Goal: Task Accomplishment & Management: Complete application form

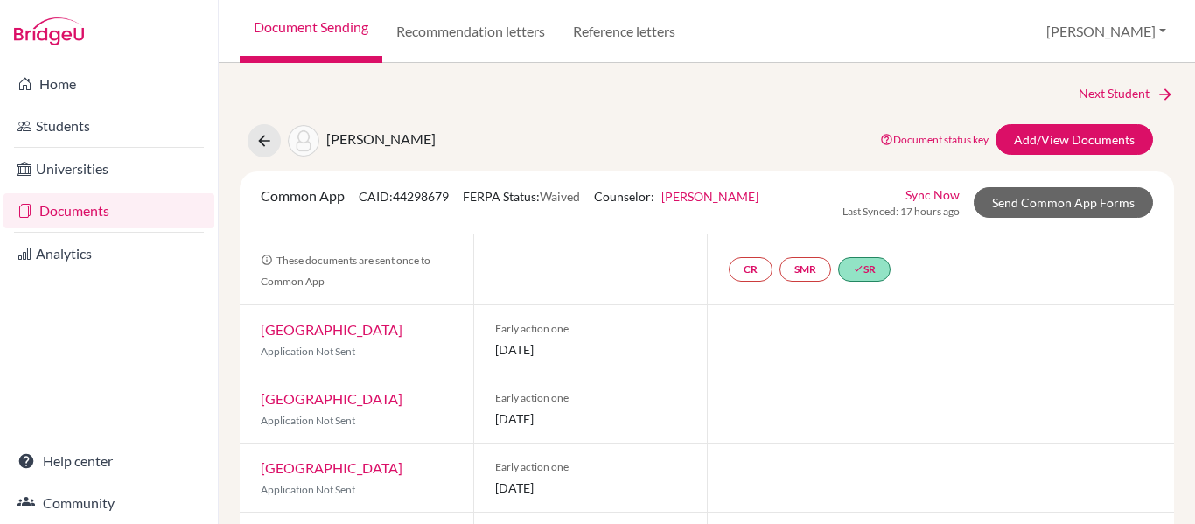
scroll to position [457, 0]
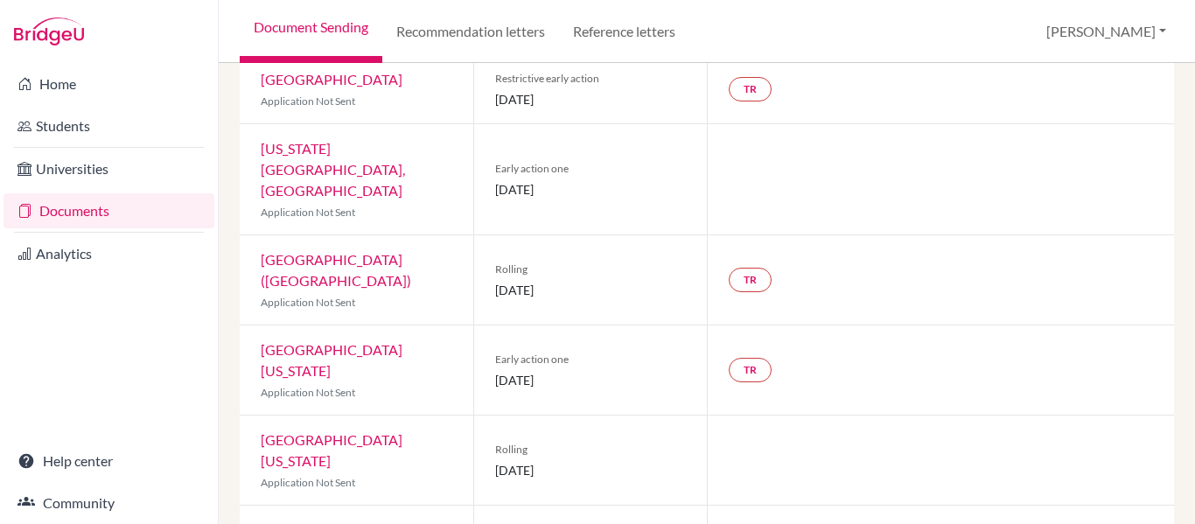
click at [64, 41] on img at bounding box center [49, 31] width 70 height 28
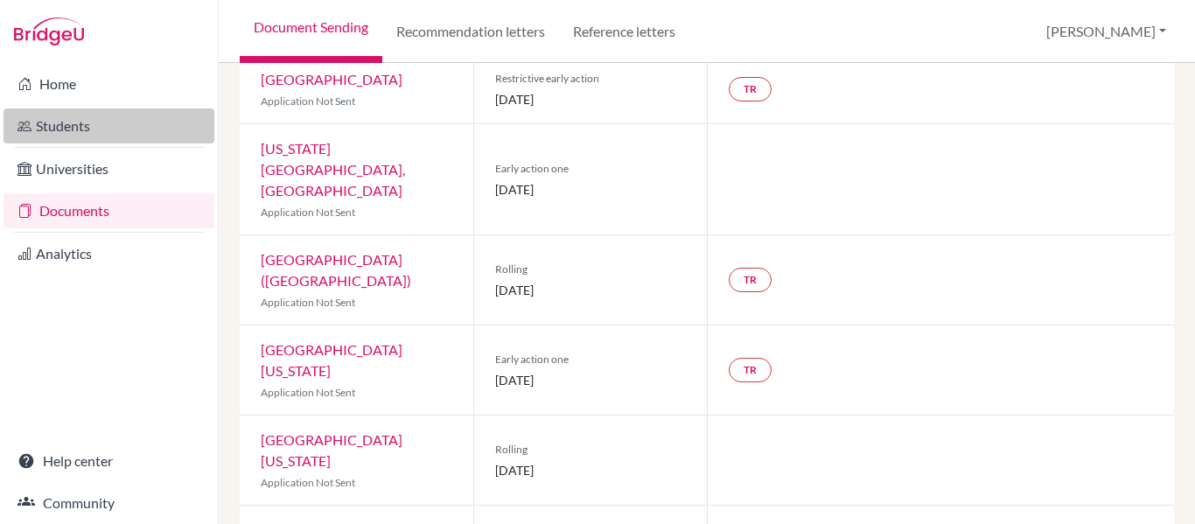
click at [72, 121] on link "Students" at bounding box center [108, 125] width 211 height 35
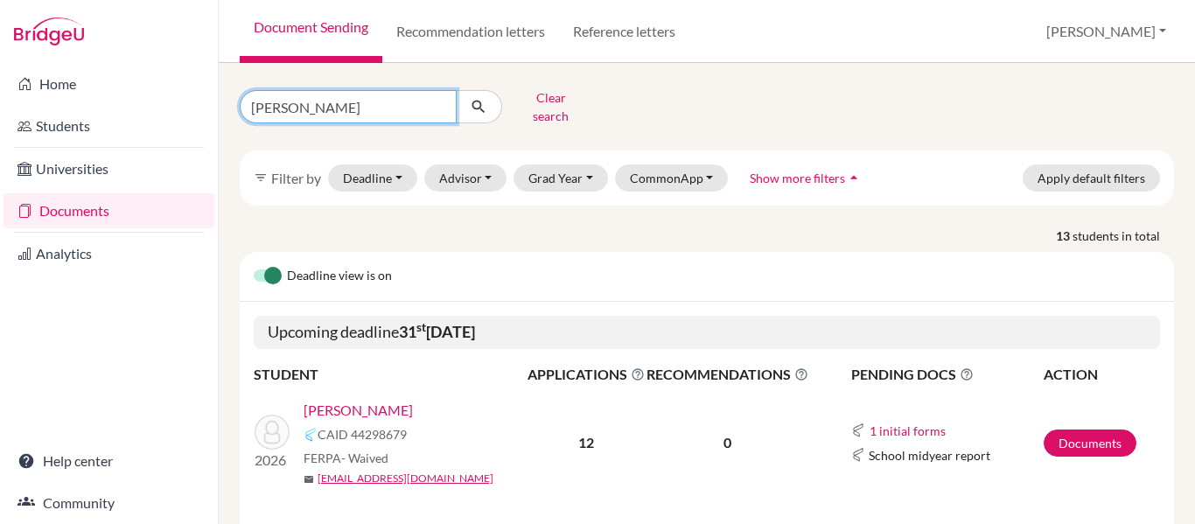
click at [342, 95] on input "mejia" at bounding box center [348, 106] width 217 height 33
type input "m"
type input "[PERSON_NAME]"
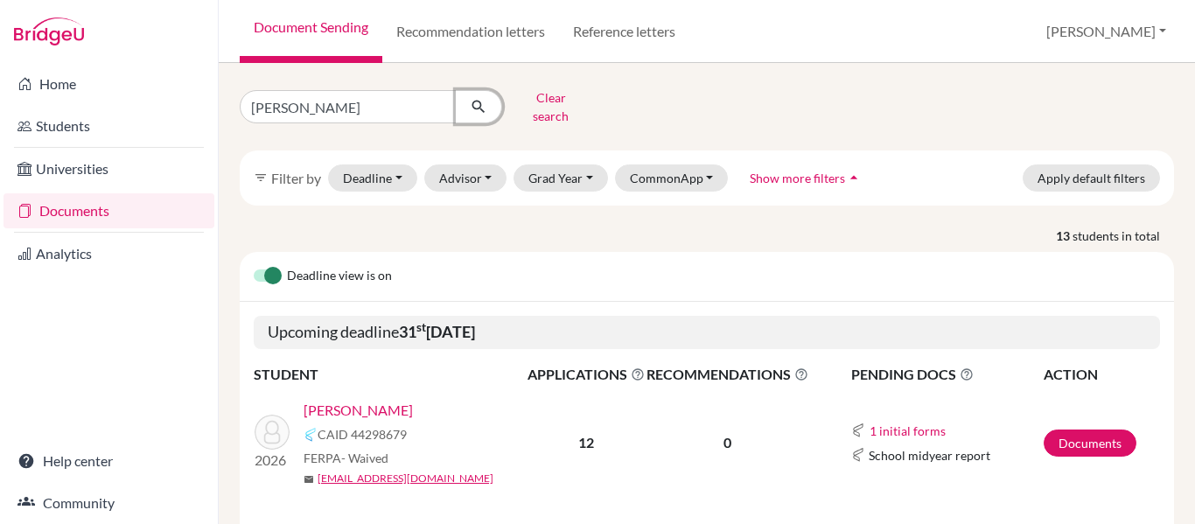
click at [480, 106] on icon "submit" at bounding box center [478, 106] width 17 height 17
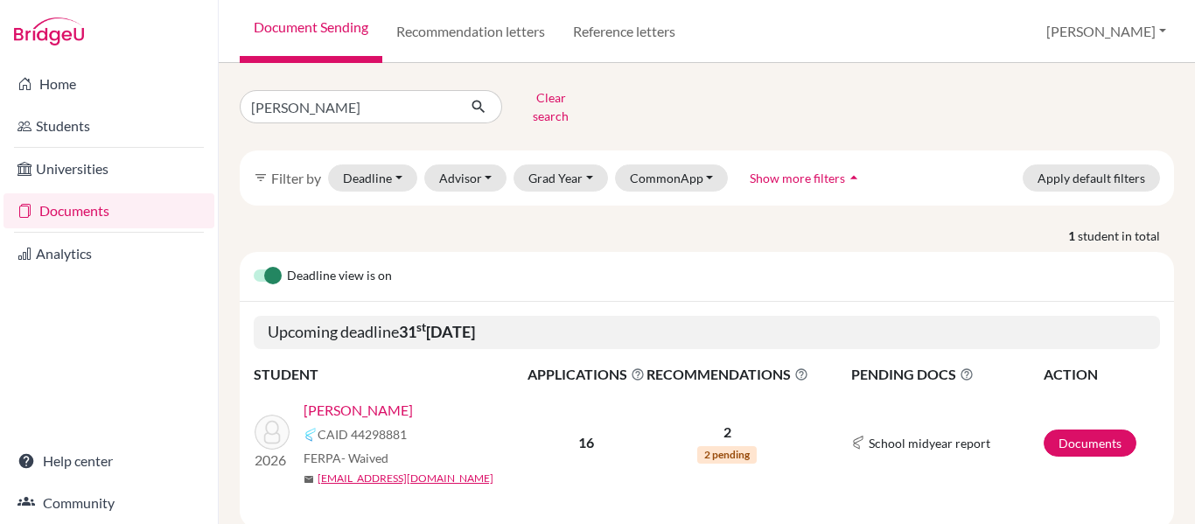
scroll to position [34, 0]
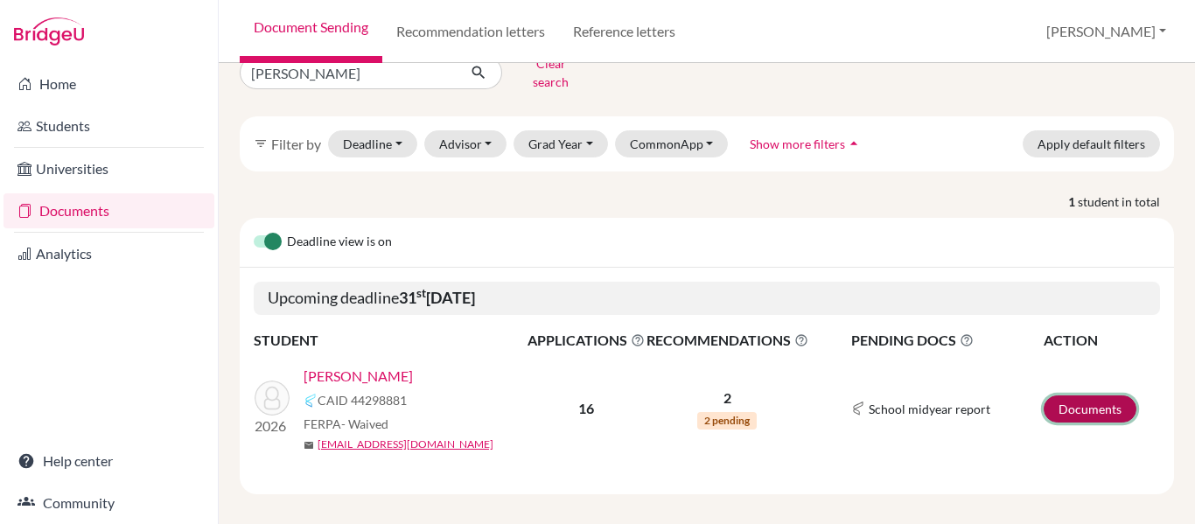
click at [1099, 396] on link "Documents" at bounding box center [1090, 408] width 93 height 27
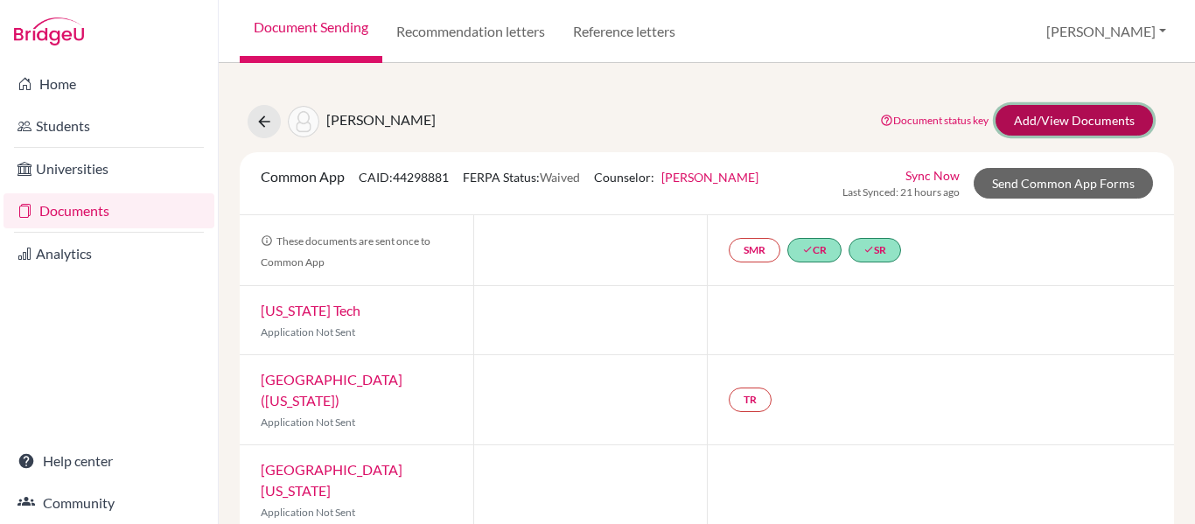
click at [1081, 120] on link "Add/View Documents" at bounding box center [1073, 120] width 157 height 31
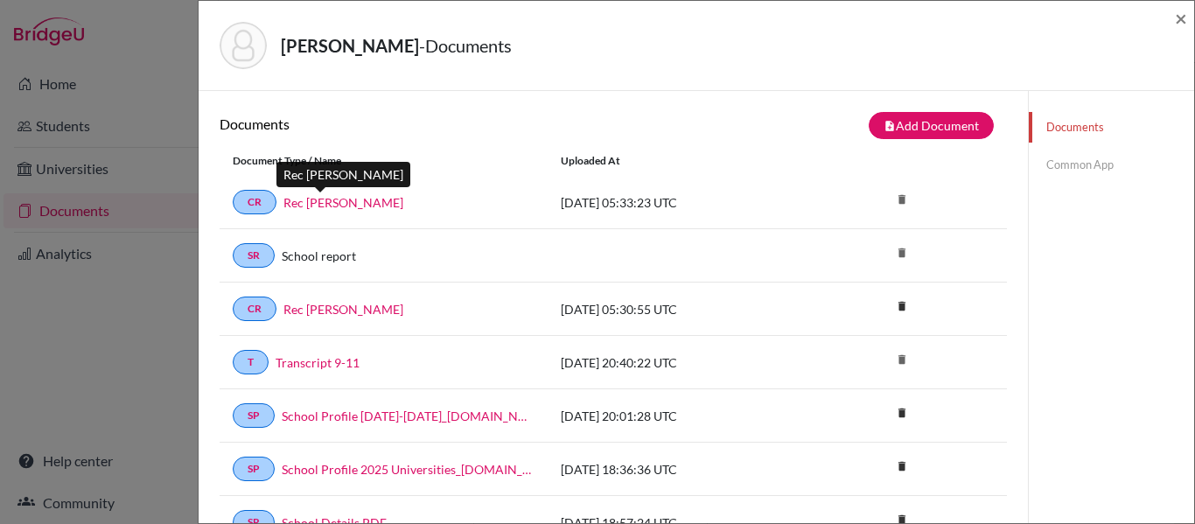
click at [336, 197] on link "Rec Ms Aviles" at bounding box center [343, 202] width 120 height 18
click at [1075, 164] on link "Common App" at bounding box center [1111, 165] width 165 height 31
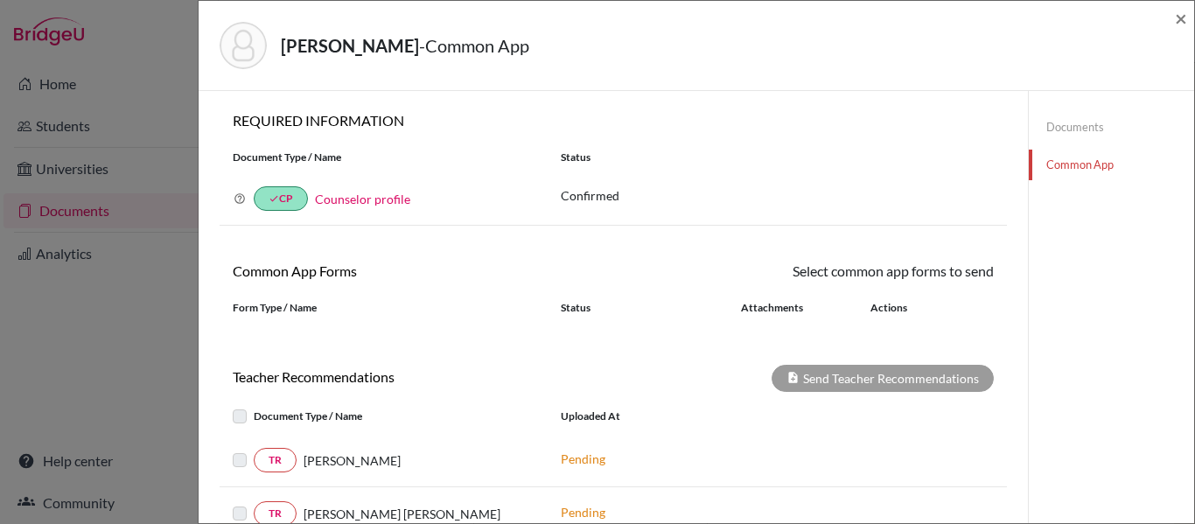
click at [1075, 125] on link "Documents" at bounding box center [1111, 127] width 165 height 31
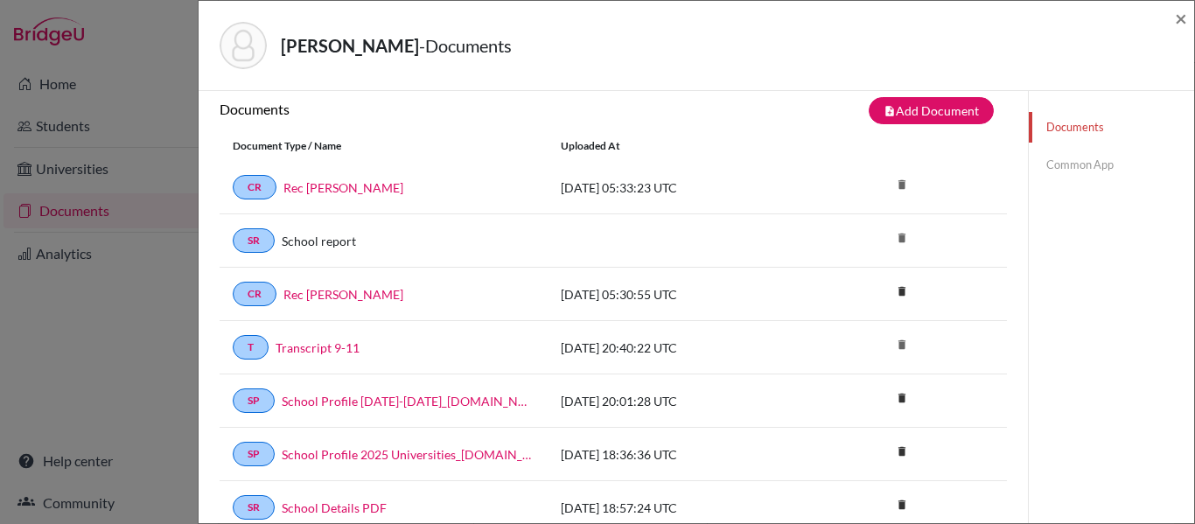
scroll to position [17, 0]
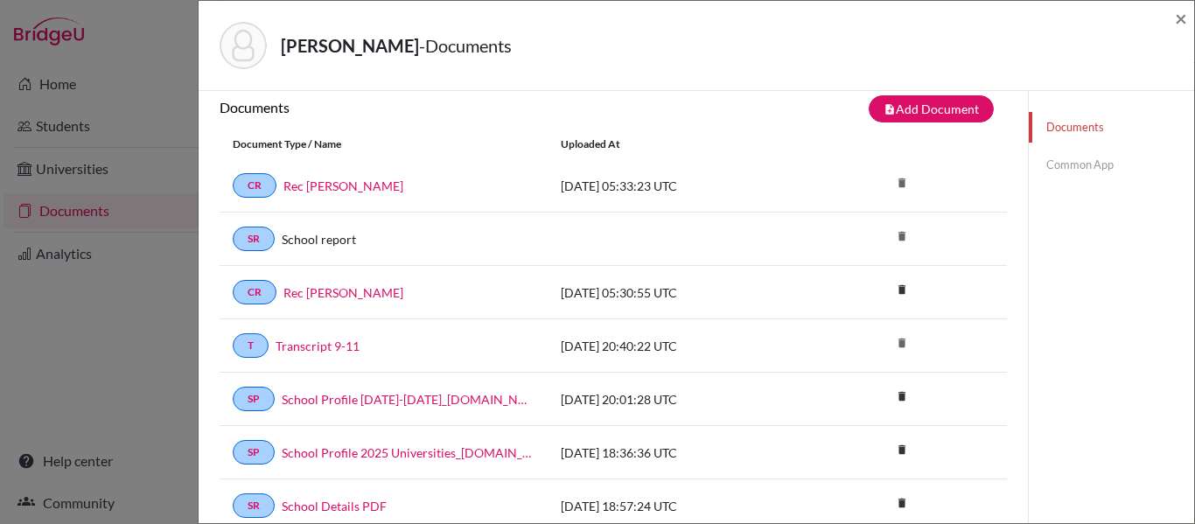
click at [1053, 167] on link "Common App" at bounding box center [1111, 165] width 165 height 31
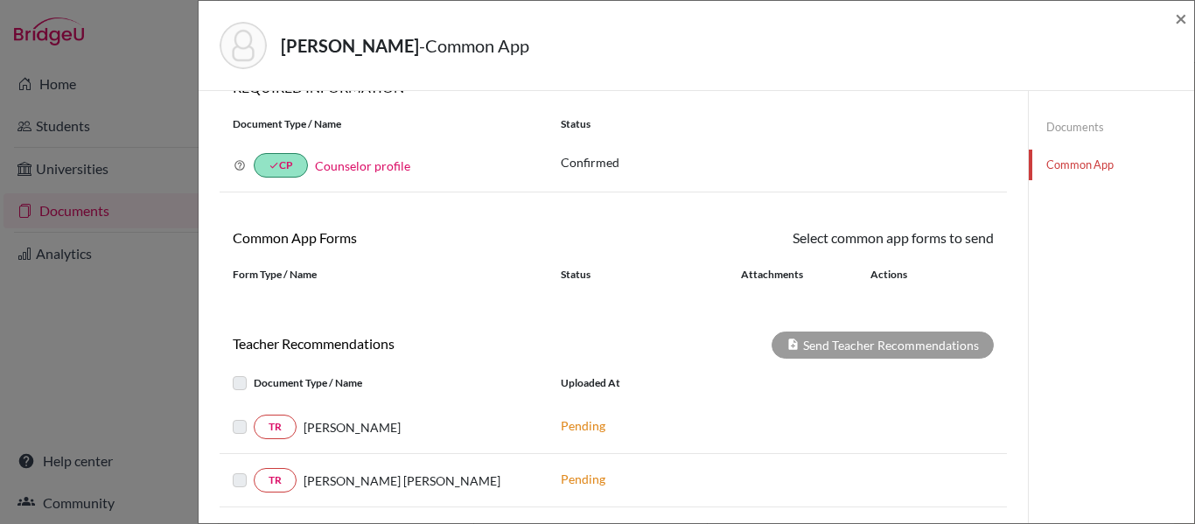
scroll to position [3, 0]
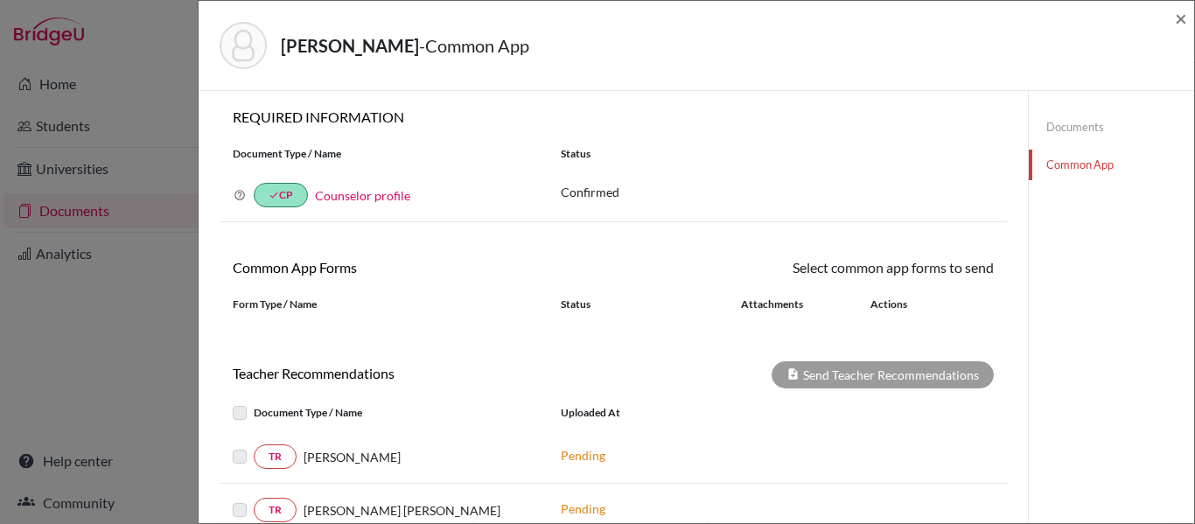
click at [1170, 22] on div "Serrano, Juan Diego - Common App ×" at bounding box center [696, 45] width 981 height 75
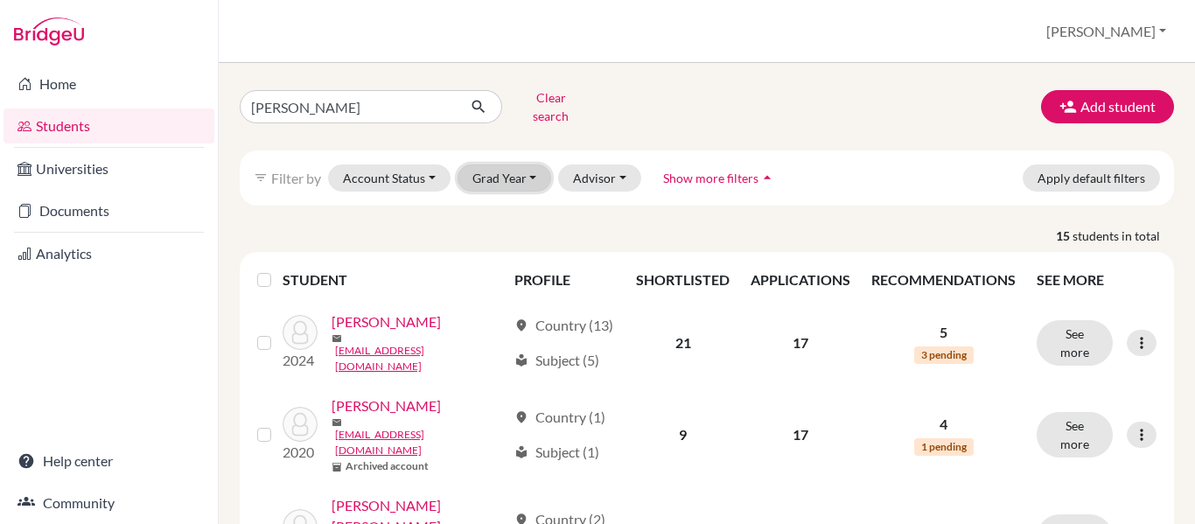
click at [496, 170] on button "Grad Year" at bounding box center [504, 177] width 94 height 27
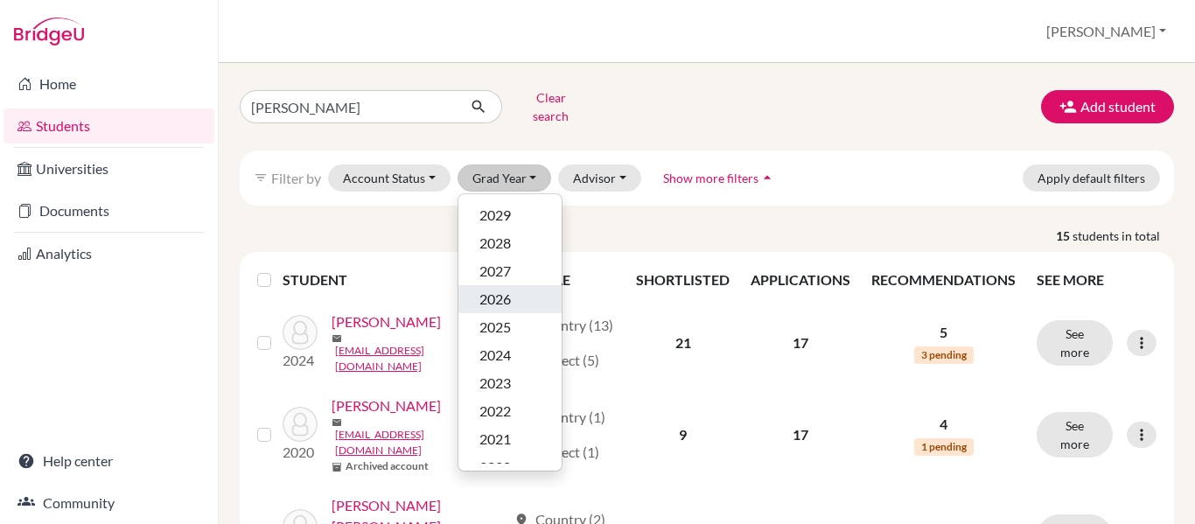
click at [497, 289] on span "2026" at bounding box center [494, 299] width 31 height 21
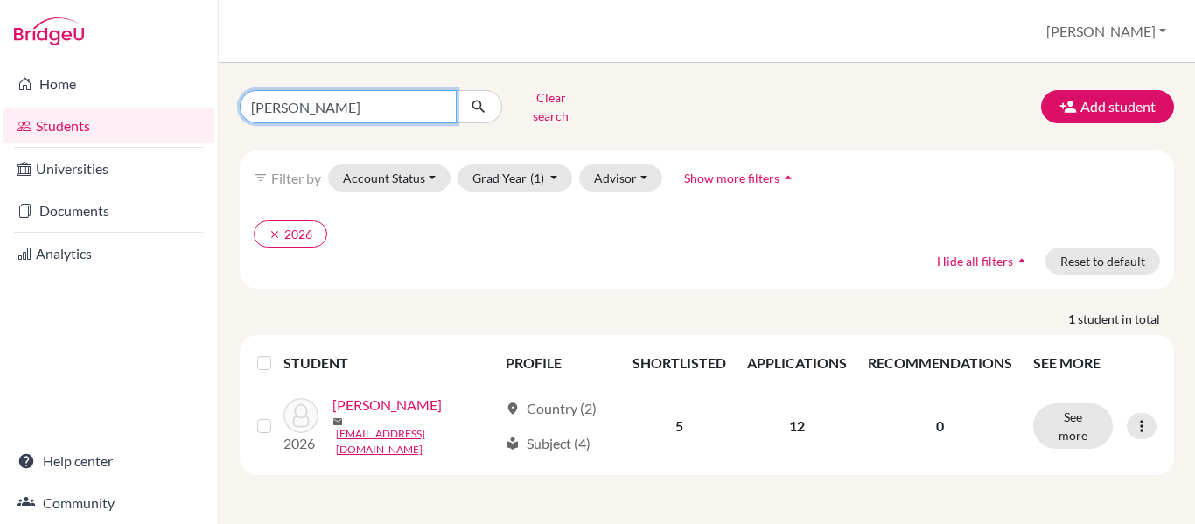
click at [365, 100] on input "mejia" at bounding box center [348, 106] width 217 height 33
type input "m"
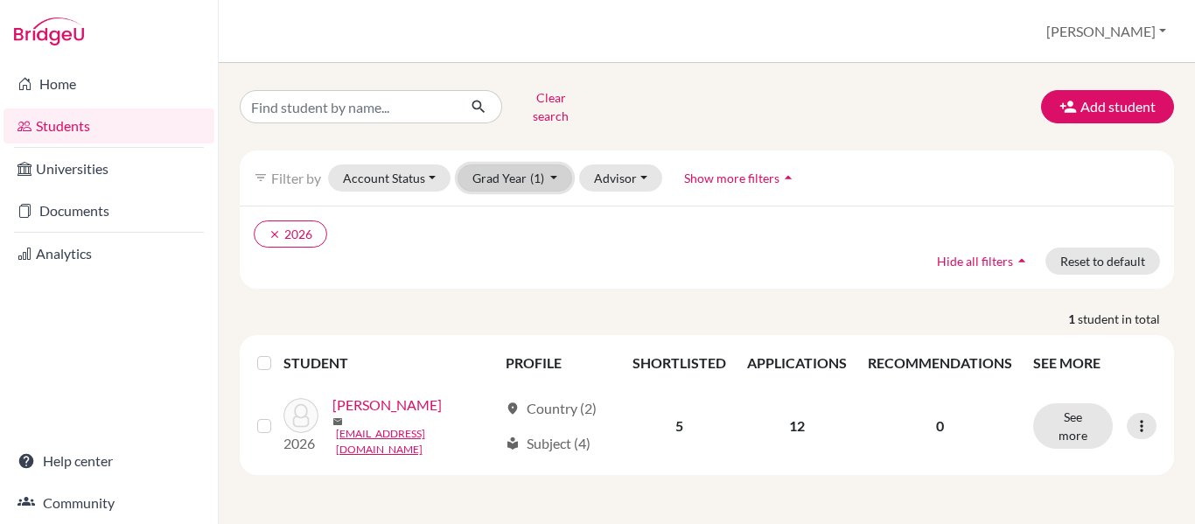
click at [513, 164] on button "Grad Year (1)" at bounding box center [514, 177] width 115 height 27
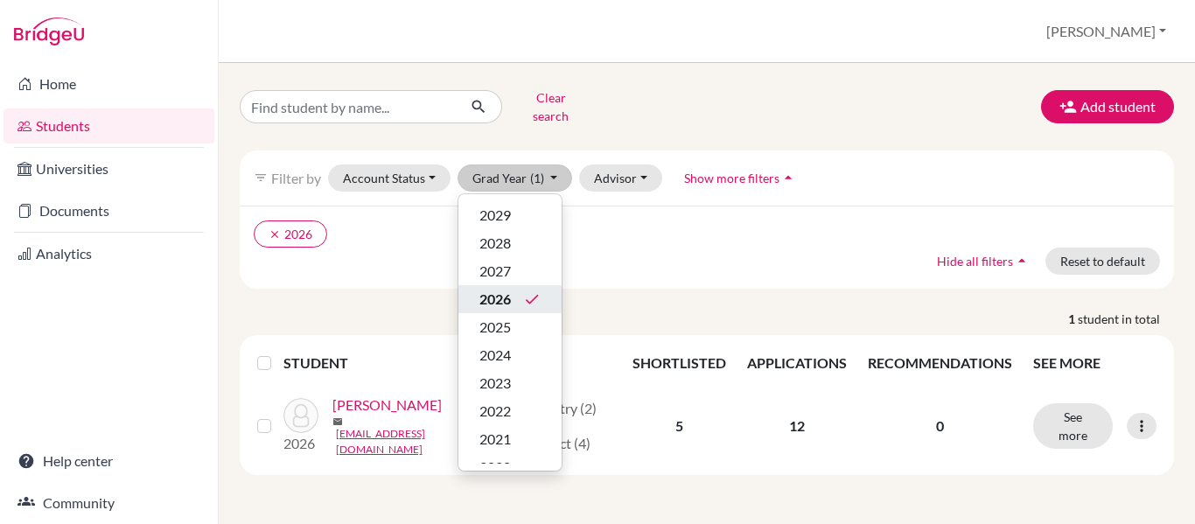
click at [503, 290] on span "2026" at bounding box center [494, 299] width 31 height 21
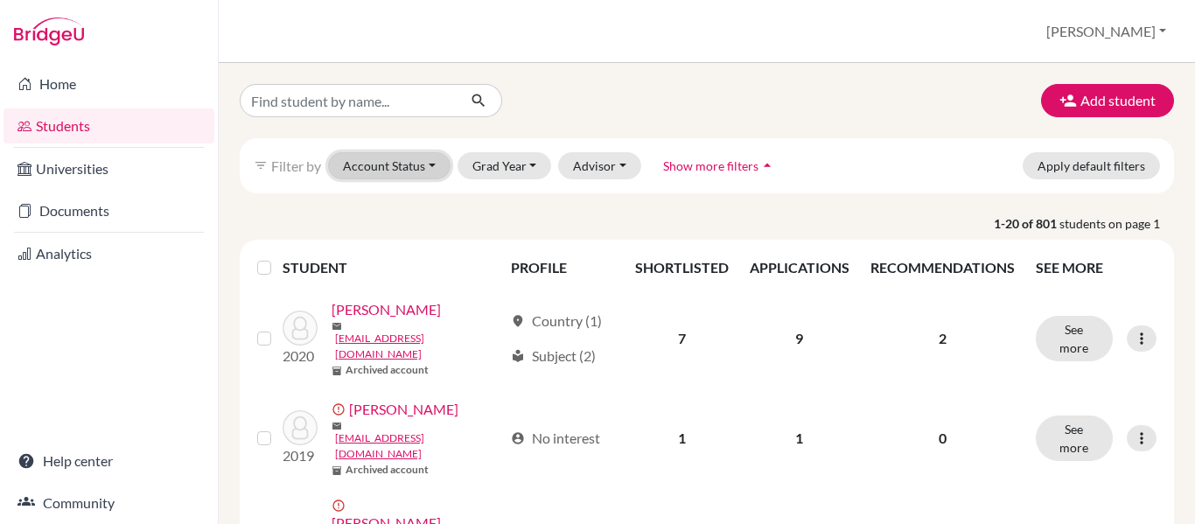
click at [429, 163] on button "Account Status" at bounding box center [389, 165] width 122 height 27
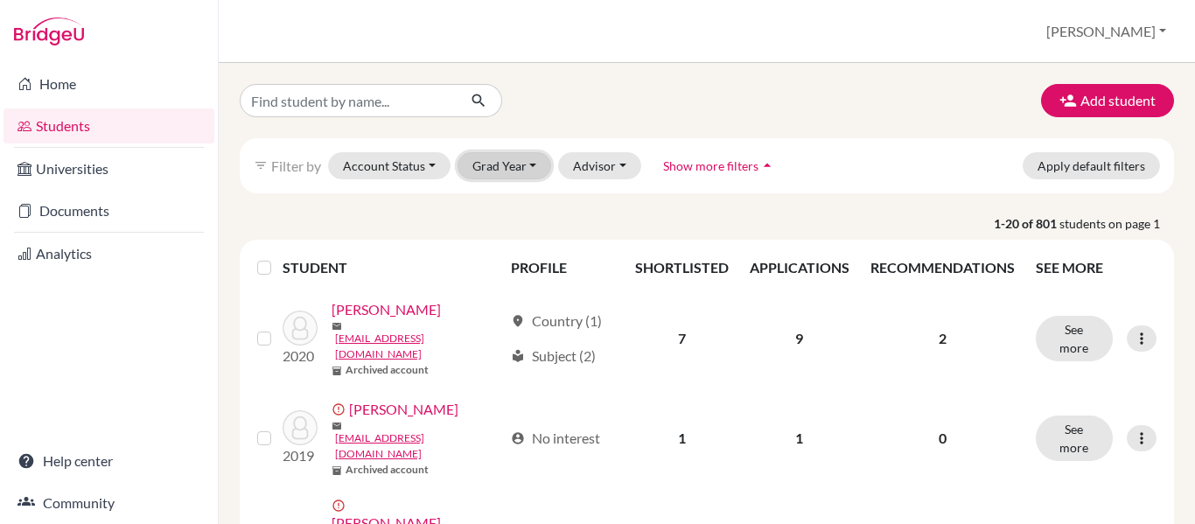
click at [501, 169] on button "Grad Year" at bounding box center [504, 165] width 94 height 27
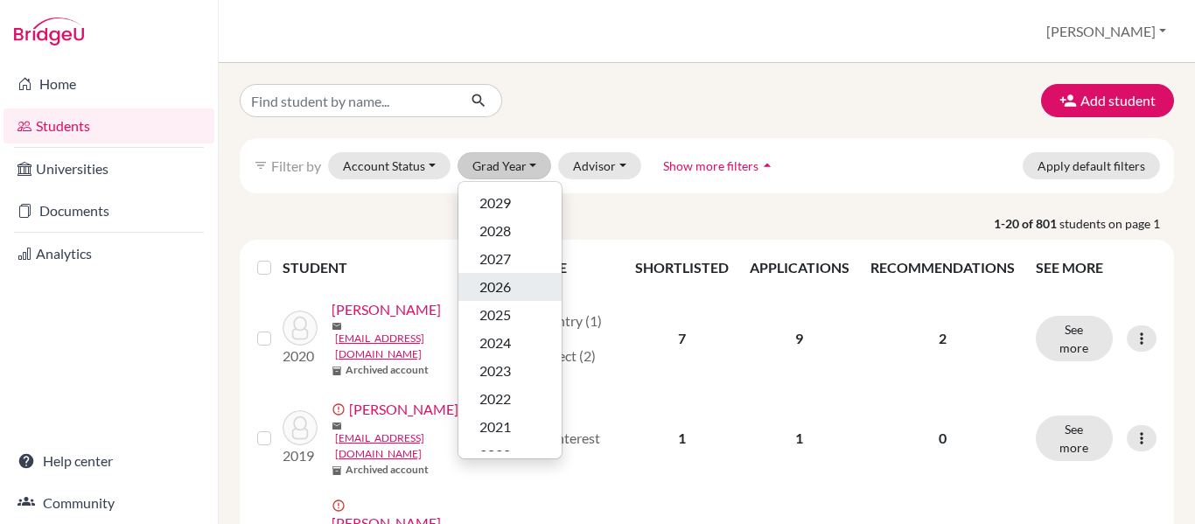
click at [494, 291] on span "2026" at bounding box center [494, 286] width 31 height 21
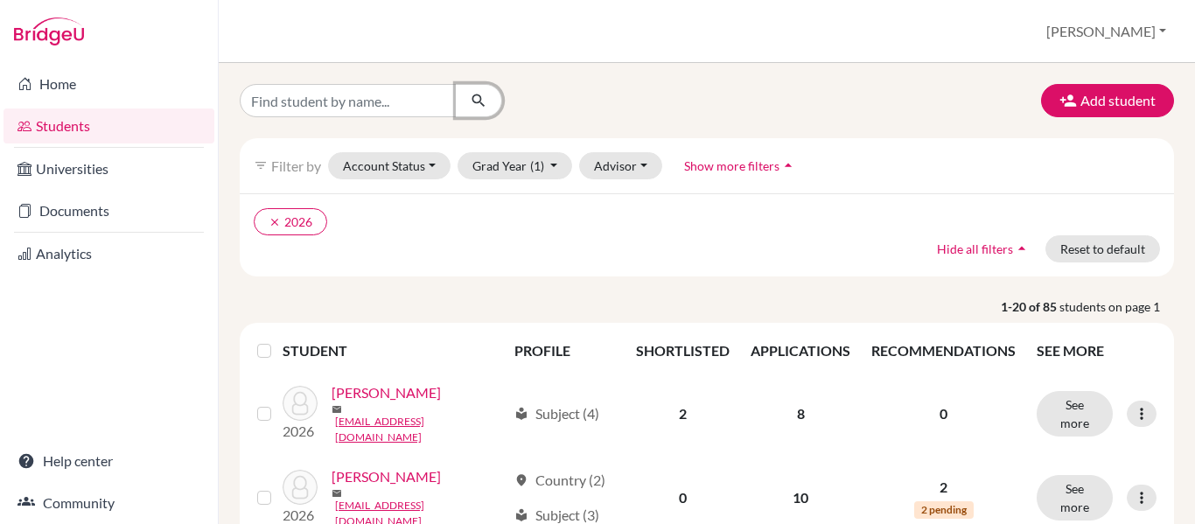
click at [476, 101] on icon "submit" at bounding box center [478, 100] width 17 height 17
click at [744, 161] on span "Show more filters" at bounding box center [731, 165] width 95 height 15
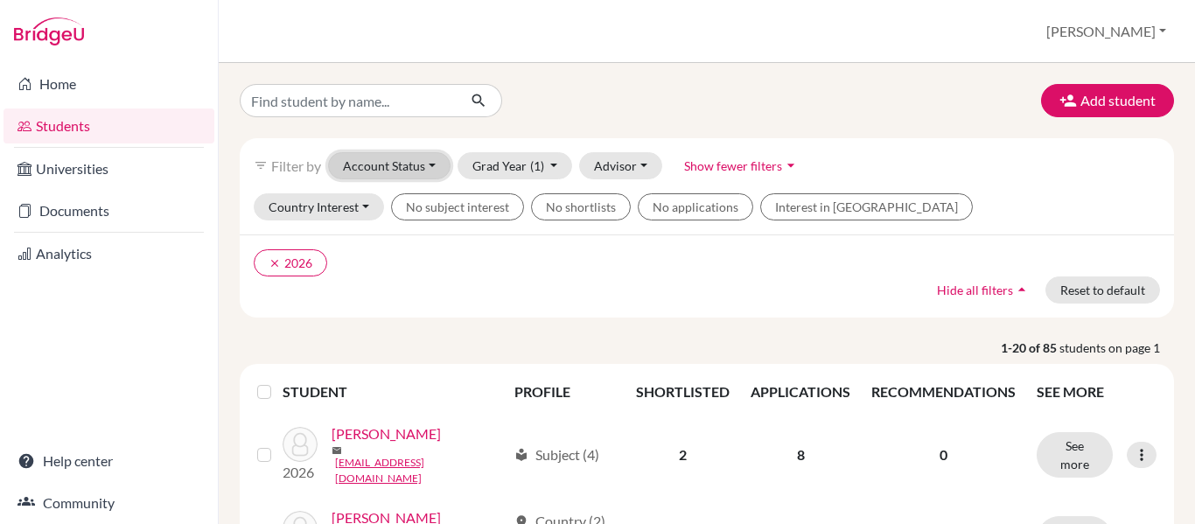
click at [366, 163] on button "Account Status" at bounding box center [389, 165] width 122 height 27
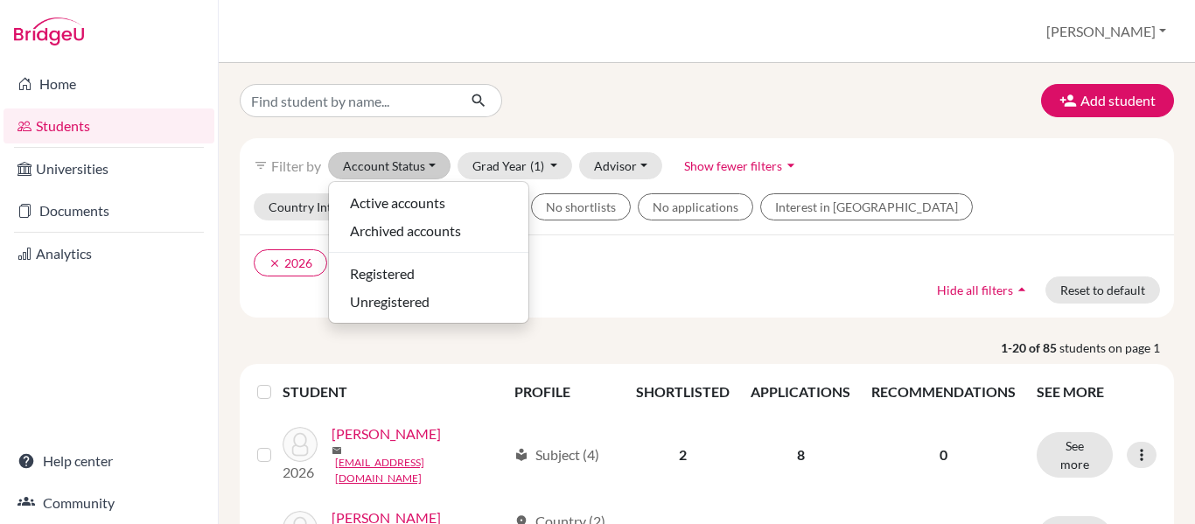
click at [610, 255] on ul "clear 2026" at bounding box center [594, 262] width 680 height 27
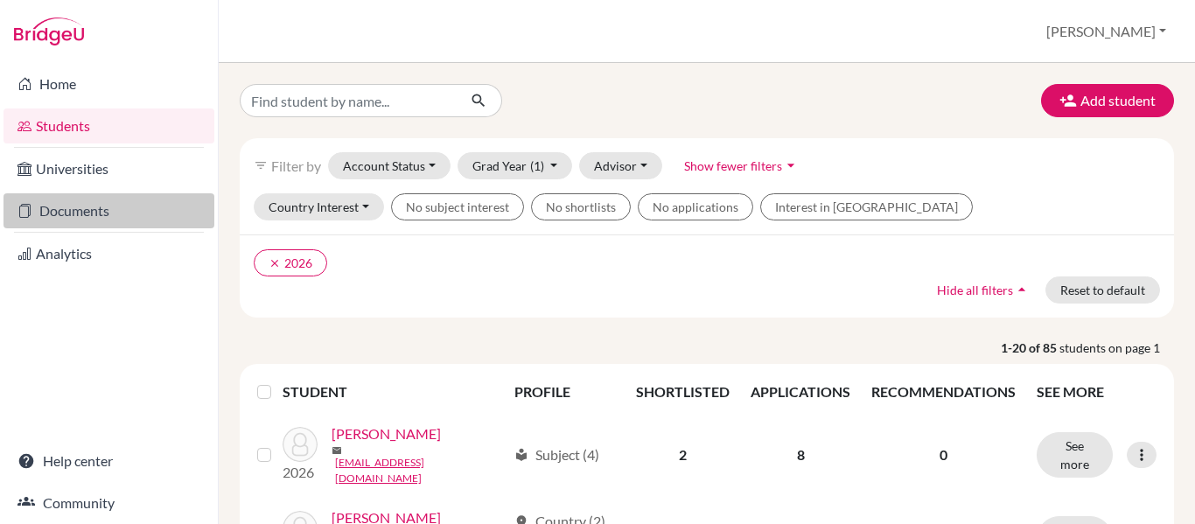
click at [99, 215] on link "Documents" at bounding box center [108, 210] width 211 height 35
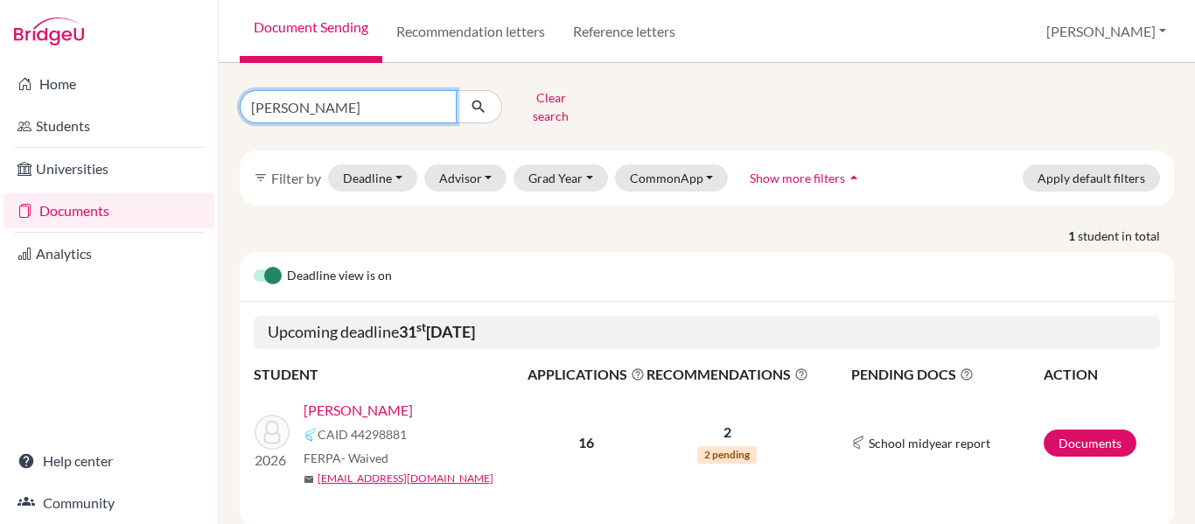
click at [316, 108] on input "[PERSON_NAME]" at bounding box center [348, 106] width 217 height 33
type input "s"
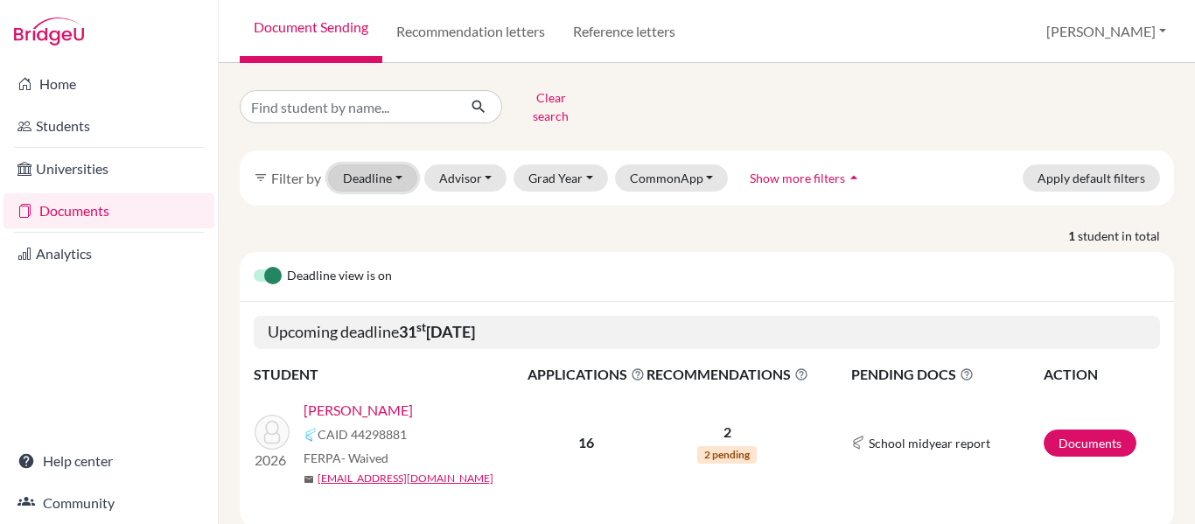
click at [394, 170] on button "Deadline - Select a date range Or double click for a single date selection [DAT…" at bounding box center [372, 177] width 89 height 27
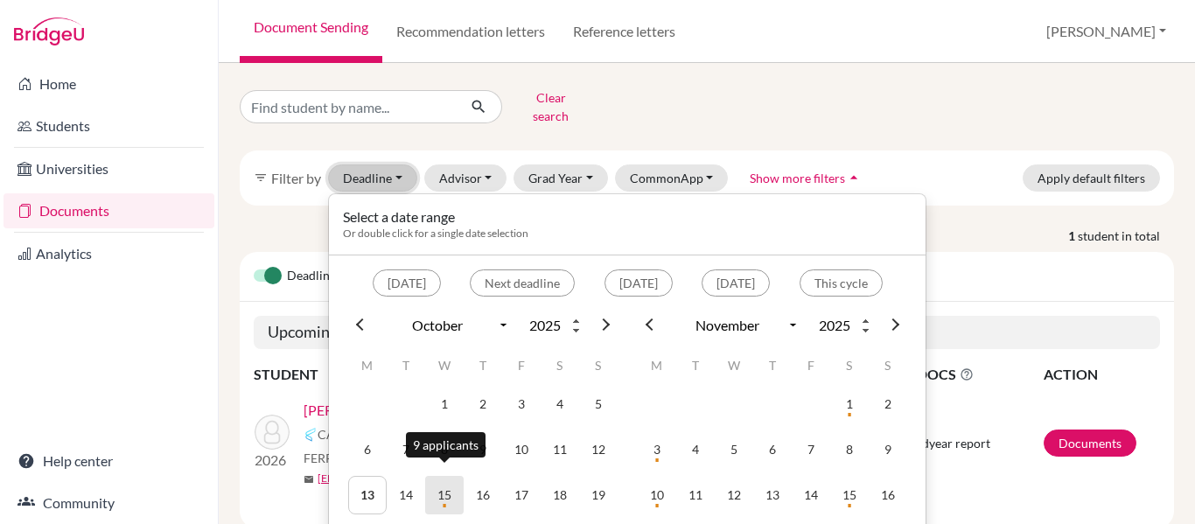
click at [449, 482] on td "15" at bounding box center [444, 495] width 38 height 38
click at [437, 483] on td "15" at bounding box center [444, 495] width 38 height 38
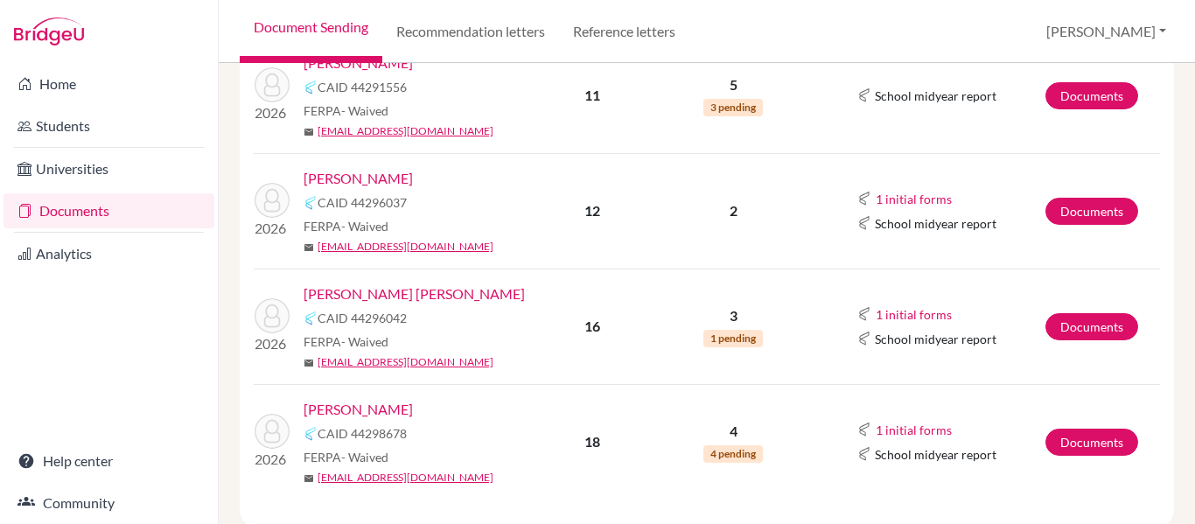
scroll to position [1041, 0]
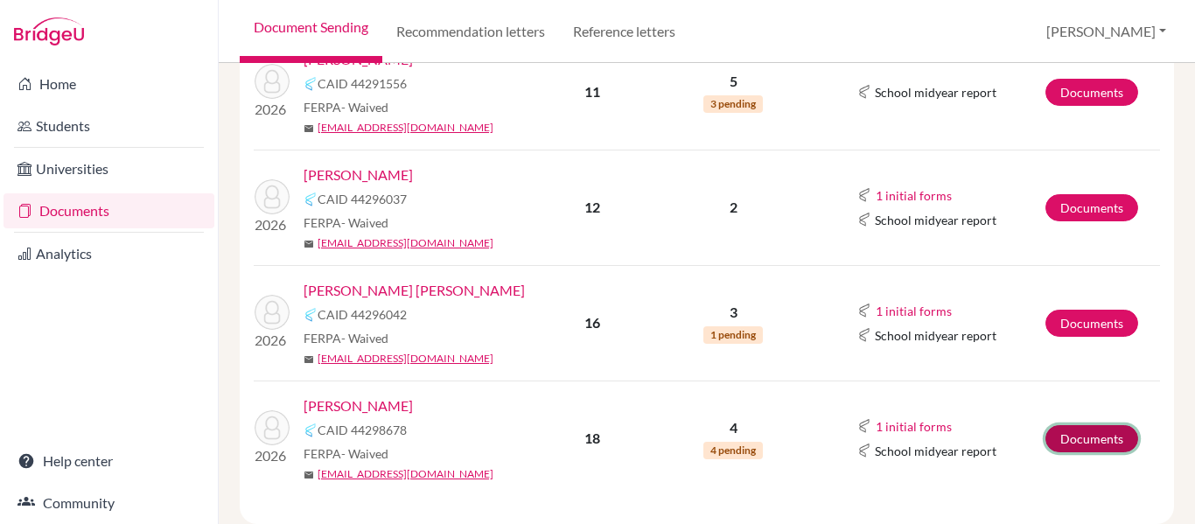
click at [1069, 425] on link "Documents" at bounding box center [1091, 438] width 93 height 27
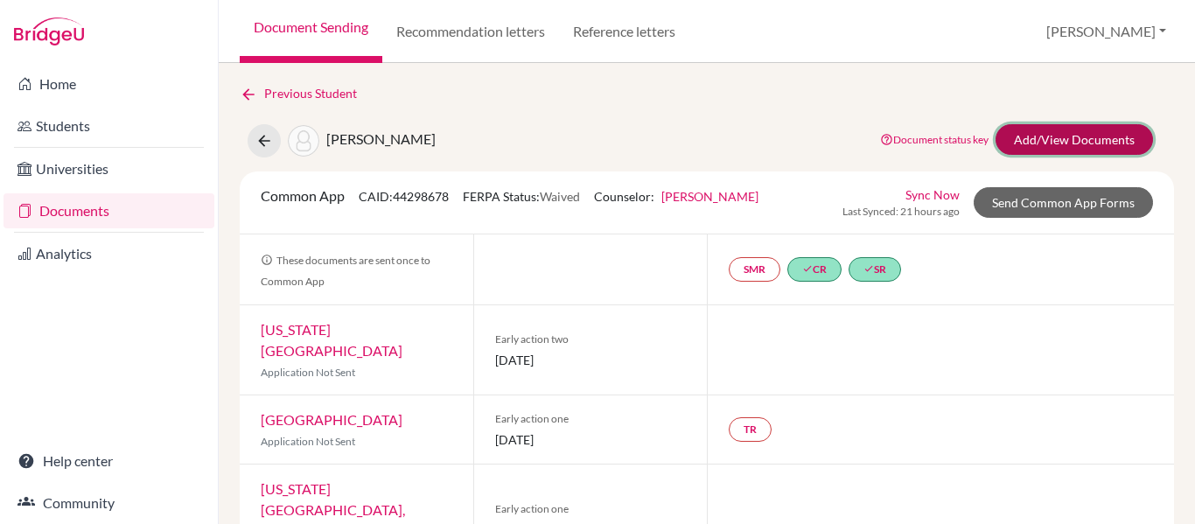
click at [1074, 143] on link "Add/View Documents" at bounding box center [1073, 139] width 157 height 31
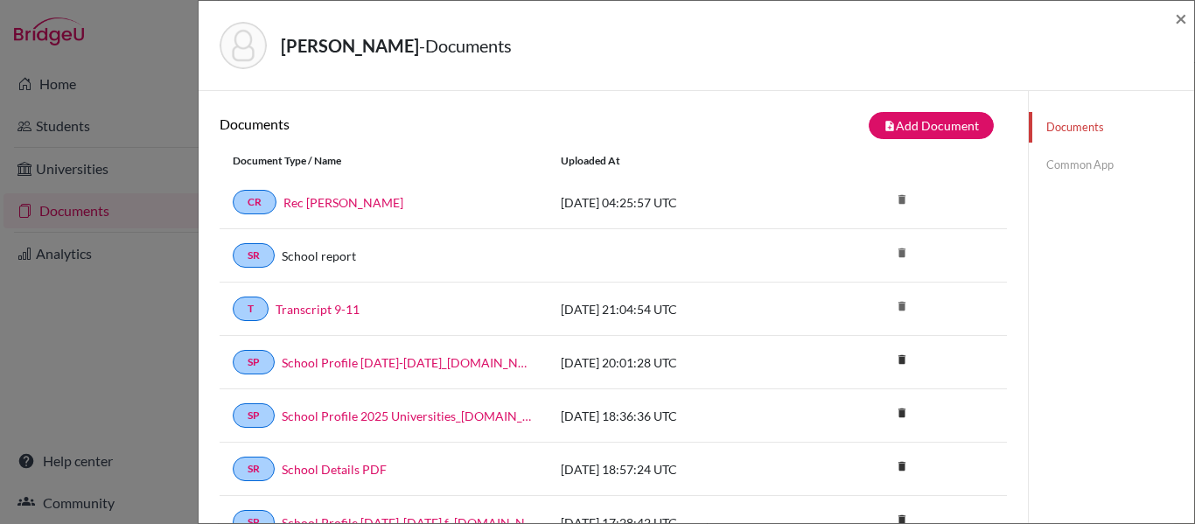
click at [1059, 169] on link "Common App" at bounding box center [1111, 165] width 165 height 31
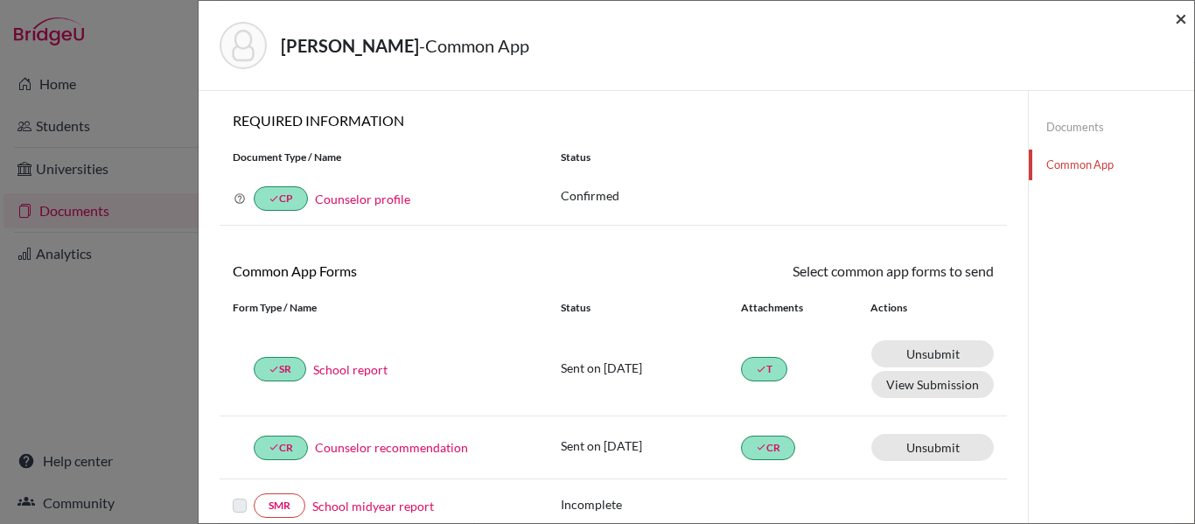
click at [1178, 17] on span "×" at bounding box center [1181, 17] width 12 height 25
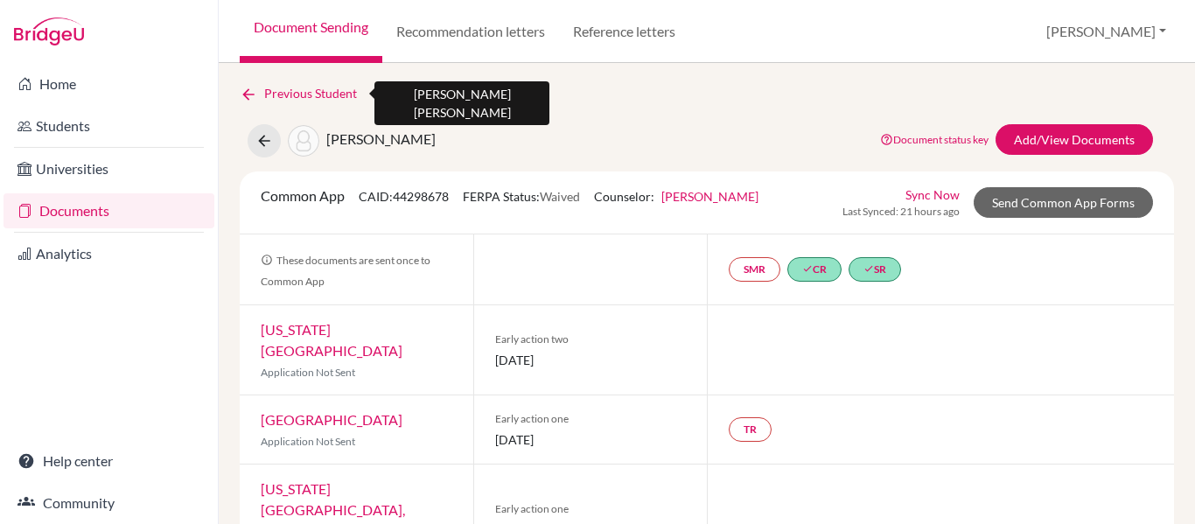
click at [246, 94] on icon at bounding box center [248, 94] width 17 height 17
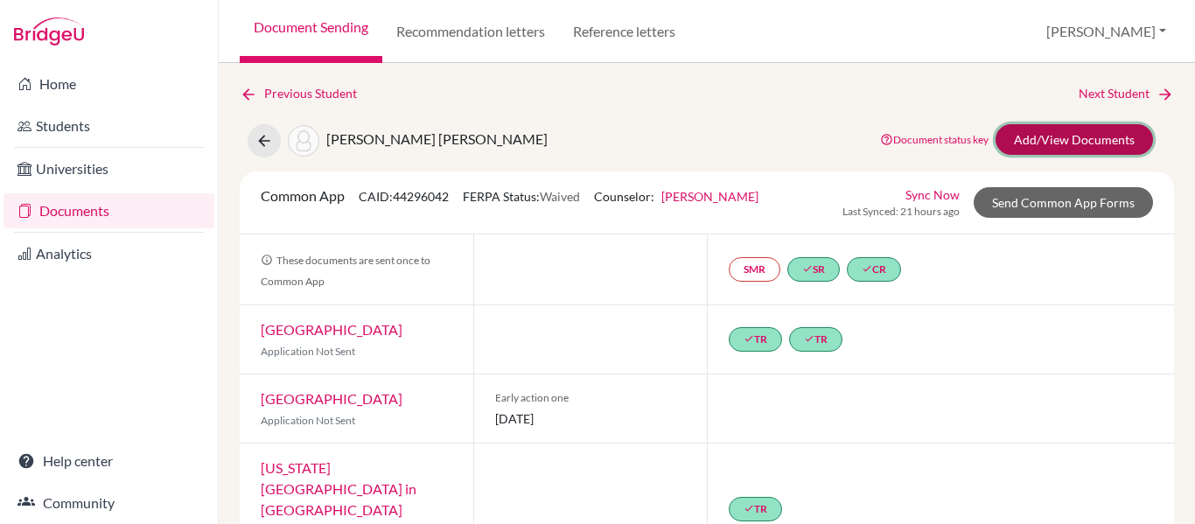
click at [1051, 131] on link "Add/View Documents" at bounding box center [1073, 139] width 157 height 31
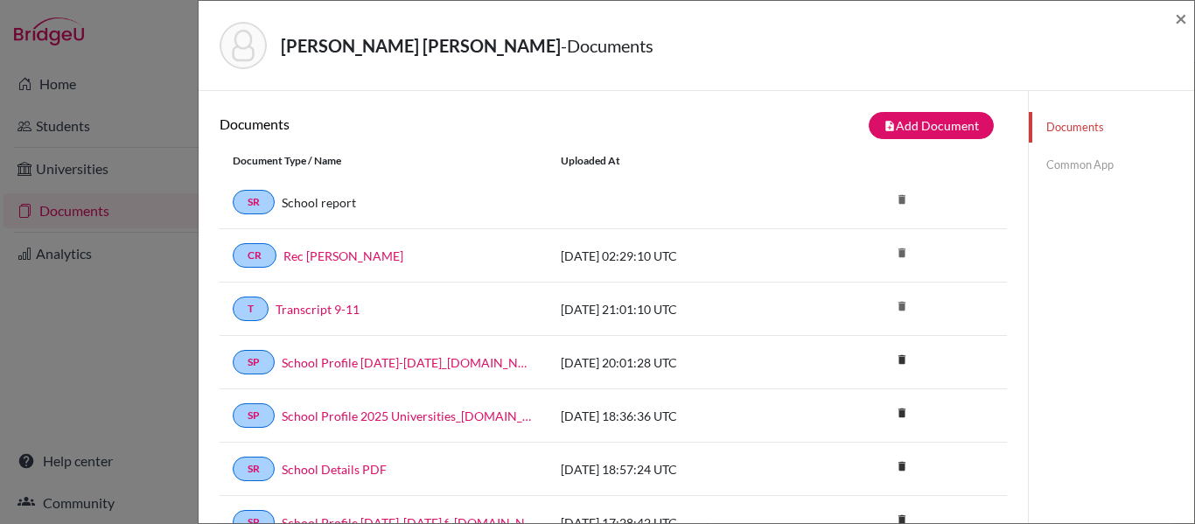
click at [1075, 167] on link "Common App" at bounding box center [1111, 165] width 165 height 31
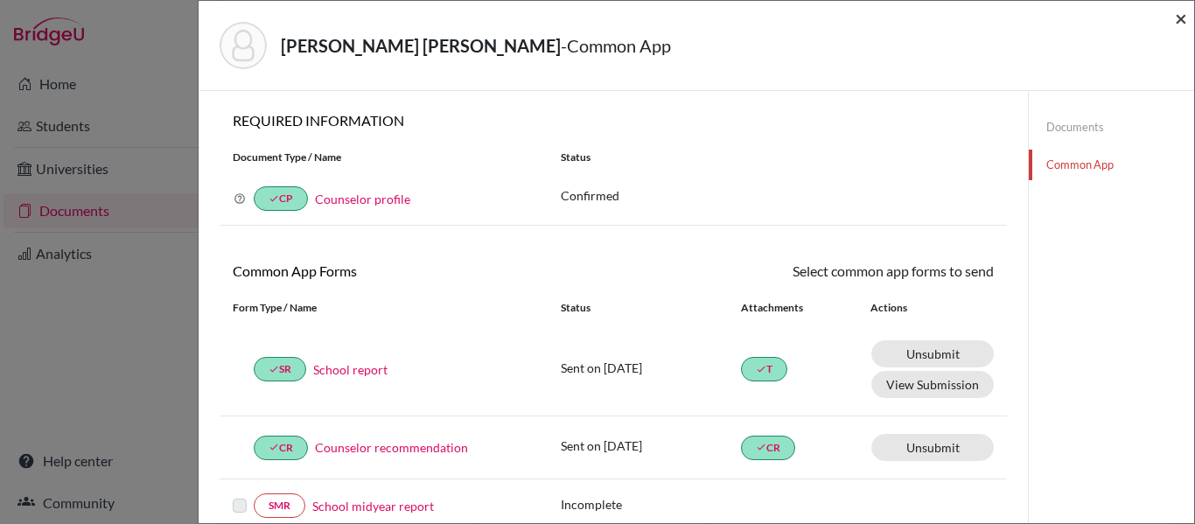
click at [1184, 16] on span "×" at bounding box center [1181, 17] width 12 height 25
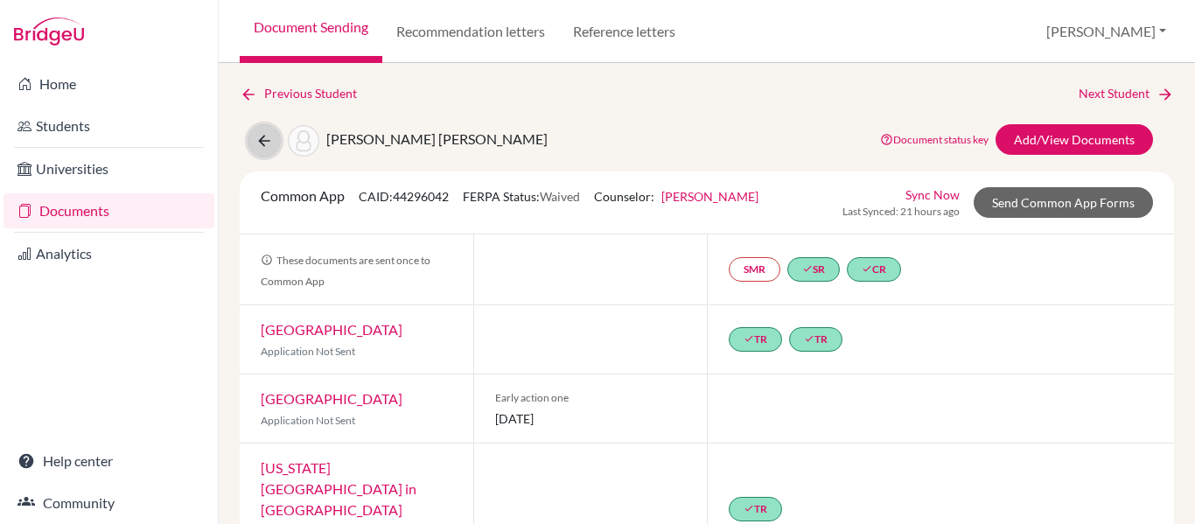
click at [267, 139] on icon at bounding box center [263, 140] width 17 height 17
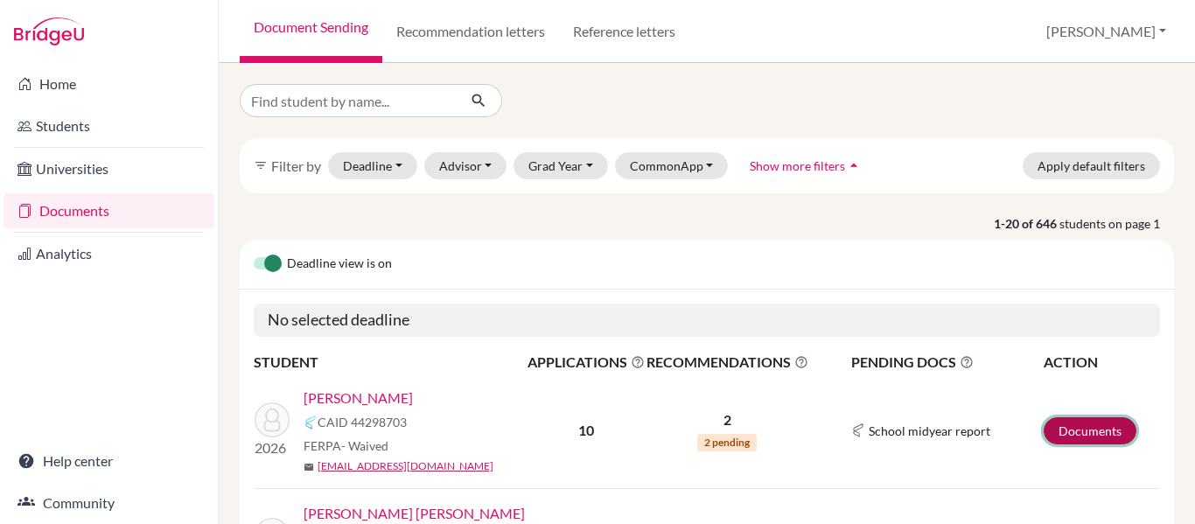
click at [1079, 438] on link "Documents" at bounding box center [1090, 430] width 93 height 27
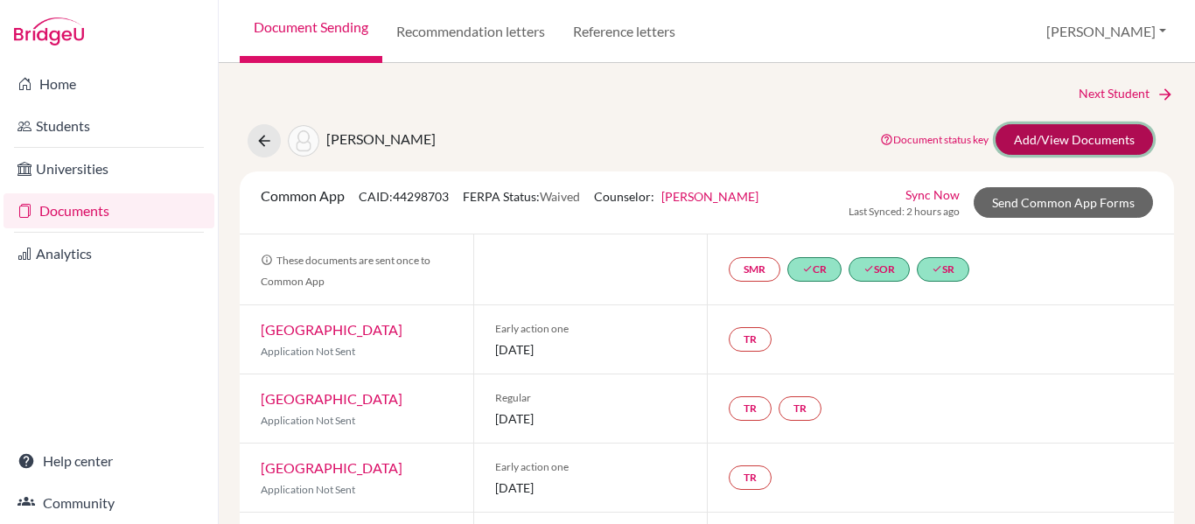
click at [1081, 135] on link "Add/View Documents" at bounding box center [1073, 139] width 157 height 31
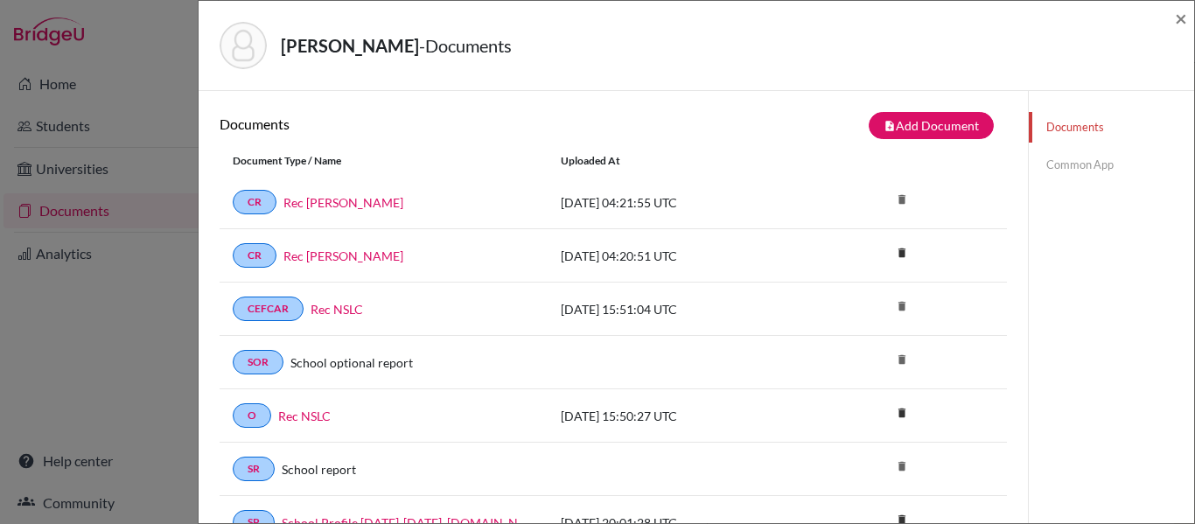
click at [1086, 161] on link "Common App" at bounding box center [1111, 165] width 165 height 31
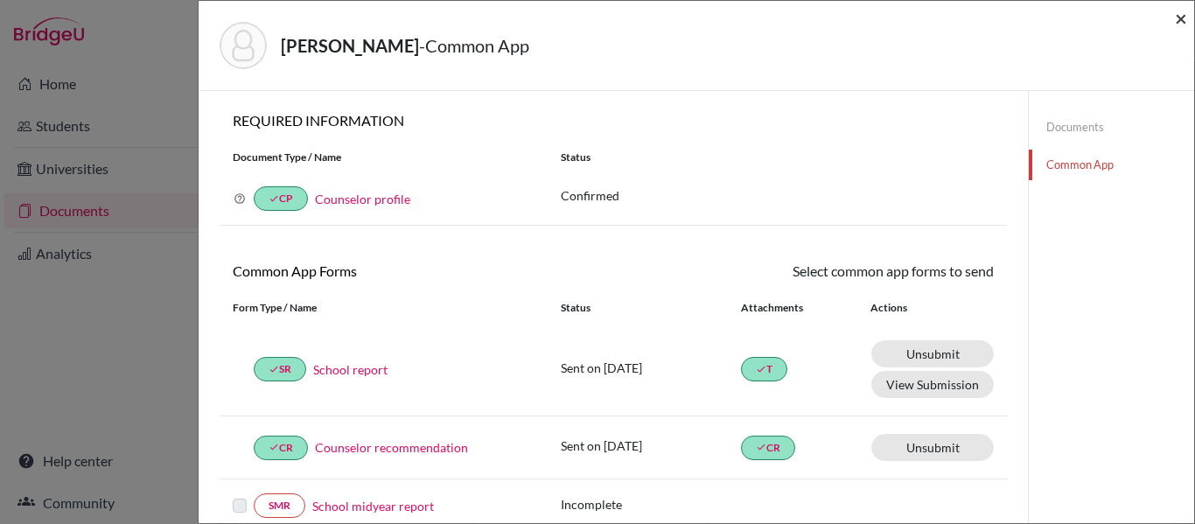
click at [1179, 14] on span "×" at bounding box center [1181, 17] width 12 height 25
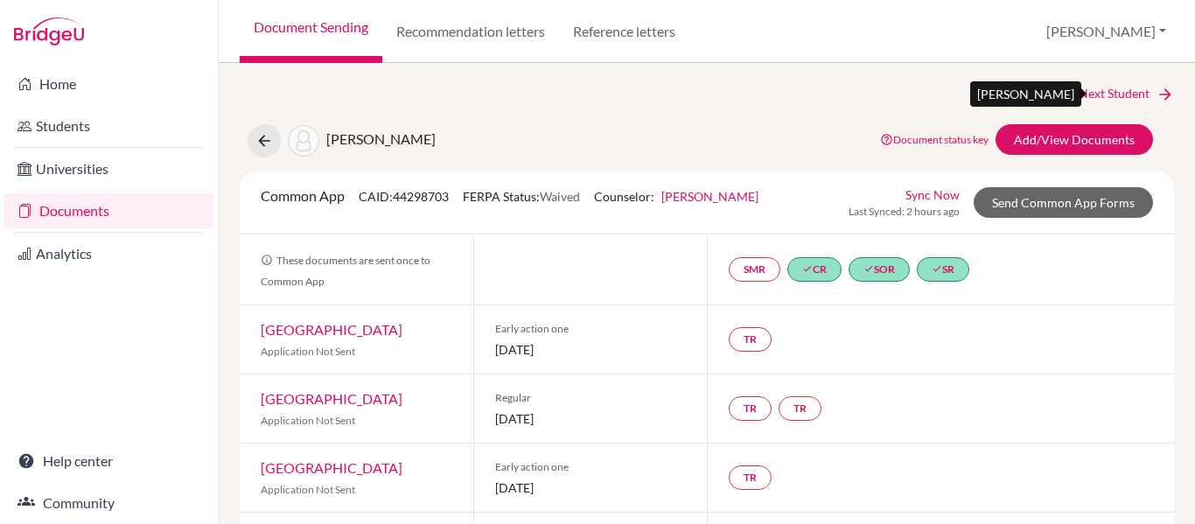
click at [1083, 94] on link "Next Student" at bounding box center [1126, 93] width 95 height 19
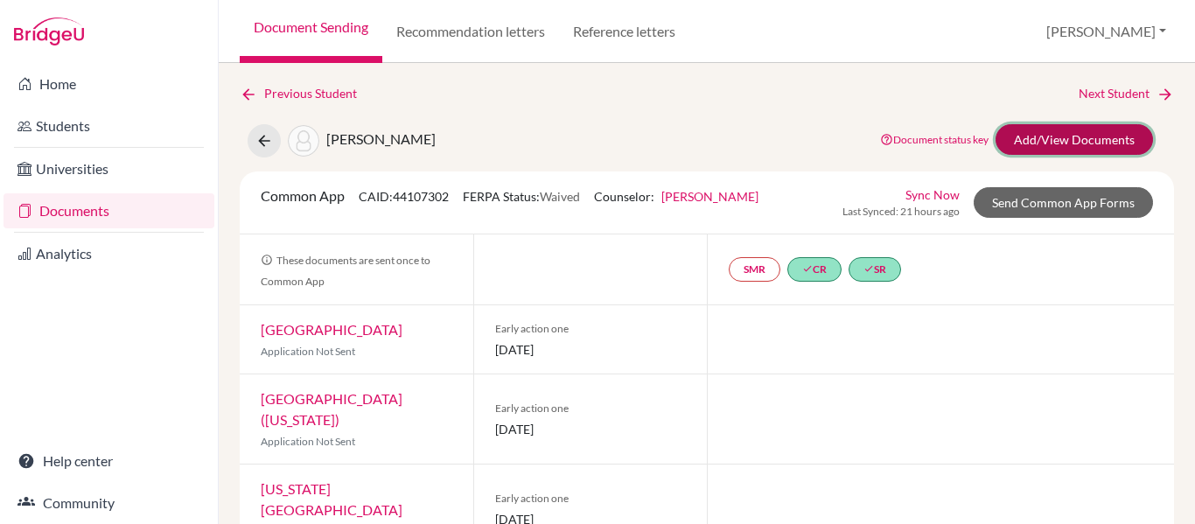
click at [1066, 147] on link "Add/View Documents" at bounding box center [1073, 139] width 157 height 31
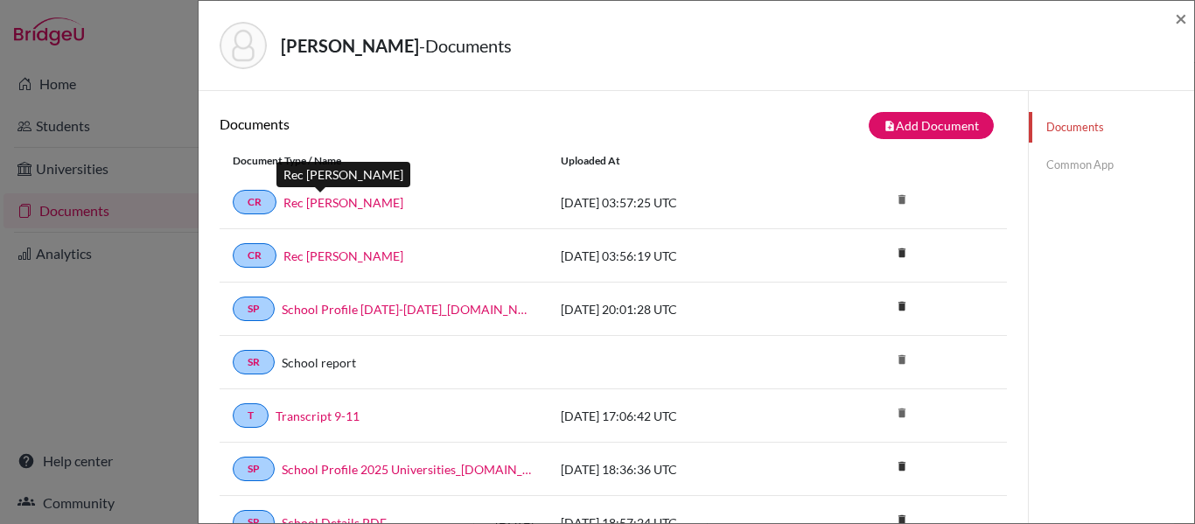
click at [346, 206] on link "Rec Ms Aviles" at bounding box center [343, 202] width 120 height 18
click at [1063, 167] on link "Common App" at bounding box center [1111, 165] width 165 height 31
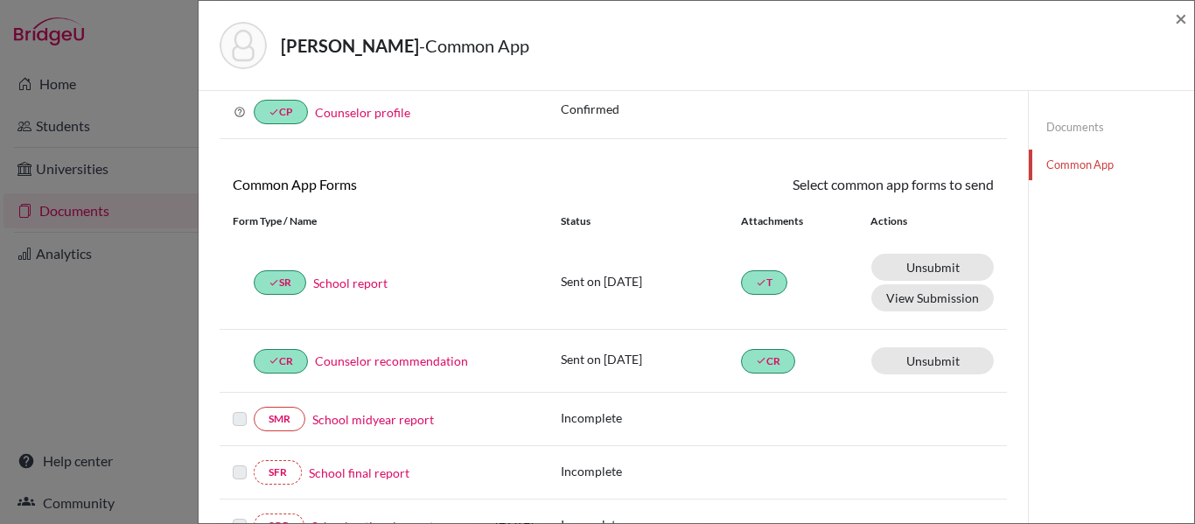
scroll to position [74, 0]
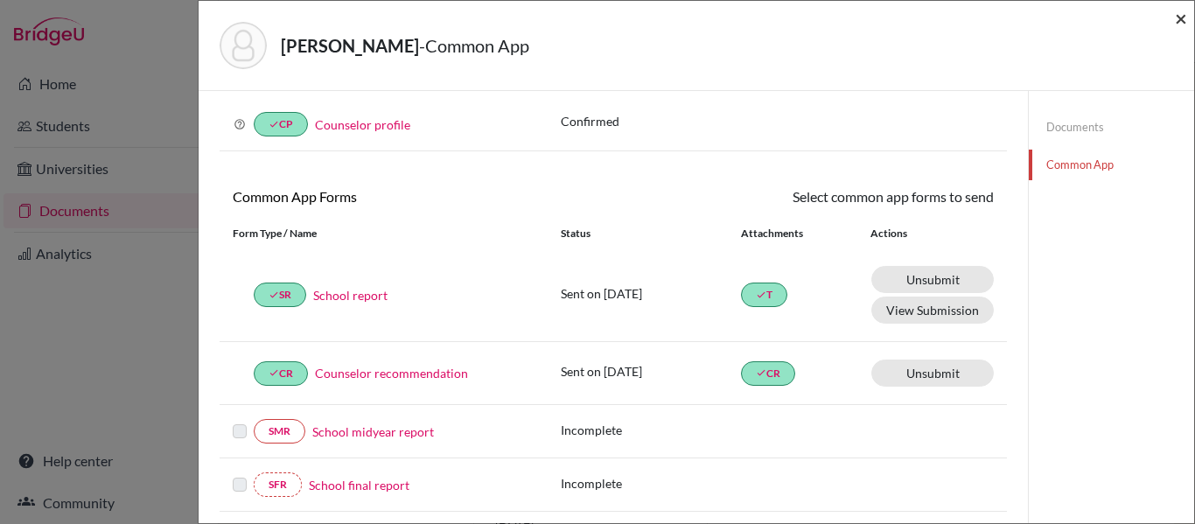
click at [1185, 16] on span "×" at bounding box center [1181, 17] width 12 height 25
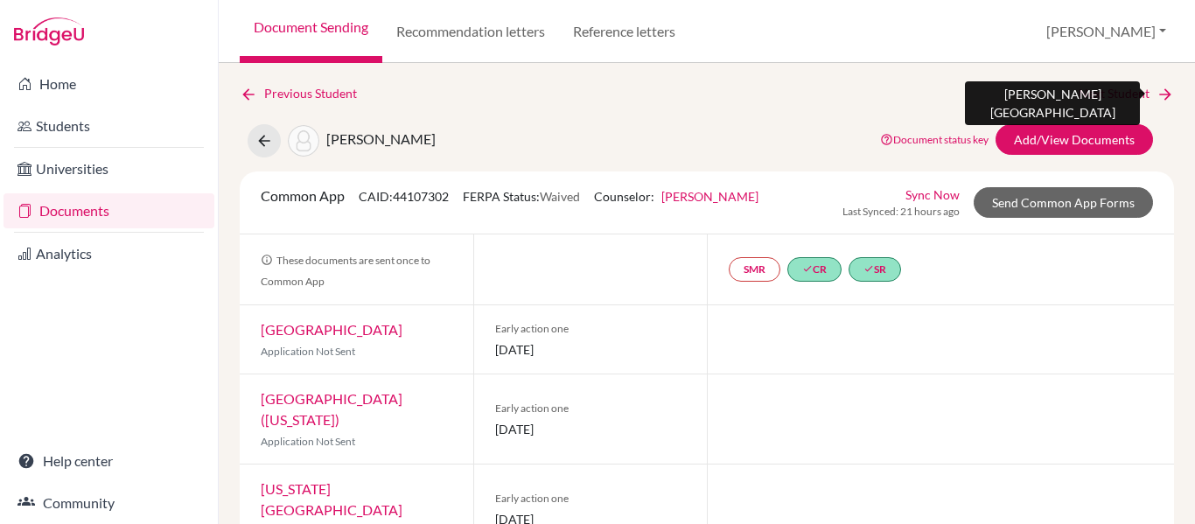
click at [1134, 93] on link "Next Student" at bounding box center [1126, 93] width 95 height 19
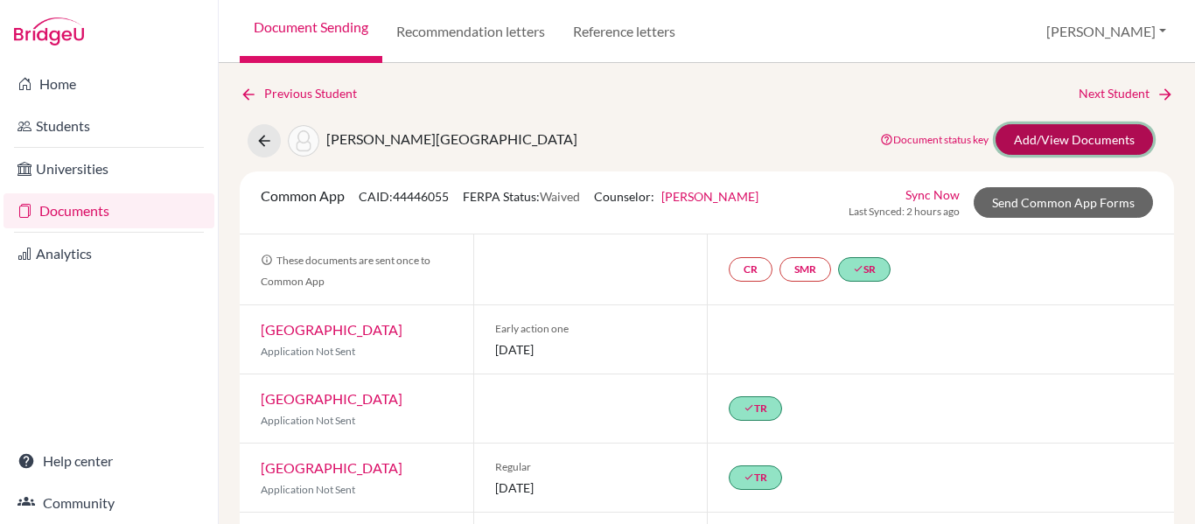
click at [1072, 142] on link "Add/View Documents" at bounding box center [1073, 139] width 157 height 31
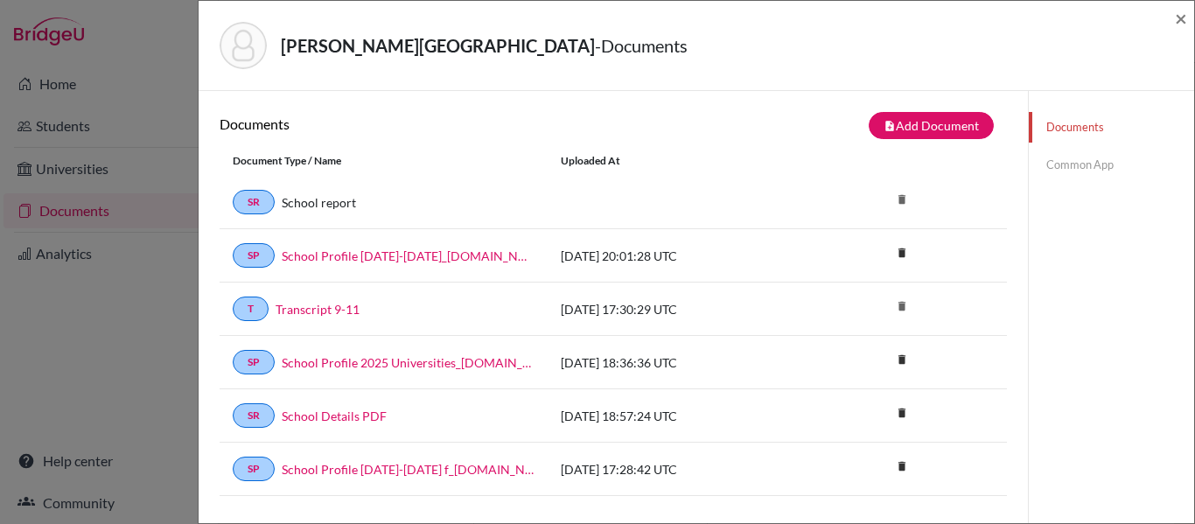
click at [1065, 165] on link "Common App" at bounding box center [1111, 165] width 165 height 31
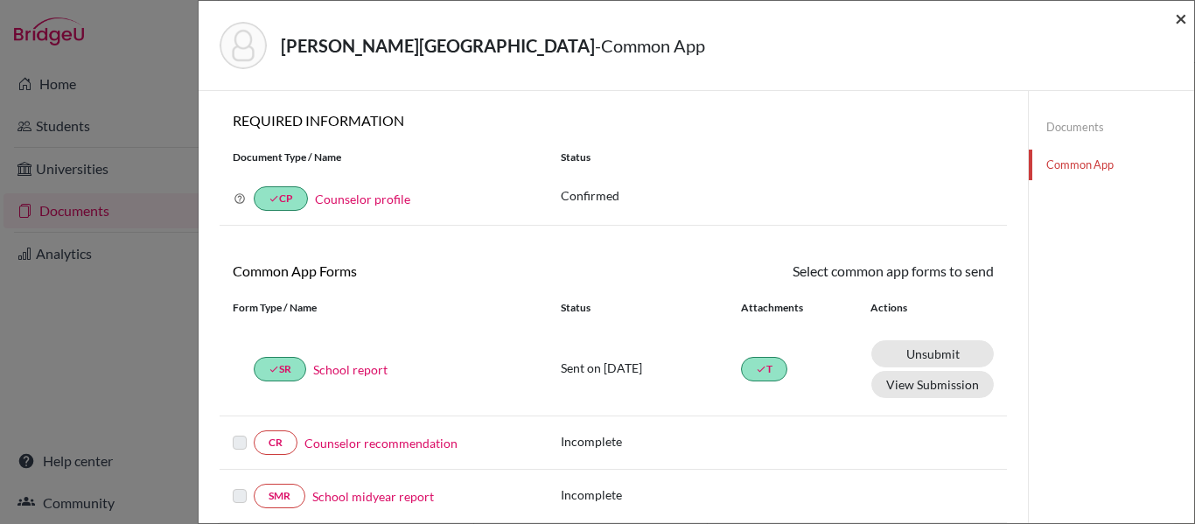
click at [1183, 18] on span "×" at bounding box center [1181, 17] width 12 height 25
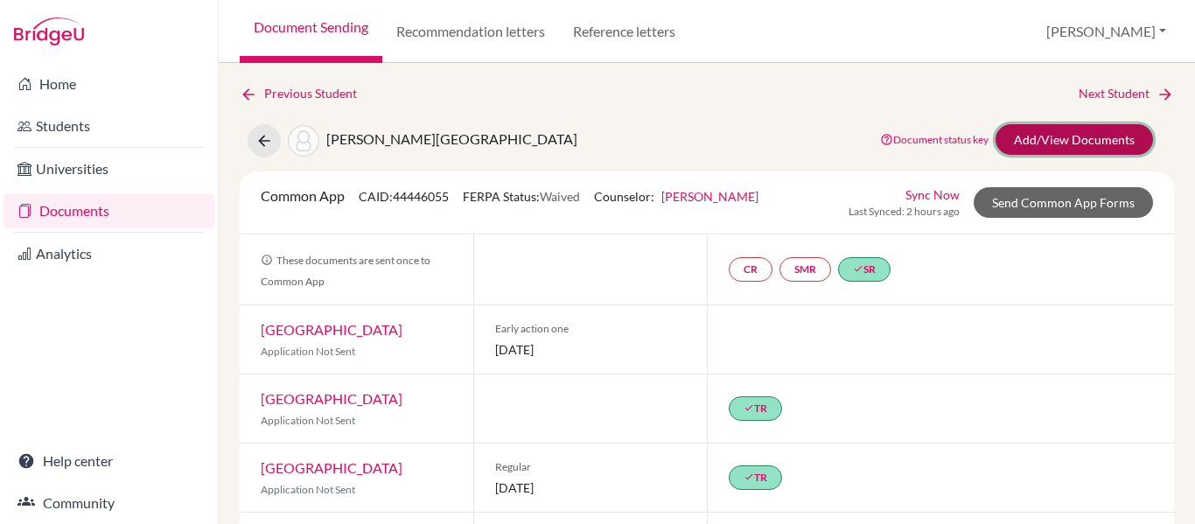
click at [1072, 139] on link "Add/View Documents" at bounding box center [1073, 139] width 157 height 31
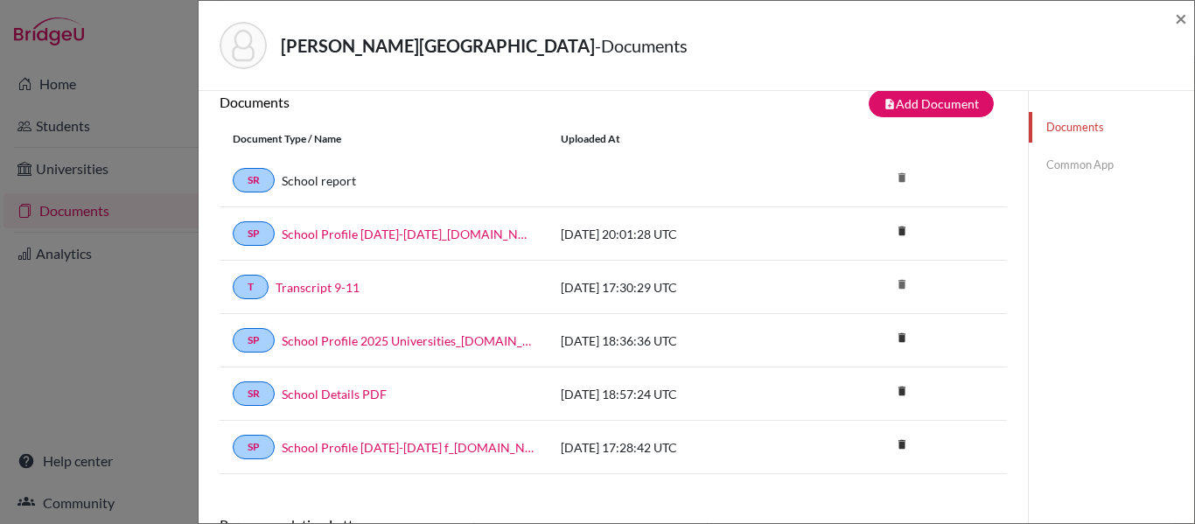
scroll to position [21, 0]
click at [1075, 161] on link "Common App" at bounding box center [1111, 165] width 165 height 31
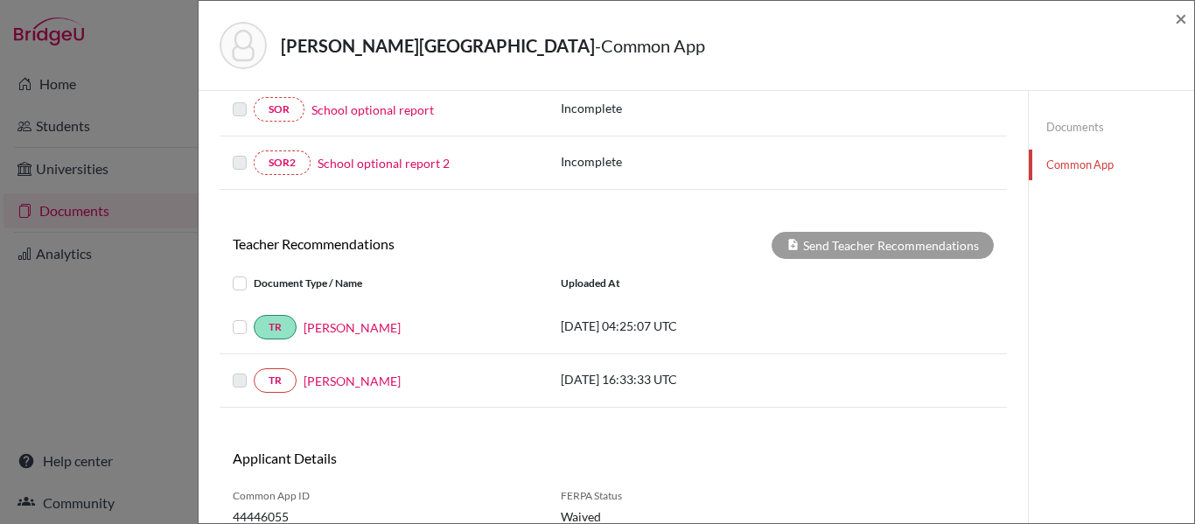
scroll to position [504, 0]
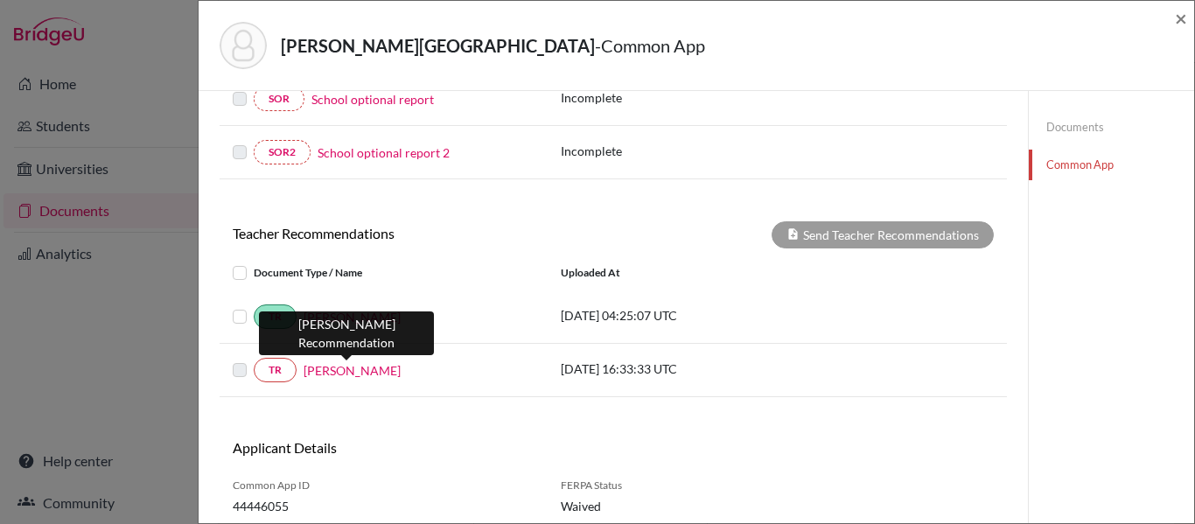
click at [342, 372] on link "Carla Rodriguez" at bounding box center [352, 370] width 97 height 18
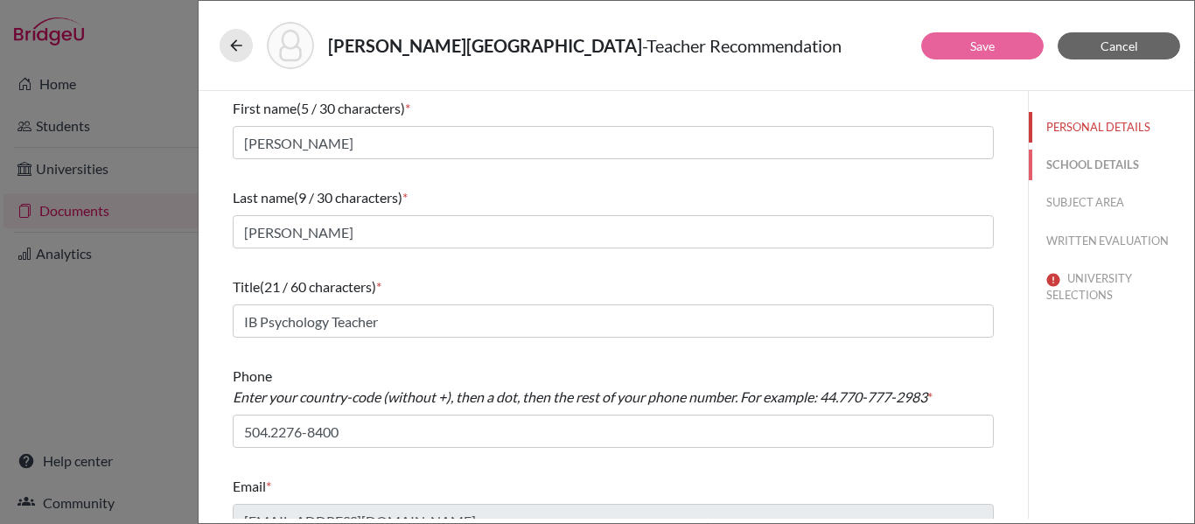
click at [1116, 164] on button "SCHOOL DETAILS" at bounding box center [1111, 165] width 165 height 31
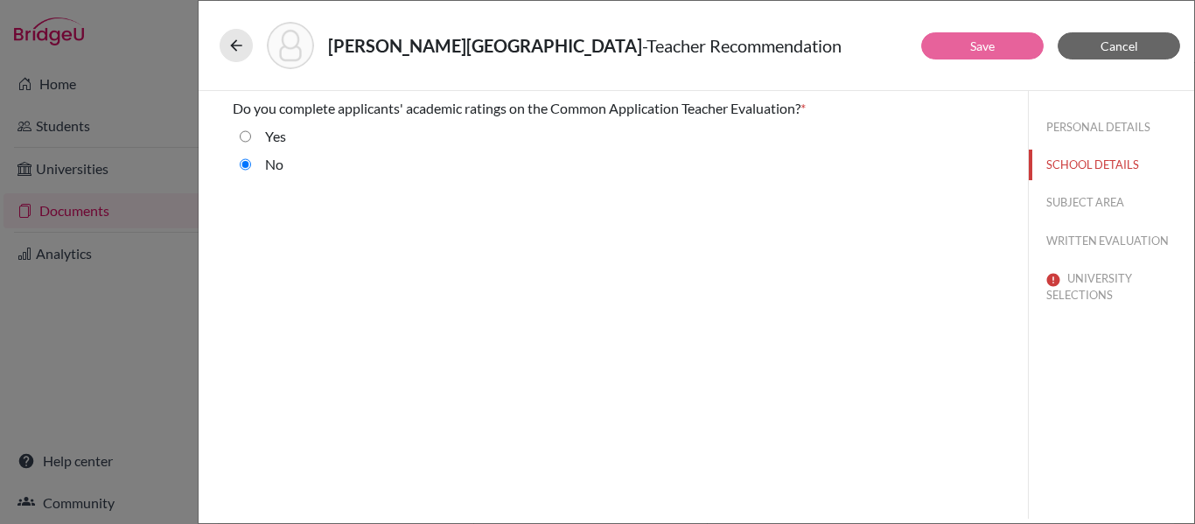
click at [244, 133] on input "Yes" at bounding box center [245, 136] width 11 height 21
radio input "true"
click at [1070, 201] on button "SUBJECT AREA" at bounding box center [1111, 202] width 165 height 31
select select "4"
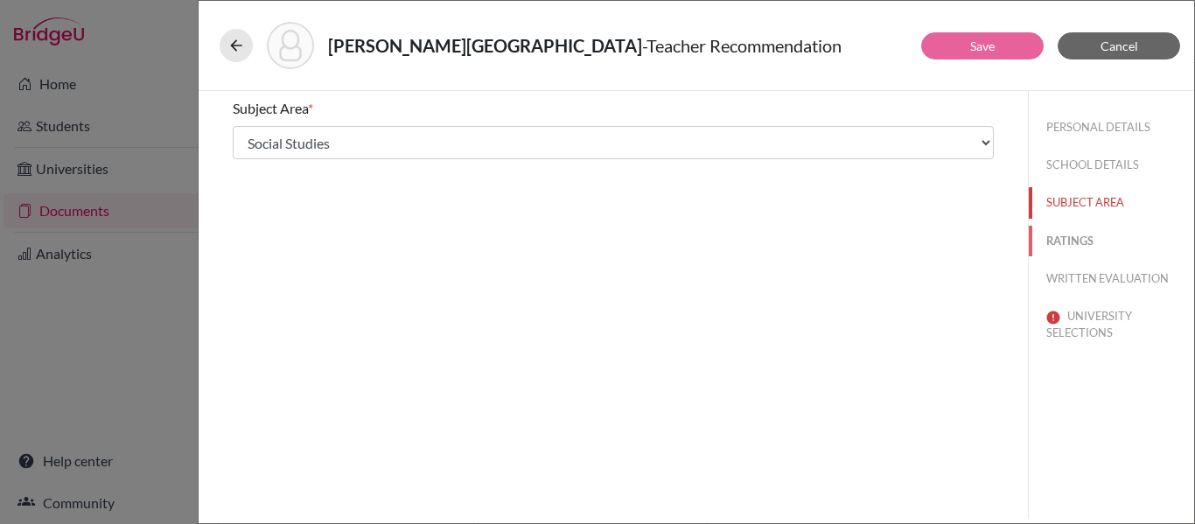
click at [1066, 235] on button "RATINGS" at bounding box center [1111, 241] width 165 height 31
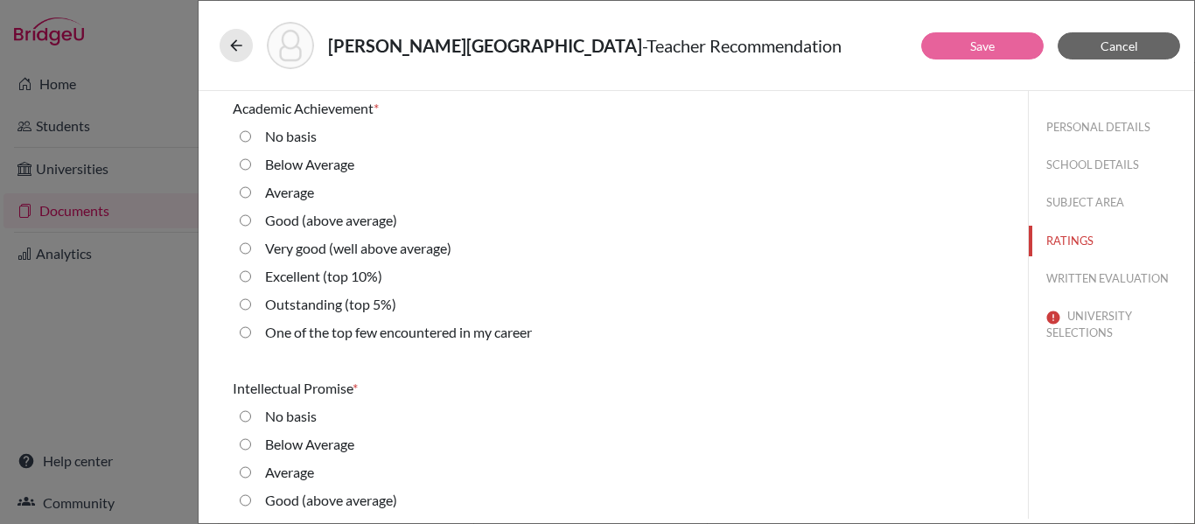
click at [243, 276] on 10\%\) "Excellent (top 10%)" at bounding box center [245, 276] width 11 height 21
radio 10\%\) "true"
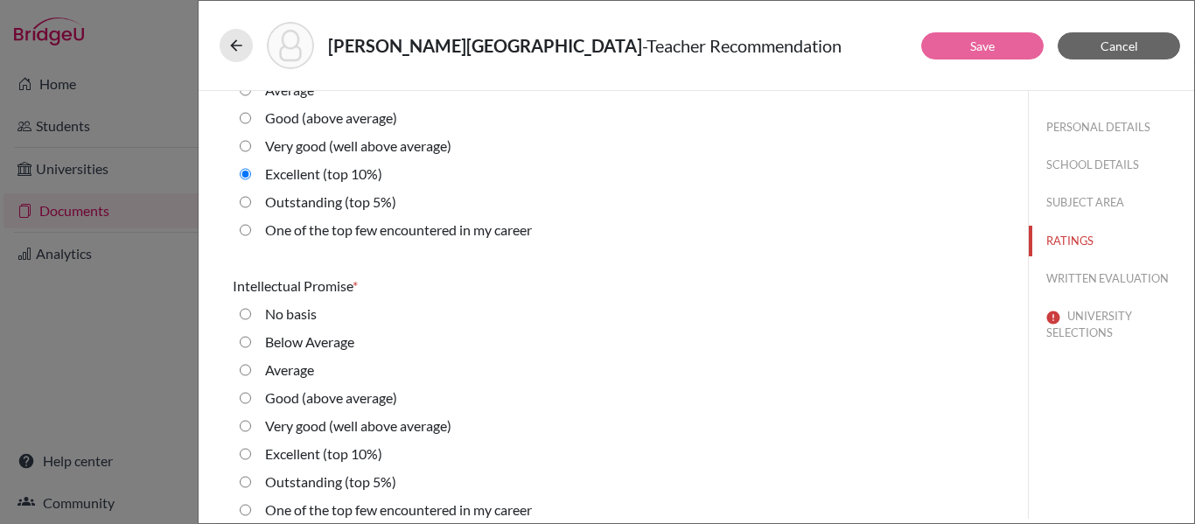
scroll to position [114, 0]
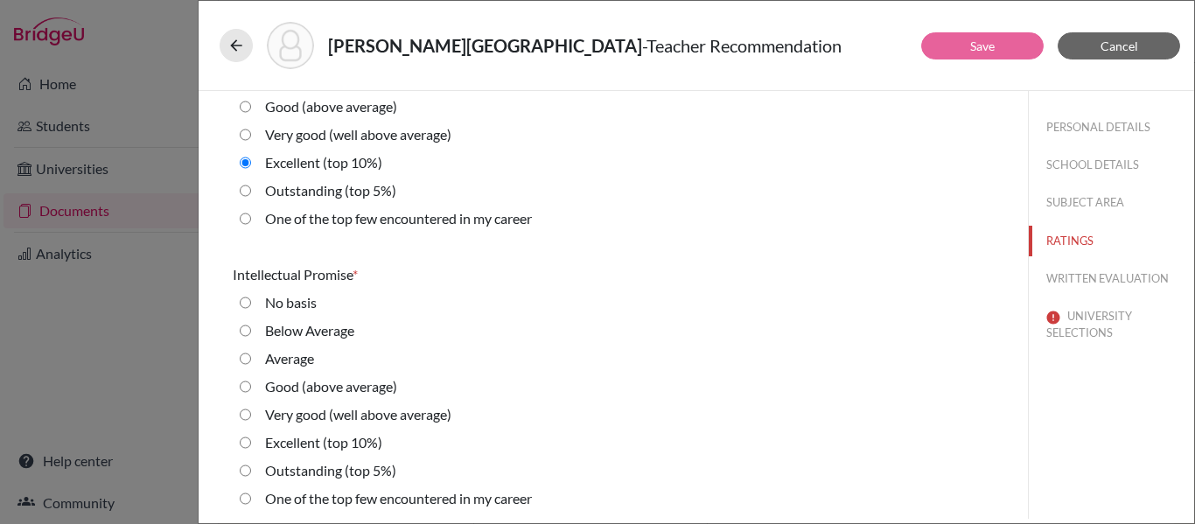
click at [245, 439] on 10\%\) "Excellent (top 10%)" at bounding box center [245, 442] width 11 height 21
radio 10\%\) "true"
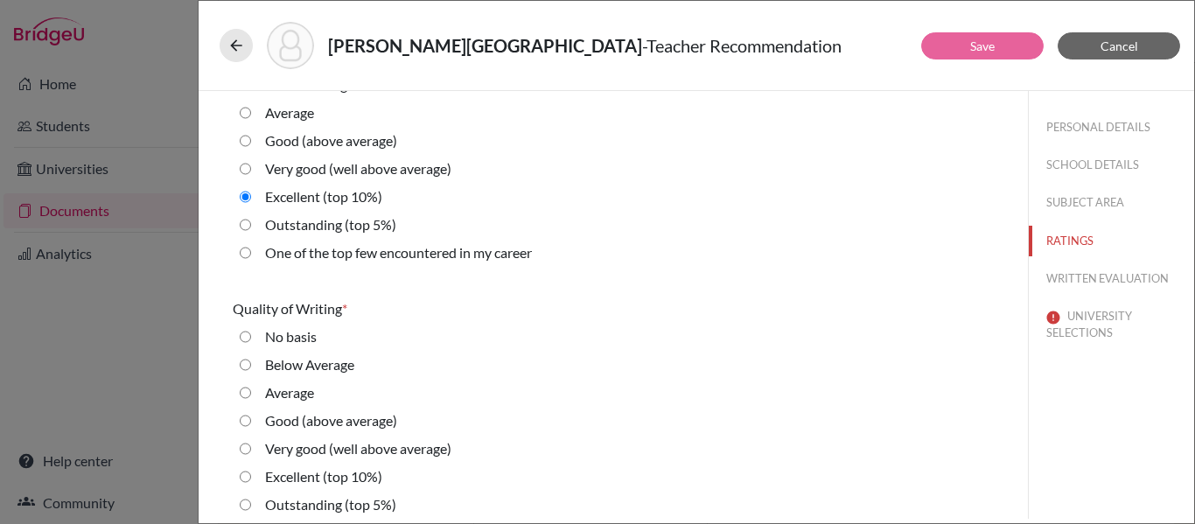
scroll to position [360, 0]
click at [246, 475] on 10\%\) "Excellent (top 10%)" at bounding box center [245, 475] width 11 height 21
radio 10\%\) "true"
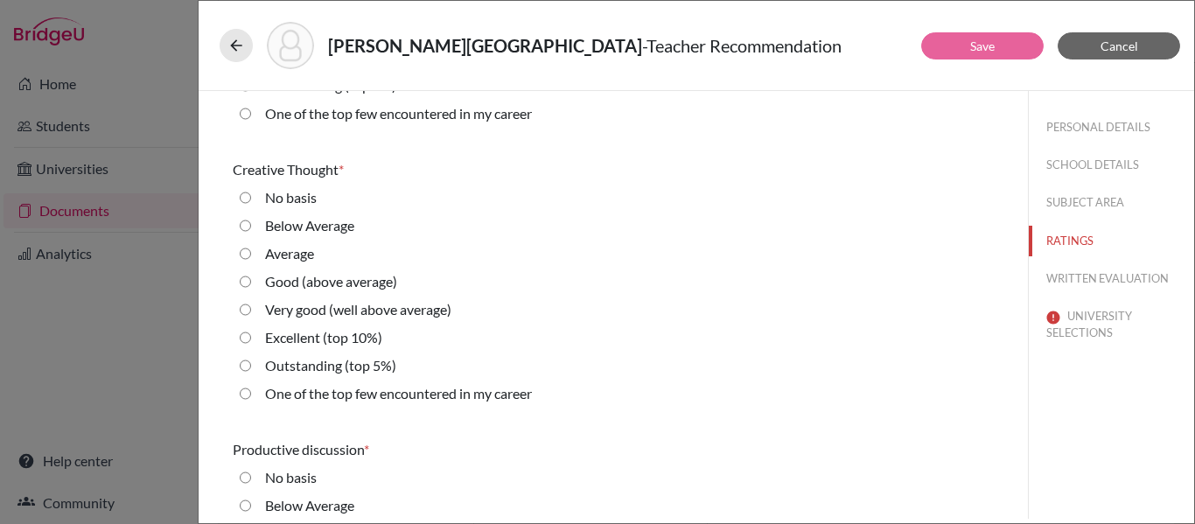
scroll to position [780, 0]
click at [246, 333] on 10\%\) "Excellent (top 10%)" at bounding box center [245, 335] width 11 height 21
radio 10\%\) "true"
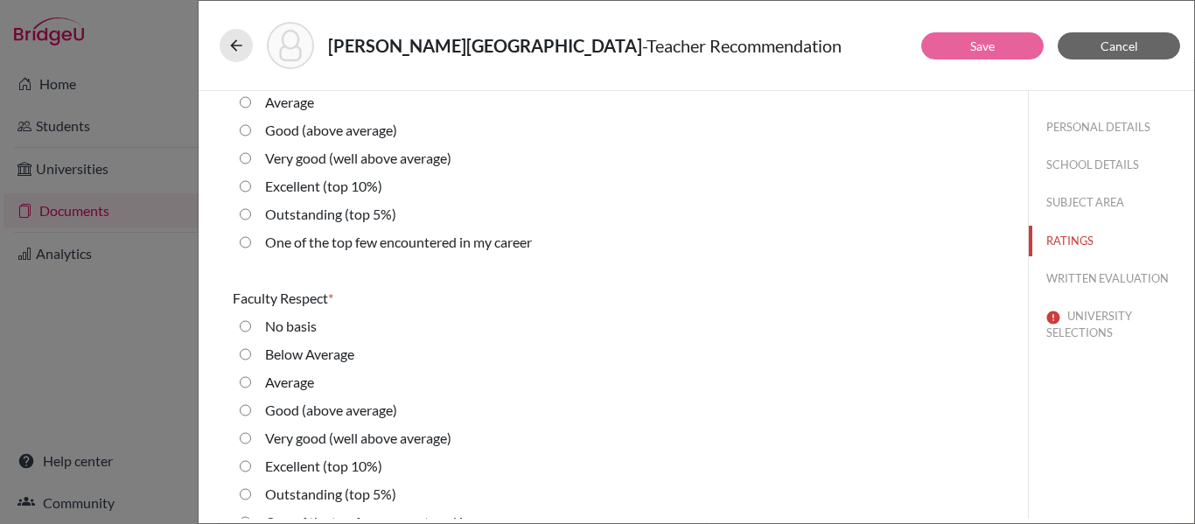
scroll to position [1209, 0]
click at [247, 469] on 10\%\) "Excellent (top 10%)" at bounding box center [245, 467] width 11 height 21
radio 10\%\) "true"
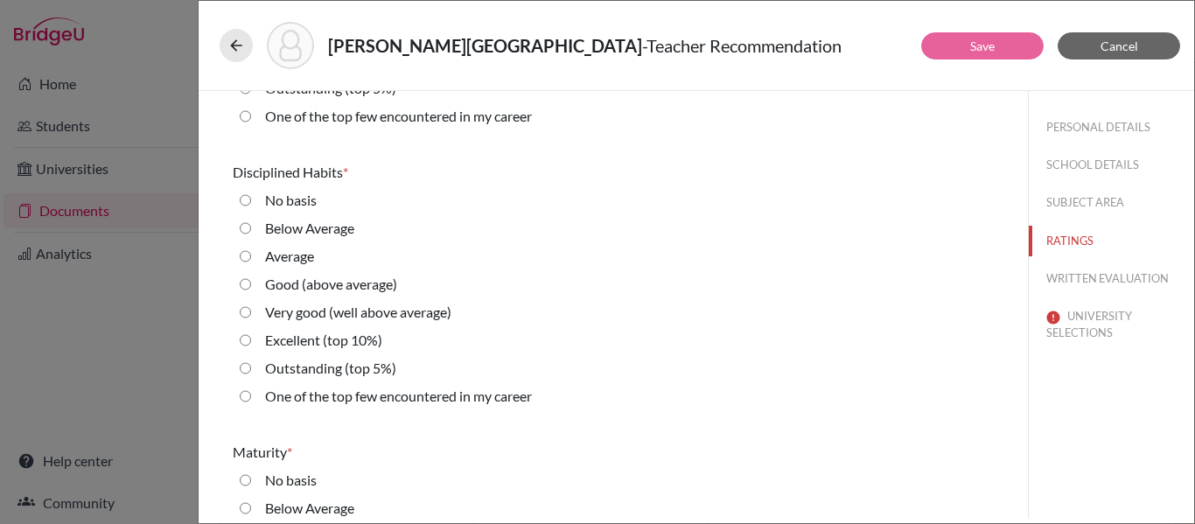
scroll to position [1702, 0]
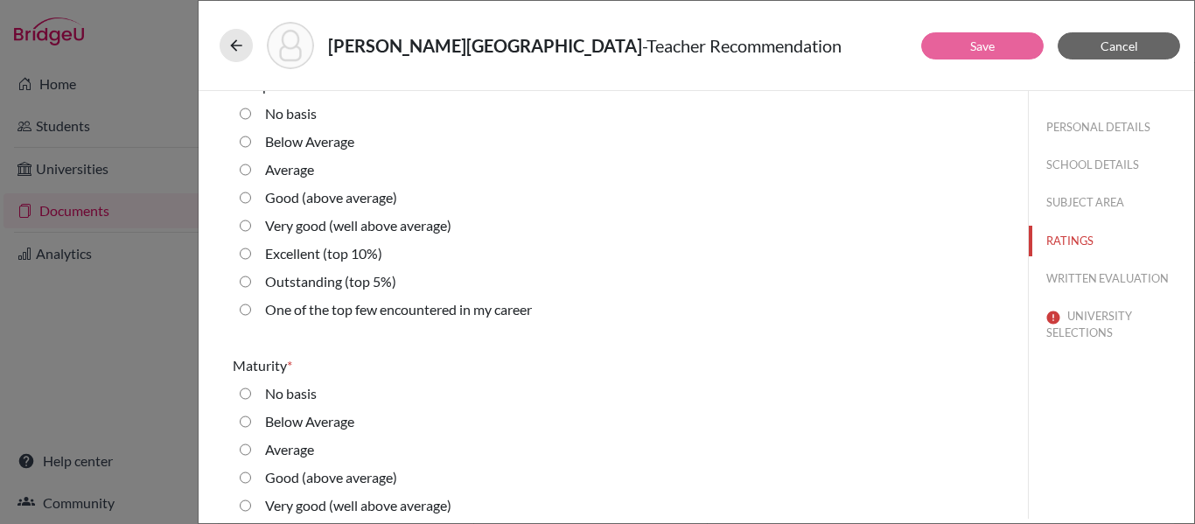
click at [247, 254] on 10\%\) "Excellent (top 10%)" at bounding box center [245, 253] width 11 height 21
radio 10\%\) "true"
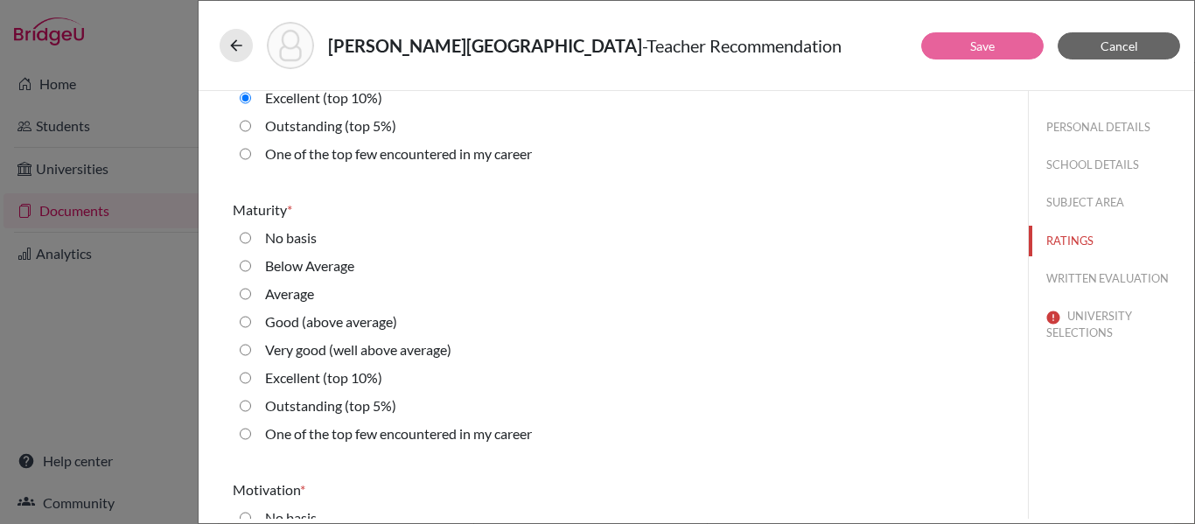
scroll to position [1856, 0]
click at [245, 381] on 10\%\) "Excellent (top 10%)" at bounding box center [245, 379] width 11 height 21
radio 10\%\) "true"
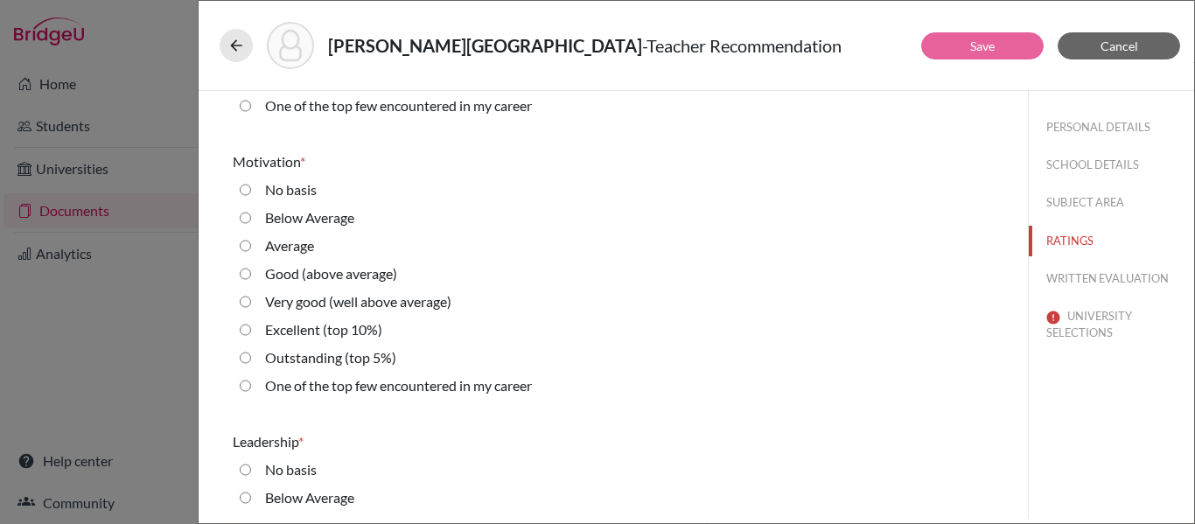
scroll to position [2189, 0]
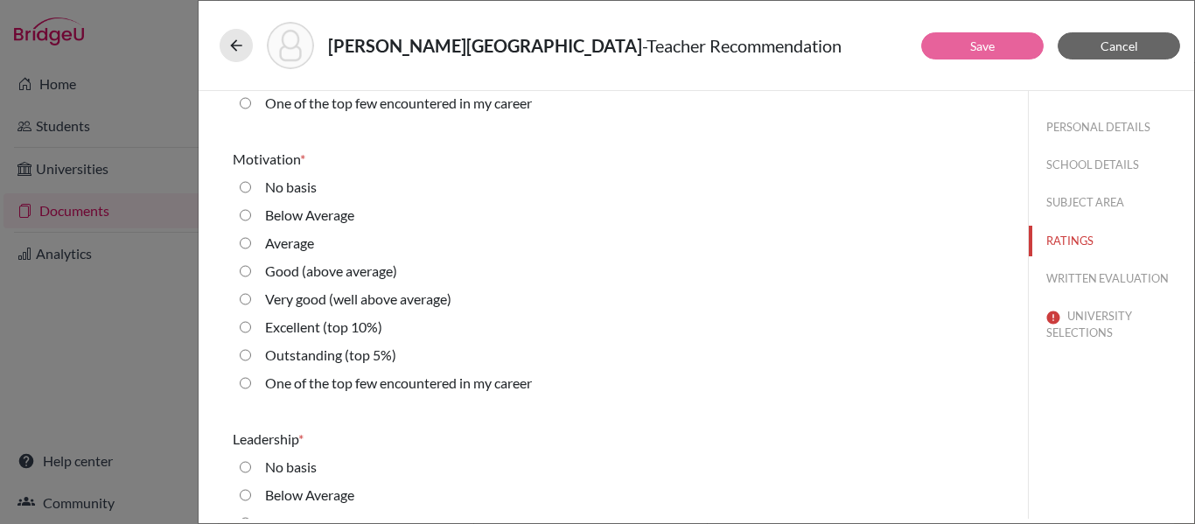
click at [246, 329] on 10\%\) "Excellent (top 10%)" at bounding box center [245, 327] width 11 height 21
radio 10\%\) "true"
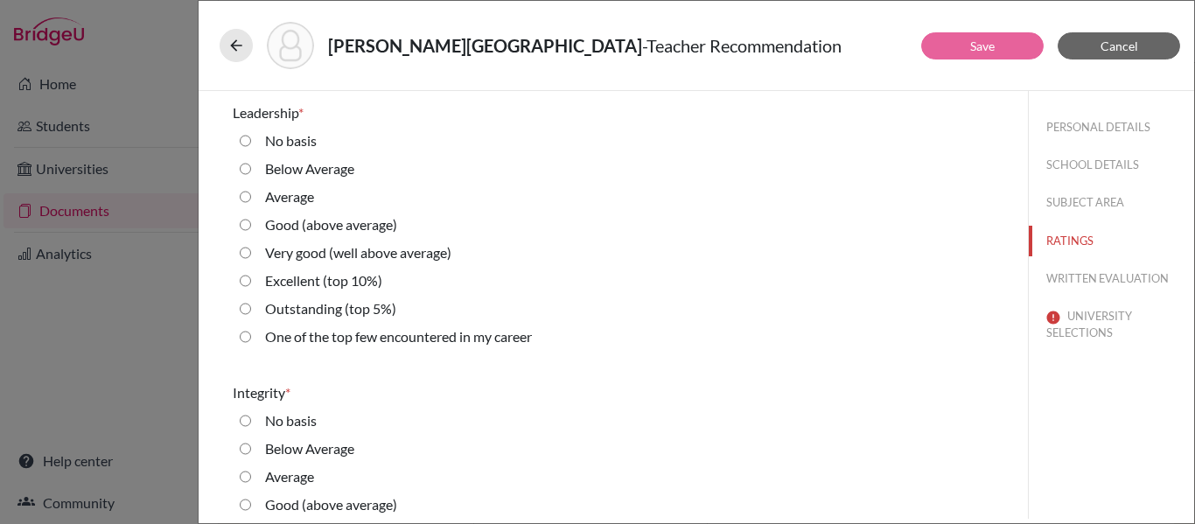
scroll to position [2516, 0]
click at [247, 255] on average\) "Very good (well above average)" at bounding box center [245, 251] width 11 height 21
radio average\) "true"
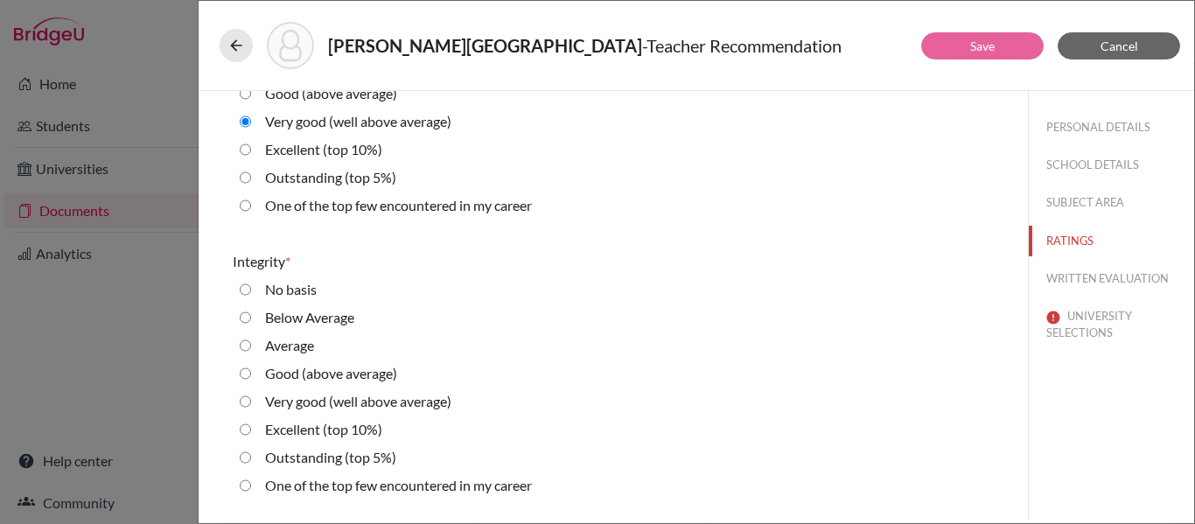
scroll to position [2653, 0]
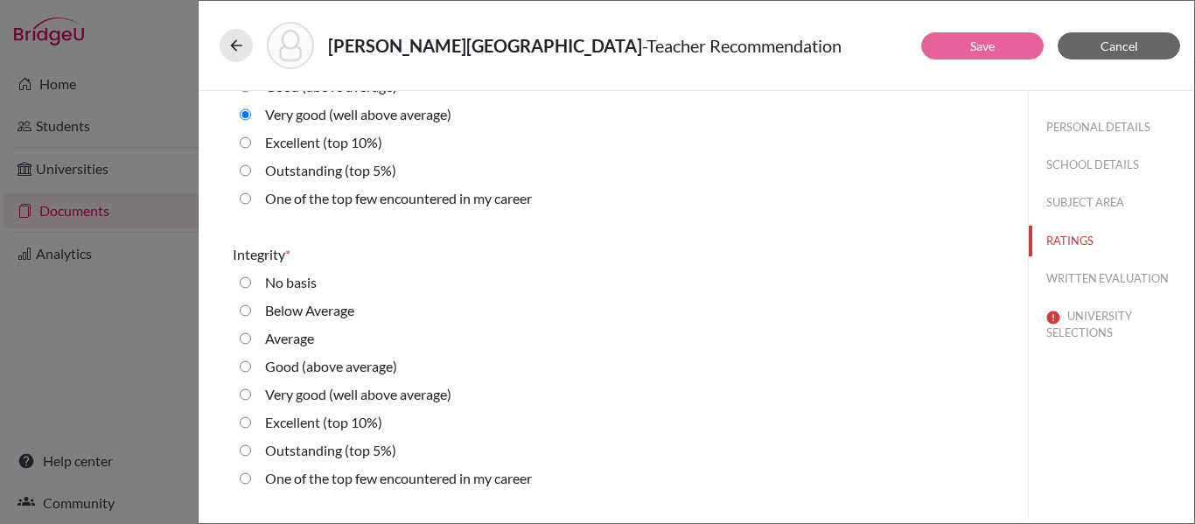
click at [244, 394] on average\) "Very good (well above average)" at bounding box center [245, 394] width 11 height 21
radio average\) "true"
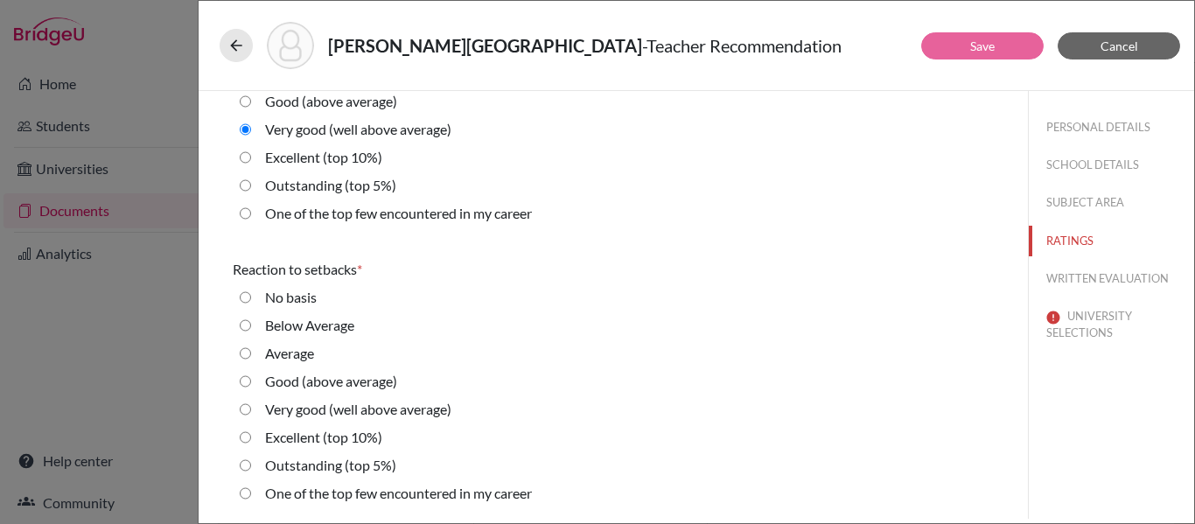
scroll to position [2924, 0]
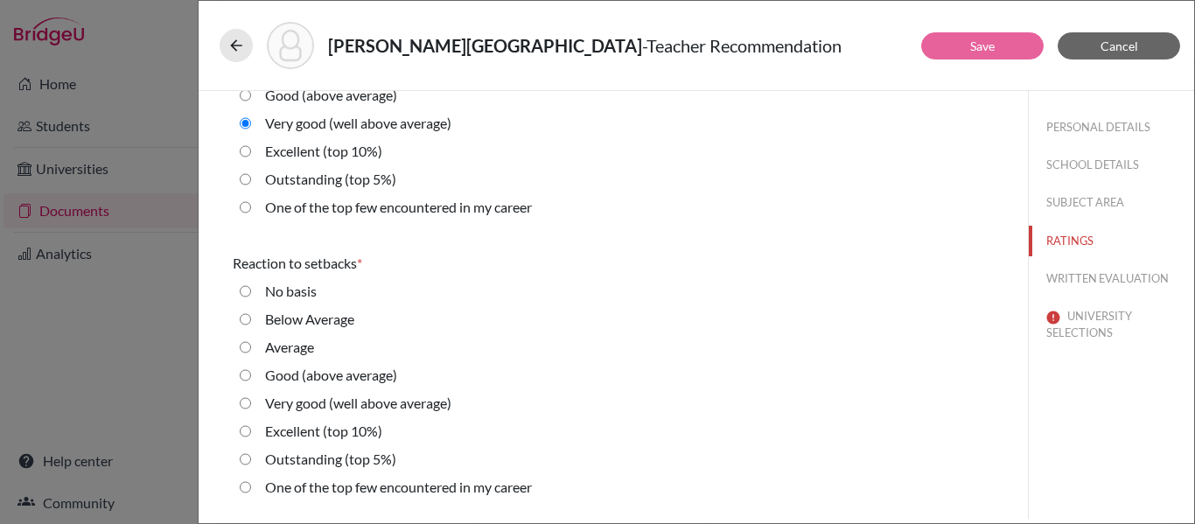
click at [244, 151] on 10\%\) "Excellent (top 10%)" at bounding box center [245, 151] width 11 height 21
radio 10\%\) "true"
click at [247, 405] on average\) "Very good (well above average)" at bounding box center [245, 403] width 11 height 21
radio average\) "true"
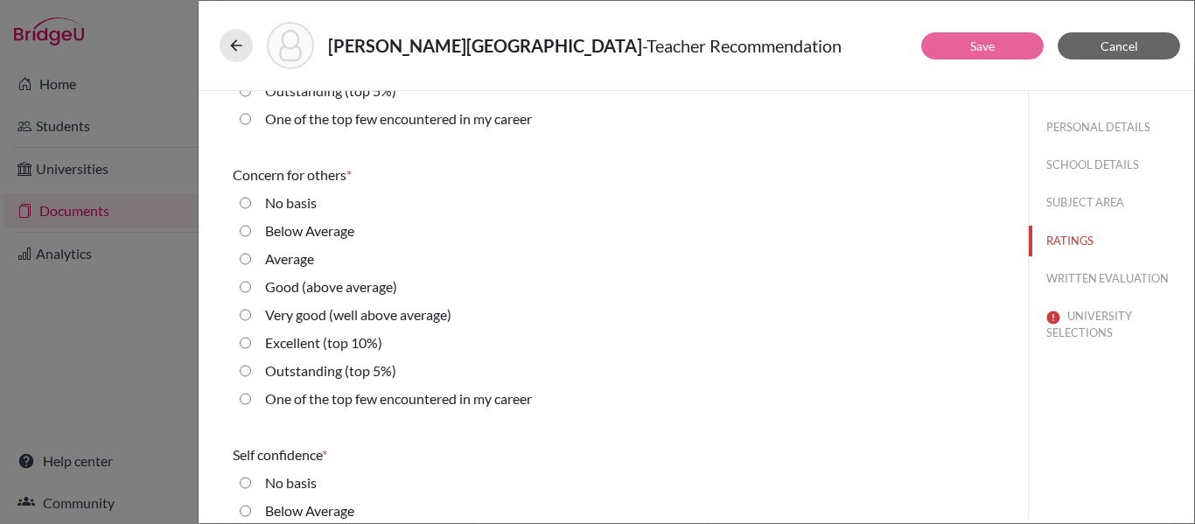
scroll to position [3297, 0]
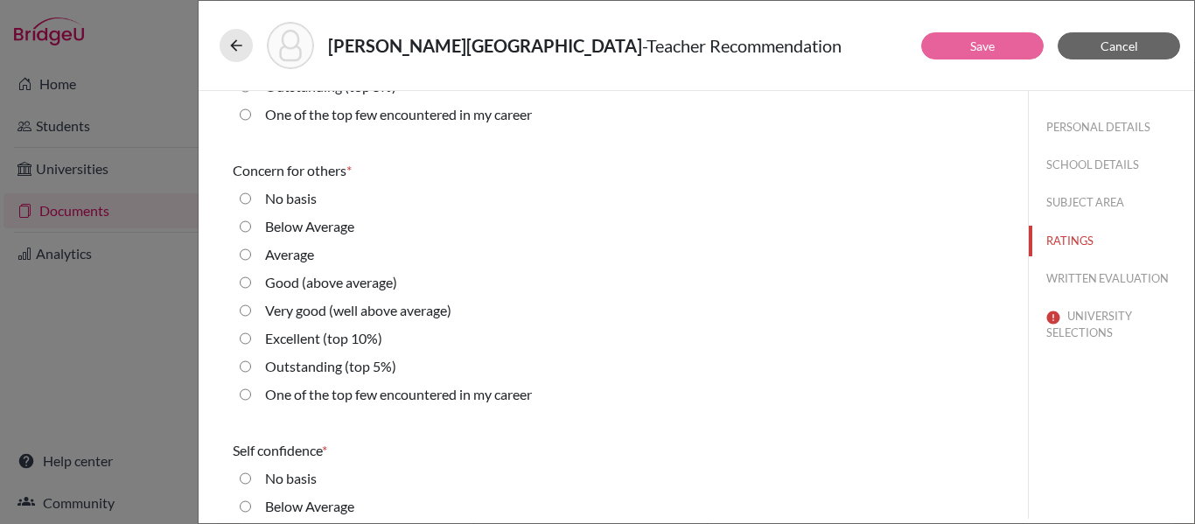
click at [245, 338] on 10\%\) "Excellent (top 10%)" at bounding box center [245, 338] width 11 height 21
radio 10\%\) "true"
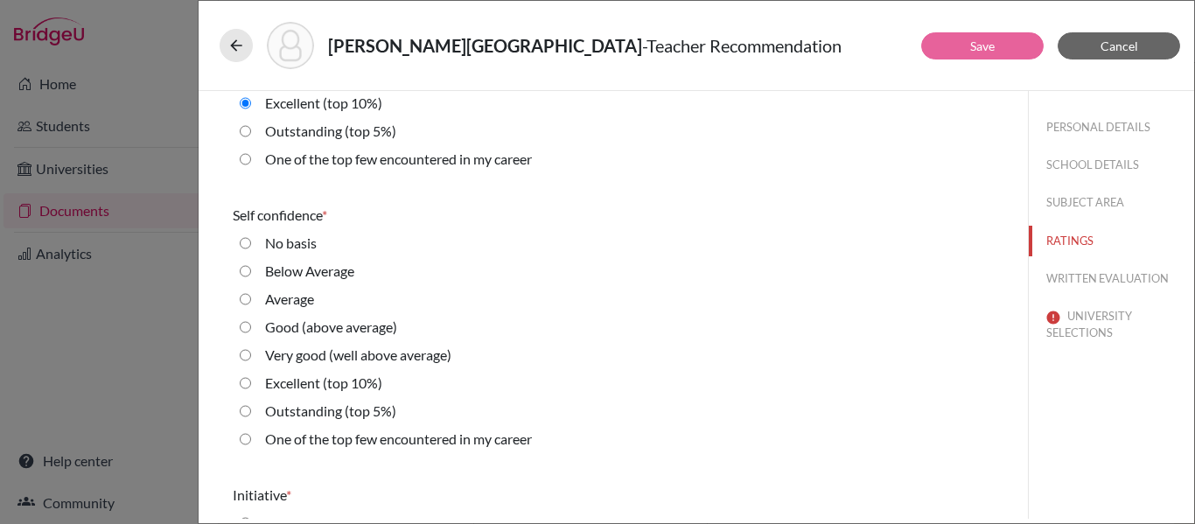
scroll to position [3560, 0]
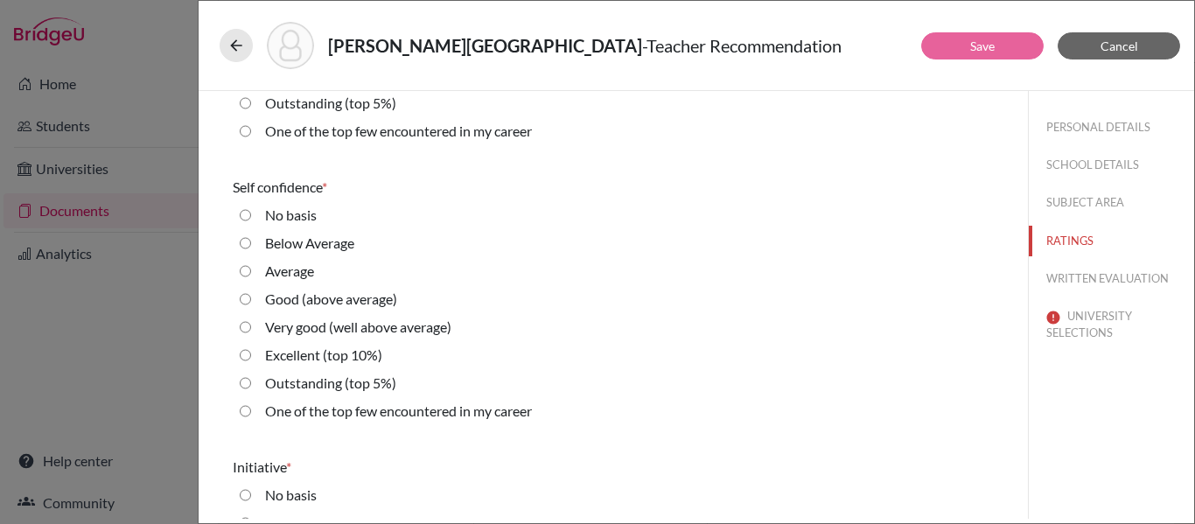
click at [248, 358] on 10\%\) "Excellent (top 10%)" at bounding box center [245, 355] width 11 height 21
radio 10\%\) "true"
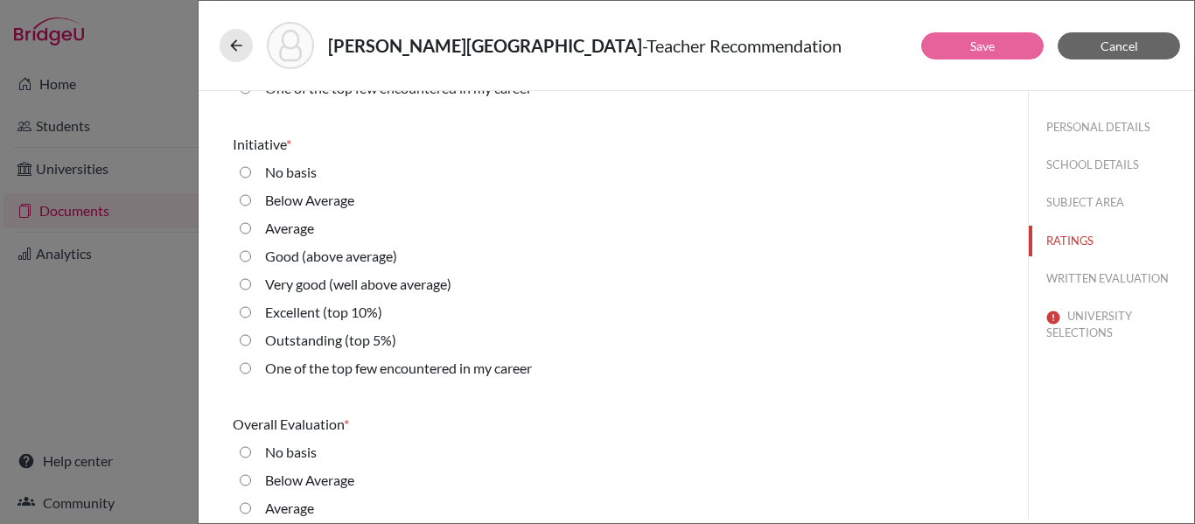
scroll to position [3887, 0]
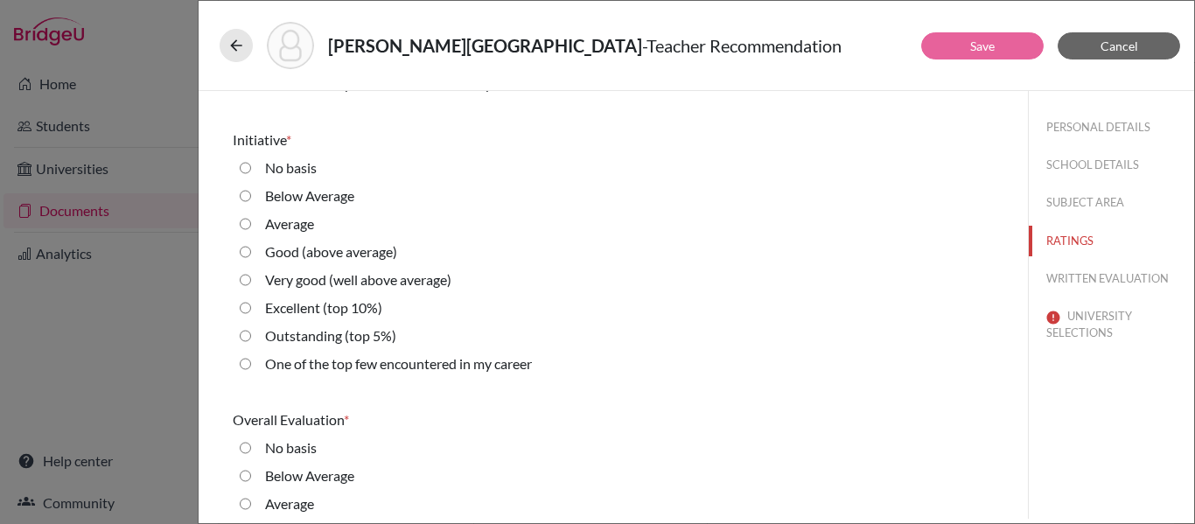
click at [248, 307] on 10\%\) "Excellent (top 10%)" at bounding box center [245, 307] width 11 height 21
radio 10\%\) "true"
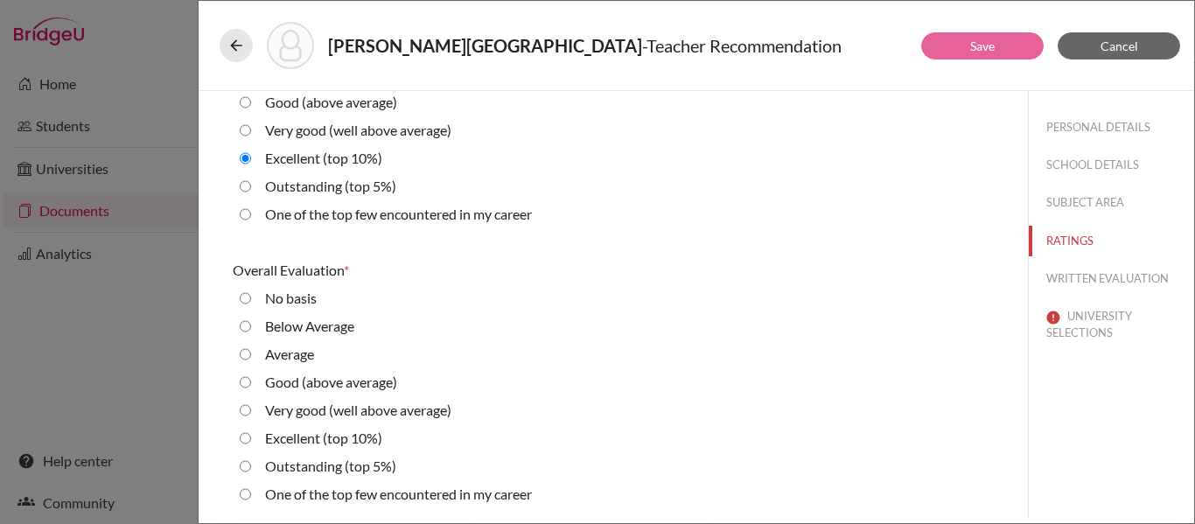
click at [244, 440] on 10\%\) "Excellent (top 10%)" at bounding box center [245, 438] width 11 height 21
radio 10\%\) "true"
click at [1111, 283] on button "WRITTEN EVALUATION" at bounding box center [1111, 278] width 165 height 31
radio Average "true"
radio input "true"
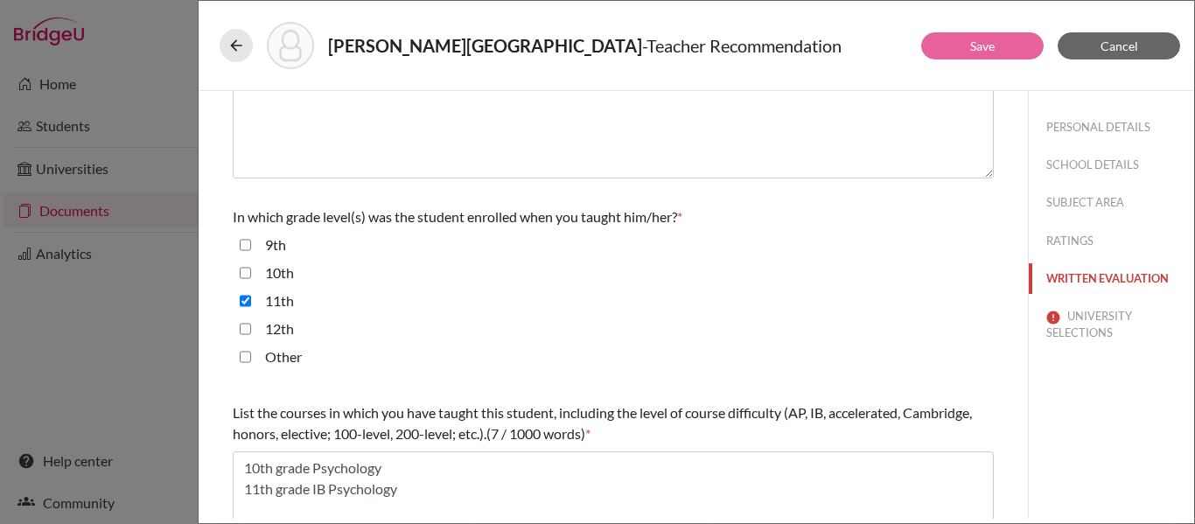
scroll to position [330, 0]
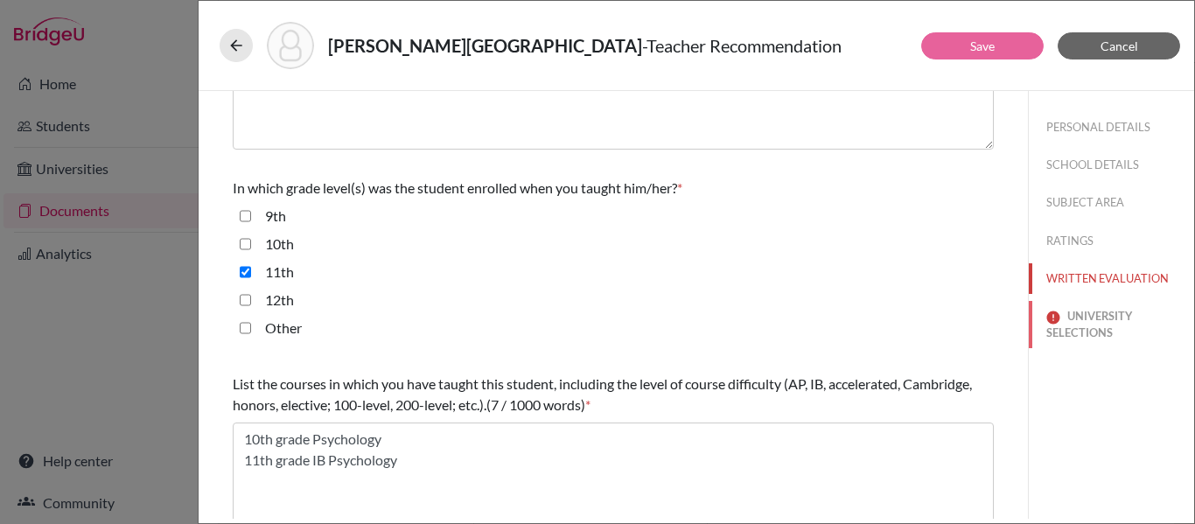
click at [1084, 324] on button "UNIVERSITY SELECTIONS" at bounding box center [1111, 324] width 165 height 47
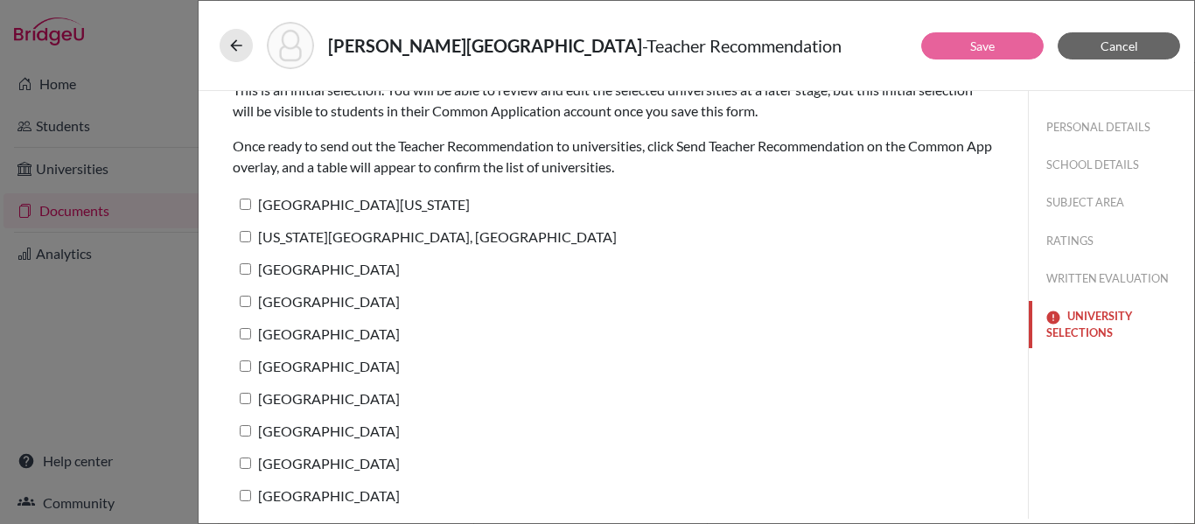
scroll to position [52, 0]
click at [248, 200] on input "[GEOGRAPHIC_DATA][US_STATE]" at bounding box center [245, 204] width 11 height 11
checkbox input "true"
click at [246, 237] on input "[US_STATE][GEOGRAPHIC_DATA], [GEOGRAPHIC_DATA]" at bounding box center [245, 237] width 11 height 11
checkbox input "true"
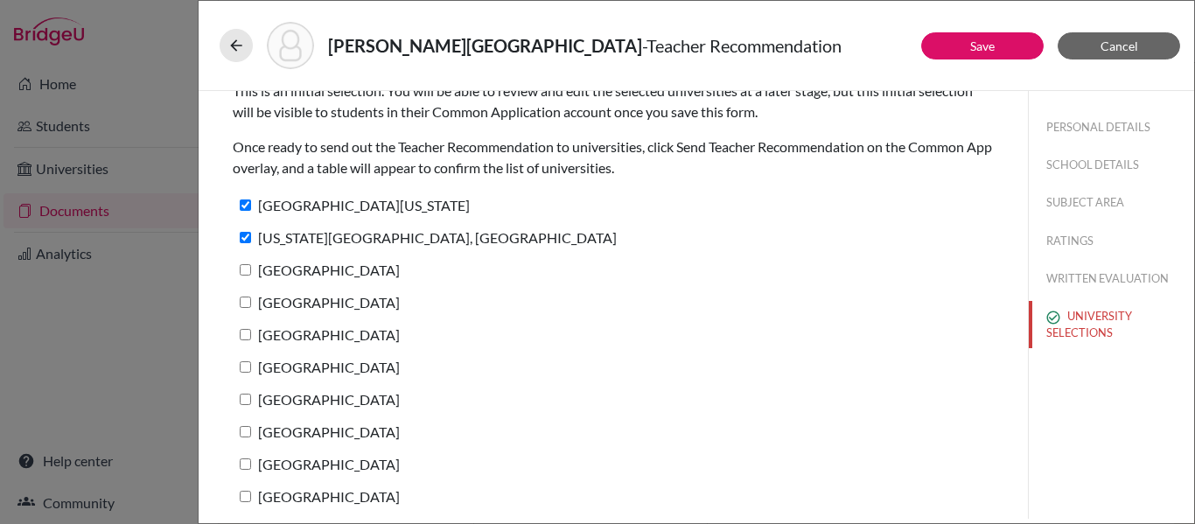
click at [248, 275] on input "Clemson University" at bounding box center [245, 269] width 11 height 11
checkbox input "true"
click at [247, 304] on input "Harvard University" at bounding box center [245, 302] width 11 height 11
checkbox input "true"
click at [244, 338] on input "[GEOGRAPHIC_DATA]" at bounding box center [245, 334] width 11 height 11
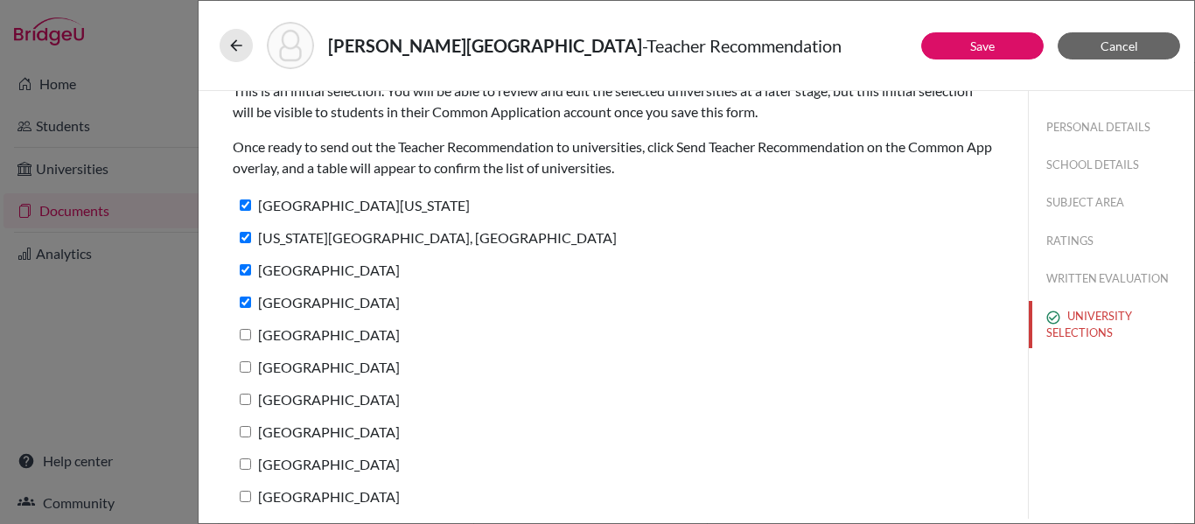
checkbox input "true"
click at [241, 367] on input "Vanderbilt University" at bounding box center [245, 366] width 11 height 11
checkbox input "true"
click at [247, 402] on input "Duke University" at bounding box center [245, 399] width 11 height 11
checkbox input "true"
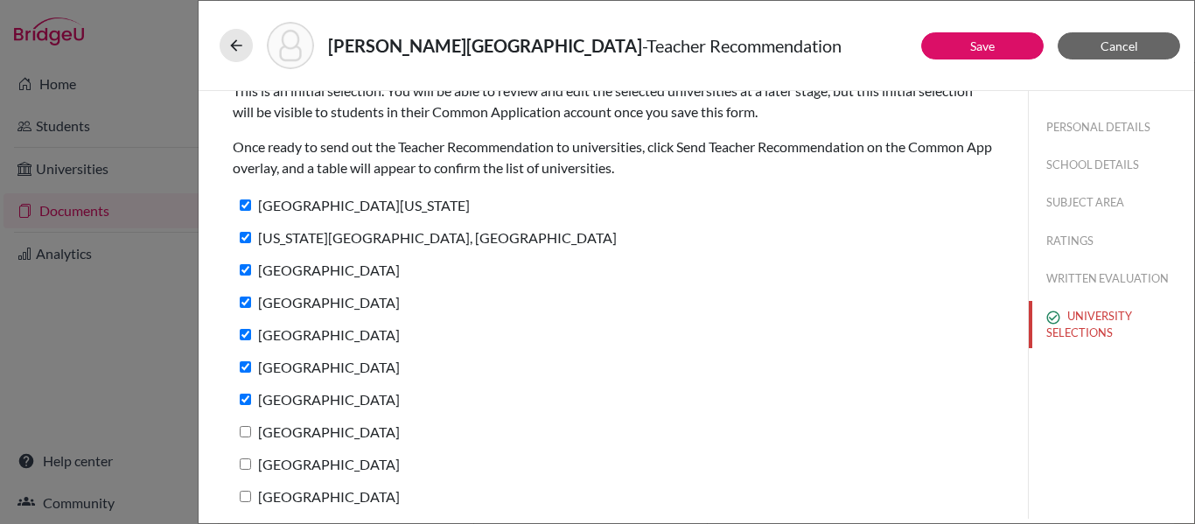
click at [246, 429] on input "Boston College" at bounding box center [245, 431] width 11 height 11
checkbox input "true"
click at [245, 468] on input "[GEOGRAPHIC_DATA]" at bounding box center [245, 463] width 11 height 11
checkbox input "true"
click at [242, 494] on input "Carnegie Mellon University" at bounding box center [245, 496] width 11 height 11
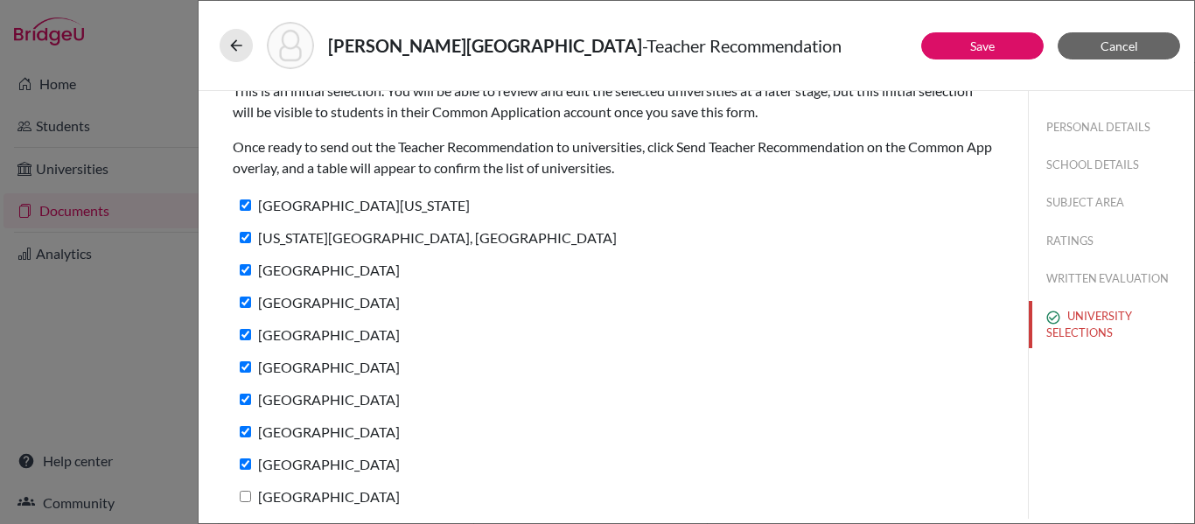
checkbox input "true"
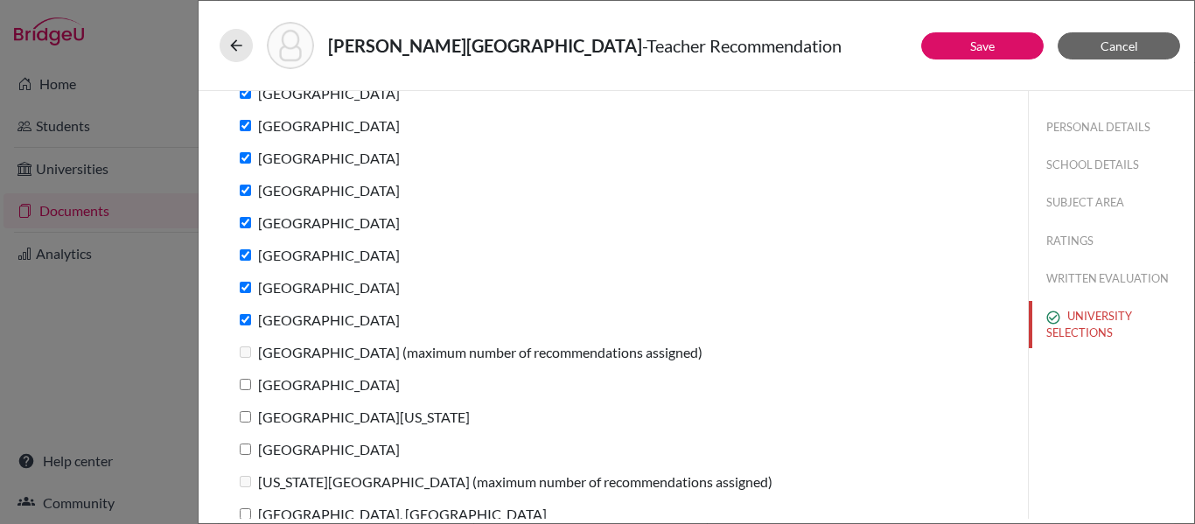
scroll to position [283, 0]
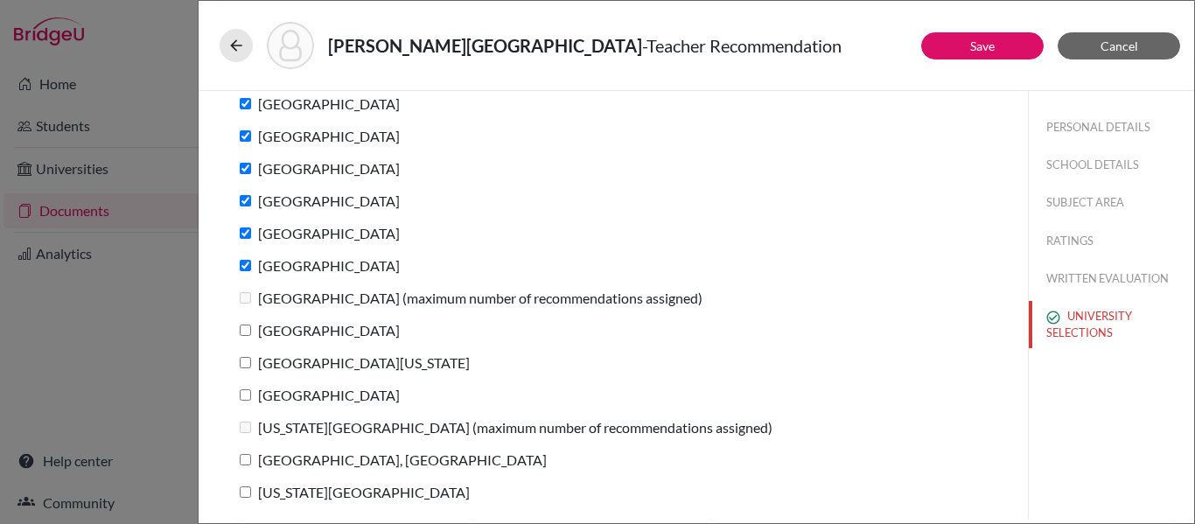
click at [246, 329] on input "University of Rochester" at bounding box center [245, 330] width 11 height 11
checkbox input "true"
click at [245, 363] on input "University of Michigan" at bounding box center [245, 362] width 11 height 11
checkbox input "true"
click at [242, 396] on input "Boston University" at bounding box center [245, 394] width 11 height 11
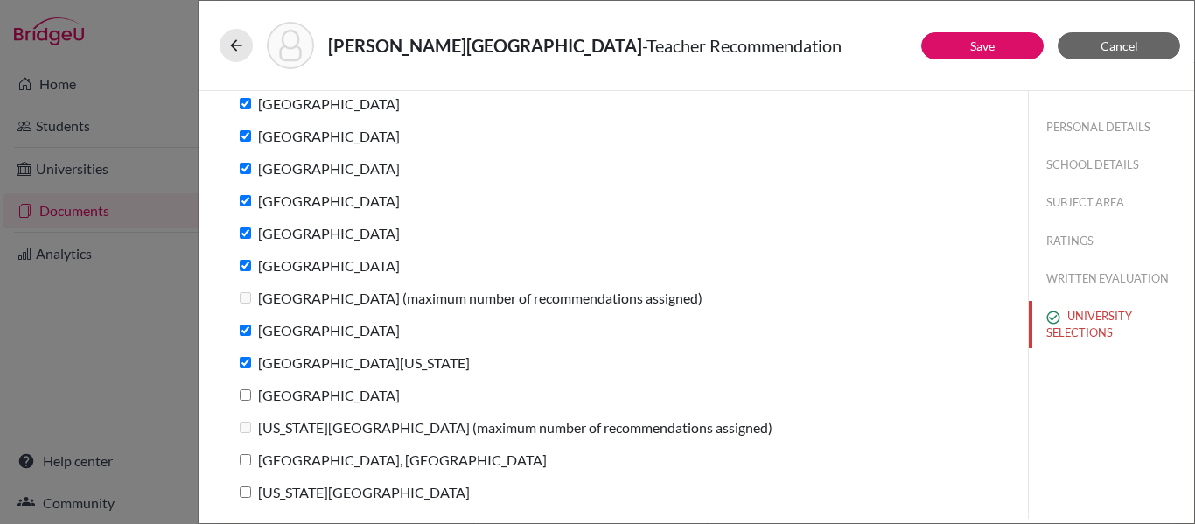
checkbox input "true"
click at [242, 464] on input "Purdue University, West Lafayette" at bounding box center [245, 459] width 11 height 11
checkbox input "true"
click at [244, 502] on label "Georgia Institute of Technology" at bounding box center [351, 491] width 237 height 25
click at [244, 498] on input "Georgia Institute of Technology" at bounding box center [245, 491] width 11 height 11
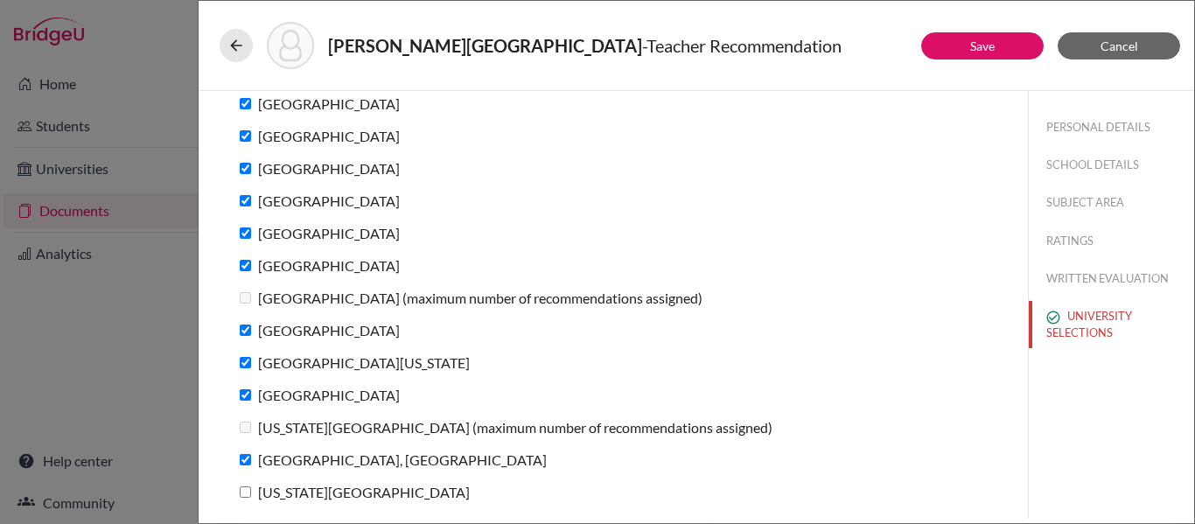
checkbox input "true"
click at [979, 42] on link "Save" at bounding box center [982, 45] width 24 height 15
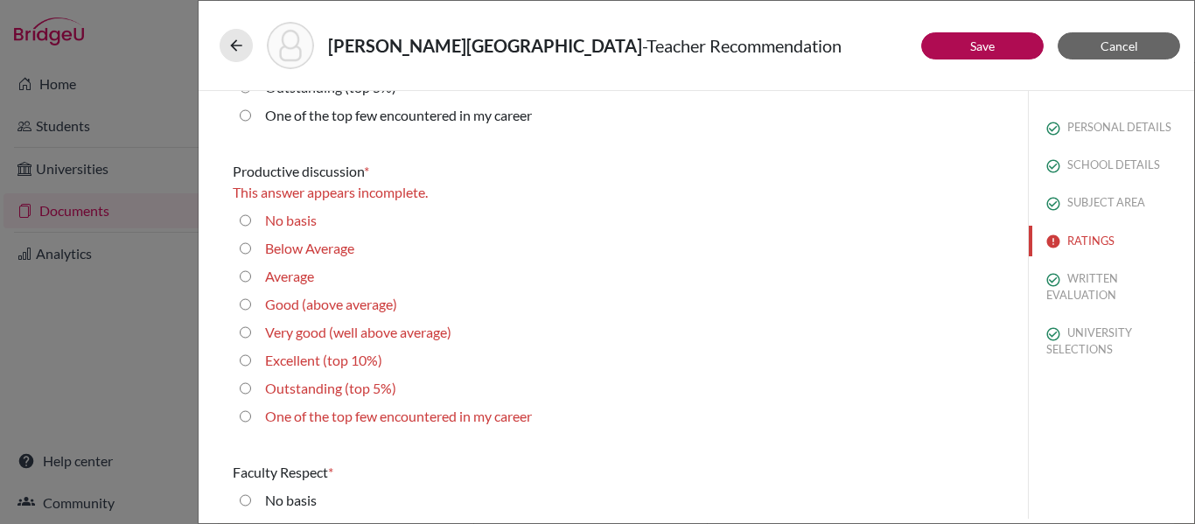
scroll to position [1067, 0]
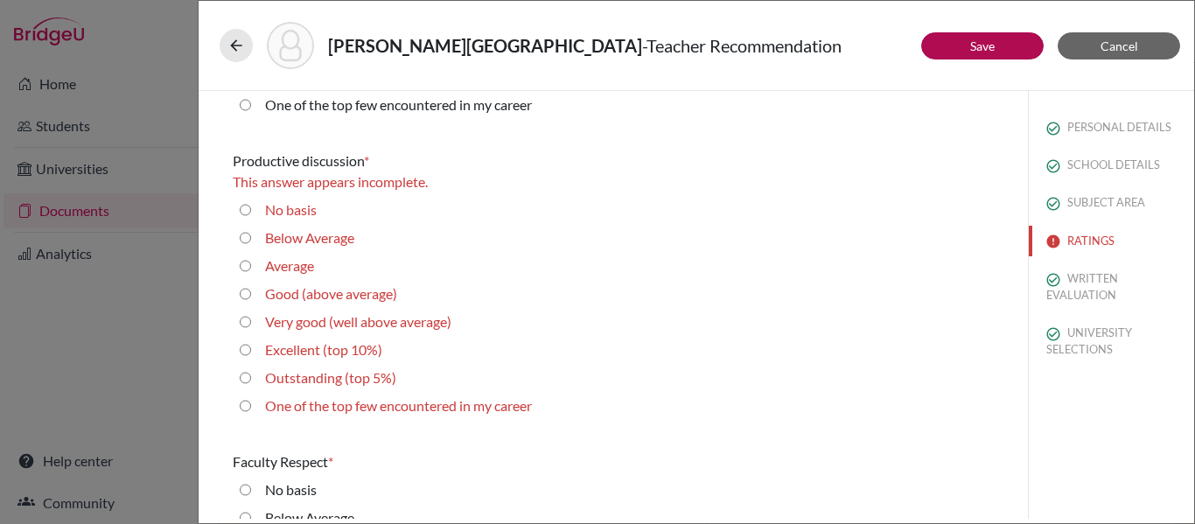
click at [251, 347] on div "Excellent (top 10%)" at bounding box center [316, 353] width 131 height 28
click at [246, 347] on 10\%\) "Excellent (top 10%)" at bounding box center [245, 349] width 11 height 21
radio 10\%\) "true"
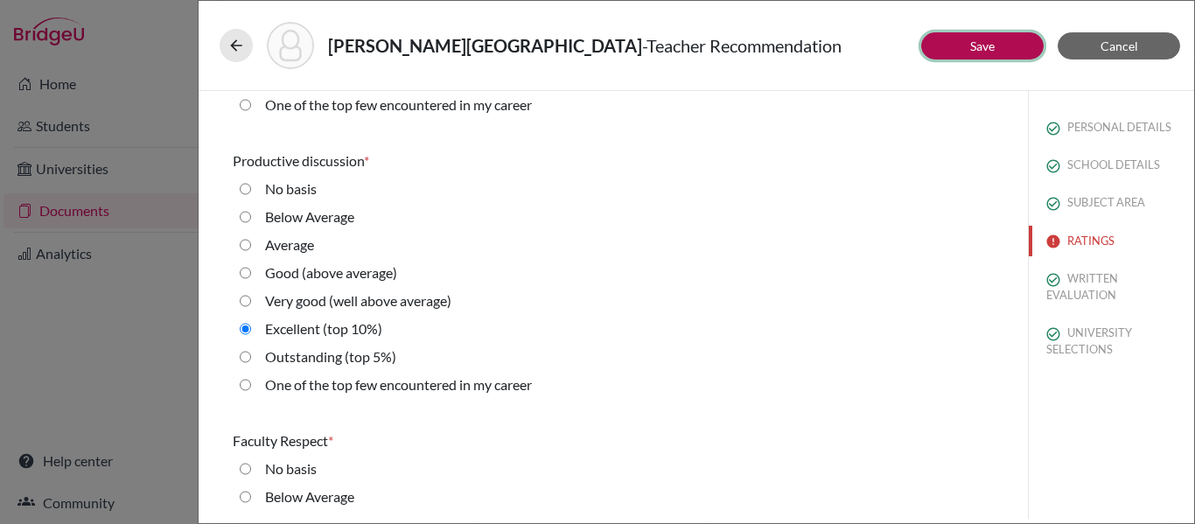
click at [1001, 41] on button "Save" at bounding box center [982, 45] width 122 height 27
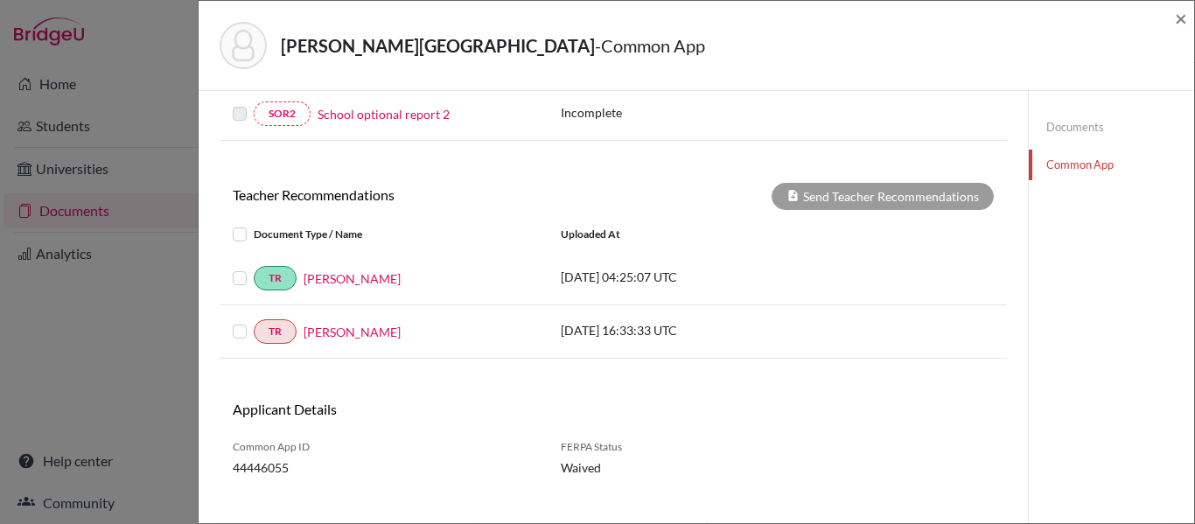
scroll to position [548, 0]
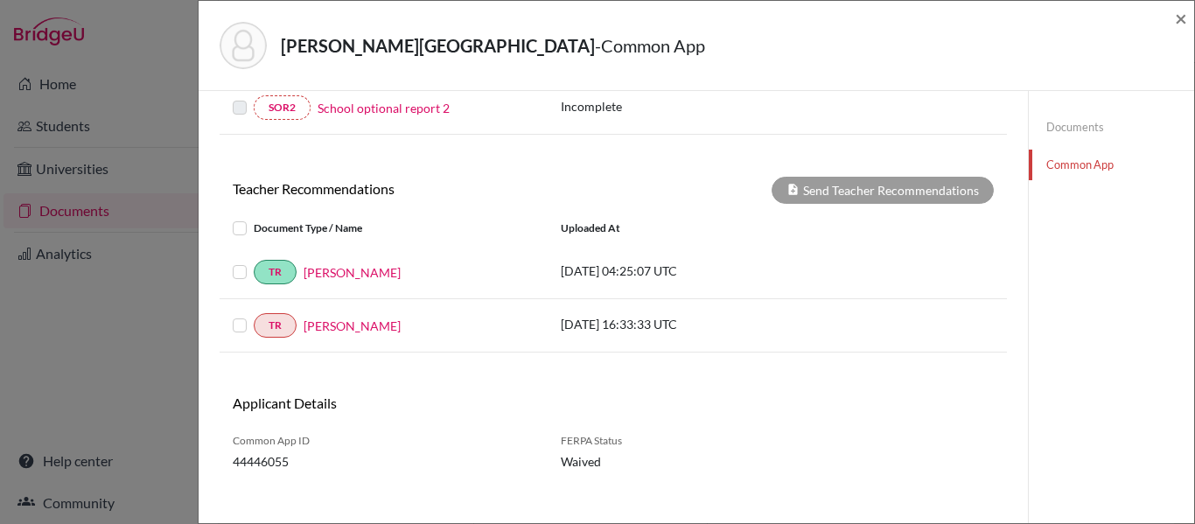
click at [254, 315] on label at bounding box center [254, 315] width 0 height 0
click at [0, 0] on input "checkbox" at bounding box center [0, 0] width 0 height 0
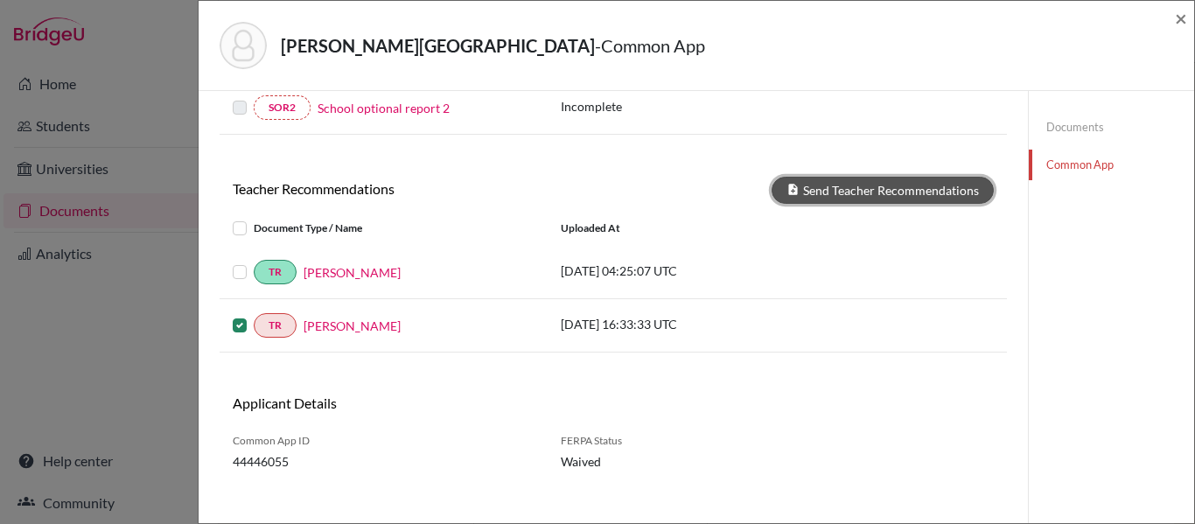
click at [870, 189] on button "Send Teacher Recommendations" at bounding box center [883, 190] width 222 height 27
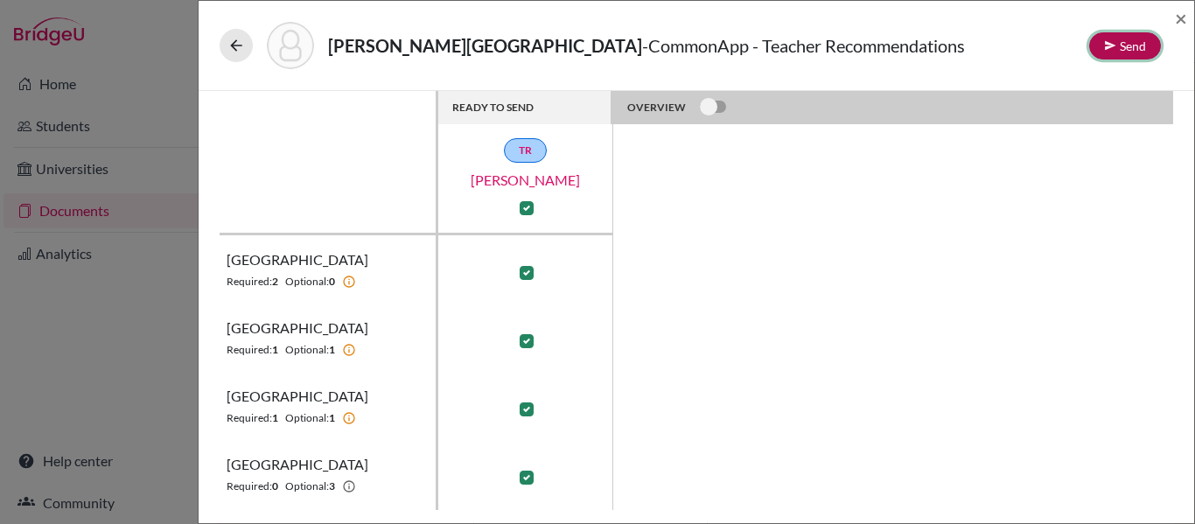
click at [1128, 42] on button "Send" at bounding box center [1125, 45] width 72 height 27
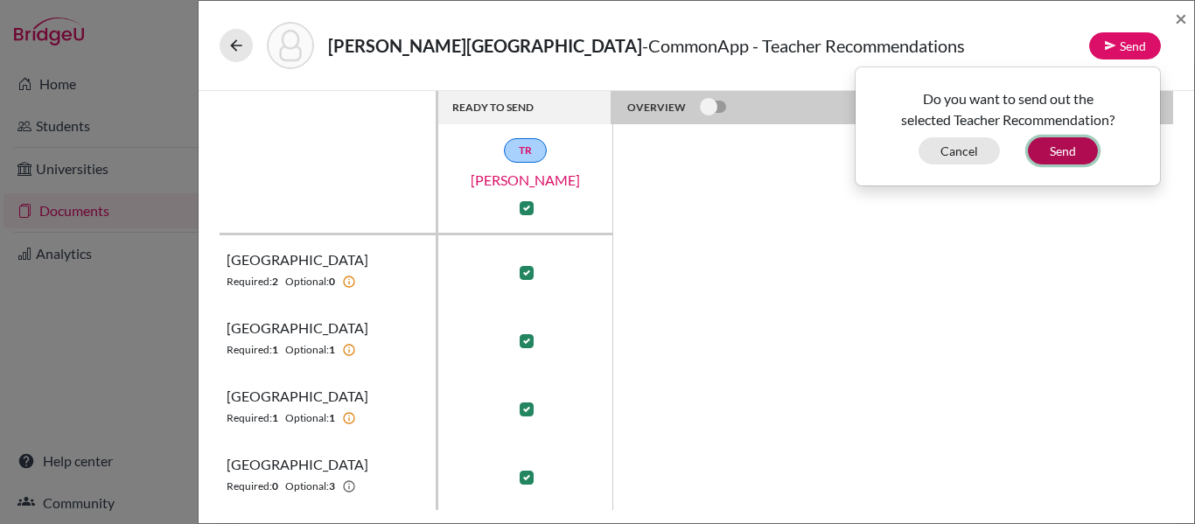
click at [1065, 151] on button "Send" at bounding box center [1063, 150] width 70 height 27
checkbox input "false"
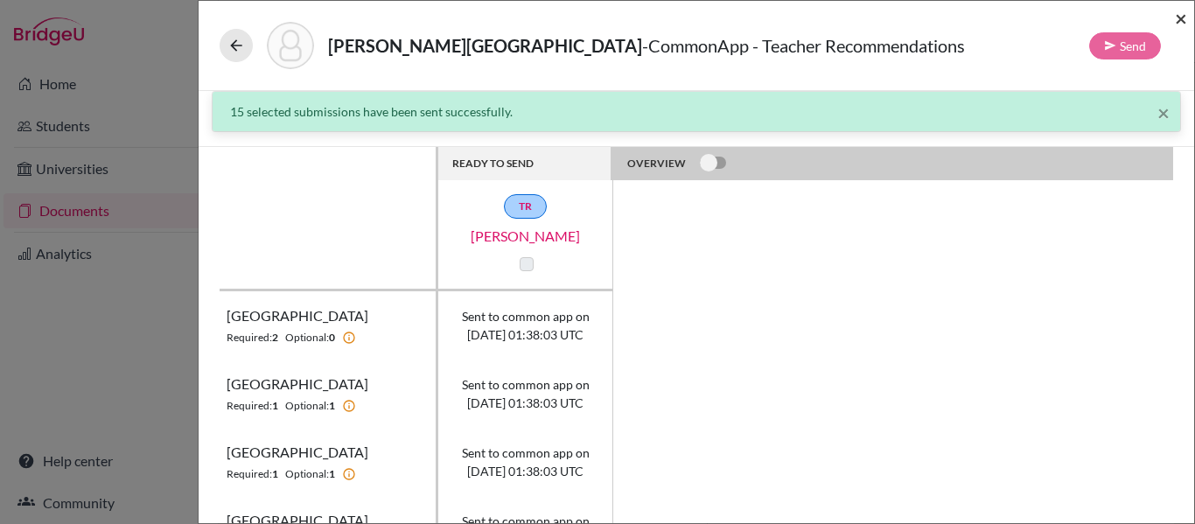
click at [1183, 17] on span "×" at bounding box center [1181, 17] width 12 height 25
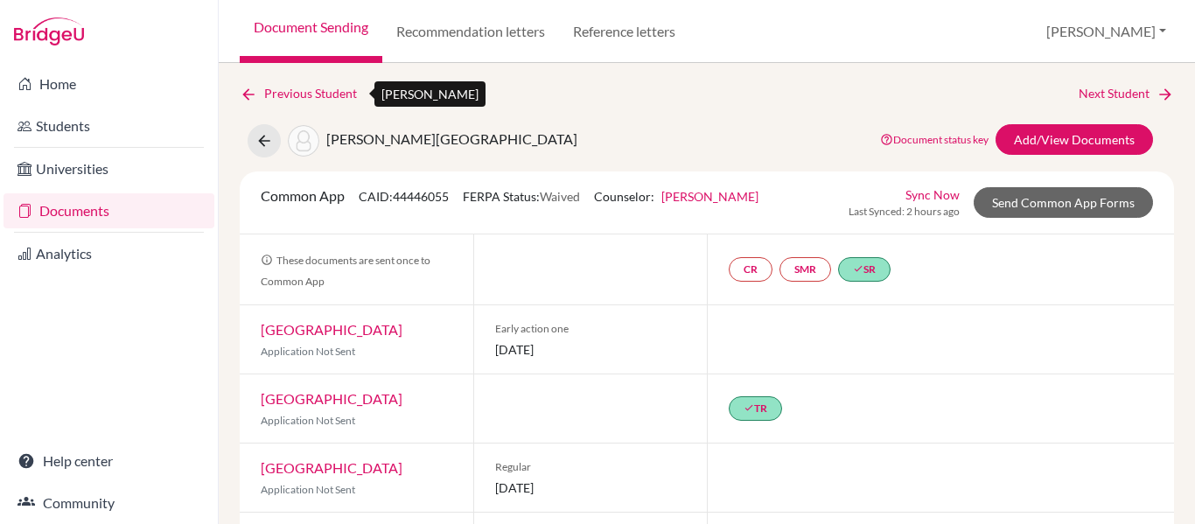
click at [304, 93] on link "Previous Student" at bounding box center [305, 93] width 131 height 19
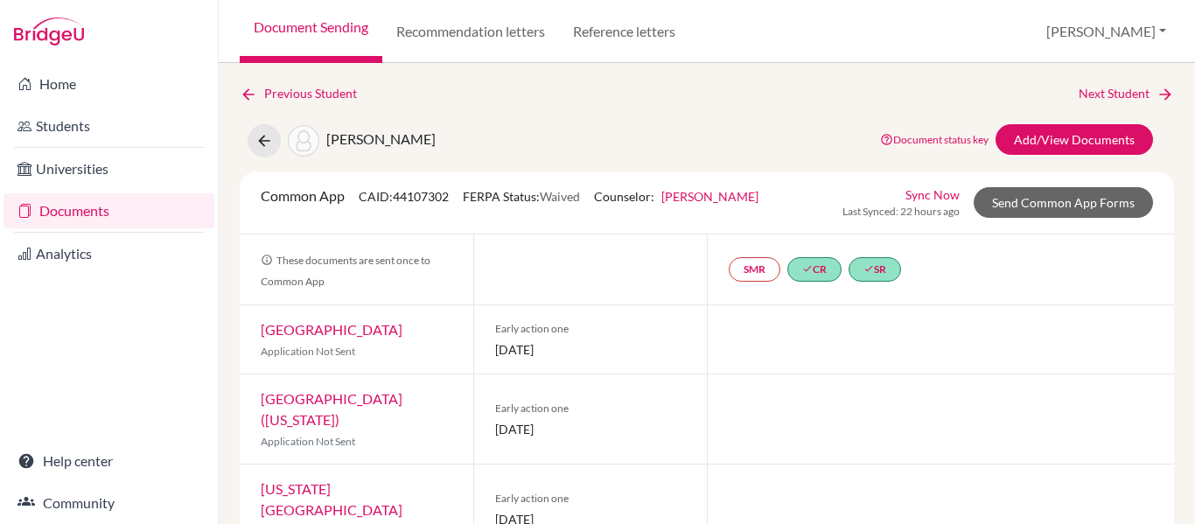
click at [92, 210] on link "Documents" at bounding box center [108, 210] width 211 height 35
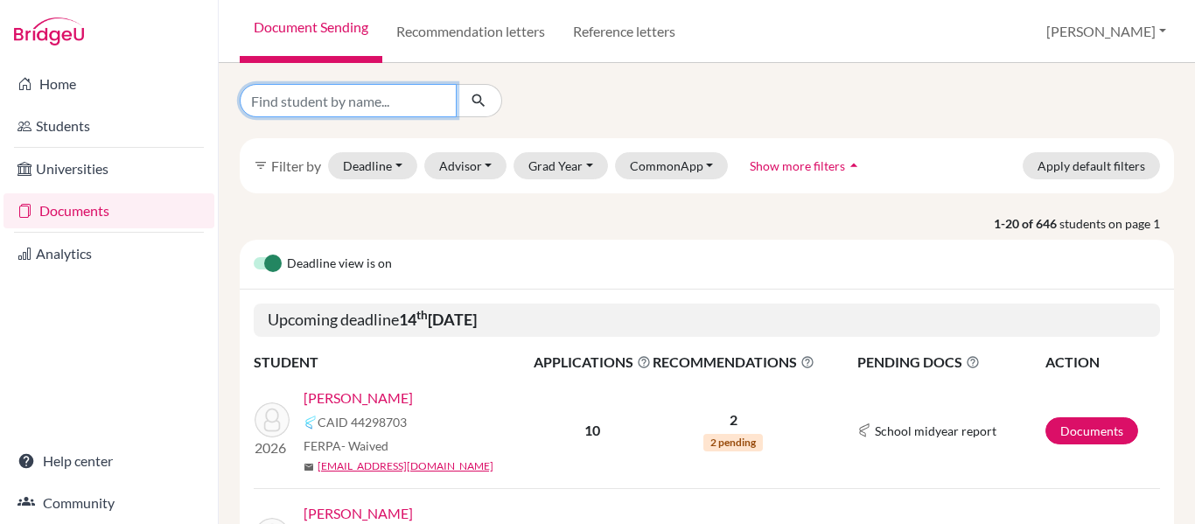
click at [358, 108] on input "Find student by name..." at bounding box center [348, 100] width 217 height 33
type input "[PERSON_NAME]"
click at [481, 101] on icon "submit" at bounding box center [478, 100] width 17 height 17
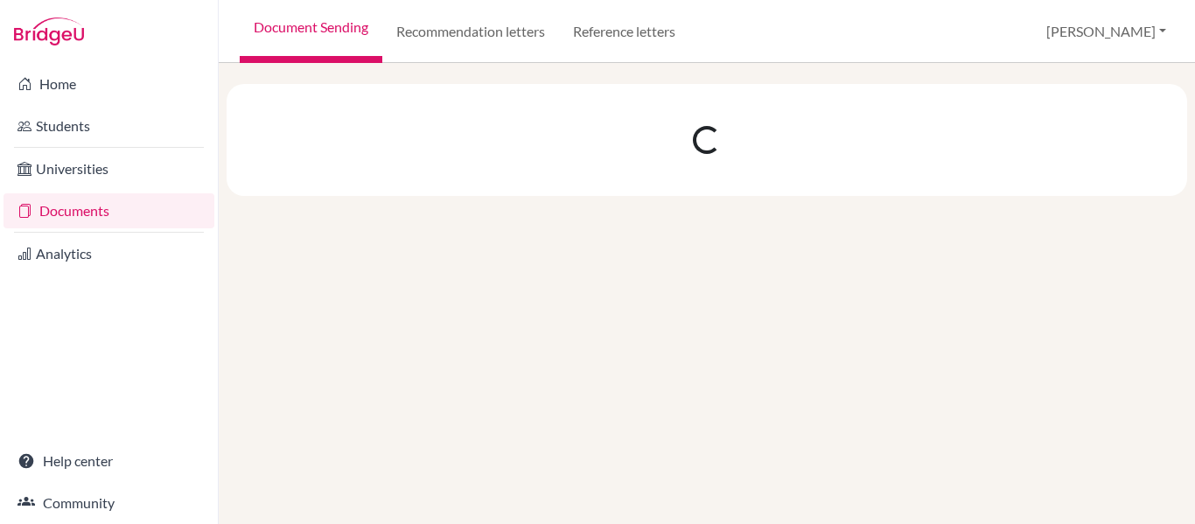
click at [61, 211] on link "Documents" at bounding box center [108, 210] width 211 height 35
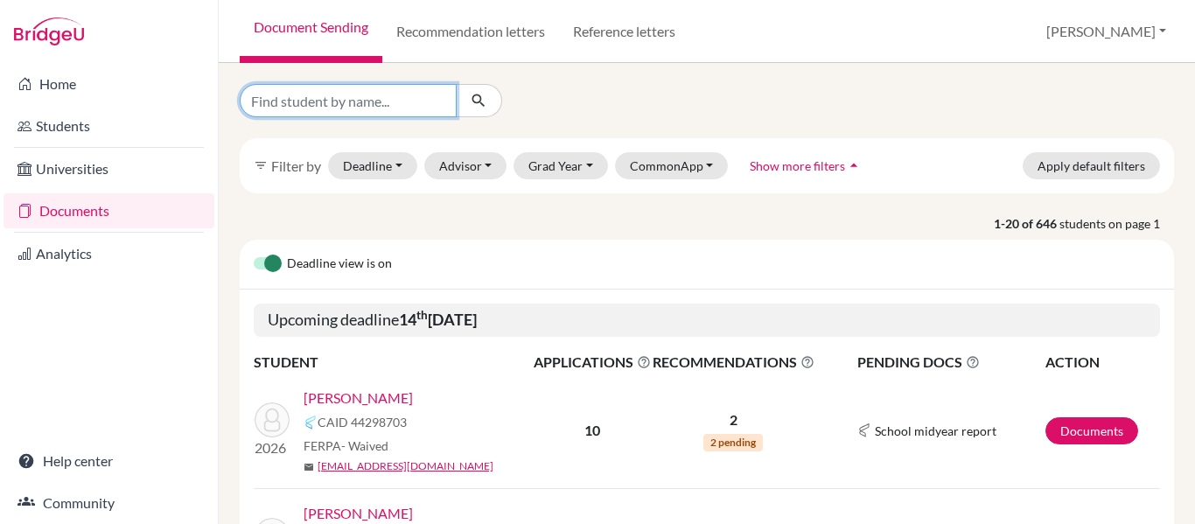
click at [273, 96] on input "Find student by name..." at bounding box center [348, 100] width 217 height 33
type input "[PERSON_NAME]"
click at [478, 111] on button "submit" at bounding box center [479, 100] width 46 height 33
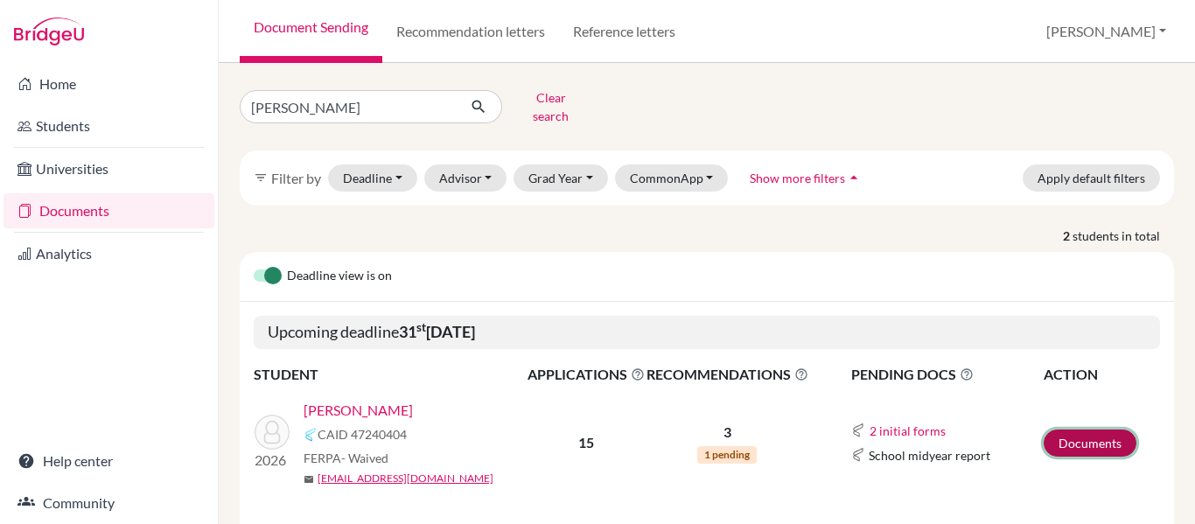
click at [1072, 430] on link "Documents" at bounding box center [1090, 443] width 93 height 27
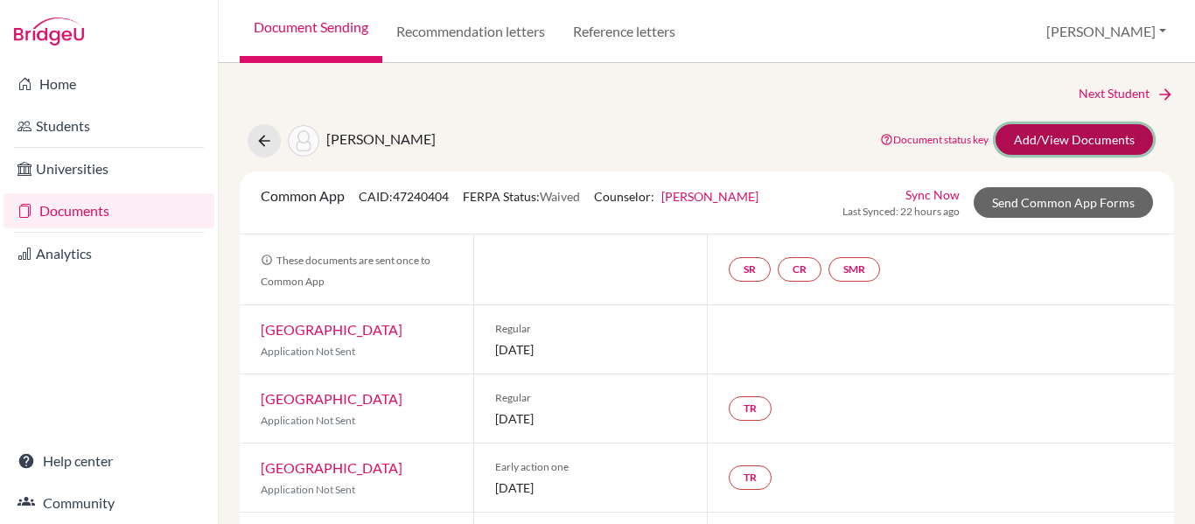
click at [1043, 137] on link "Add/View Documents" at bounding box center [1073, 139] width 157 height 31
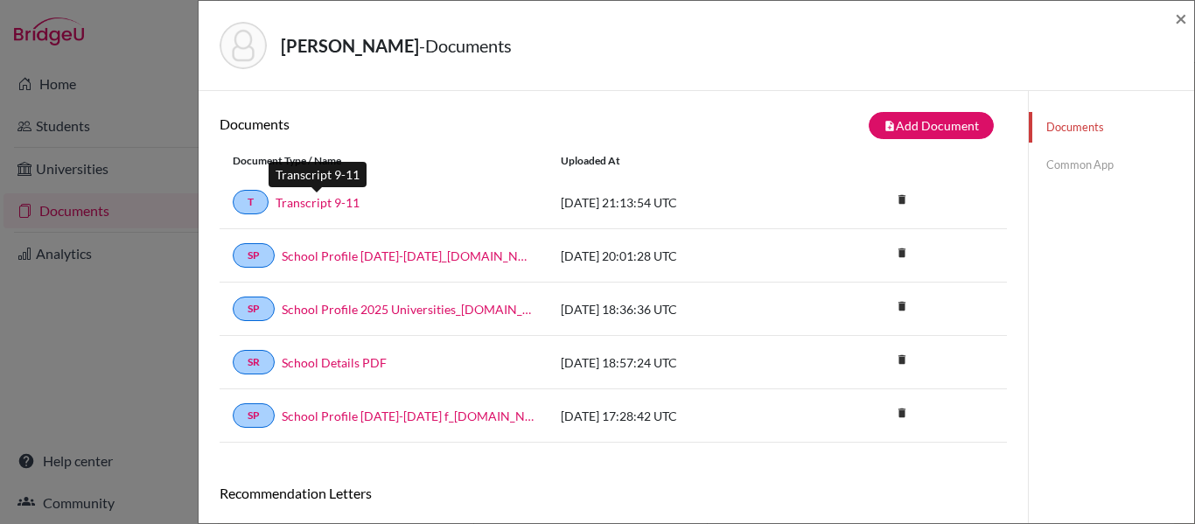
click at [311, 209] on link "Transcript 9-11" at bounding box center [318, 202] width 84 height 18
click at [1072, 164] on link "Common App" at bounding box center [1111, 165] width 165 height 31
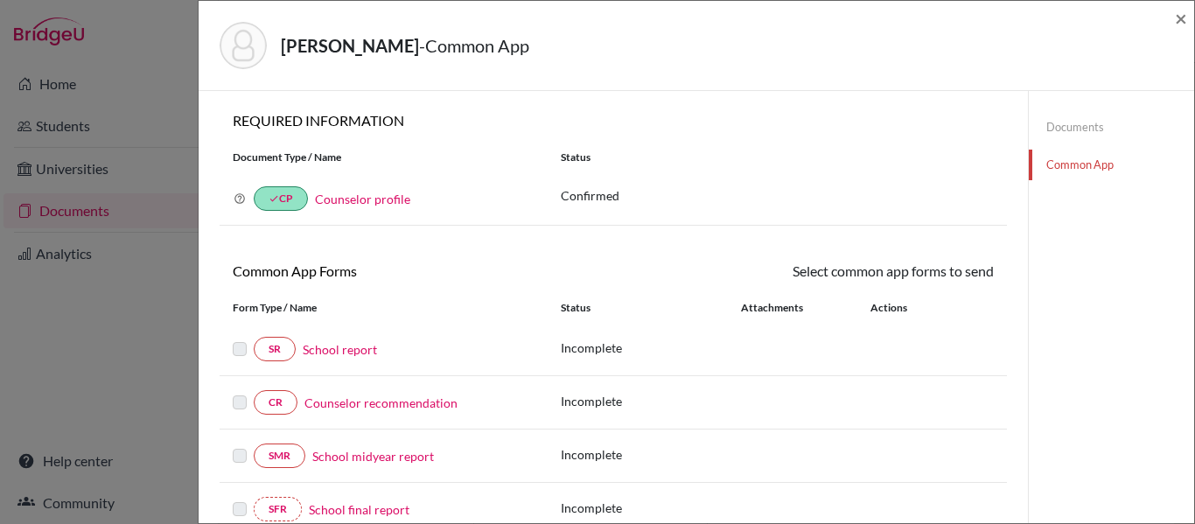
click at [362, 353] on link "School report" at bounding box center [340, 349] width 74 height 18
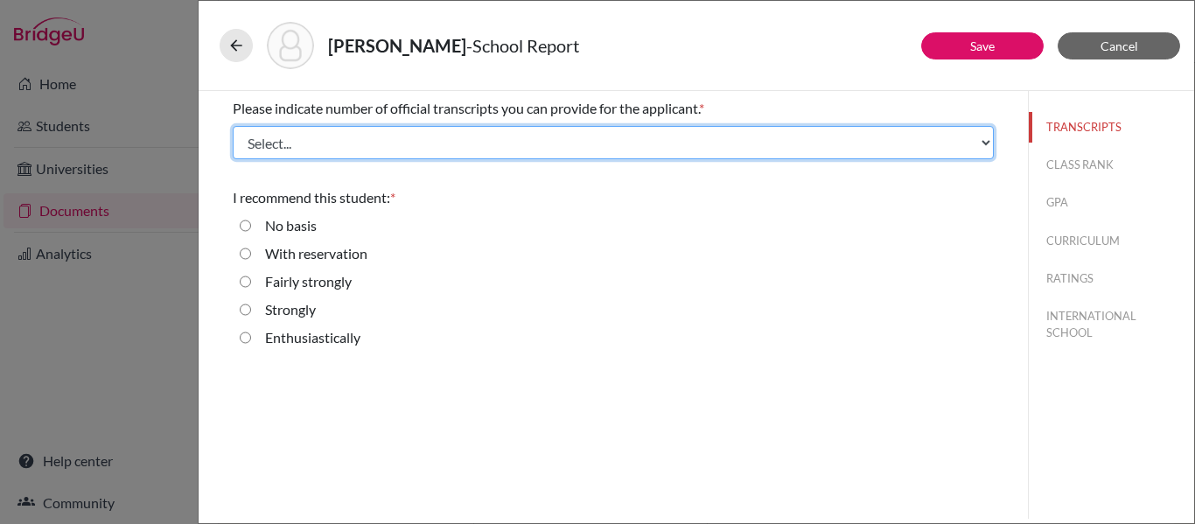
click at [339, 147] on select "Select... 1 2 3 4" at bounding box center [613, 142] width 761 height 33
select select "1"
click at [233, 126] on select "Select... 1 2 3 4" at bounding box center [613, 142] width 761 height 33
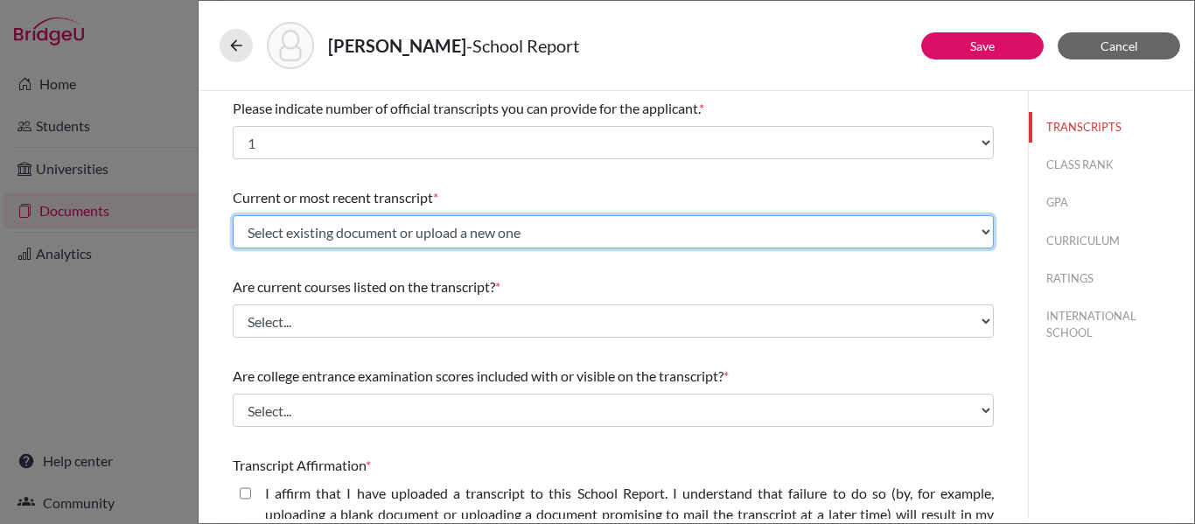
click at [318, 232] on select "Select existing document or upload a new one Transcript 9-11 Upload New File" at bounding box center [613, 231] width 761 height 33
select select "670065"
click at [233, 215] on select "Select existing document or upload a new one Transcript 9-11 Upload New File" at bounding box center [613, 231] width 761 height 33
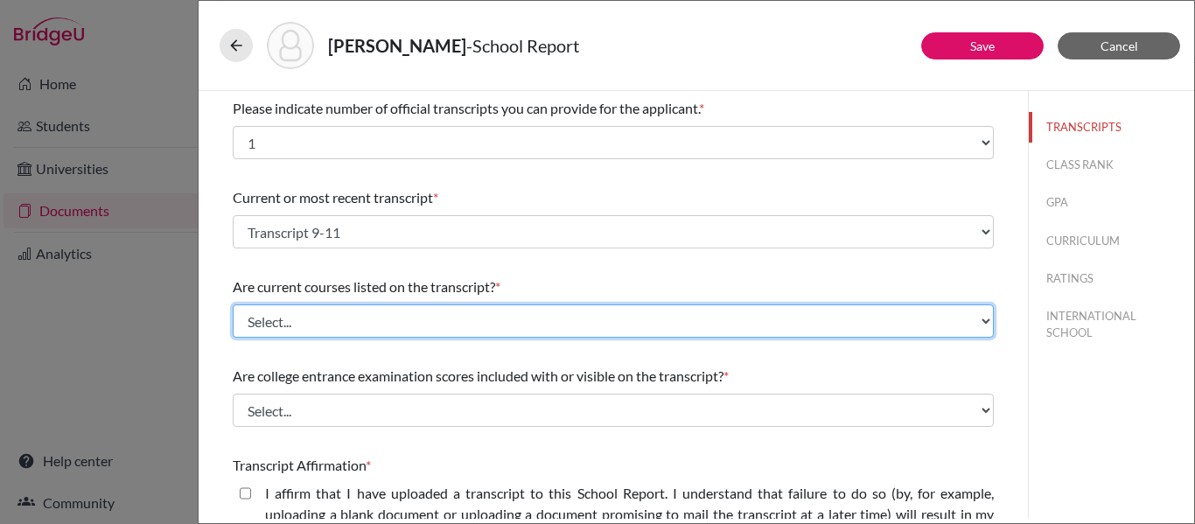
click at [301, 329] on select "Select... Yes No" at bounding box center [613, 320] width 761 height 33
select select "0"
click at [233, 304] on select "Select... Yes No" at bounding box center [613, 320] width 761 height 33
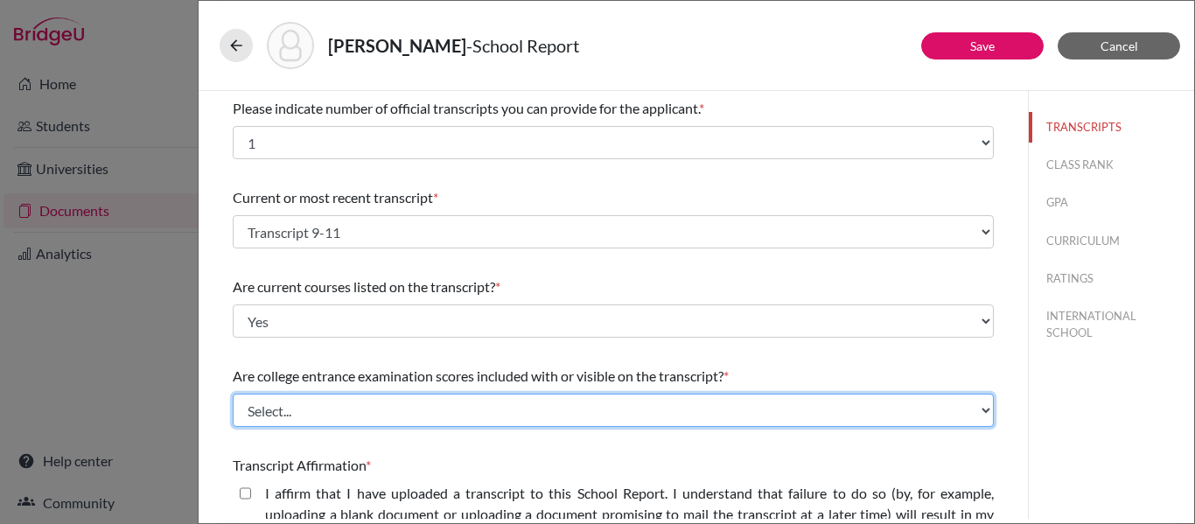
click at [290, 415] on select "Select... Yes No" at bounding box center [613, 410] width 761 height 33
select select "1"
click at [233, 394] on select "Select... Yes No" at bounding box center [613, 410] width 761 height 33
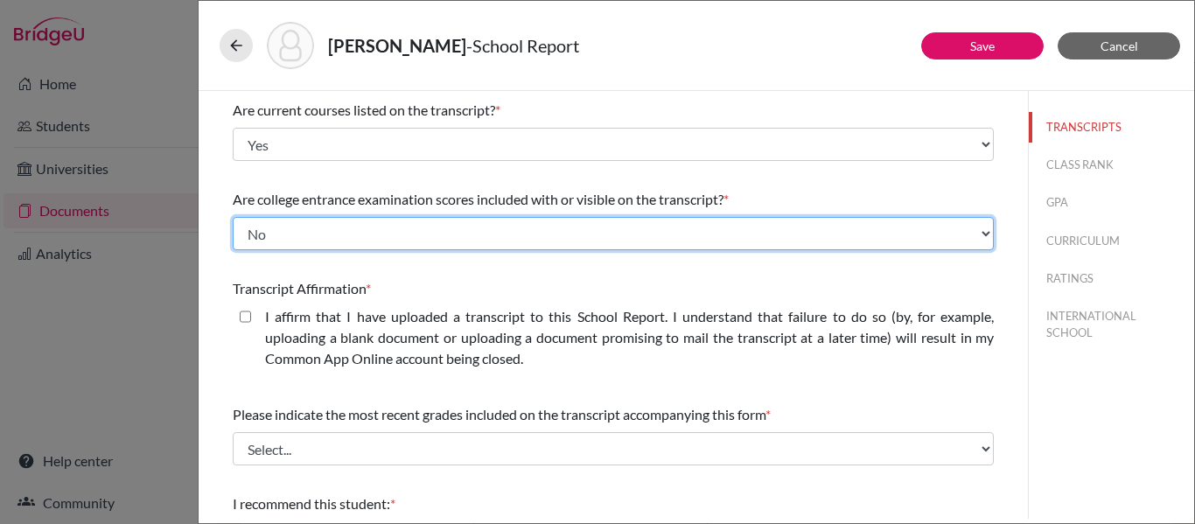
scroll to position [180, 0]
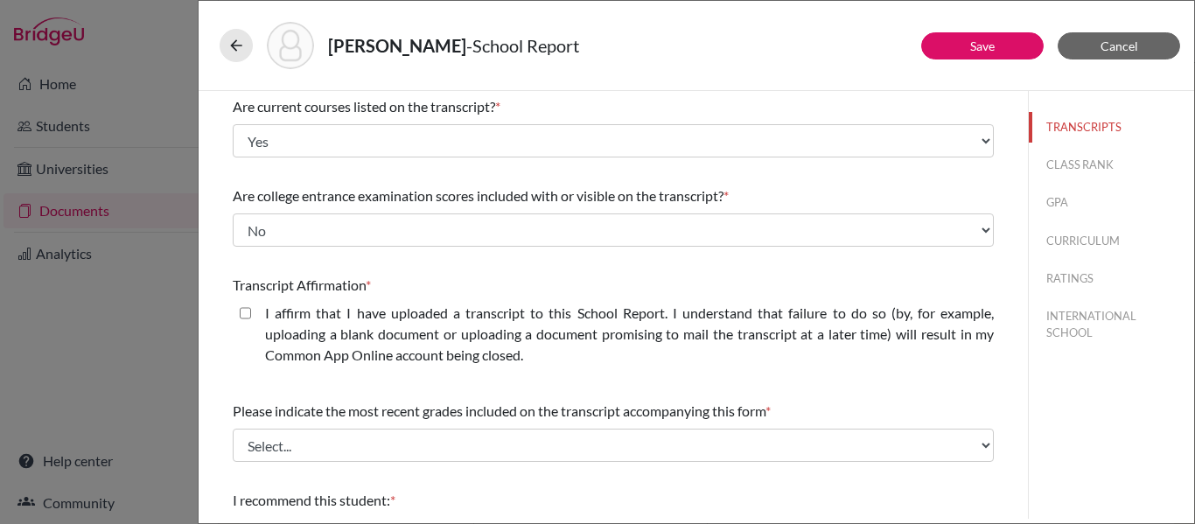
click at [245, 317] on closed\ "I affirm that I have uploaded a transcript to this School Report. I understand …" at bounding box center [245, 313] width 11 height 21
checkbox closed\ "true"
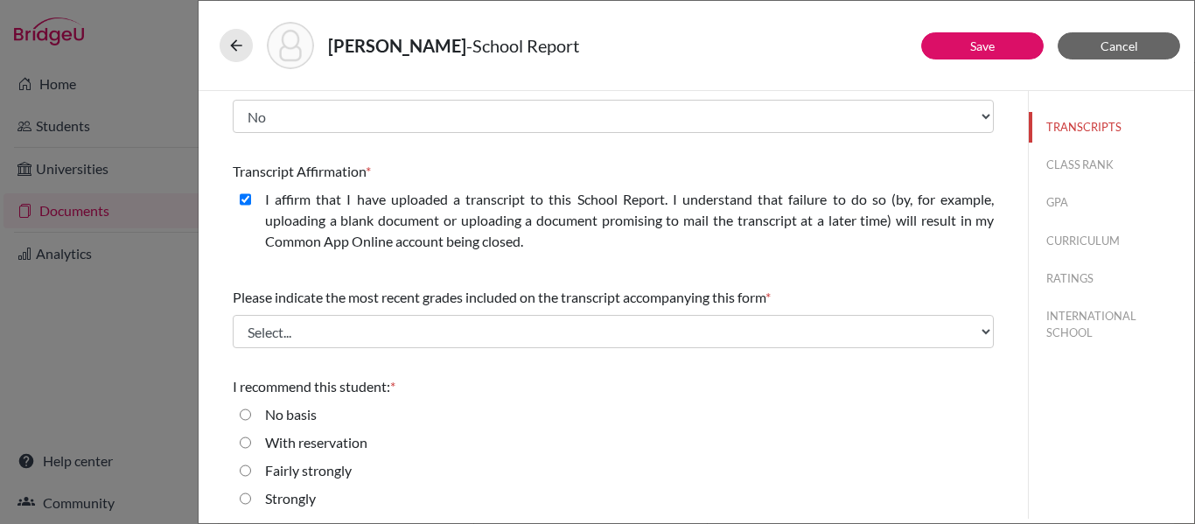
scroll to position [297, 0]
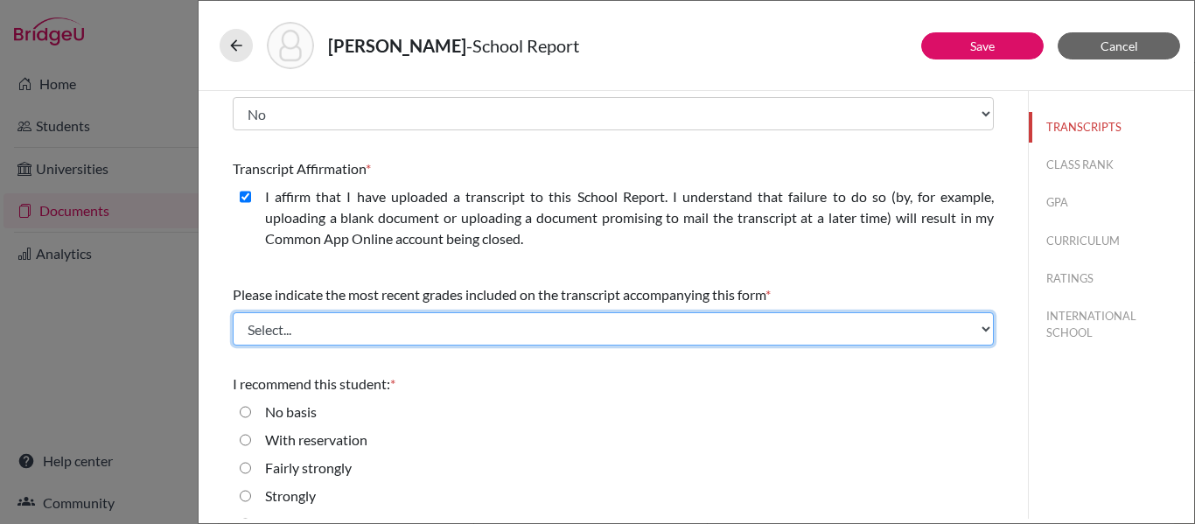
click at [314, 335] on select "Select... Final junior year grades 1st Quarter senior year grades 2nd Quarter/1…" at bounding box center [613, 328] width 761 height 33
select select "0"
click at [233, 312] on select "Select... Final junior year grades 1st Quarter senior year grades 2nd Quarter/1…" at bounding box center [613, 328] width 761 height 33
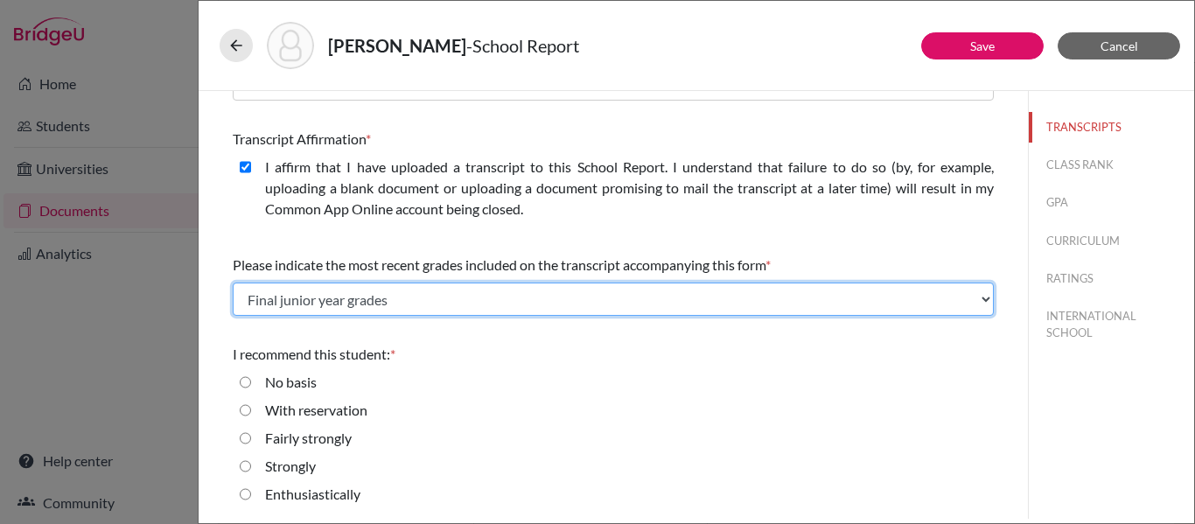
scroll to position [325, 0]
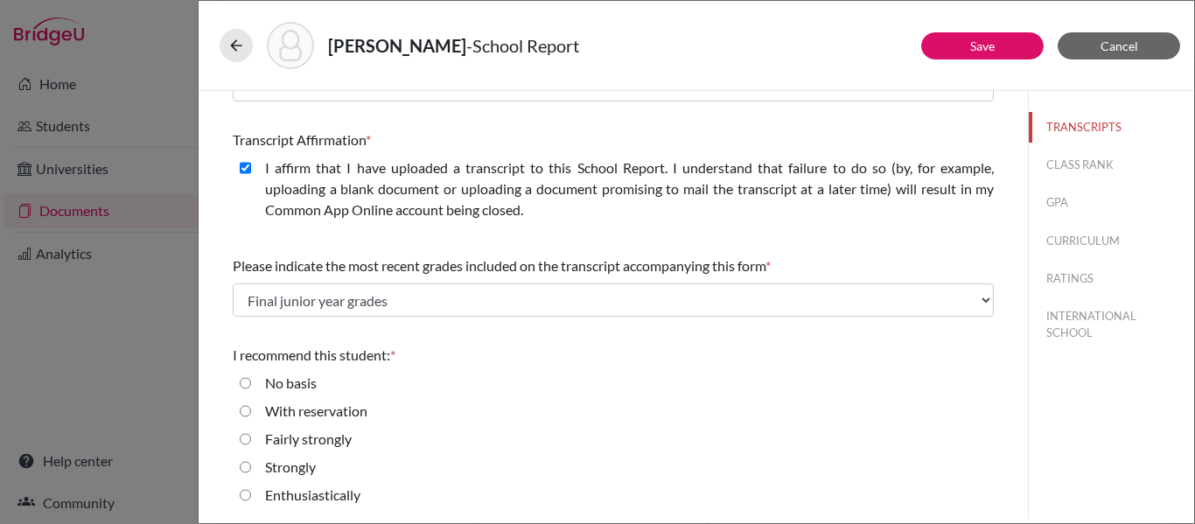
click at [247, 466] on input "Strongly" at bounding box center [245, 467] width 11 height 21
radio input "true"
click at [1076, 165] on button "CLASS RANK" at bounding box center [1111, 165] width 165 height 31
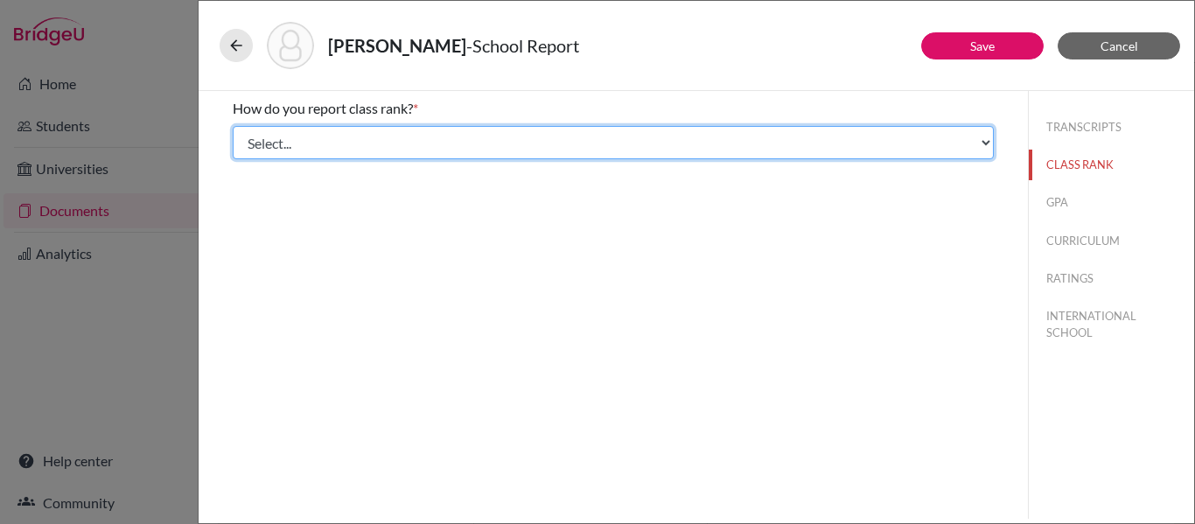
click at [983, 143] on select "Select... Exact Decile Quintile Quartile None" at bounding box center [613, 142] width 761 height 33
select select "5"
click at [233, 126] on select "Select... Exact Decile Quintile Quartile None" at bounding box center [613, 142] width 761 height 33
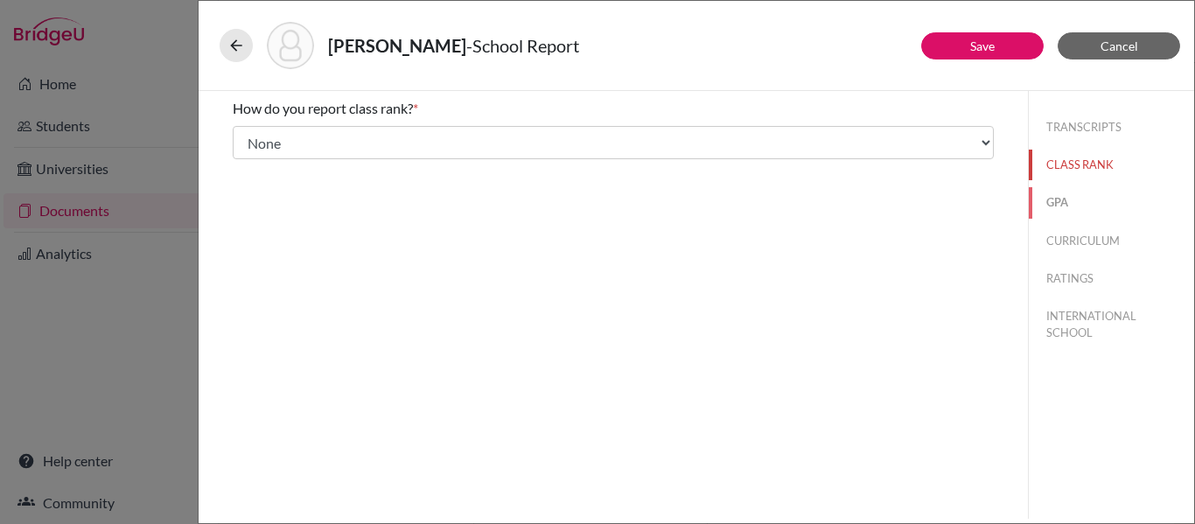
click at [1061, 204] on button "GPA" at bounding box center [1111, 202] width 165 height 31
click at [244, 131] on input "Yes" at bounding box center [245, 136] width 11 height 21
radio input "true"
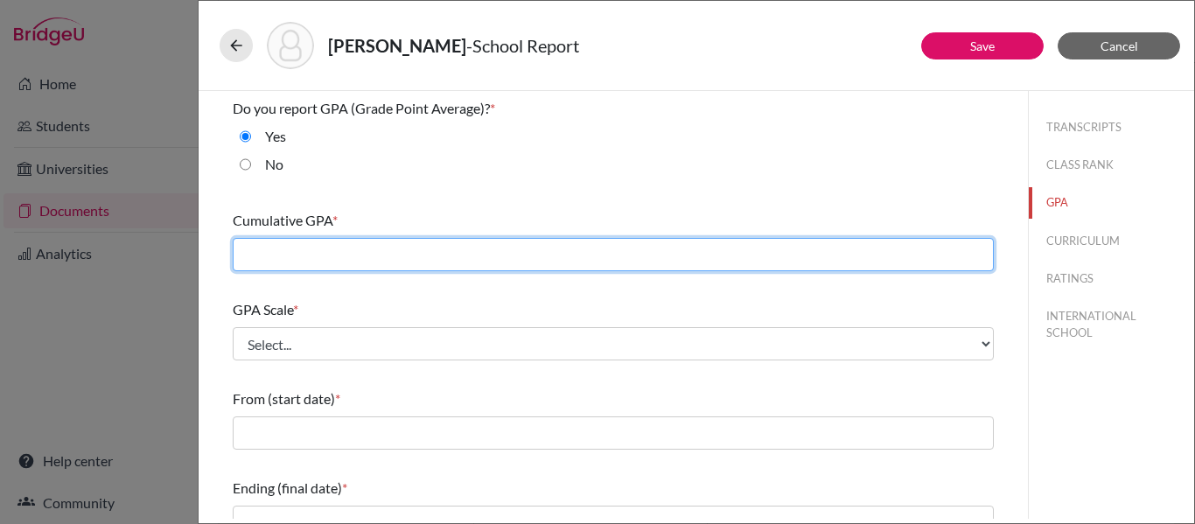
click at [279, 246] on input "text" at bounding box center [613, 254] width 761 height 33
type input "3.93"
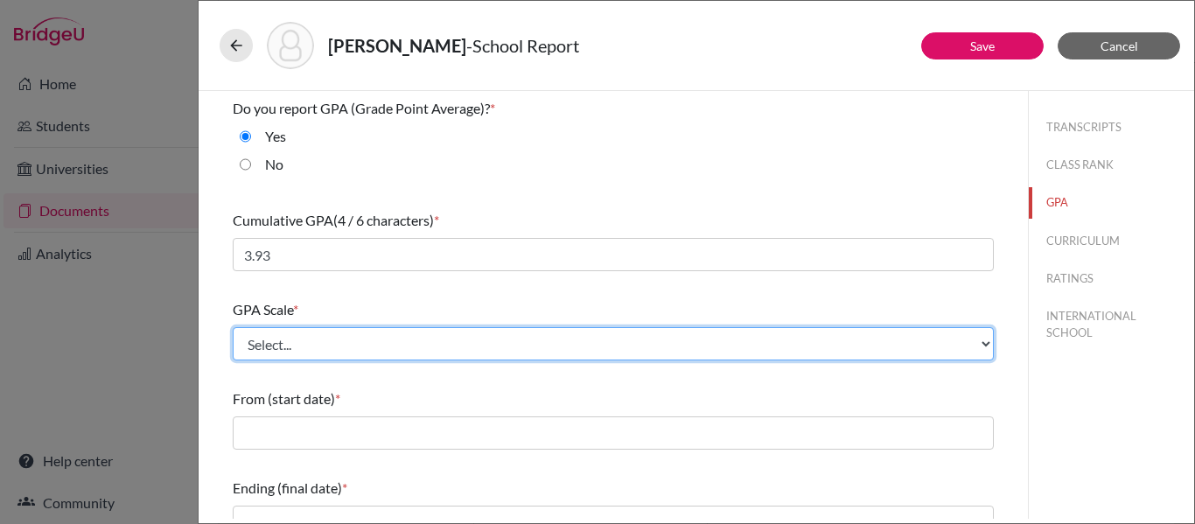
click at [274, 350] on select "Select... 4 5 6 7 8 9 10 11 12 13 14 15 16 17 18 19 20 100" at bounding box center [613, 343] width 761 height 33
select select "4"
click at [233, 327] on select "Select... 4 5 6 7 8 9 10 11 12 13 14 15 16 17 18 19 20 100" at bounding box center [613, 343] width 761 height 33
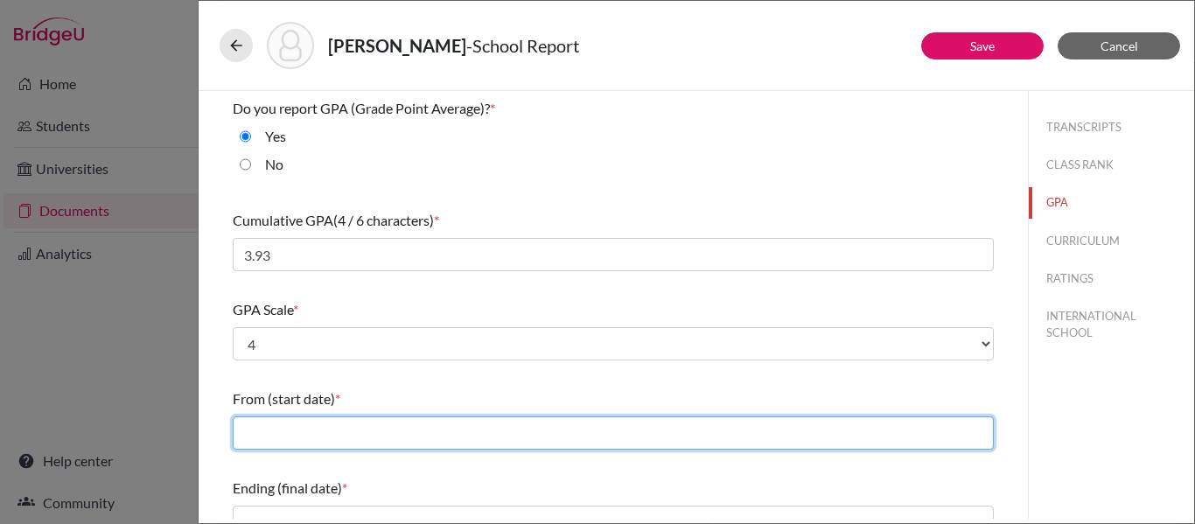
click at [269, 430] on input "text" at bounding box center [613, 432] width 761 height 33
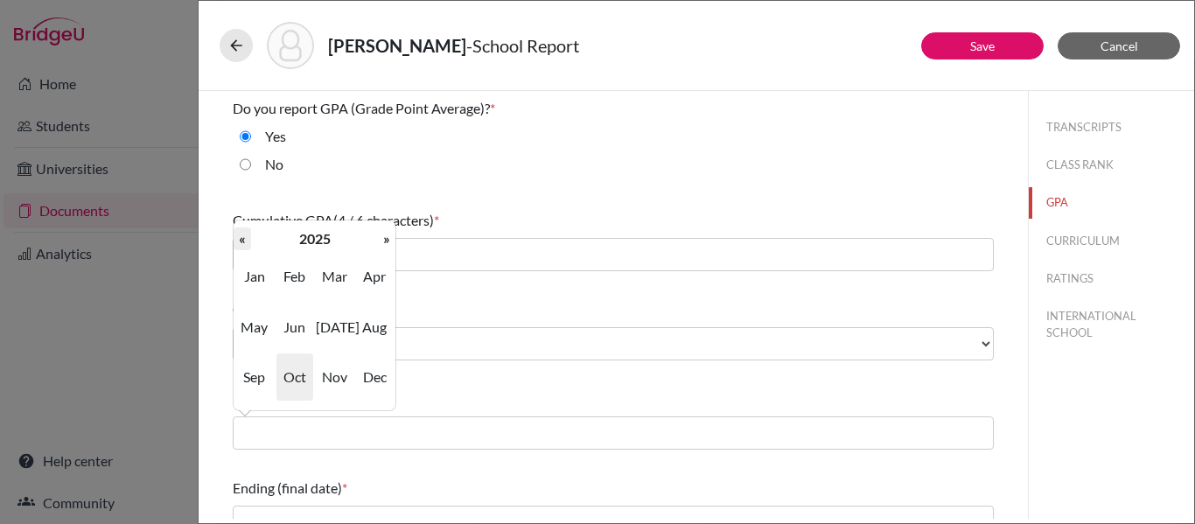
click at [243, 239] on th "«" at bounding box center [242, 238] width 17 height 23
click at [372, 325] on span "Aug" at bounding box center [374, 327] width 37 height 47
type input "08/2022"
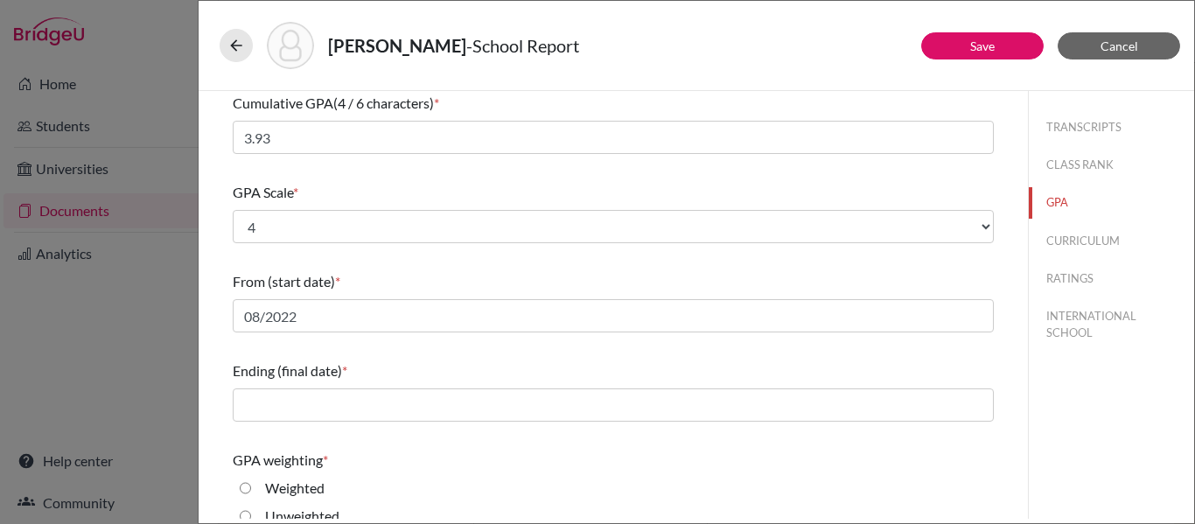
scroll to position [121, 0]
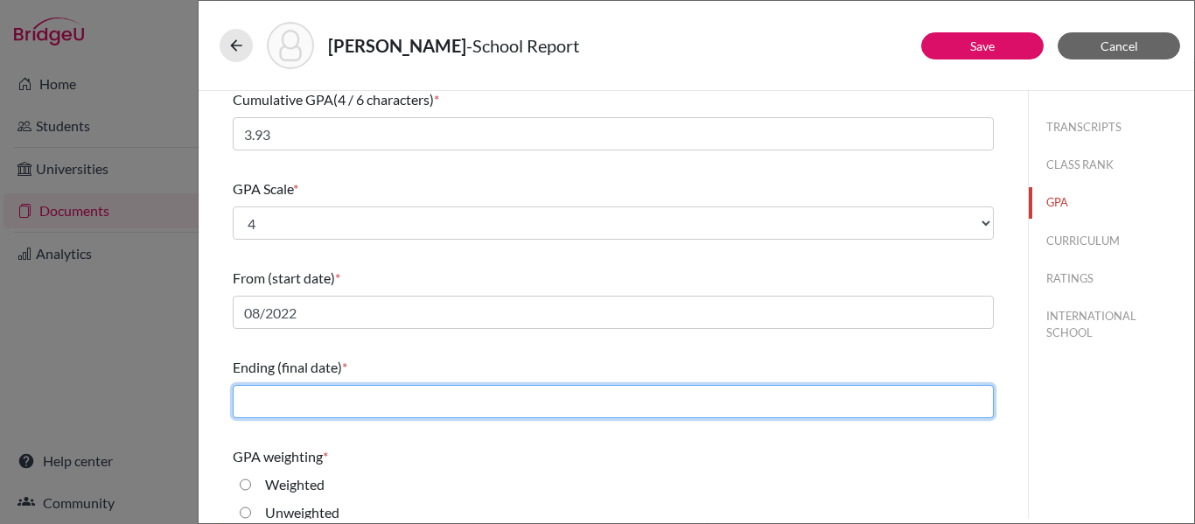
click at [335, 403] on input "text" at bounding box center [613, 401] width 761 height 33
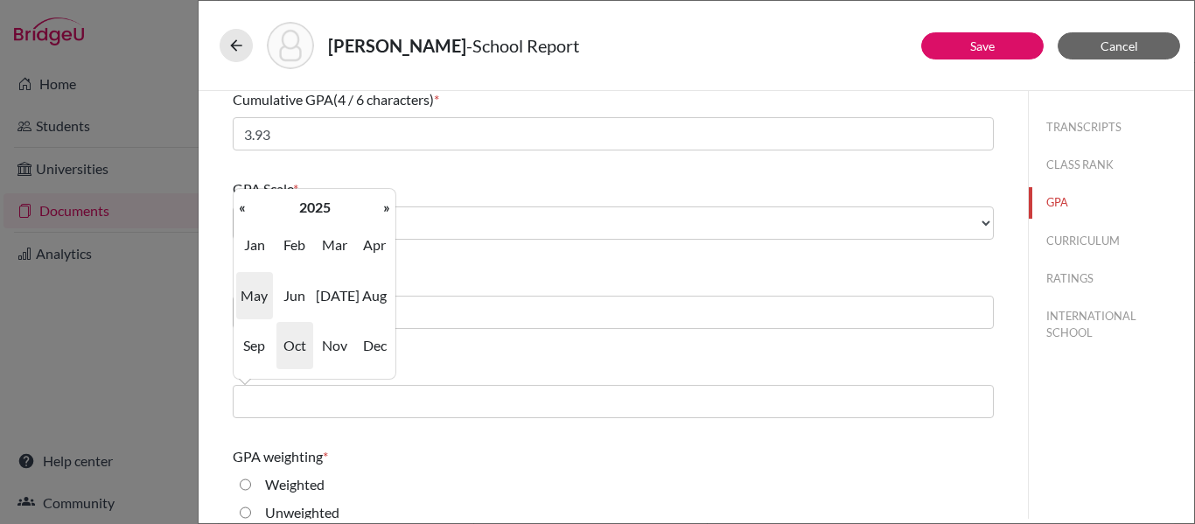
click at [252, 297] on span "May" at bounding box center [254, 295] width 37 height 47
type input "05/2025"
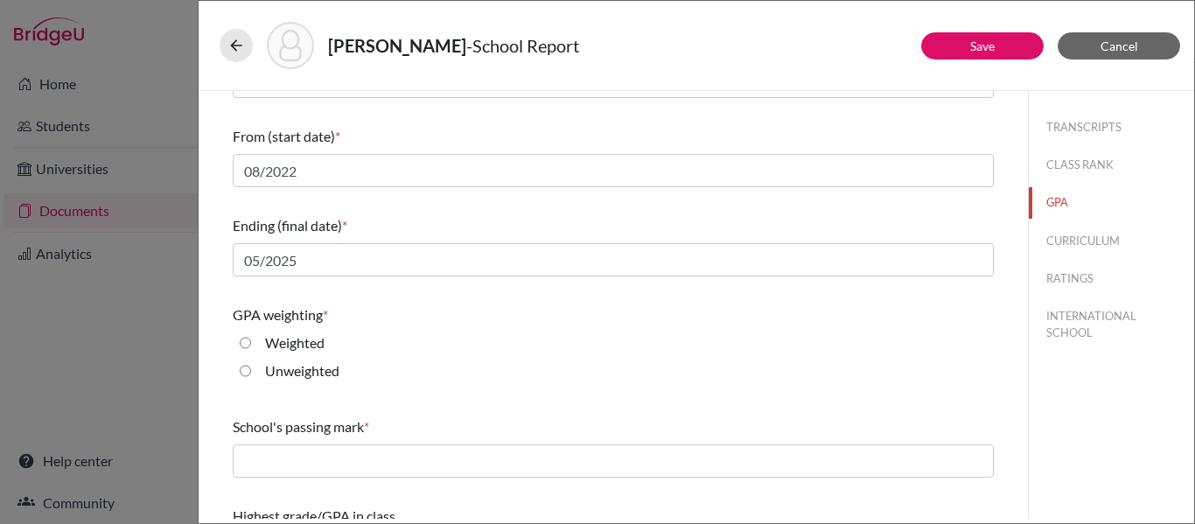
scroll to position [276, 0]
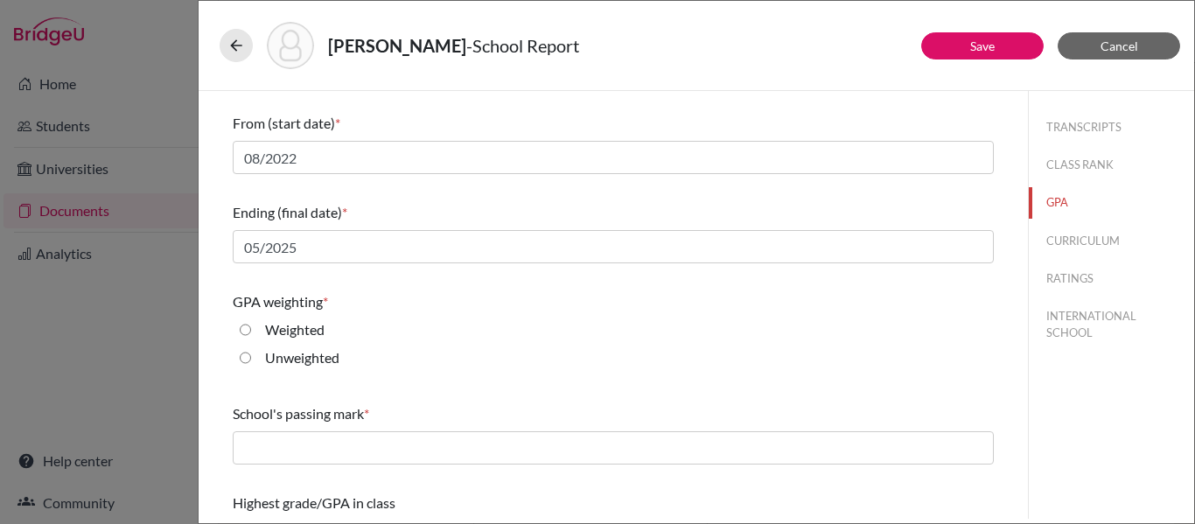
click at [248, 332] on input "Weighted" at bounding box center [245, 329] width 11 height 21
radio input "true"
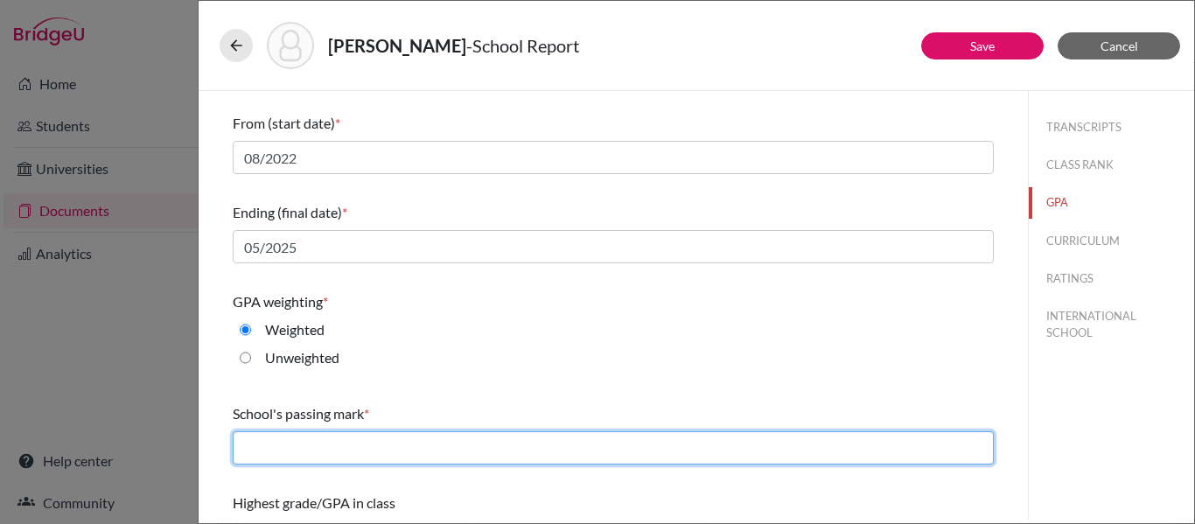
click at [255, 452] on input "text" at bounding box center [613, 447] width 761 height 33
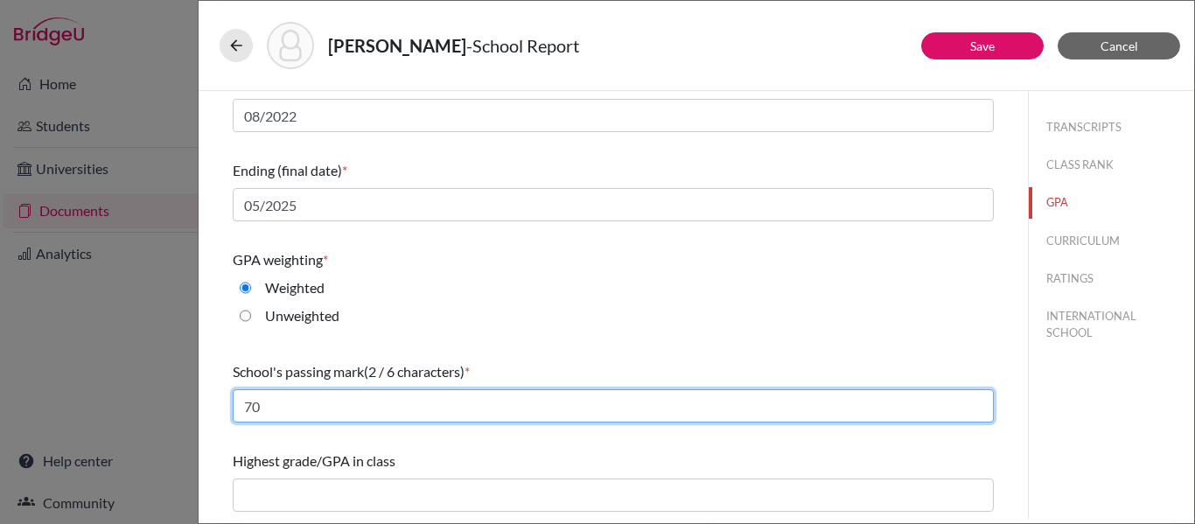
type input "70"
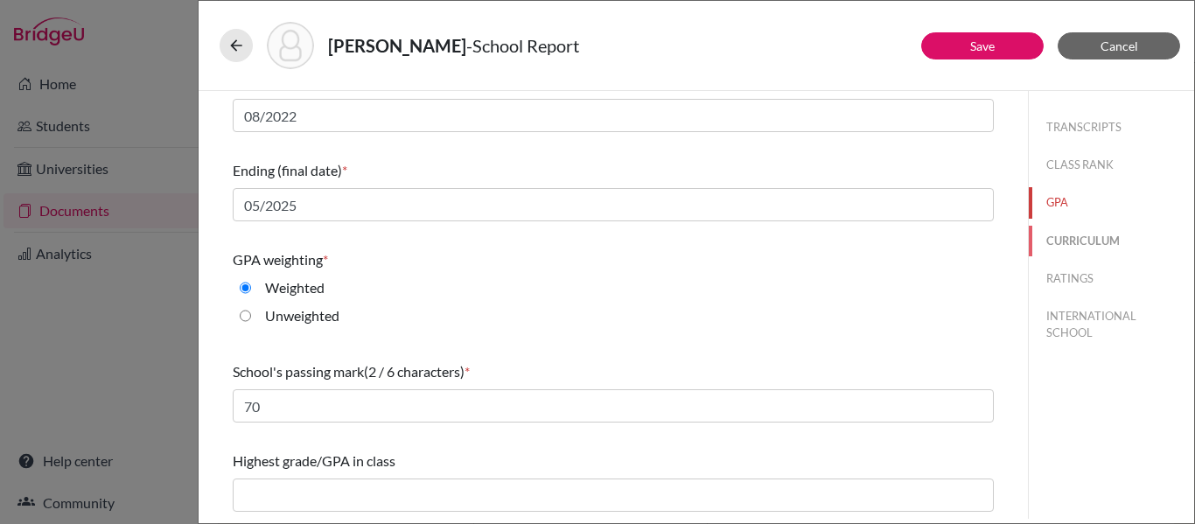
click at [1107, 243] on button "CURRICULUM" at bounding box center [1111, 241] width 165 height 31
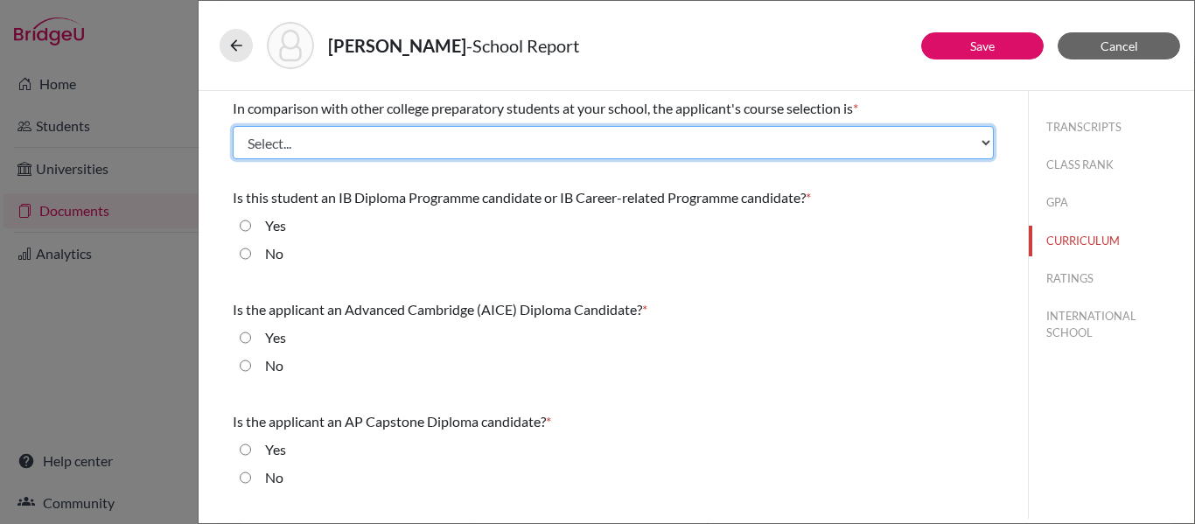
click at [561, 143] on select "Select... Less than demanding Average Demanding Very demanding Most demanding P…" at bounding box center [613, 142] width 761 height 33
select select "3"
click at [233, 126] on select "Select... Less than demanding Average Demanding Very demanding Most demanding P…" at bounding box center [613, 142] width 761 height 33
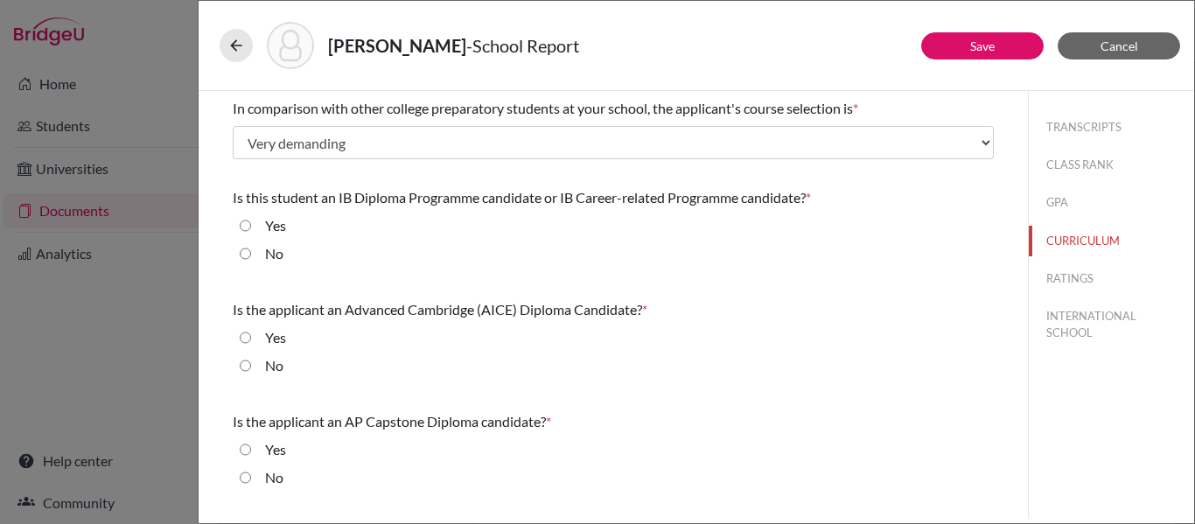
click at [245, 254] on input "No" at bounding box center [245, 253] width 11 height 21
radio input "true"
click at [247, 364] on input "No" at bounding box center [245, 365] width 11 height 21
radio input "true"
click at [243, 485] on input "No" at bounding box center [245, 477] width 11 height 21
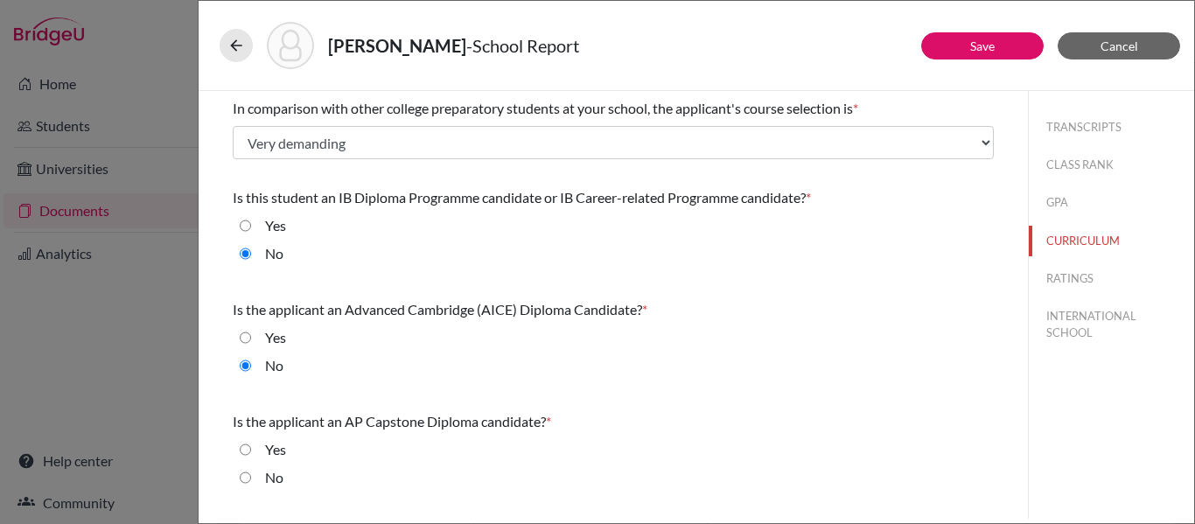
radio input "true"
click at [1083, 280] on button "RATINGS" at bounding box center [1111, 278] width 165 height 31
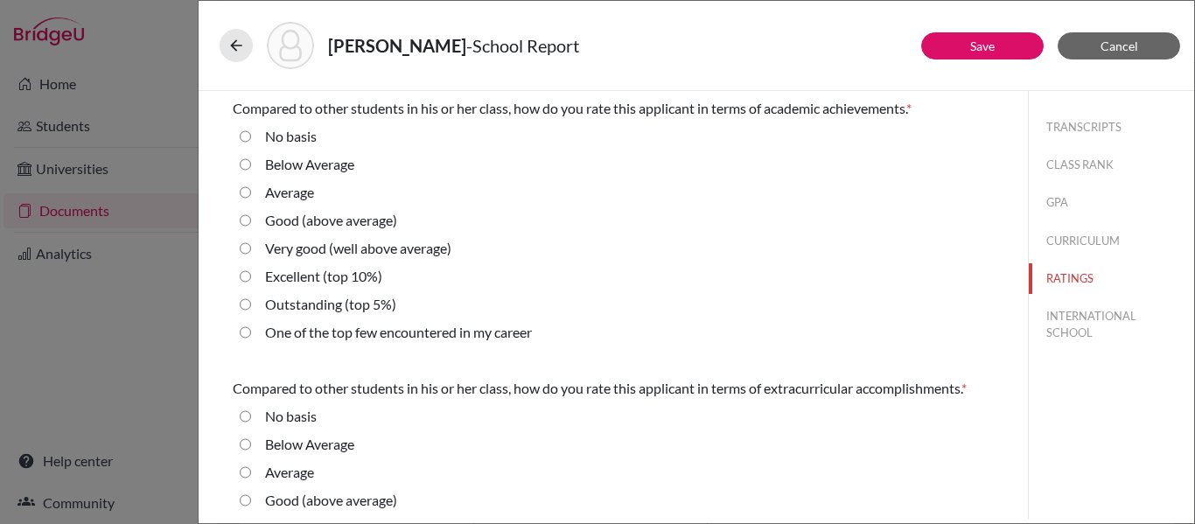
click at [246, 249] on average\) "Very good (well above average)" at bounding box center [245, 248] width 11 height 21
radio average\) "true"
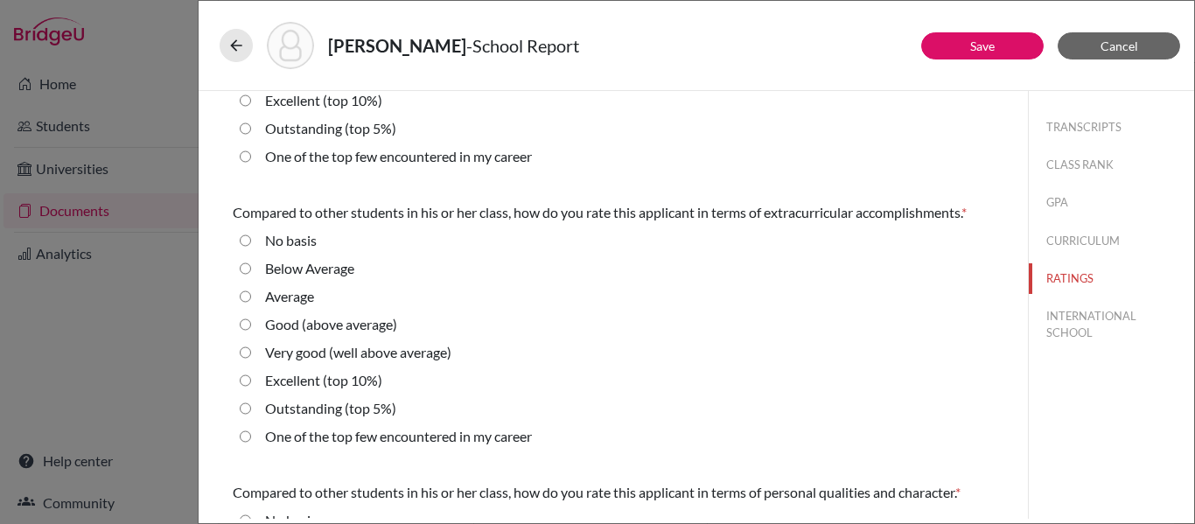
scroll to position [178, 0]
click at [245, 323] on average\) "Good (above average)" at bounding box center [245, 322] width 11 height 21
radio average\) "true"
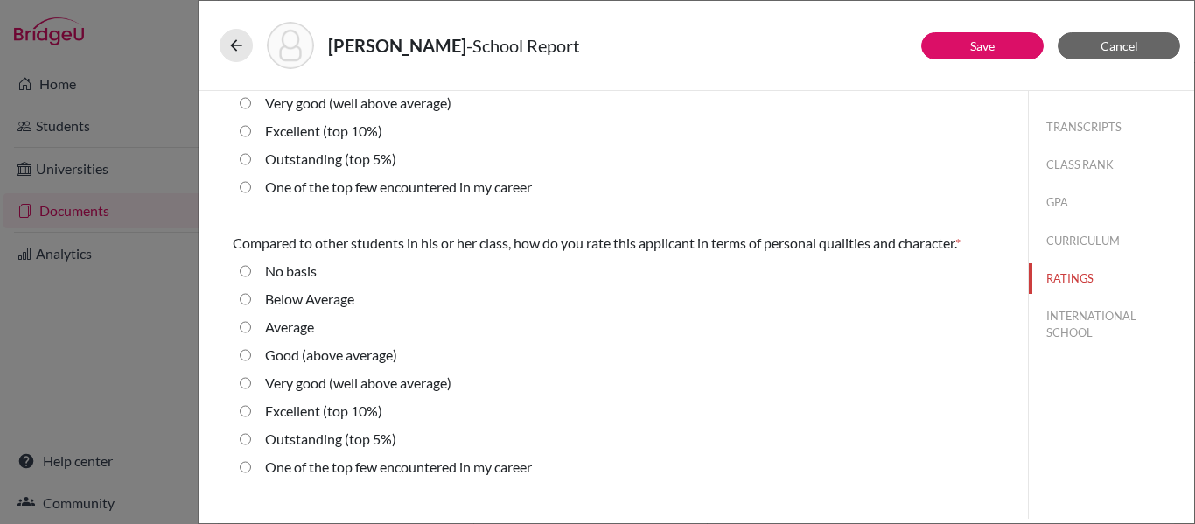
scroll to position [428, 0]
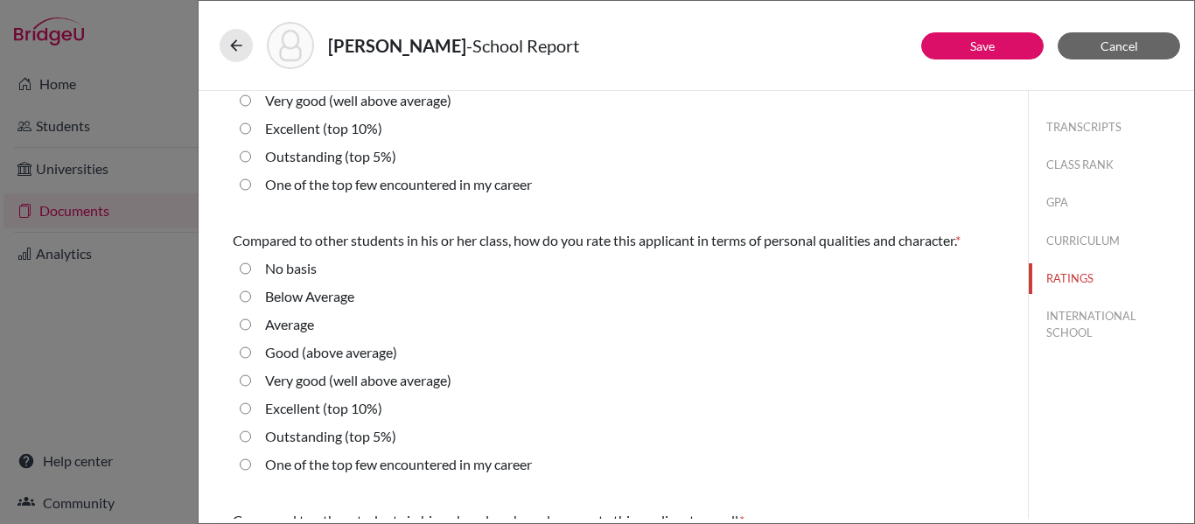
click at [247, 354] on average\) "Good (above average)" at bounding box center [245, 352] width 11 height 21
radio average\) "true"
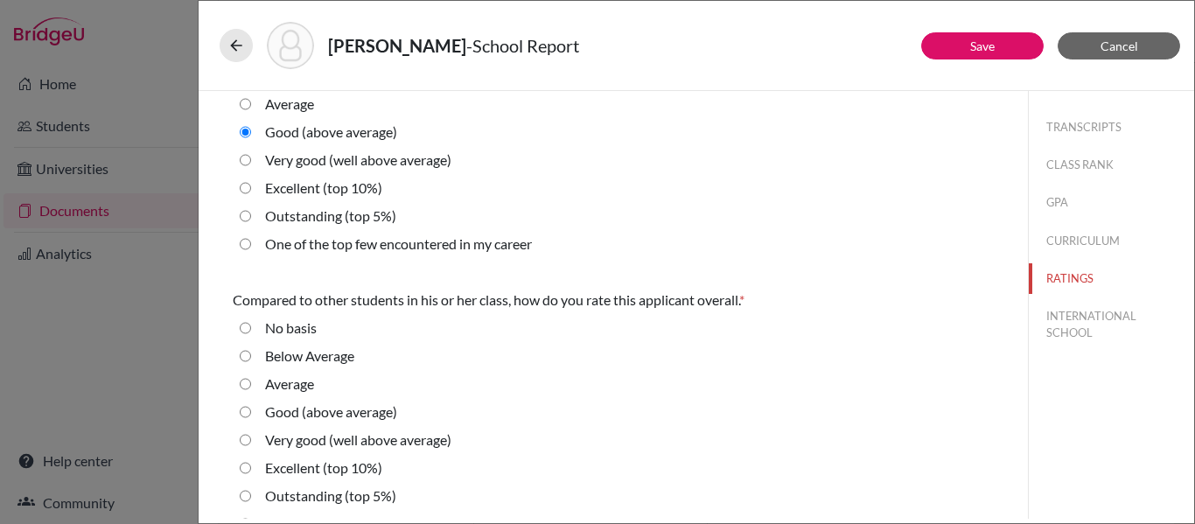
scroll to position [659, 0]
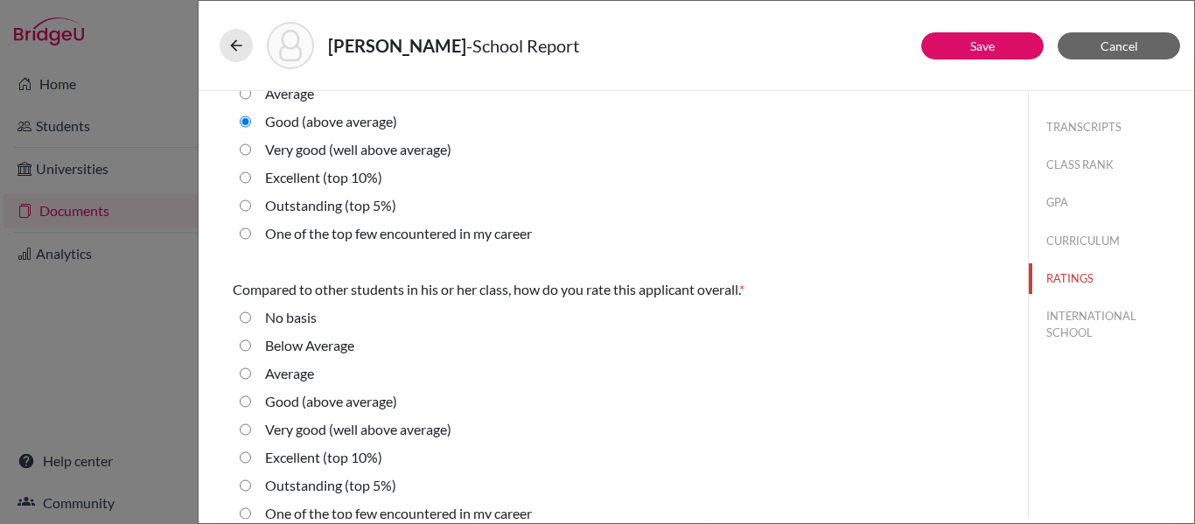
click at [247, 401] on average\) "Good (above average)" at bounding box center [245, 401] width 11 height 21
radio average\) "true"
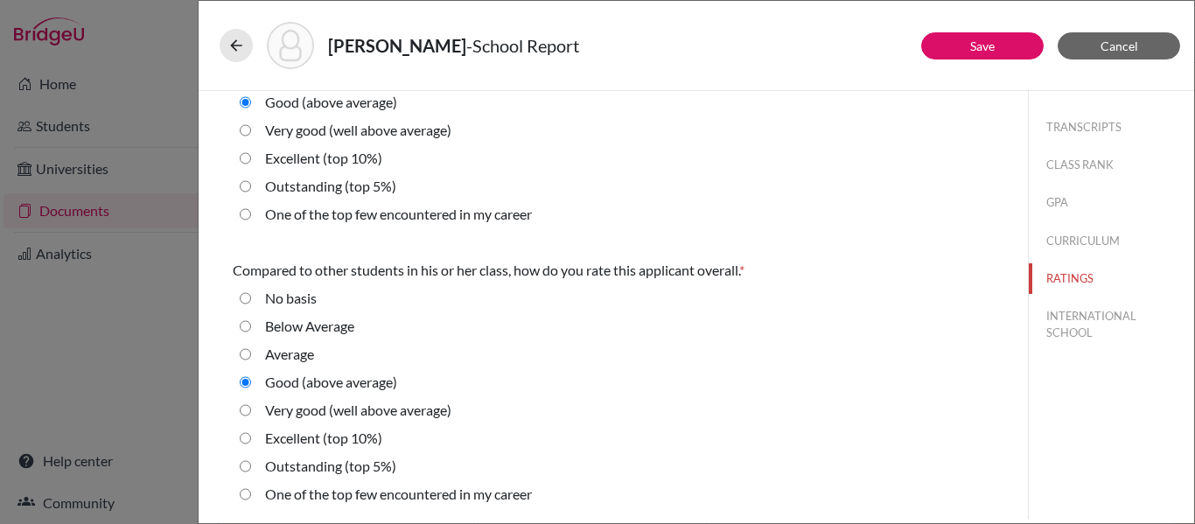
scroll to position [673, 0]
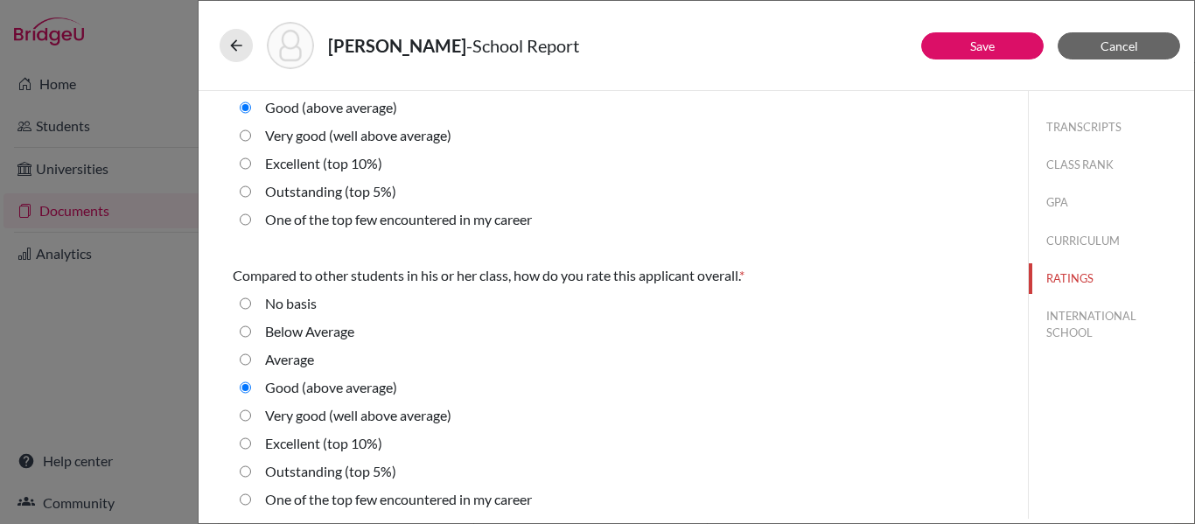
click at [247, 414] on average\) "Very good (well above average)" at bounding box center [245, 415] width 11 height 21
radio average\) "true"
click at [1070, 325] on button "INTERNATIONAL SCHOOL" at bounding box center [1111, 324] width 165 height 47
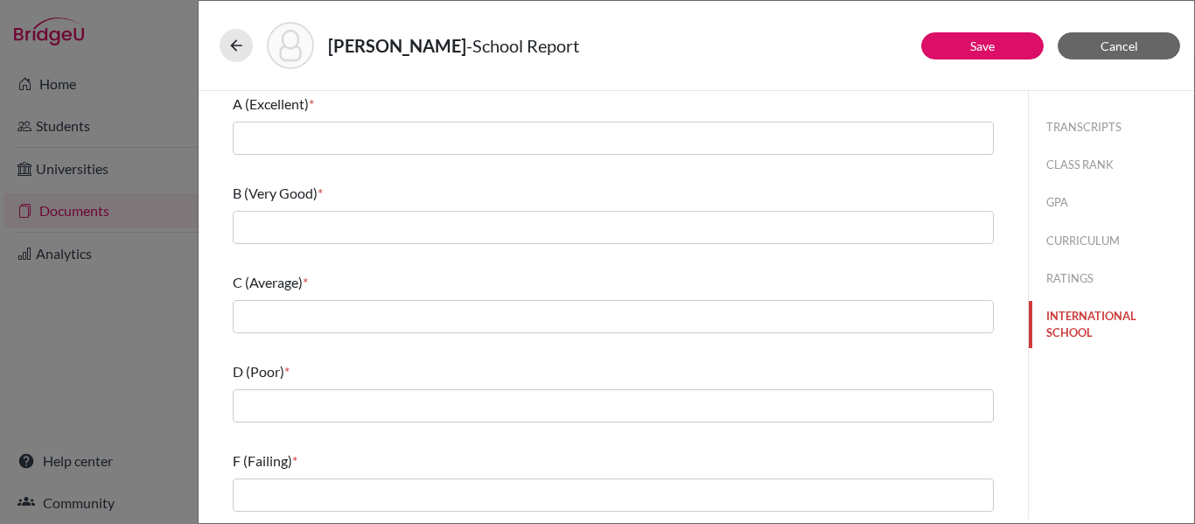
scroll to position [0, 0]
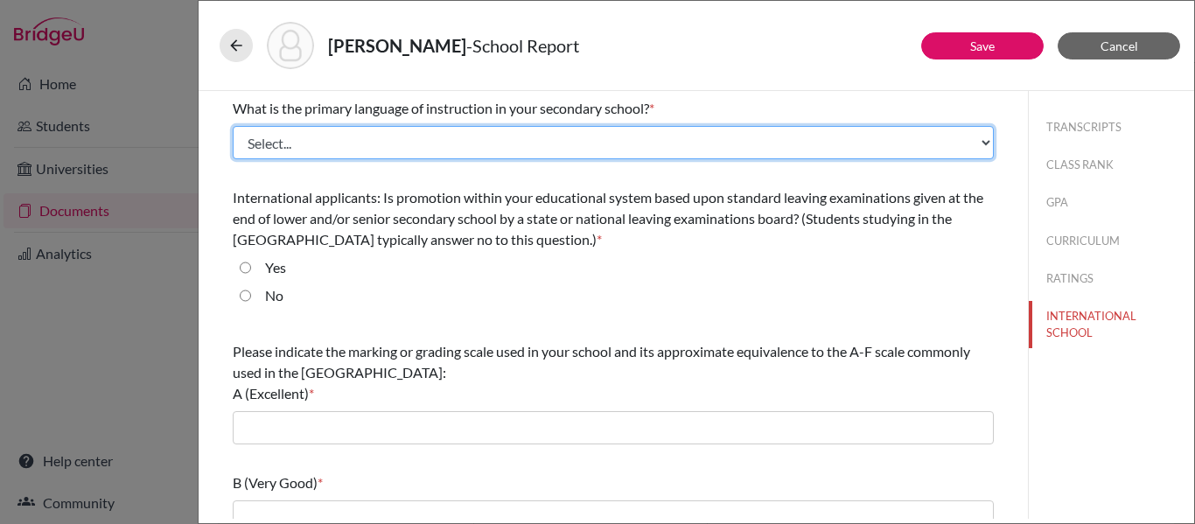
click at [346, 147] on select "Select... Albanian Arabic Armenian Assamese Azerbaijani Belarusian Bengali Bulg…" at bounding box center [613, 142] width 761 height 33
select select "14"
click at [233, 126] on select "Select... Albanian Arabic Armenian Assamese Azerbaijani Belarusian Bengali Bulg…" at bounding box center [613, 142] width 761 height 33
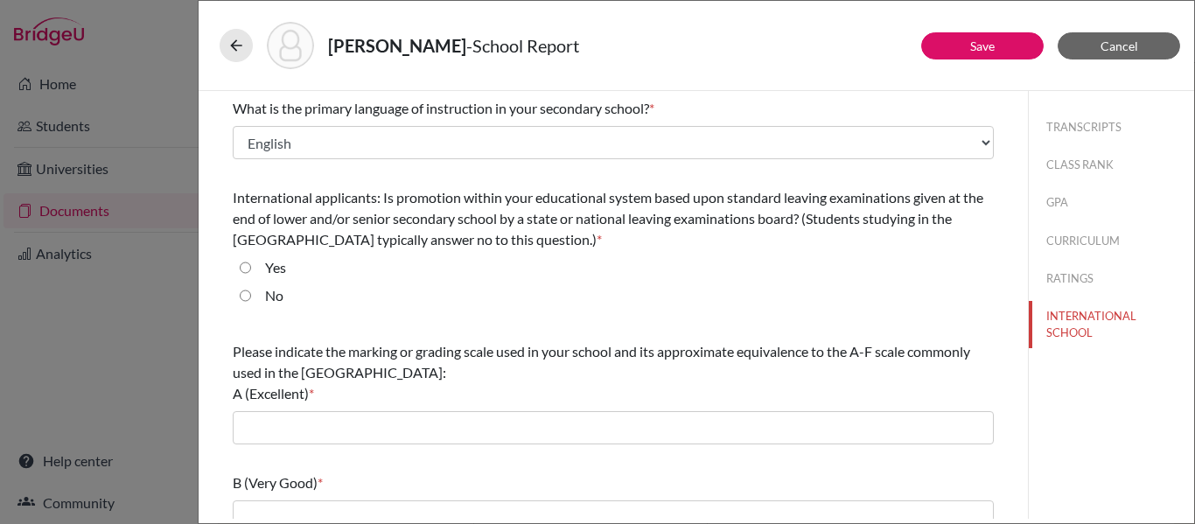
click at [247, 297] on input "No" at bounding box center [245, 295] width 11 height 21
radio input "true"
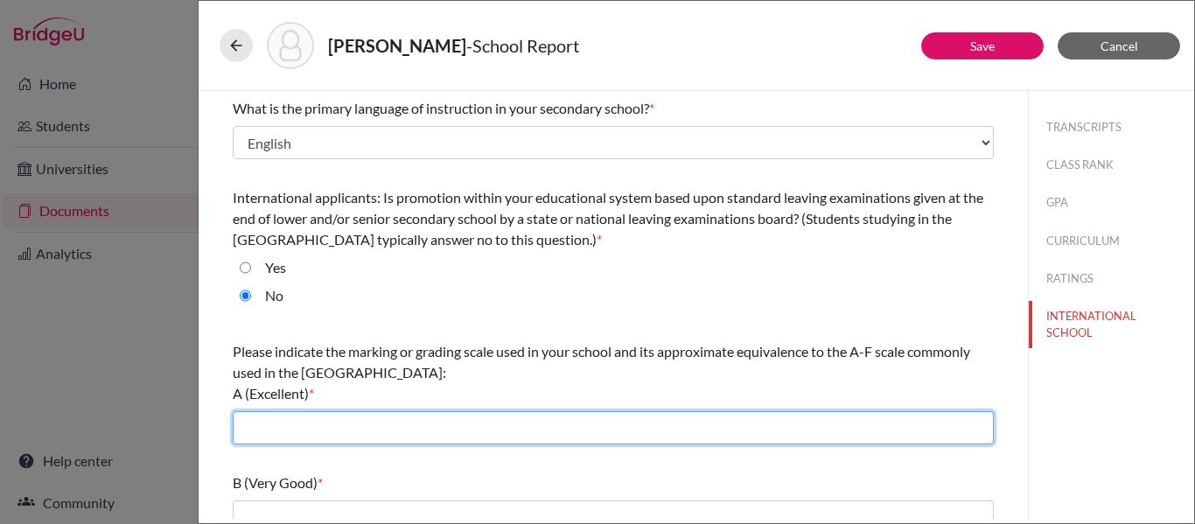
click at [253, 427] on input "text" at bounding box center [613, 427] width 761 height 33
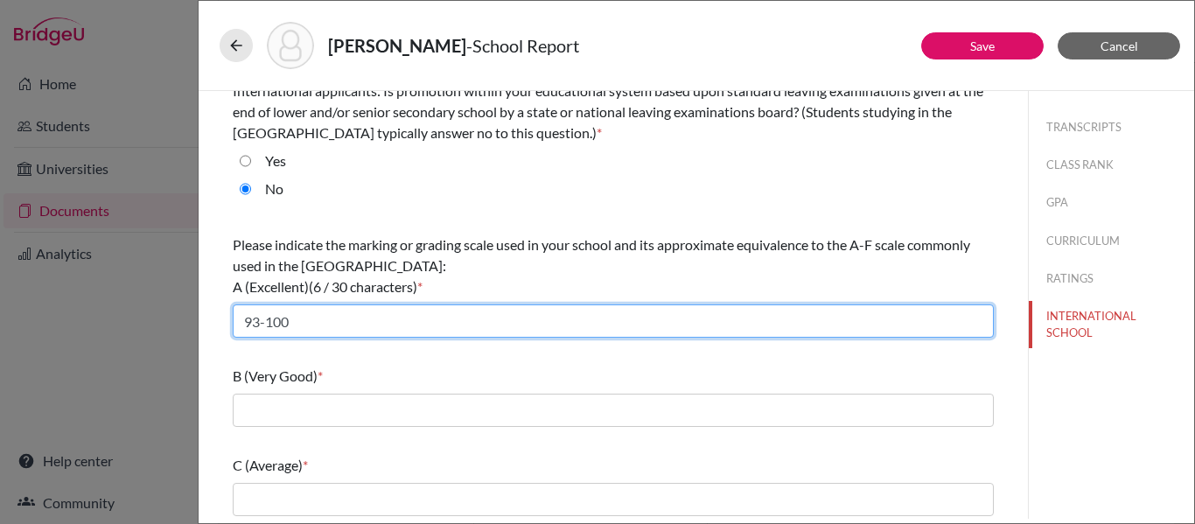
scroll to position [120, 0]
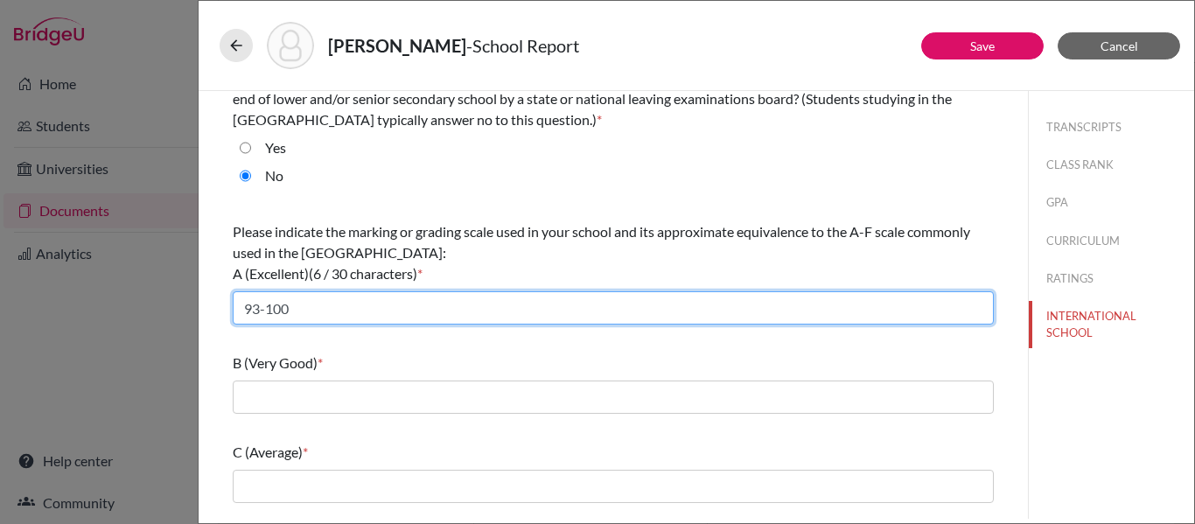
type input "93-100"
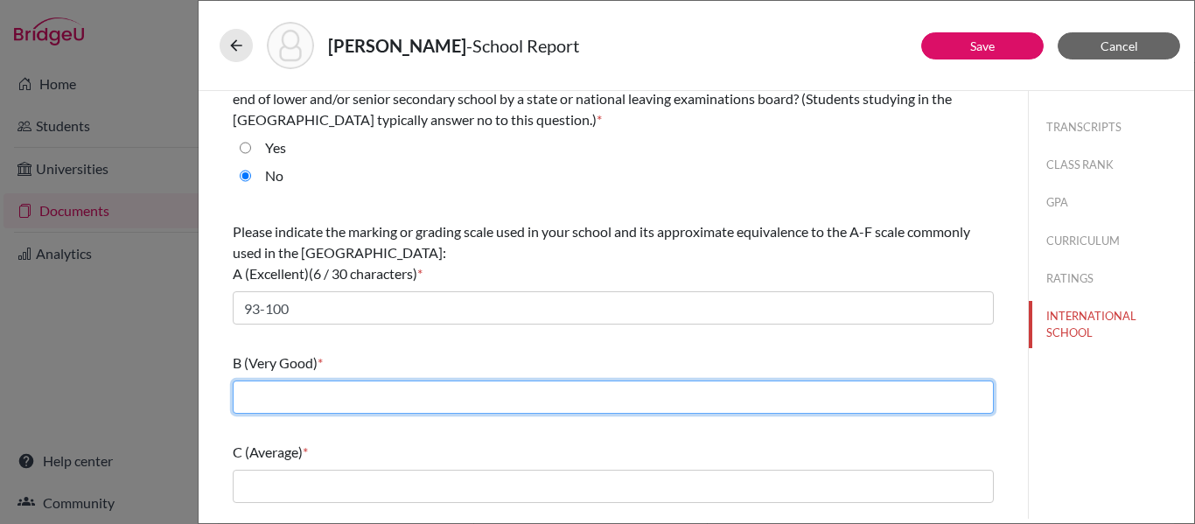
click at [265, 402] on input "text" at bounding box center [613, 397] width 761 height 33
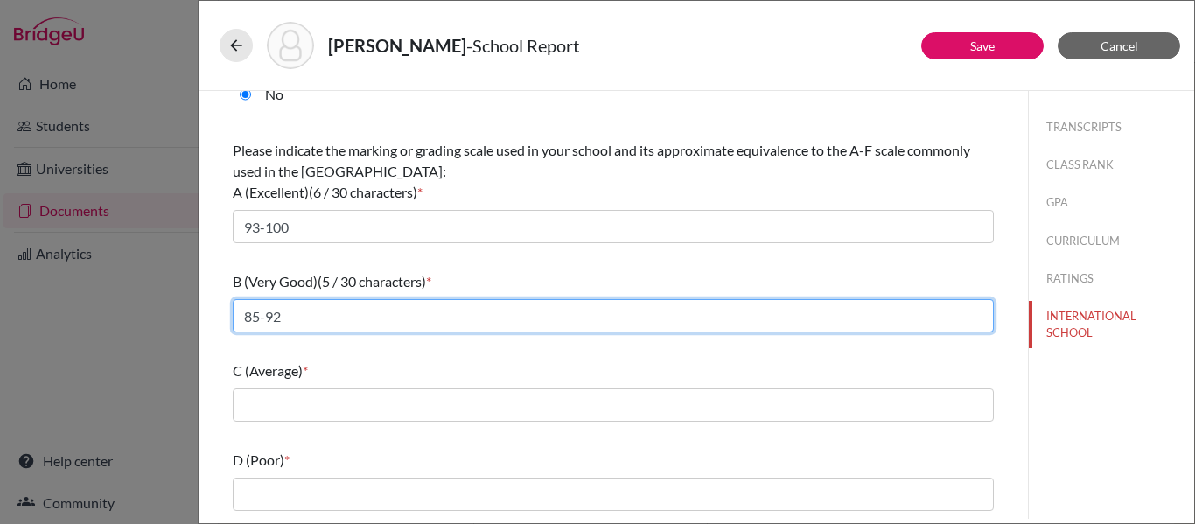
scroll to position [220, 0]
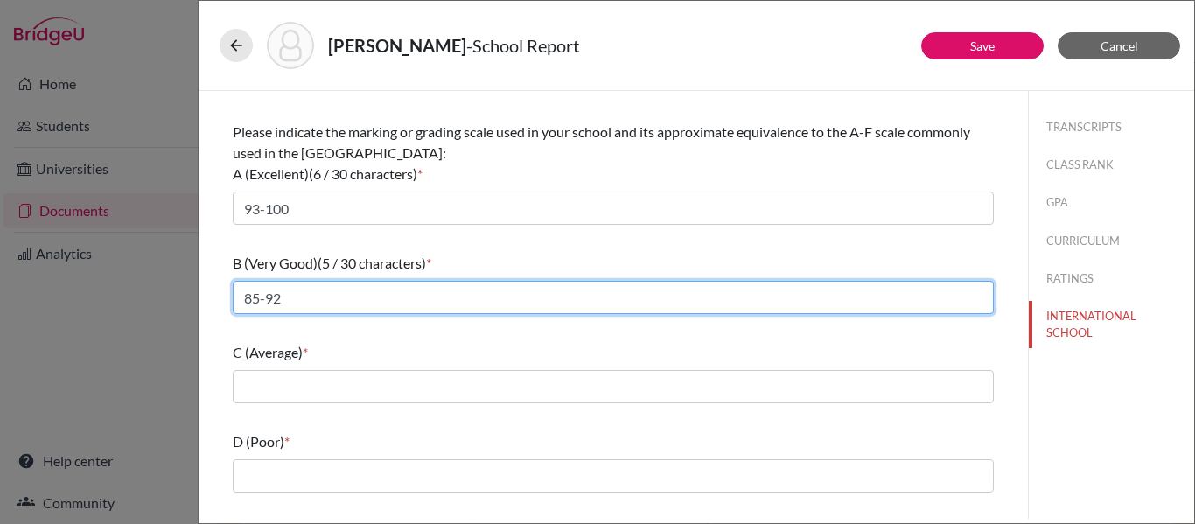
type input "85-92"
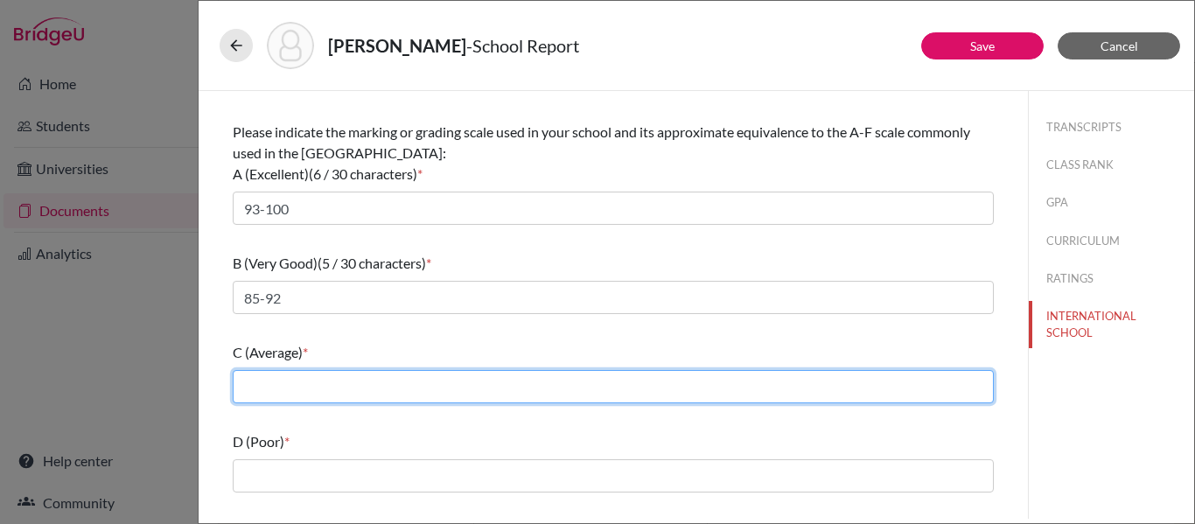
click at [265, 388] on input "text" at bounding box center [613, 386] width 761 height 33
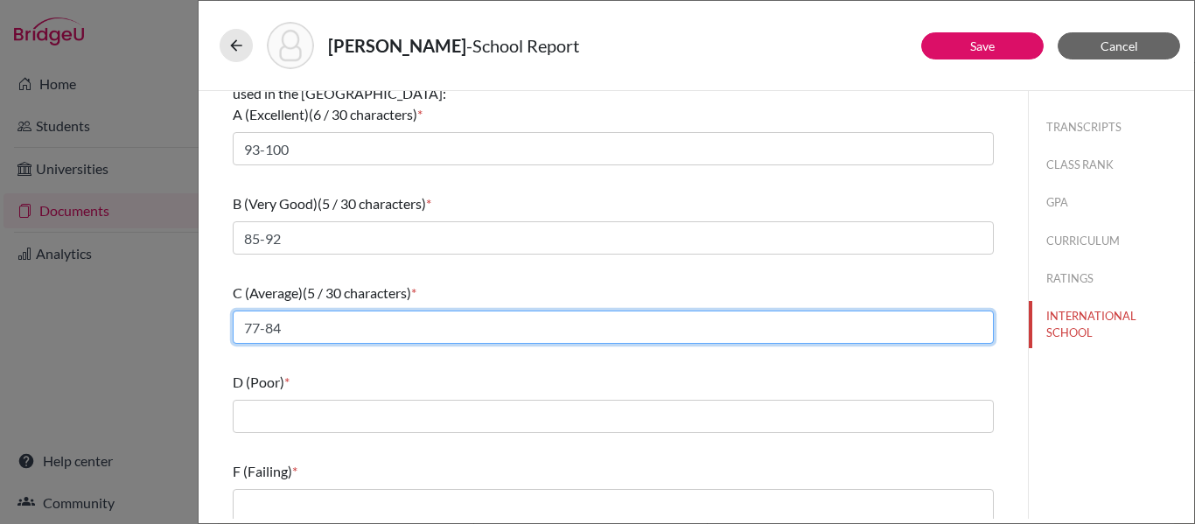
scroll to position [290, 0]
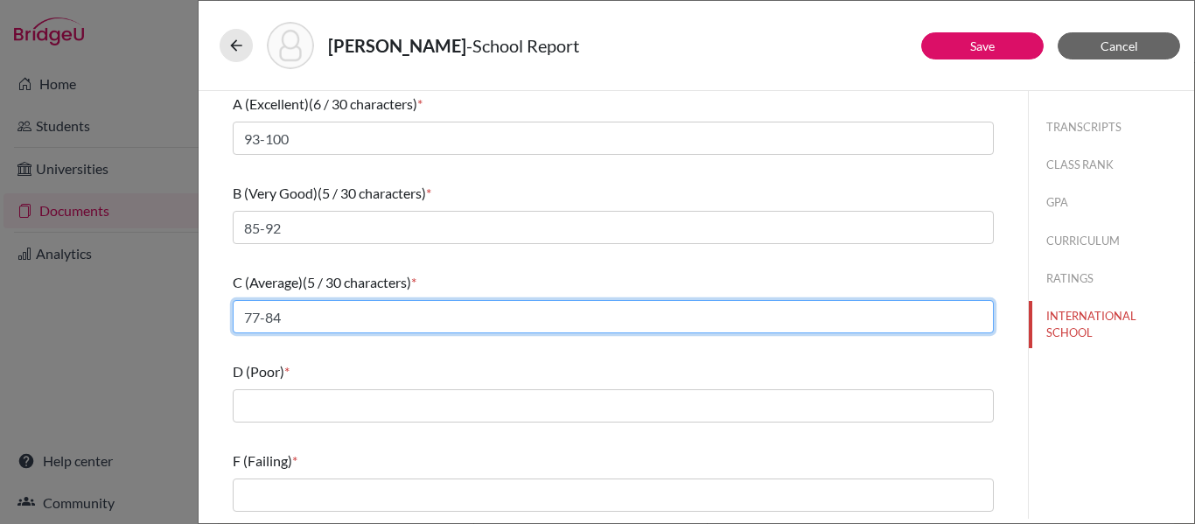
type input "77-84"
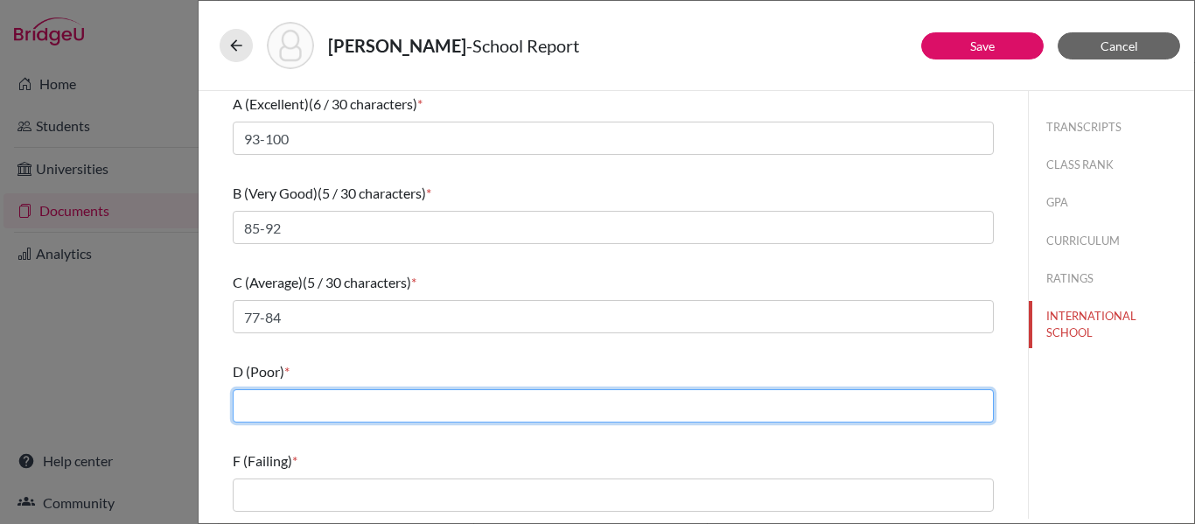
click at [255, 409] on input "text" at bounding box center [613, 405] width 761 height 33
type input "70-76"
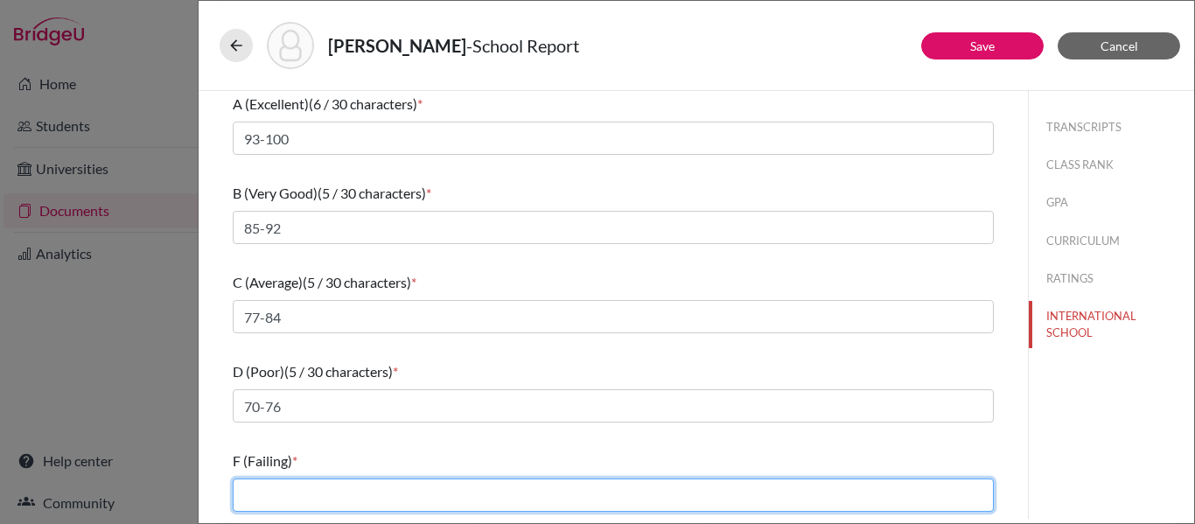
click at [253, 492] on input "text" at bounding box center [613, 494] width 761 height 33
type input "0-69"
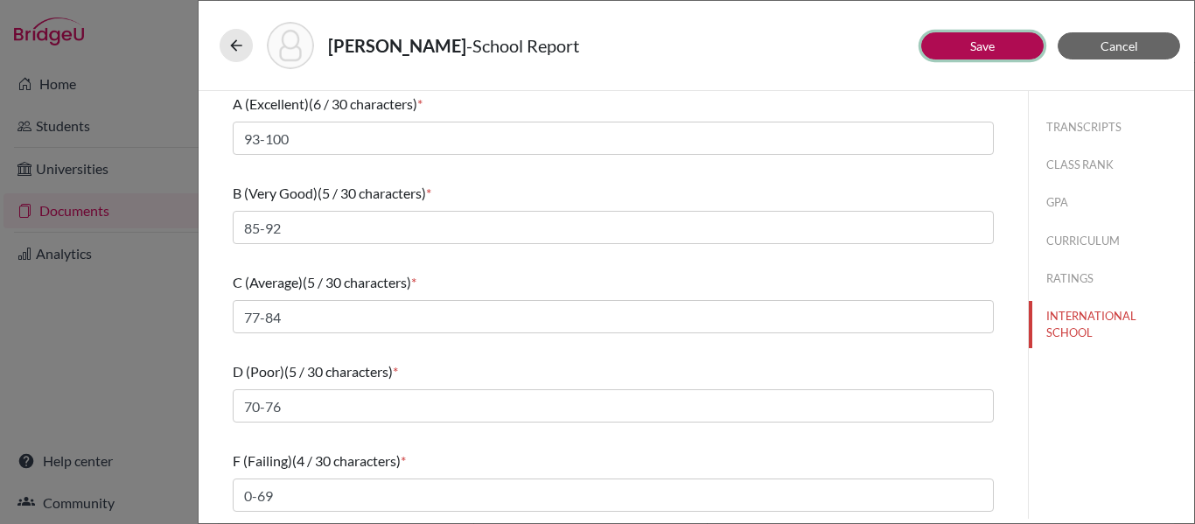
click at [955, 46] on button "Save" at bounding box center [982, 45] width 122 height 27
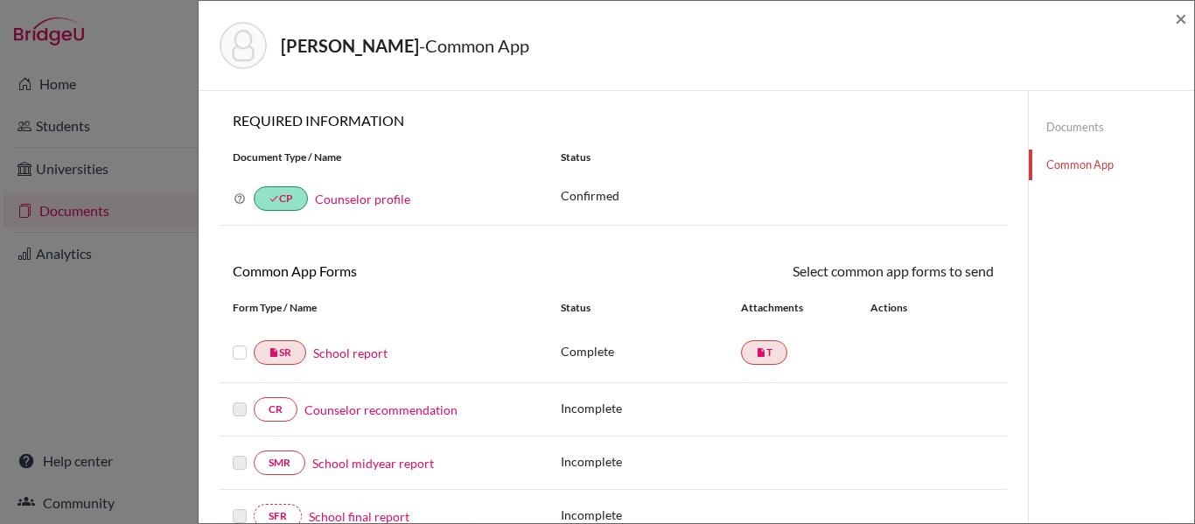
click at [234, 342] on label at bounding box center [240, 342] width 14 height 0
click at [0, 0] on input "checkbox" at bounding box center [0, 0] width 0 height 0
click at [958, 276] on link "Send" at bounding box center [957, 274] width 73 height 27
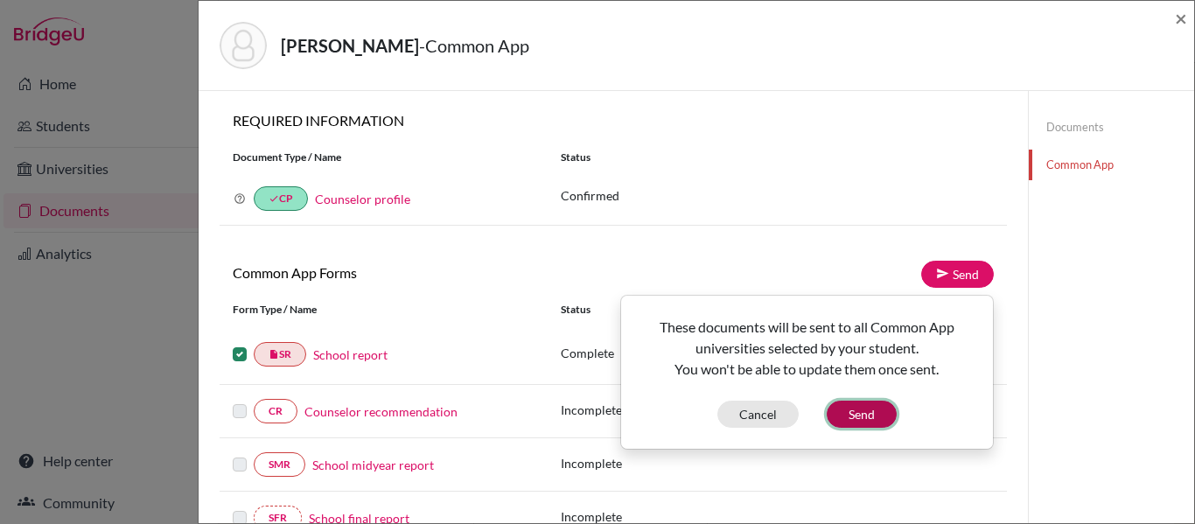
click at [880, 414] on button "Send" at bounding box center [862, 414] width 70 height 27
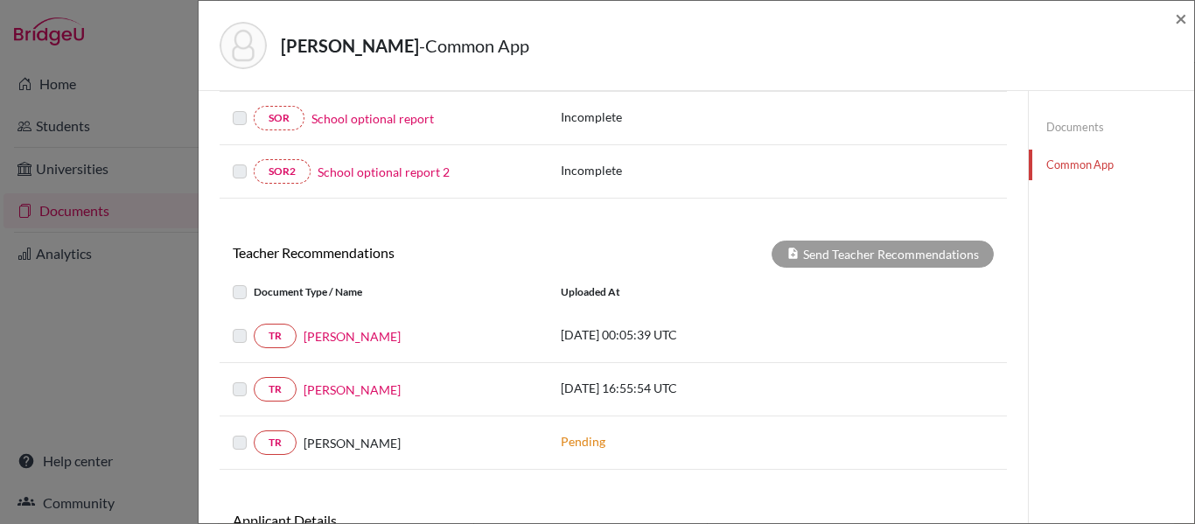
scroll to position [457, 0]
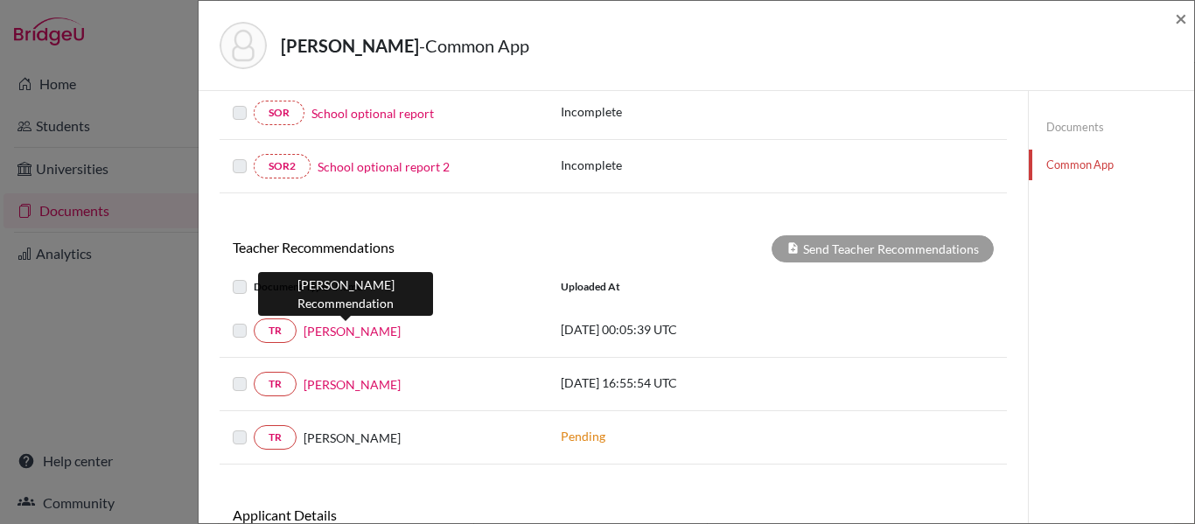
click at [378, 335] on link "Yillian Izaguirre" at bounding box center [352, 331] width 97 height 18
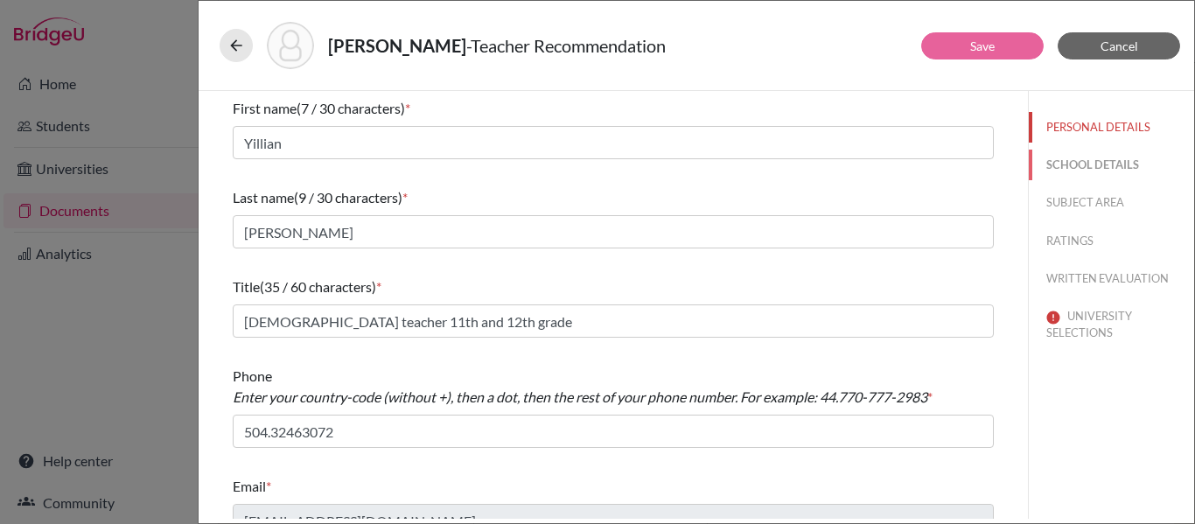
click at [1104, 162] on button "SCHOOL DETAILS" at bounding box center [1111, 165] width 165 height 31
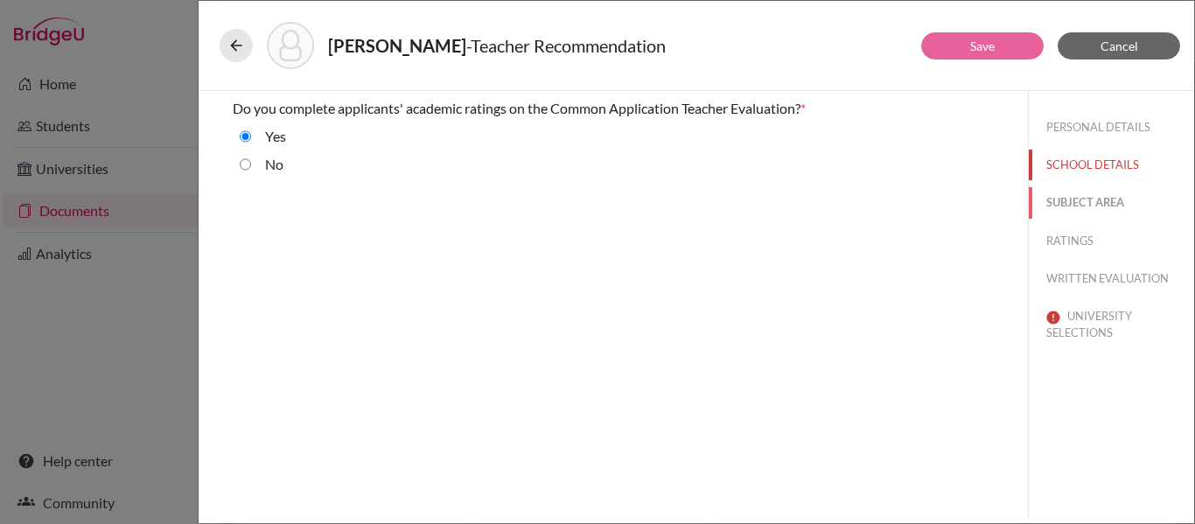
click at [1073, 199] on button "SUBJECT AREA" at bounding box center [1111, 202] width 165 height 31
select select "3"
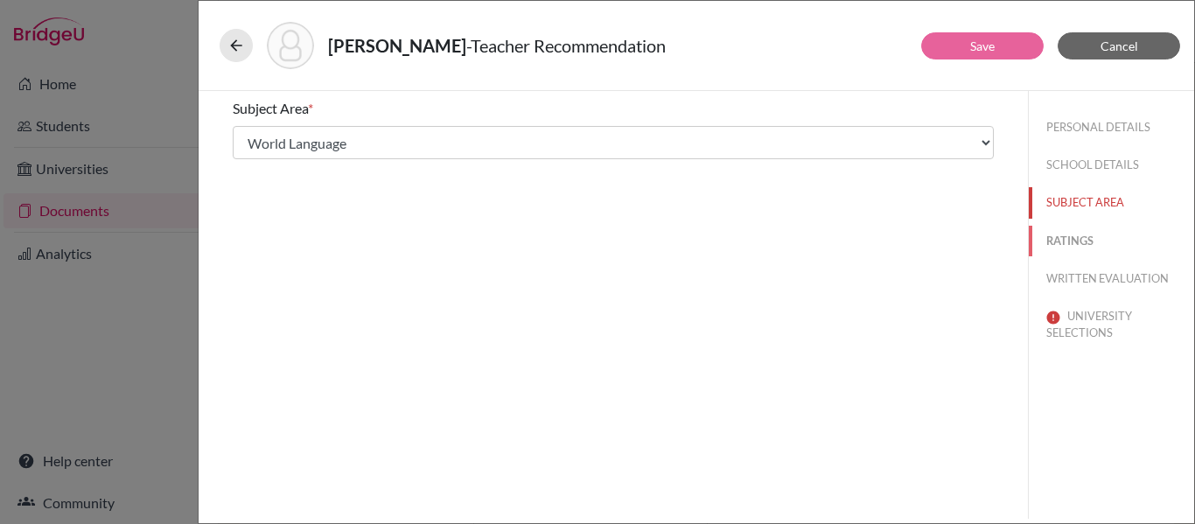
click at [1077, 241] on button "RATINGS" at bounding box center [1111, 241] width 165 height 31
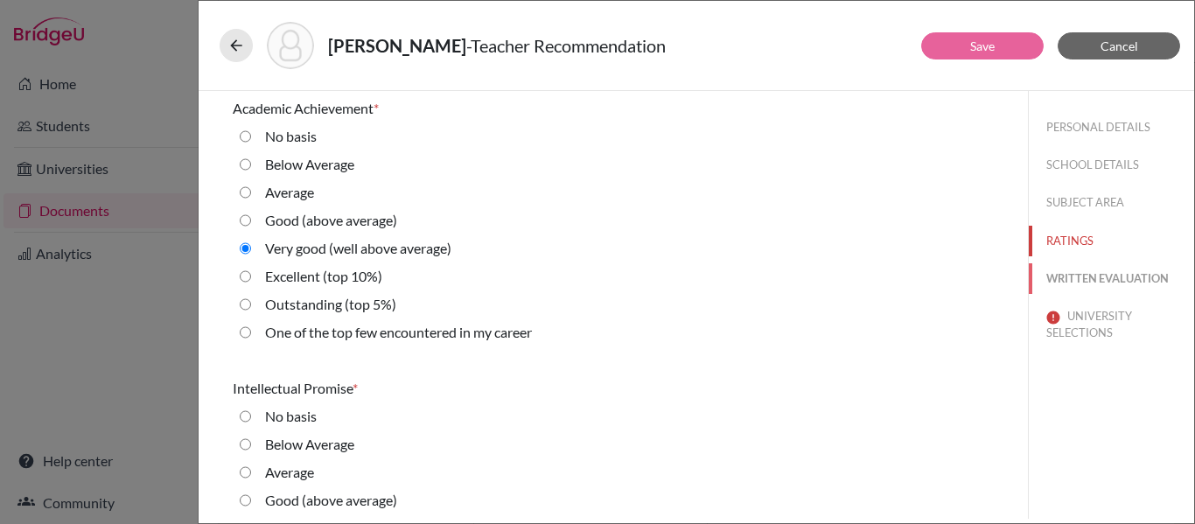
click at [1077, 275] on button "WRITTEN EVALUATION" at bounding box center [1111, 278] width 165 height 31
radio basis "true"
radio input "true"
radio average\) "true"
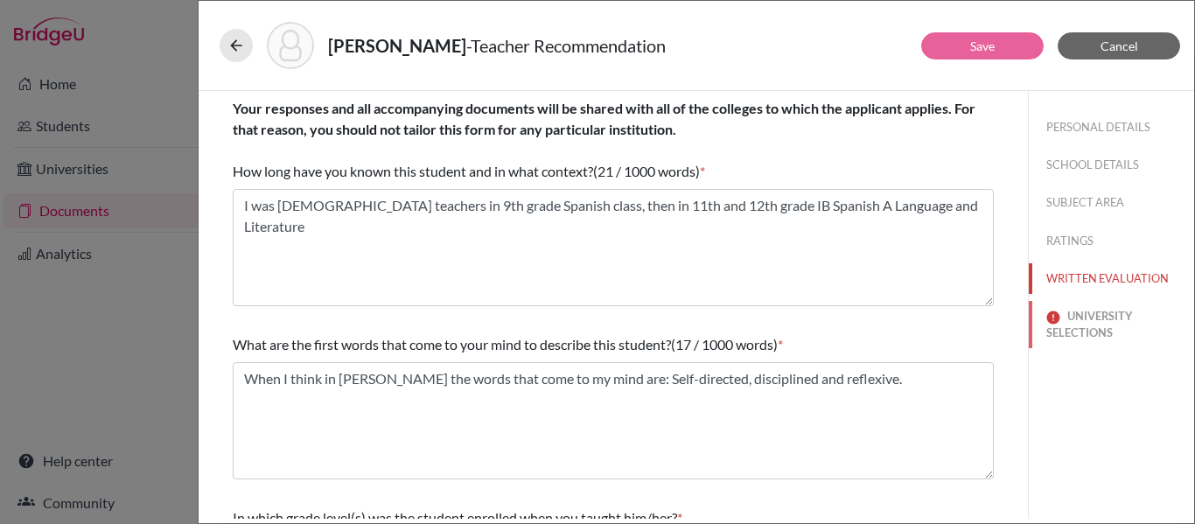
click at [1077, 318] on button "UNIVERSITY SELECTIONS" at bounding box center [1111, 324] width 165 height 47
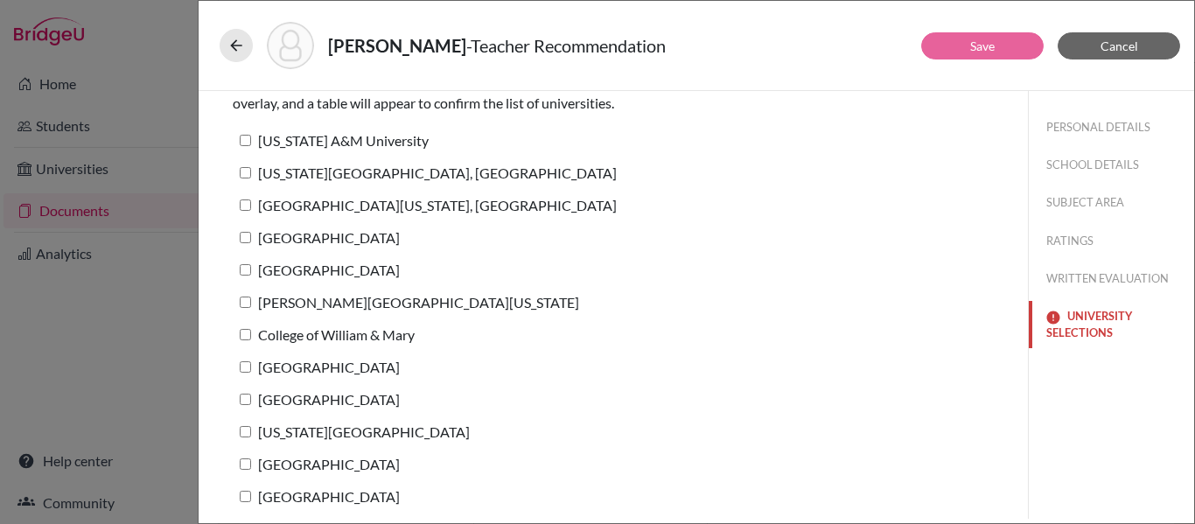
scroll to position [123, 0]
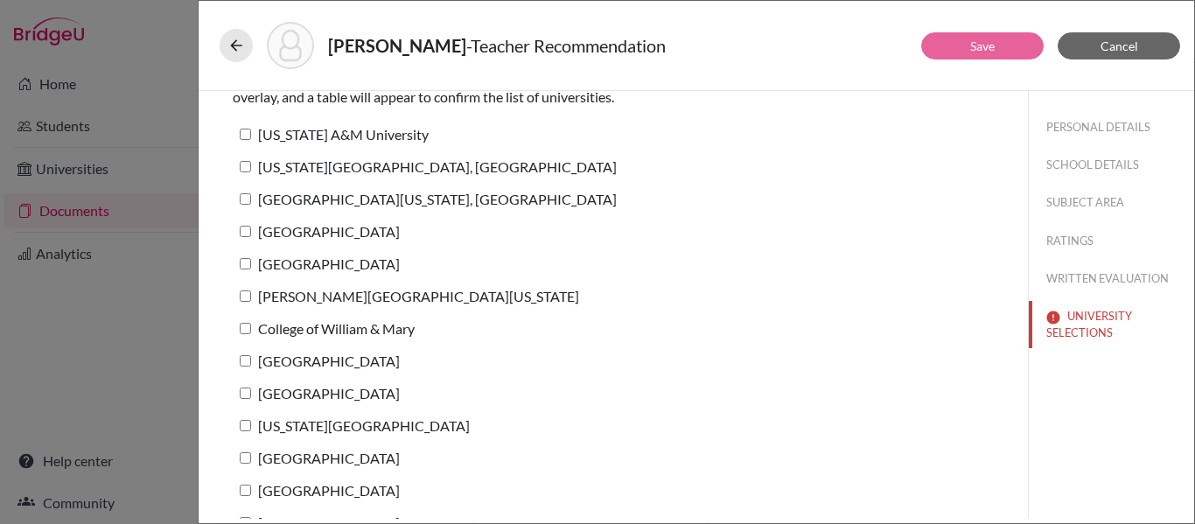
click at [246, 131] on input "[US_STATE] A&M University" at bounding box center [245, 134] width 11 height 11
checkbox input "true"
click at [244, 164] on input "[US_STATE][GEOGRAPHIC_DATA], [GEOGRAPHIC_DATA]" at bounding box center [245, 166] width 11 height 11
checkbox input "true"
click at [244, 197] on input "University of Maryland, College Park" at bounding box center [245, 198] width 11 height 11
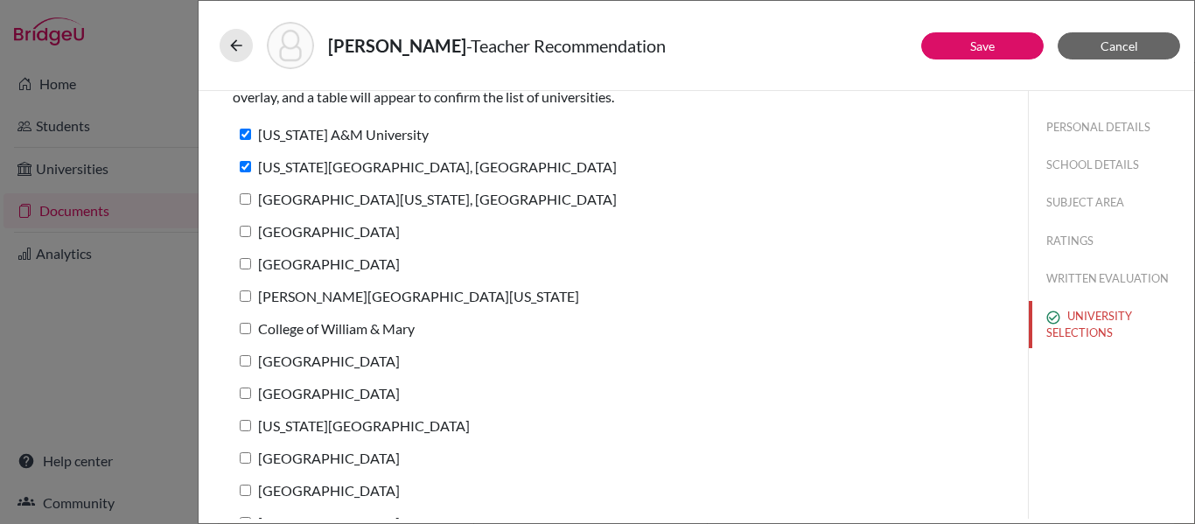
checkbox input "true"
click at [242, 228] on input "Duke University" at bounding box center [245, 231] width 11 height 11
checkbox input "true"
click at [247, 262] on input "[GEOGRAPHIC_DATA]" at bounding box center [245, 263] width 11 height 11
checkbox input "true"
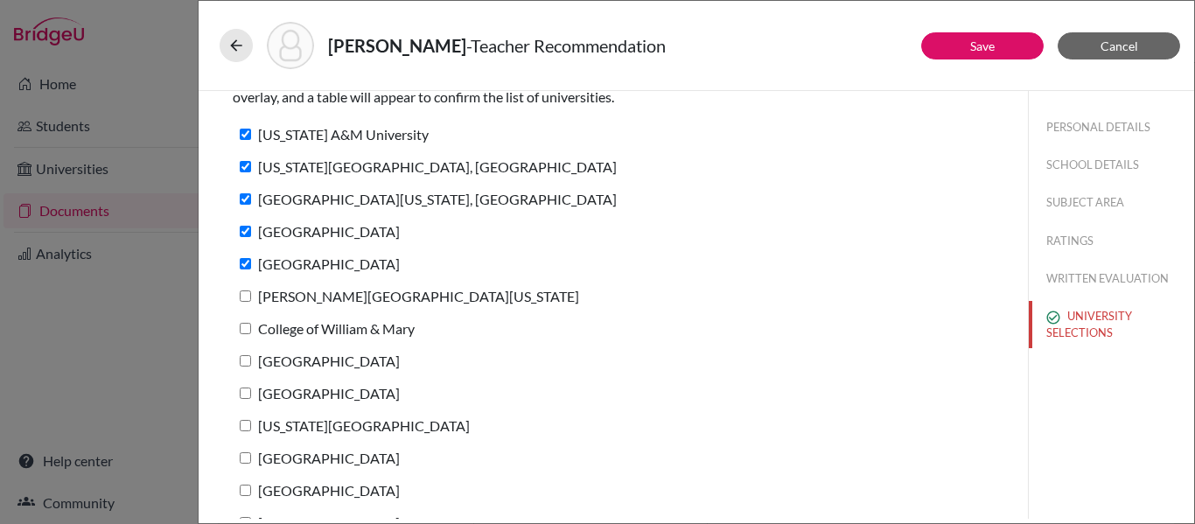
click at [244, 297] on input "George Washington University" at bounding box center [245, 295] width 11 height 11
checkbox input "true"
click at [248, 334] on label "College of William & Mary" at bounding box center [324, 328] width 182 height 25
click at [248, 334] on input "College of William & Mary" at bounding box center [245, 328] width 11 height 11
checkbox input "true"
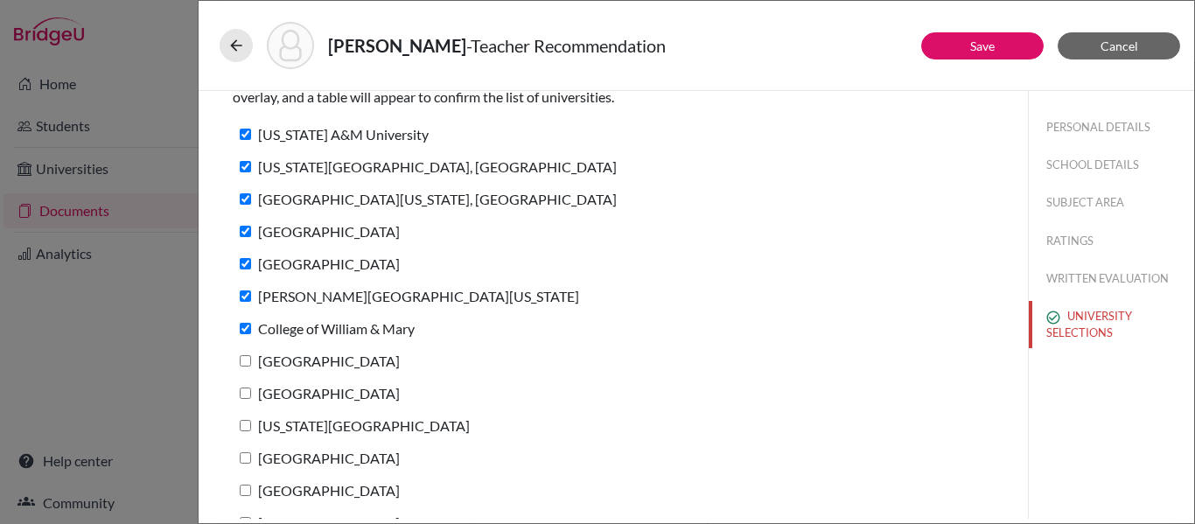
click at [248, 360] on input "[GEOGRAPHIC_DATA]" at bounding box center [245, 360] width 11 height 11
checkbox input "true"
click at [247, 388] on input "Boston University" at bounding box center [245, 393] width 11 height 11
checkbox input "true"
click at [247, 429] on input "North Carolina State University" at bounding box center [245, 425] width 11 height 11
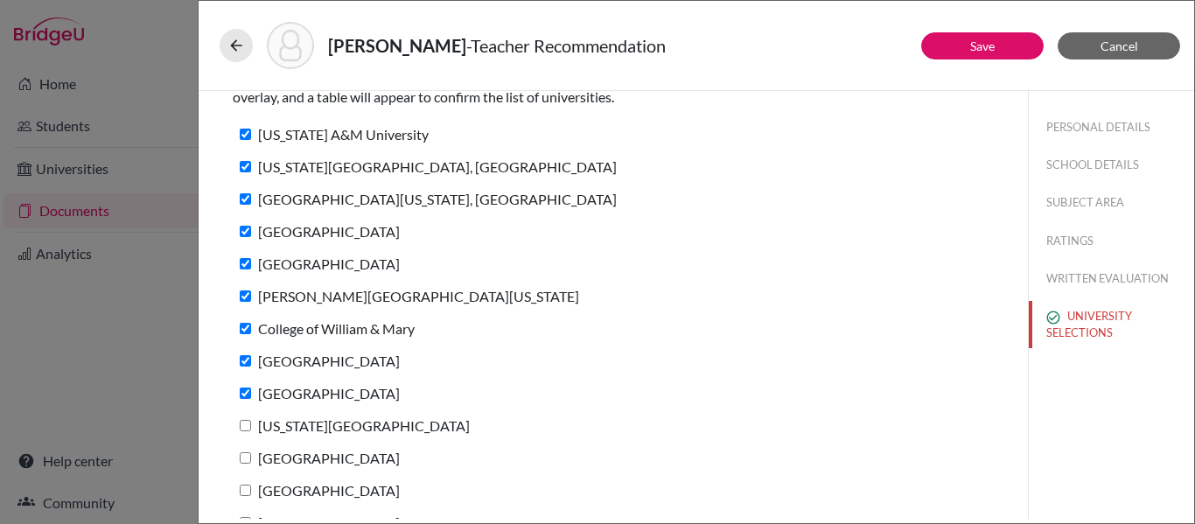
checkbox input "true"
click at [246, 457] on input "Drexel University" at bounding box center [245, 457] width 11 height 11
checkbox input "true"
click at [245, 487] on input "Villanova University" at bounding box center [245, 490] width 11 height 11
checkbox input "true"
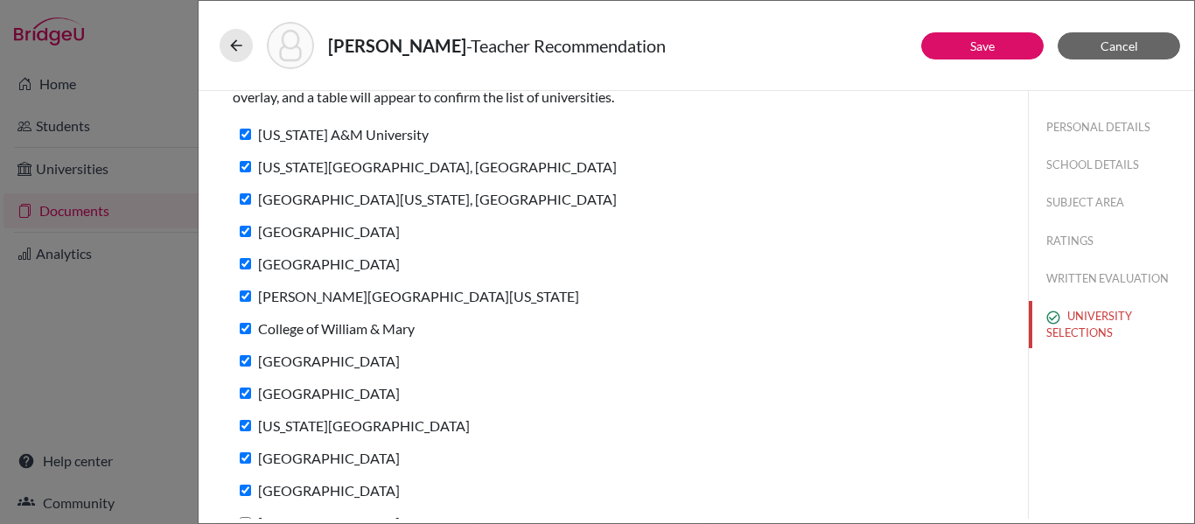
scroll to position [154, 0]
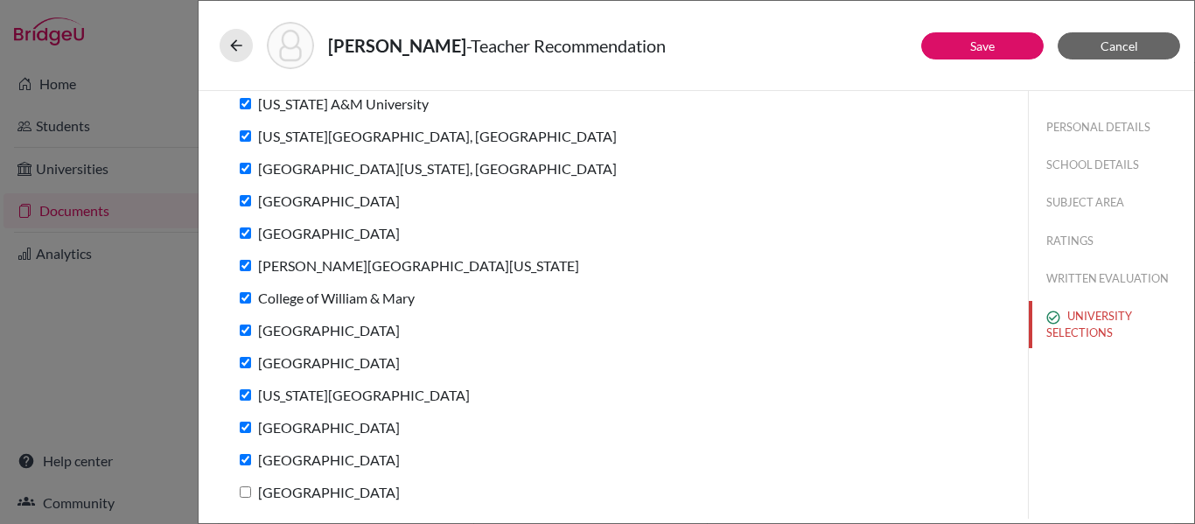
click at [248, 494] on input "Syracuse University" at bounding box center [245, 491] width 11 height 11
checkbox input "true"
click at [960, 47] on button "Save" at bounding box center [982, 45] width 122 height 27
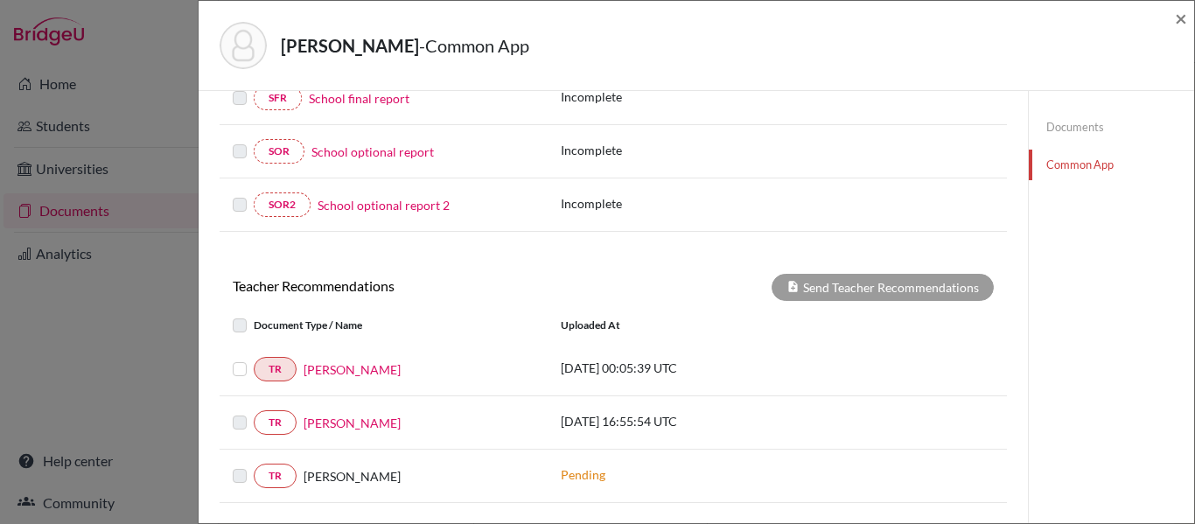
scroll to position [498, 0]
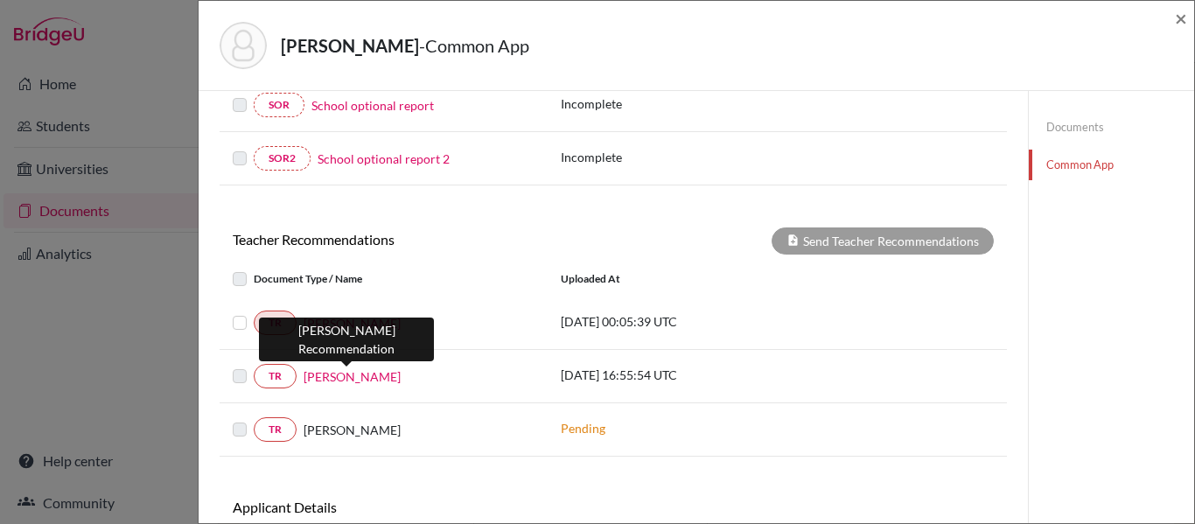
click at [335, 378] on link "Carla Rodriguez" at bounding box center [352, 376] width 97 height 18
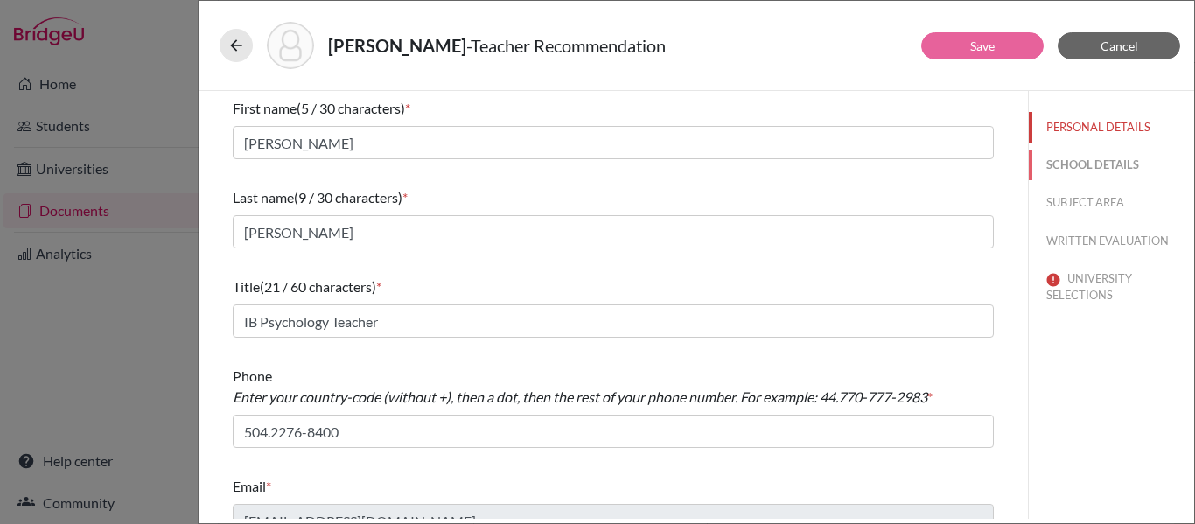
click at [1114, 160] on button "SCHOOL DETAILS" at bounding box center [1111, 165] width 165 height 31
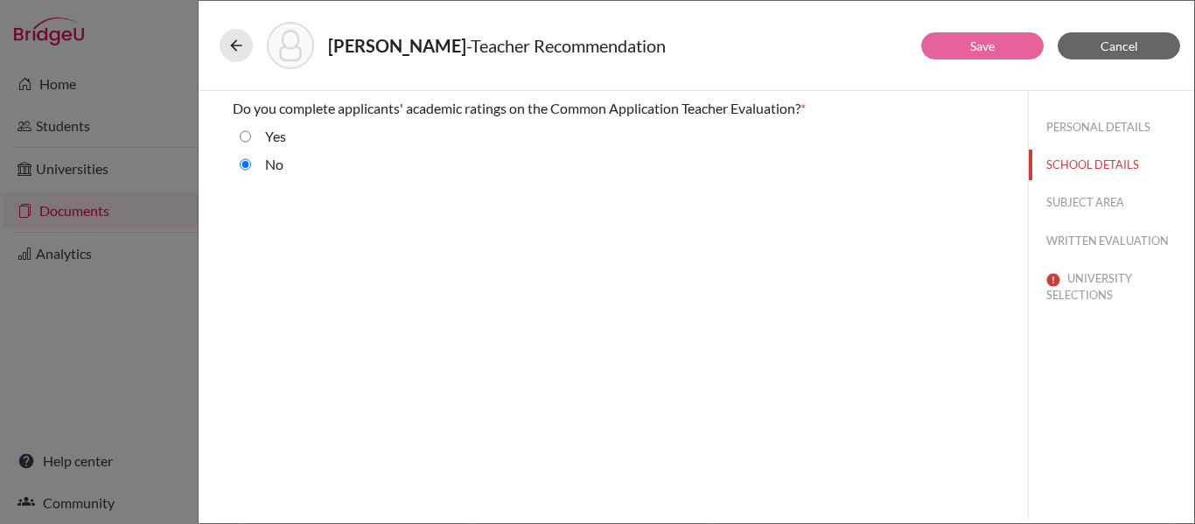
click at [248, 136] on input "Yes" at bounding box center [245, 136] width 11 height 21
radio input "true"
click at [1059, 197] on button "SUBJECT AREA" at bounding box center [1111, 202] width 165 height 31
select select "4"
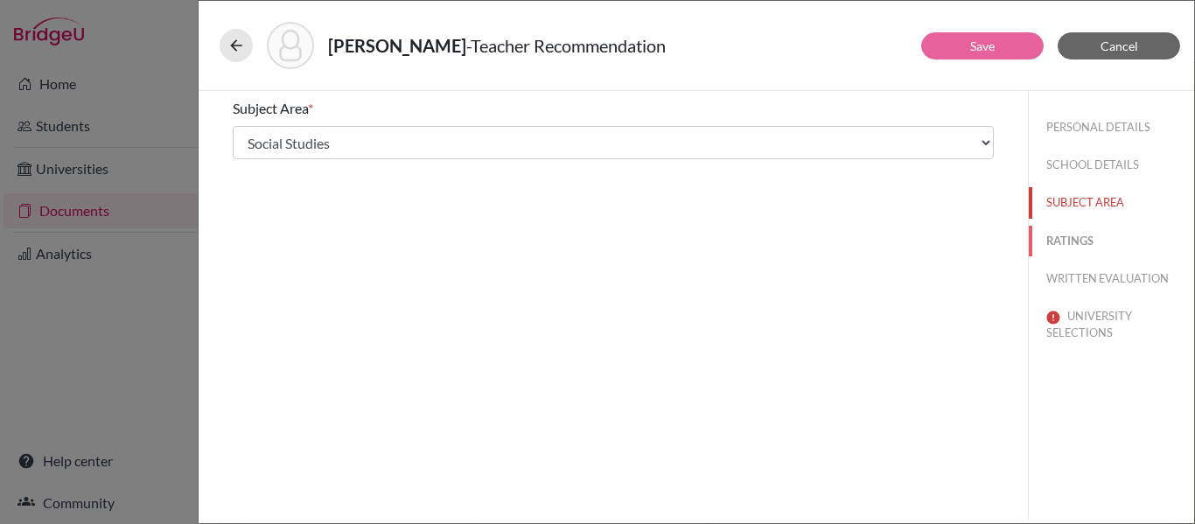
click at [1066, 244] on button "RATINGS" at bounding box center [1111, 241] width 165 height 31
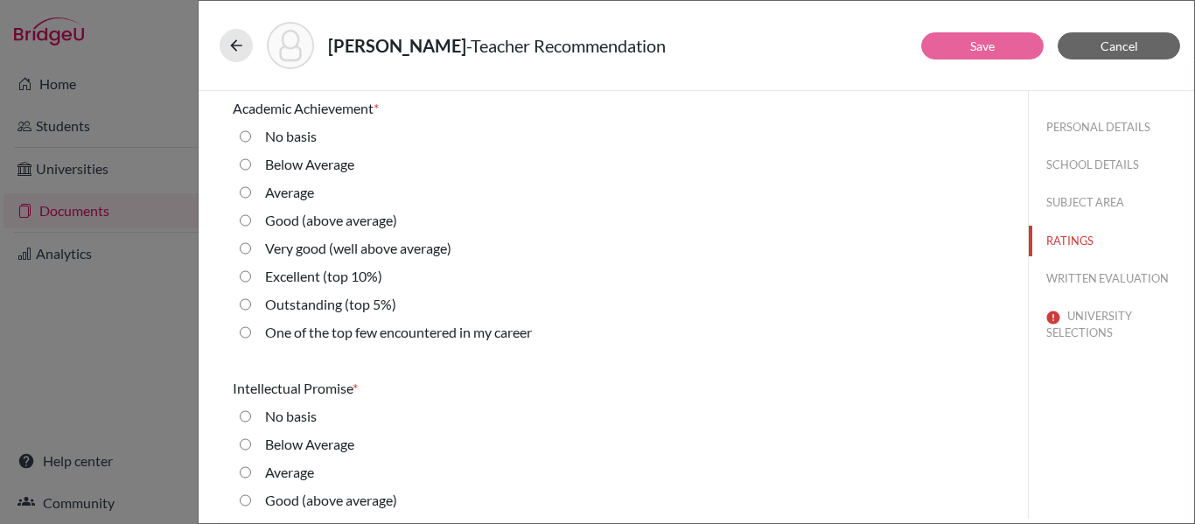
click at [240, 248] on average\) "Very good (well above average)" at bounding box center [245, 248] width 11 height 21
radio average\) "true"
click at [242, 248] on average\) "Very good (well above average)" at bounding box center [245, 248] width 11 height 21
click at [248, 250] on average\) "Very good (well above average)" at bounding box center [245, 248] width 11 height 21
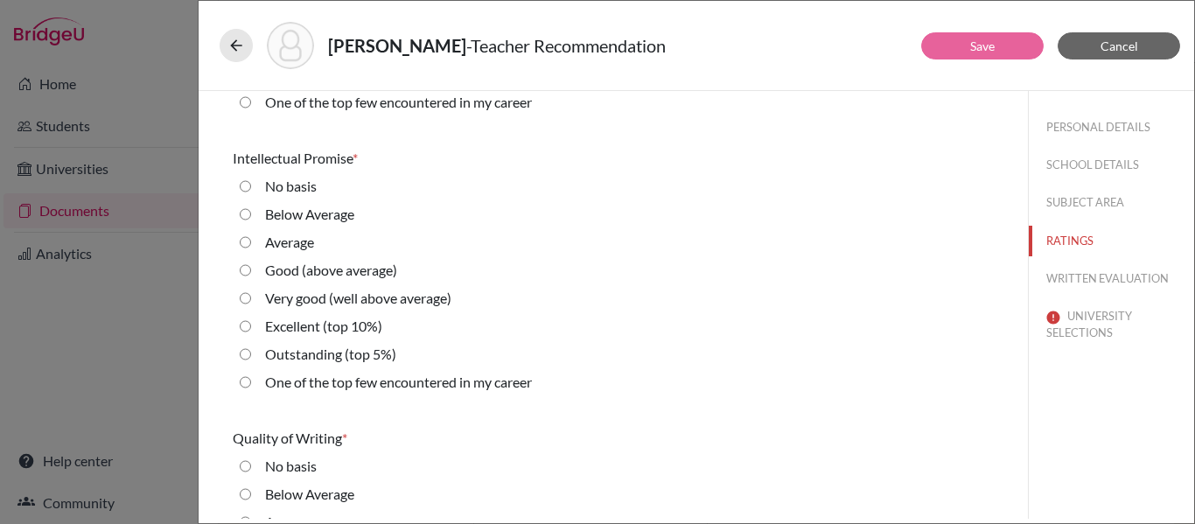
scroll to position [231, 0]
click at [303, 299] on label "Very good (well above average)" at bounding box center [358, 297] width 186 height 21
click at [251, 299] on average\) "Very good (well above average)" at bounding box center [245, 297] width 11 height 21
radio average\) "true"
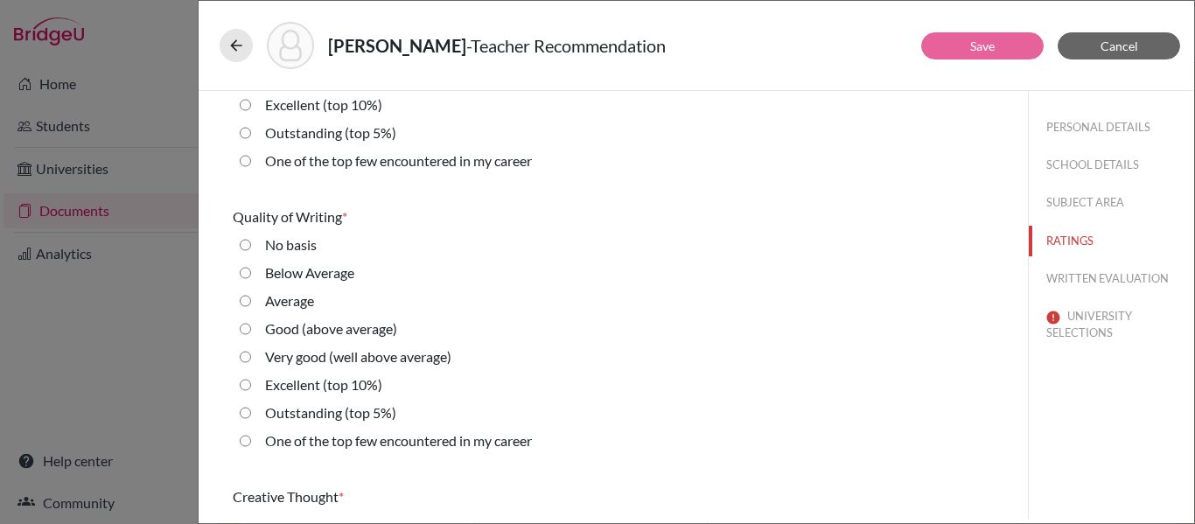
scroll to position [453, 0]
click at [290, 353] on label "Very good (well above average)" at bounding box center [358, 355] width 186 height 21
click at [251, 353] on average\) "Very good (well above average)" at bounding box center [245, 355] width 11 height 21
radio average\) "true"
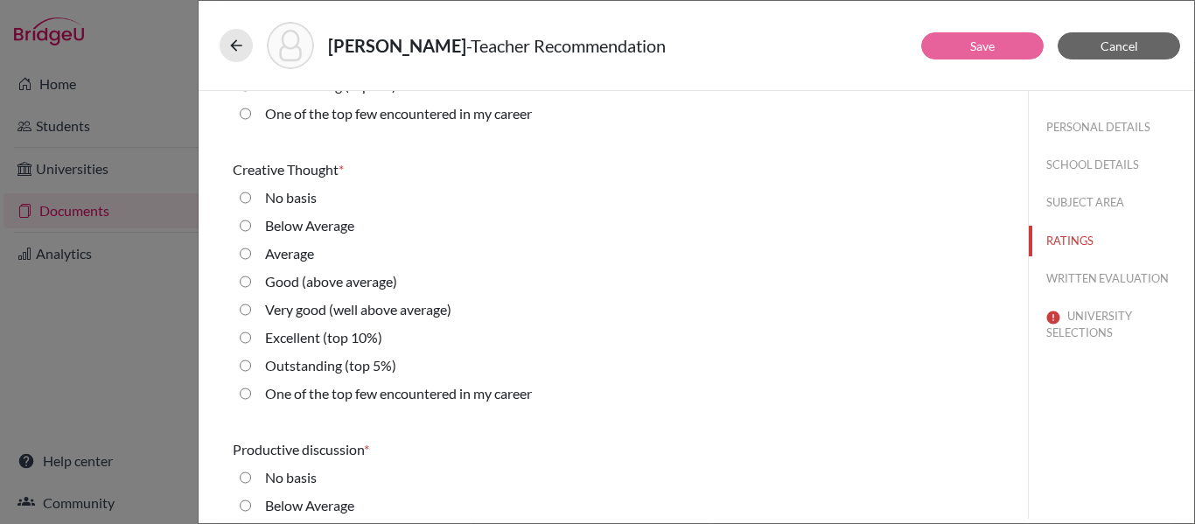
scroll to position [781, 0]
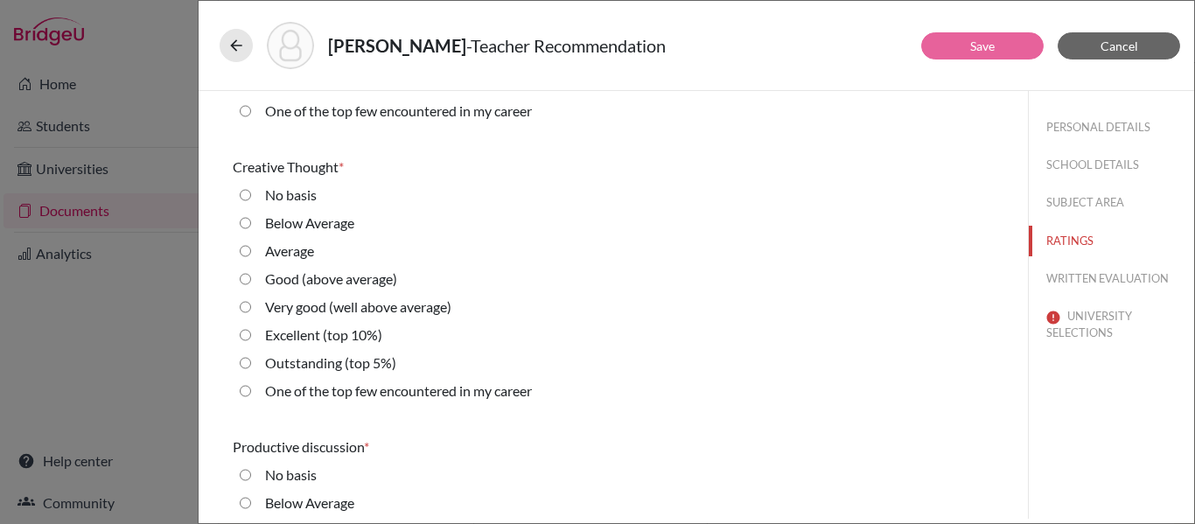
click at [297, 308] on label "Very good (well above average)" at bounding box center [358, 307] width 186 height 21
click at [251, 308] on average\) "Very good (well above average)" at bounding box center [245, 307] width 11 height 21
radio average\) "true"
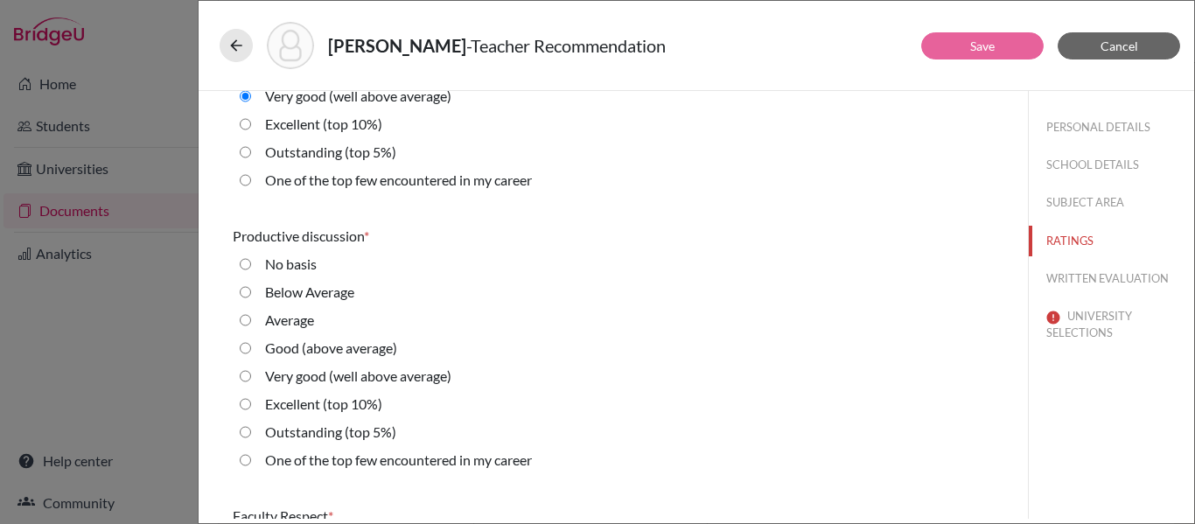
scroll to position [991, 0]
click at [290, 379] on label "Very good (well above average)" at bounding box center [358, 377] width 186 height 21
click at [251, 379] on average\) "Very good (well above average)" at bounding box center [245, 377] width 11 height 21
radio average\) "true"
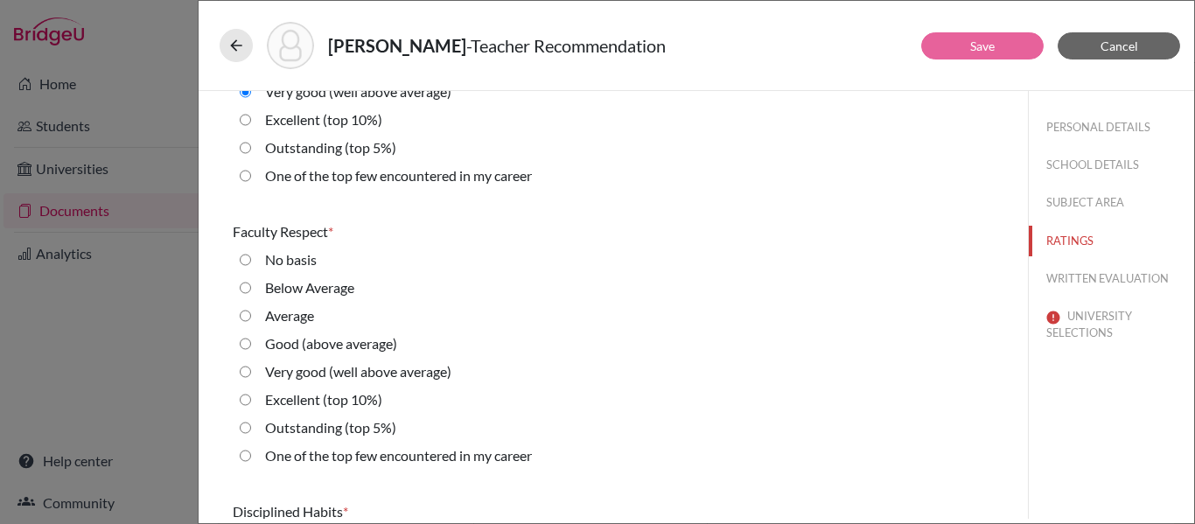
scroll to position [1280, 0]
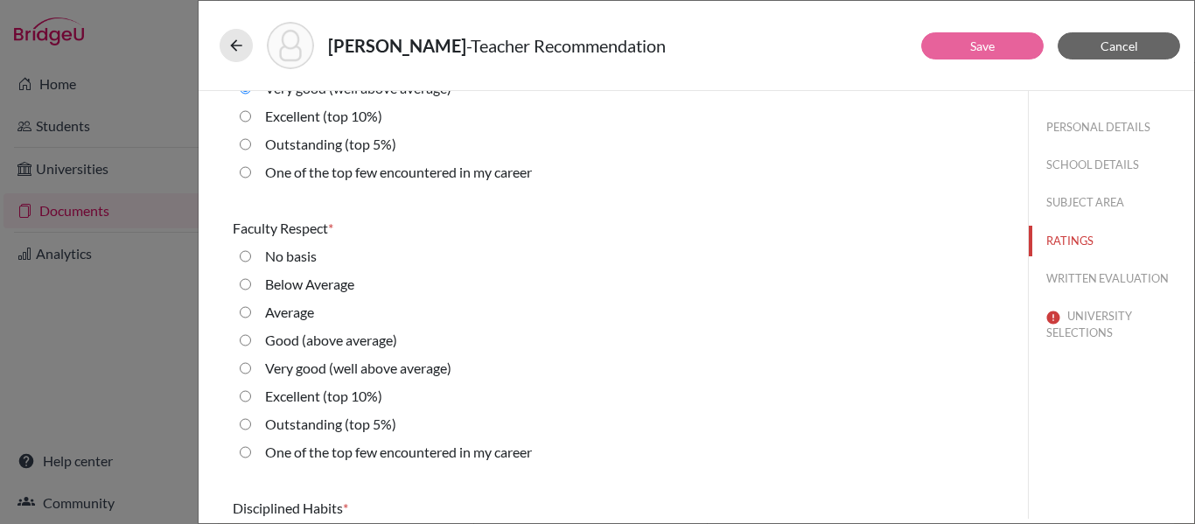
click at [289, 372] on label "Very good (well above average)" at bounding box center [358, 368] width 186 height 21
click at [251, 372] on average\) "Very good (well above average)" at bounding box center [245, 368] width 11 height 21
radio average\) "true"
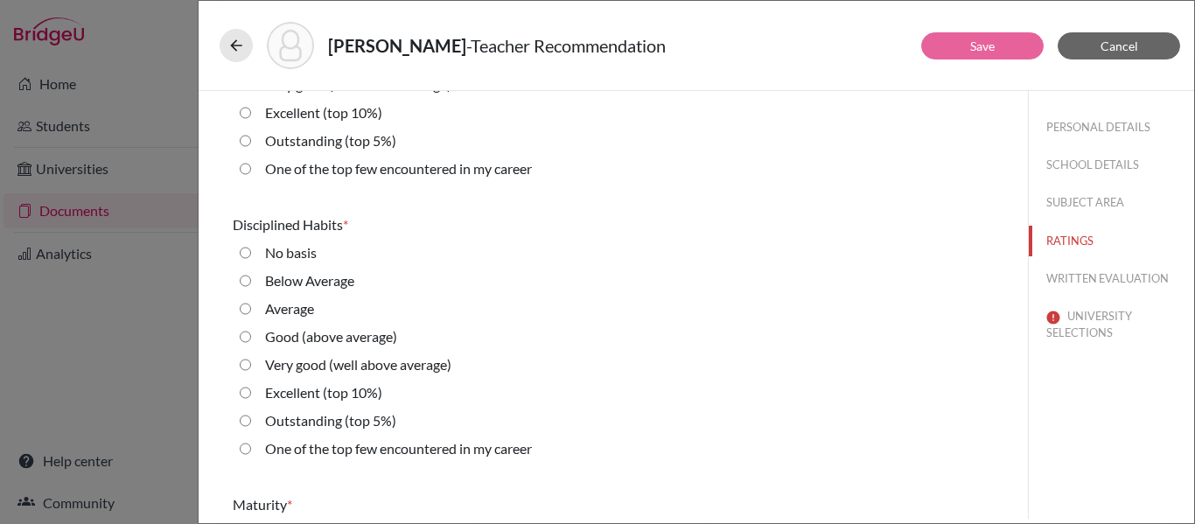
scroll to position [1568, 0]
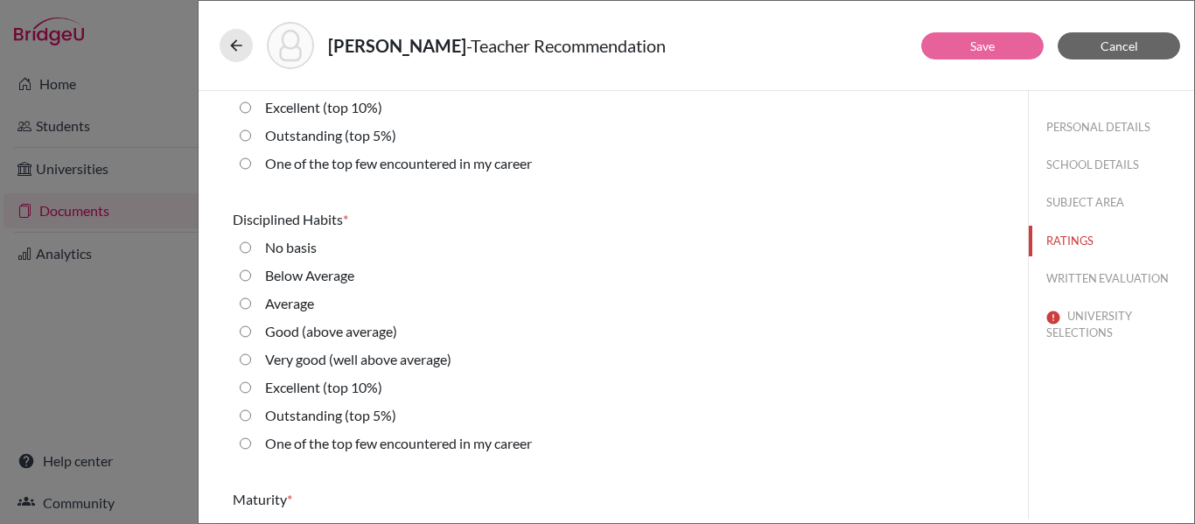
click at [293, 360] on label "Very good (well above average)" at bounding box center [358, 359] width 186 height 21
click at [251, 360] on average\) "Very good (well above average)" at bounding box center [245, 359] width 11 height 21
radio average\) "true"
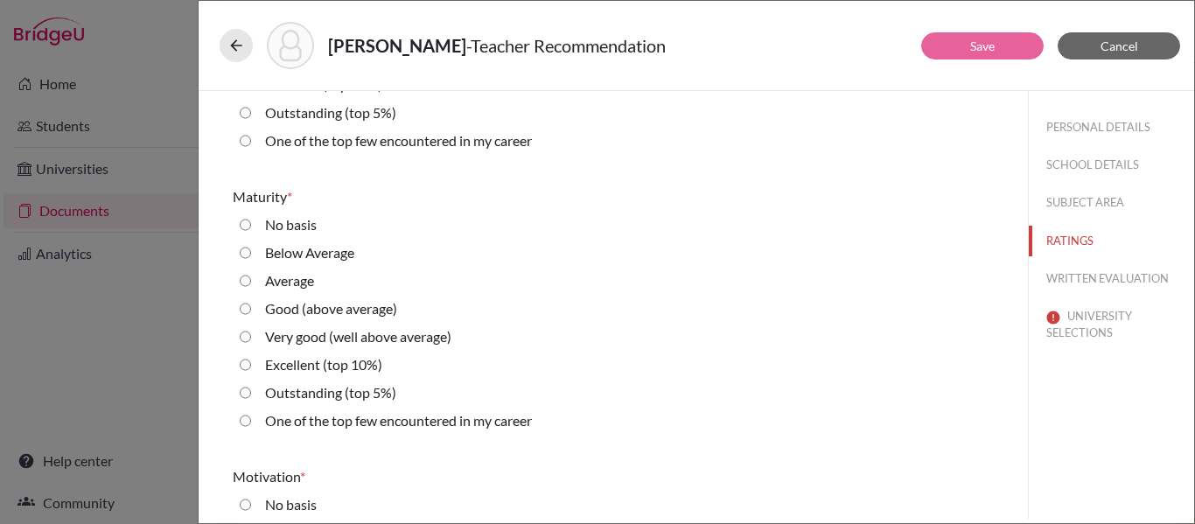
scroll to position [1882, 0]
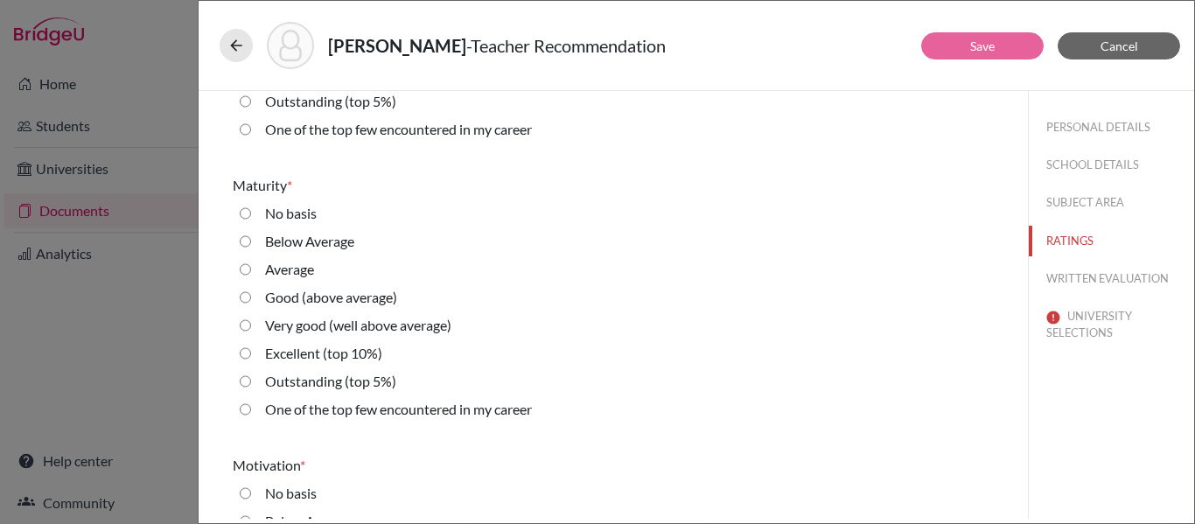
click at [406, 324] on label "Very good (well above average)" at bounding box center [358, 325] width 186 height 21
click at [251, 324] on average\) "Very good (well above average)" at bounding box center [245, 325] width 11 height 21
radio average\) "true"
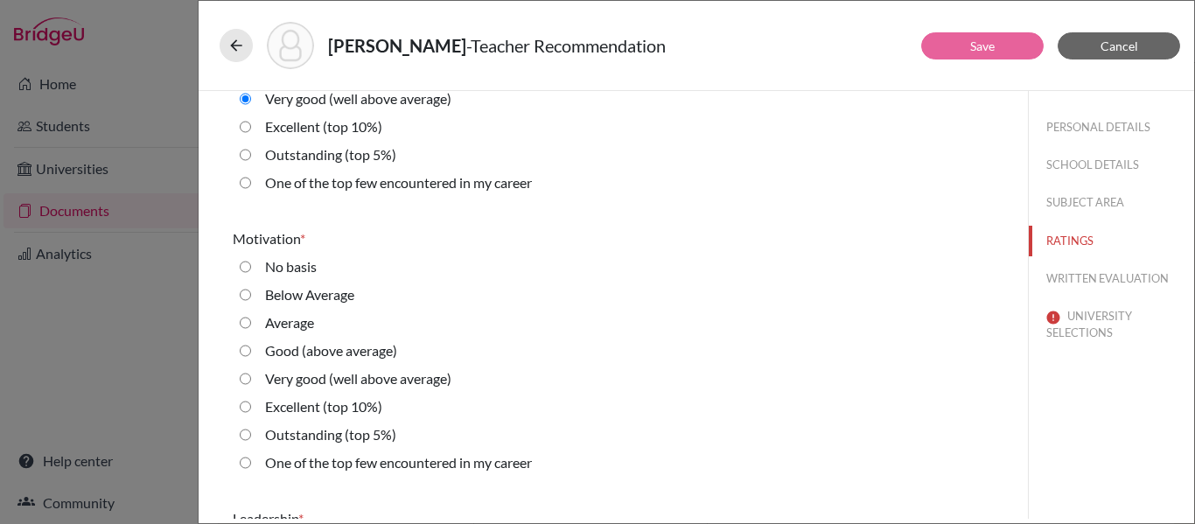
scroll to position [2114, 0]
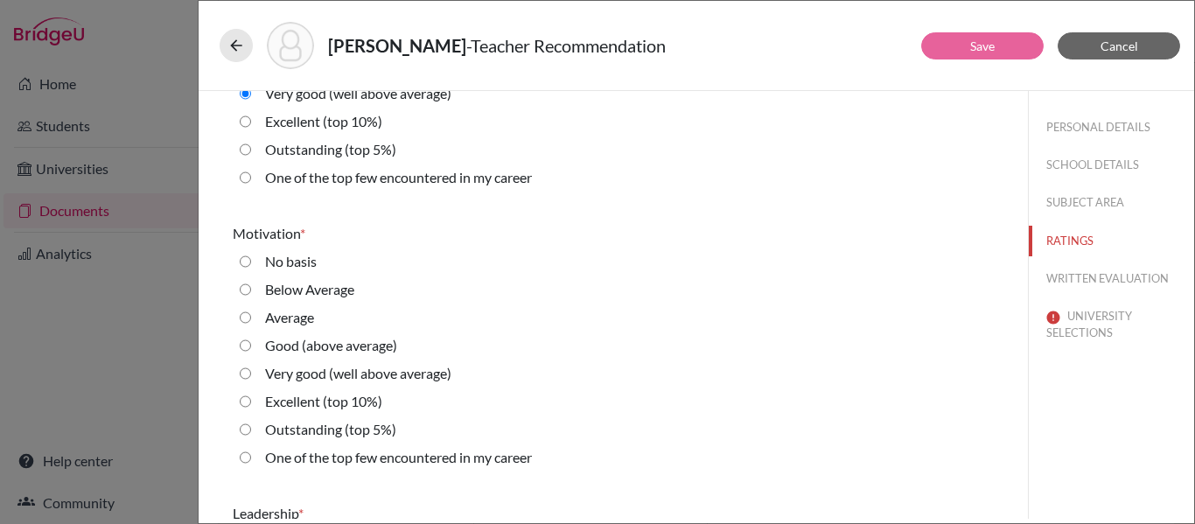
click at [395, 372] on label "Very good (well above average)" at bounding box center [358, 373] width 186 height 21
click at [251, 372] on average\) "Very good (well above average)" at bounding box center [245, 373] width 11 height 21
radio average\) "true"
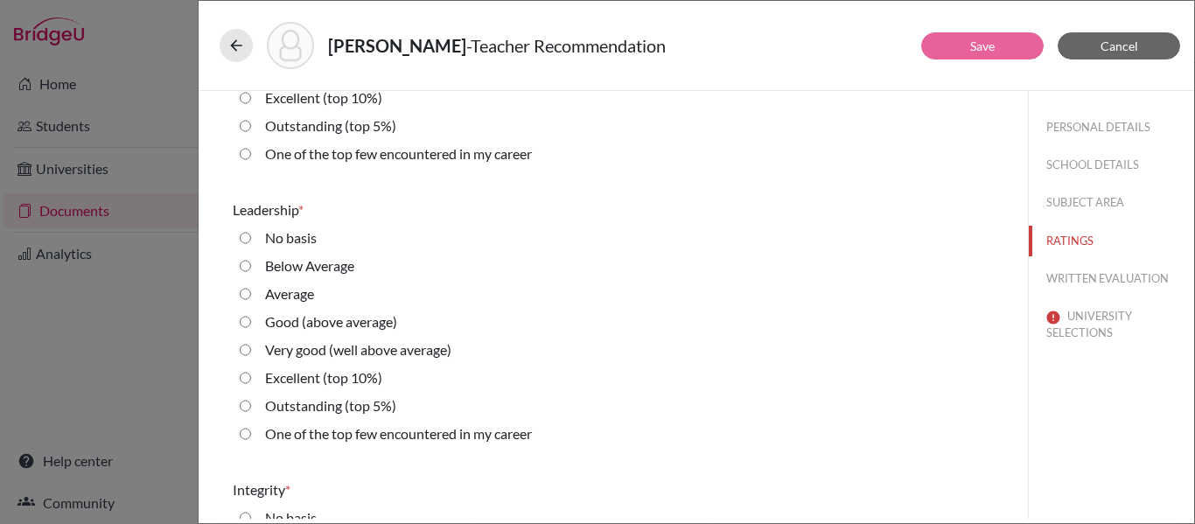
scroll to position [2423, 0]
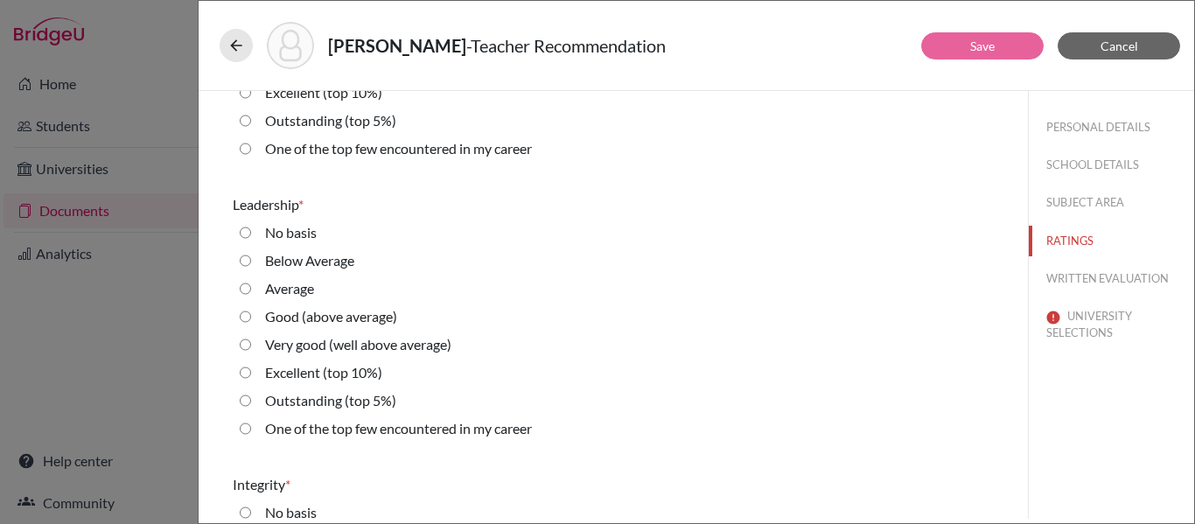
click at [402, 346] on label "Very good (well above average)" at bounding box center [358, 344] width 186 height 21
click at [251, 346] on average\) "Very good (well above average)" at bounding box center [245, 344] width 11 height 21
radio average\) "true"
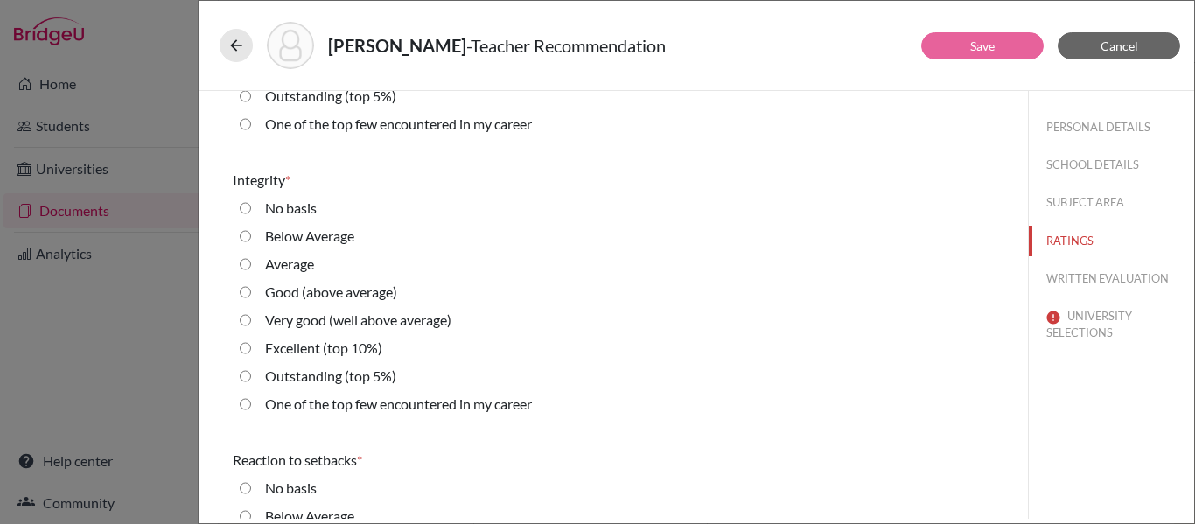
scroll to position [2734, 0]
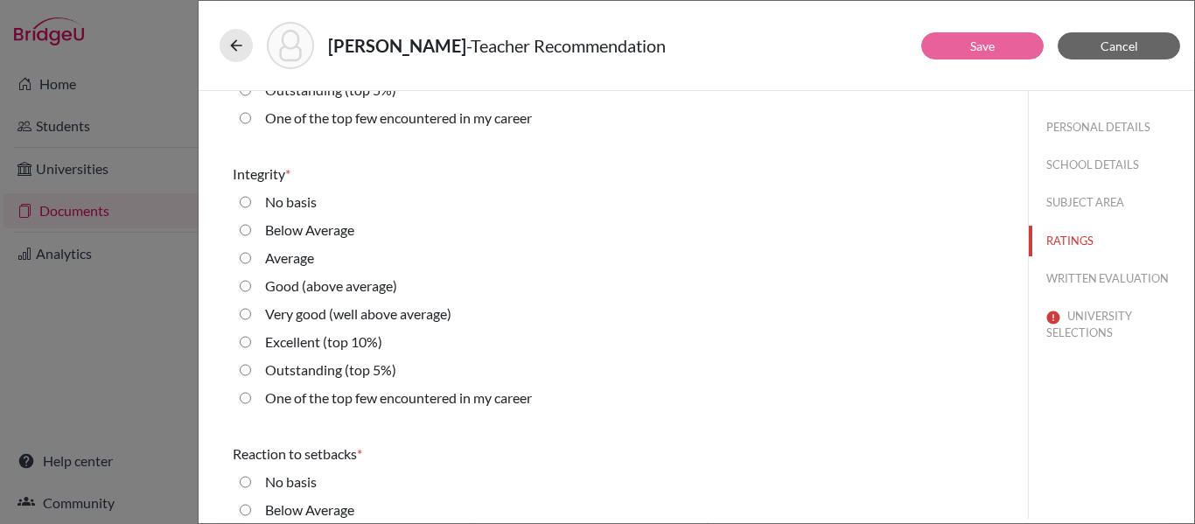
click at [443, 315] on label "Very good (well above average)" at bounding box center [358, 314] width 186 height 21
click at [251, 315] on average\) "Very good (well above average)" at bounding box center [245, 314] width 11 height 21
radio average\) "true"
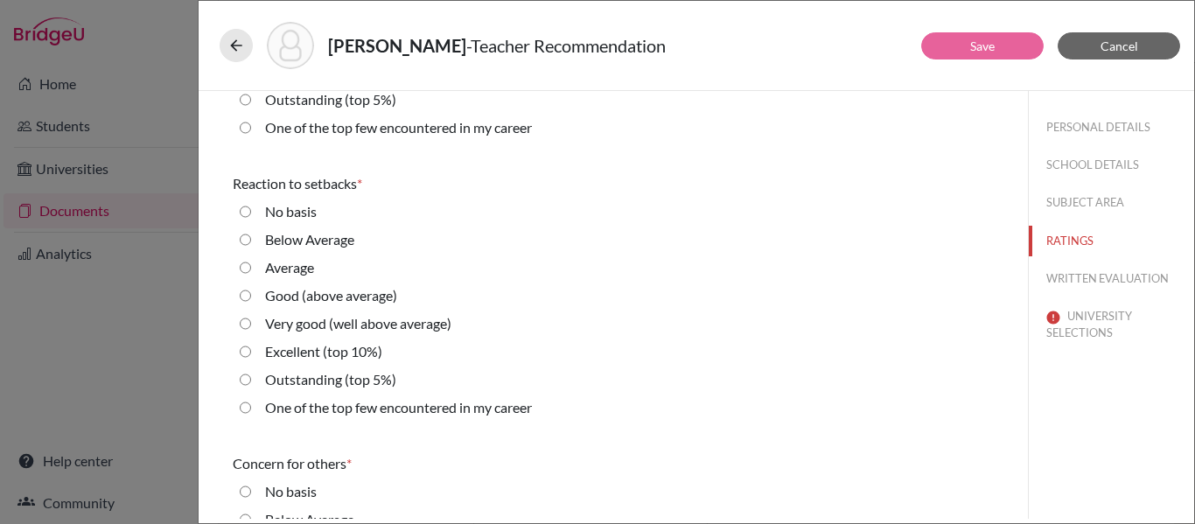
scroll to position [3003, 0]
click at [428, 327] on label "Very good (well above average)" at bounding box center [358, 324] width 186 height 21
click at [251, 327] on average\) "Very good (well above average)" at bounding box center [245, 324] width 11 height 21
radio average\) "true"
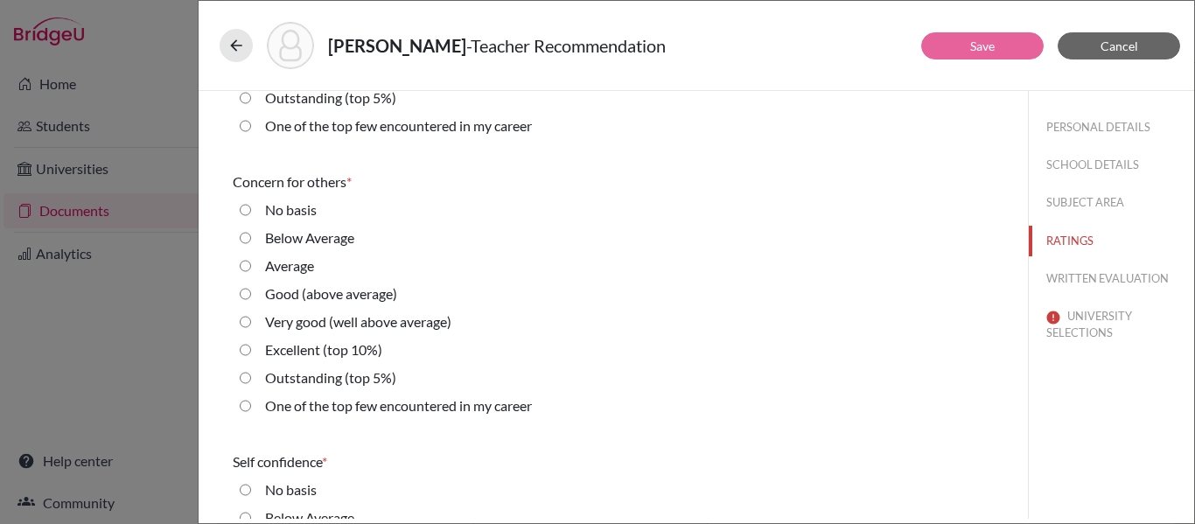
click at [428, 327] on label "Very good (well above average)" at bounding box center [358, 321] width 186 height 21
click at [251, 327] on average\) "Very good (well above average)" at bounding box center [245, 321] width 11 height 21
radio average\) "true"
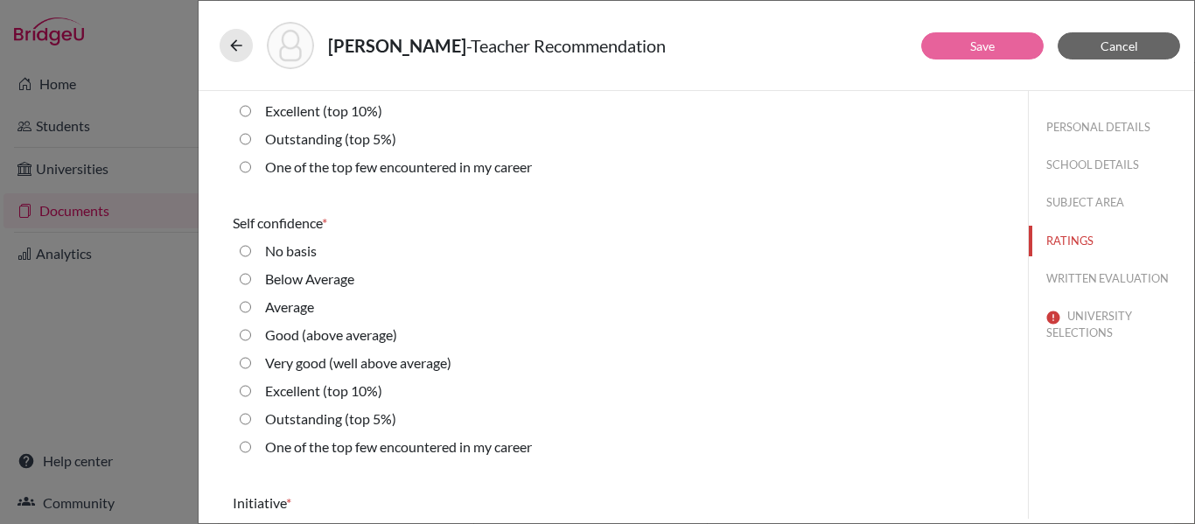
scroll to position [3527, 0]
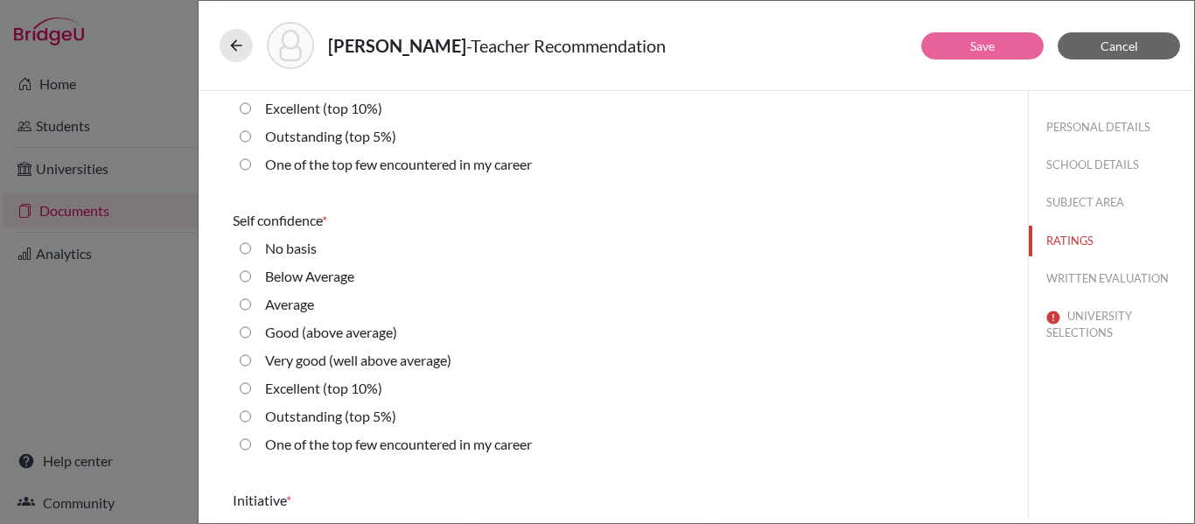
click at [430, 361] on label "Very good (well above average)" at bounding box center [358, 360] width 186 height 21
click at [251, 361] on average\) "Very good (well above average)" at bounding box center [245, 360] width 11 height 21
radio average\) "true"
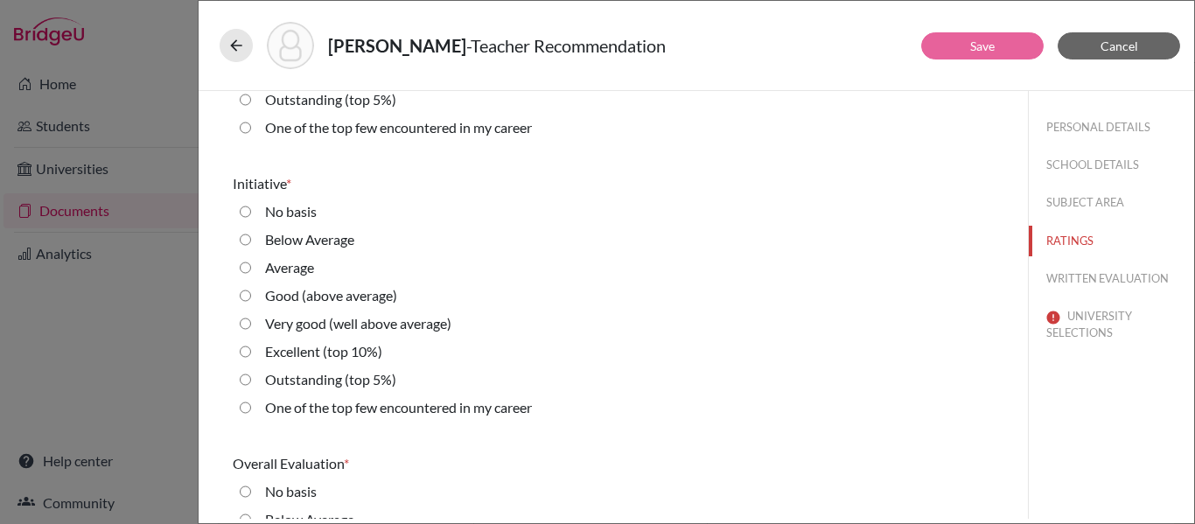
scroll to position [3836, 0]
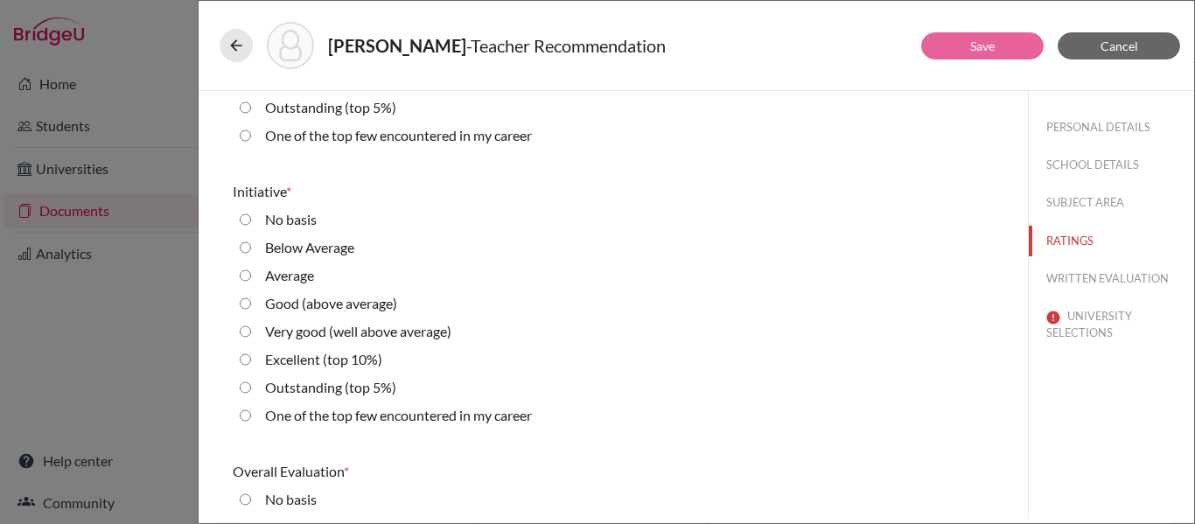
click at [430, 335] on label "Very good (well above average)" at bounding box center [358, 331] width 186 height 21
click at [251, 335] on average\) "Very good (well above average)" at bounding box center [245, 331] width 11 height 21
radio average\) "true"
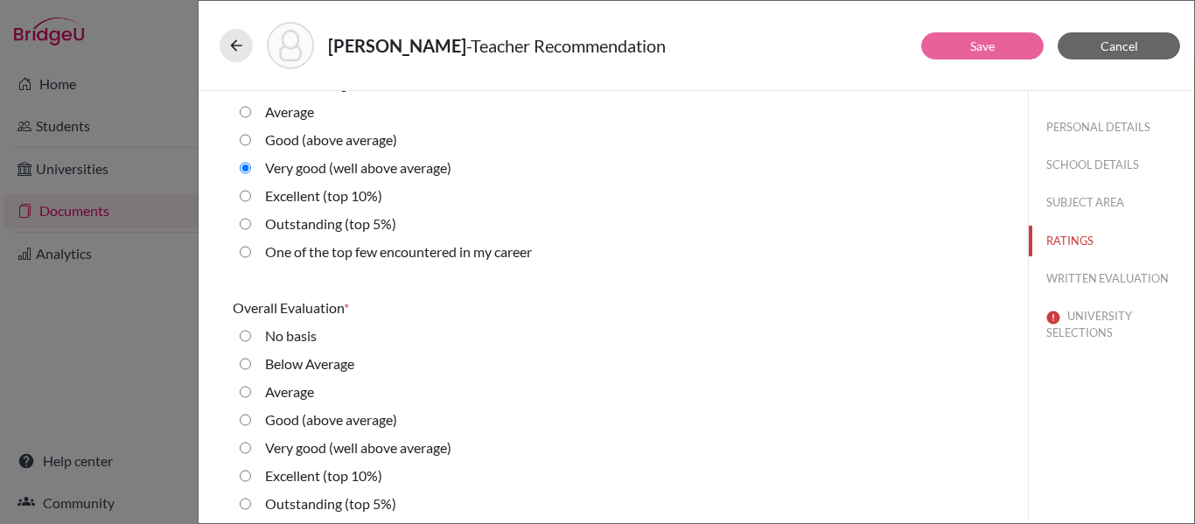
scroll to position [4037, 0]
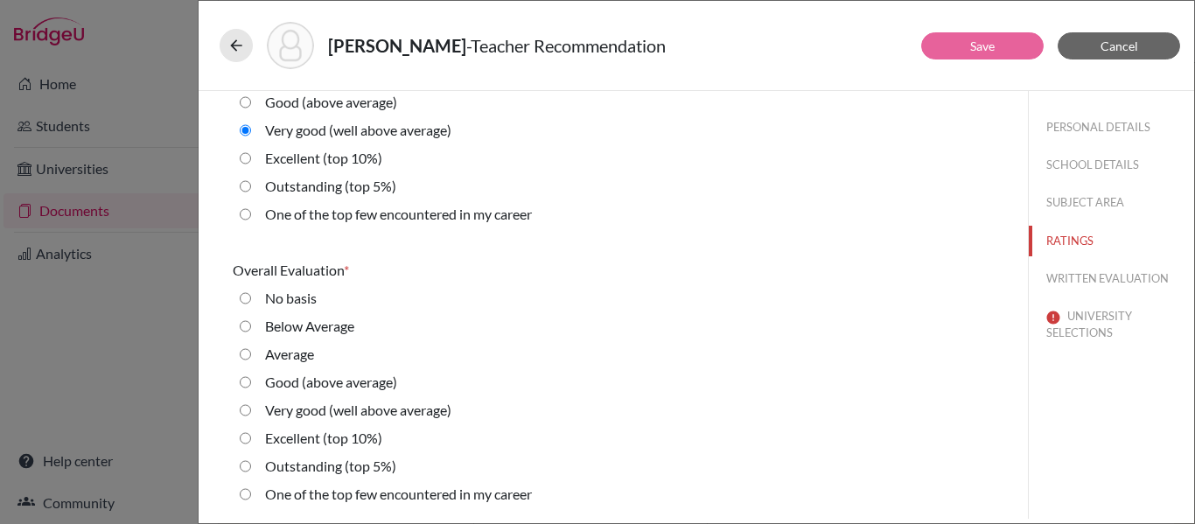
click at [416, 415] on label "Very good (well above average)" at bounding box center [358, 410] width 186 height 21
click at [251, 415] on average\) "Very good (well above average)" at bounding box center [245, 410] width 11 height 21
radio average\) "true"
click at [1093, 278] on button "WRITTEN EVALUATION" at bounding box center [1111, 278] width 165 height 31
radio Average "true"
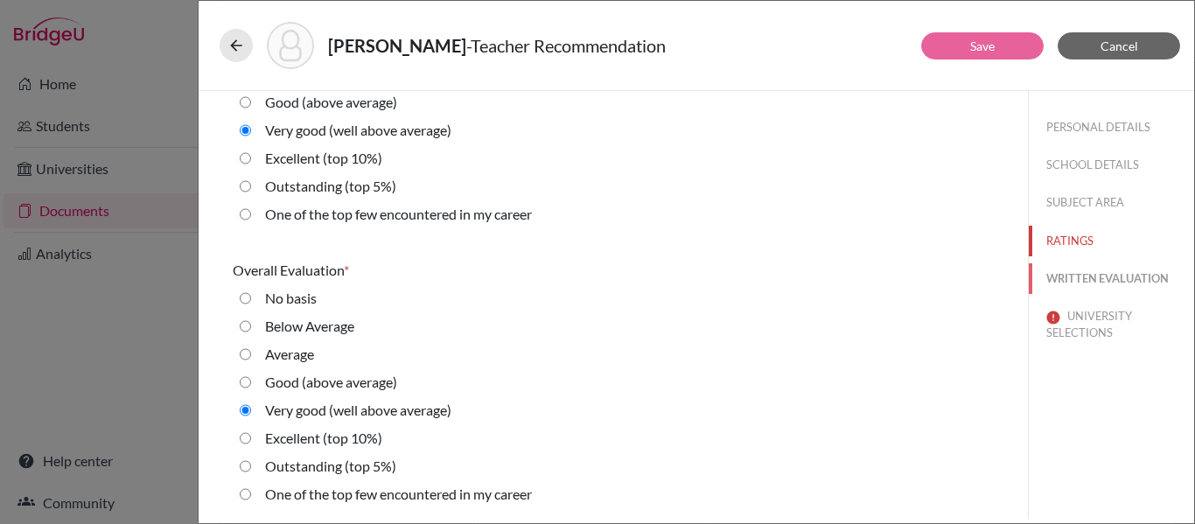
radio input "true"
radio average\) "false"
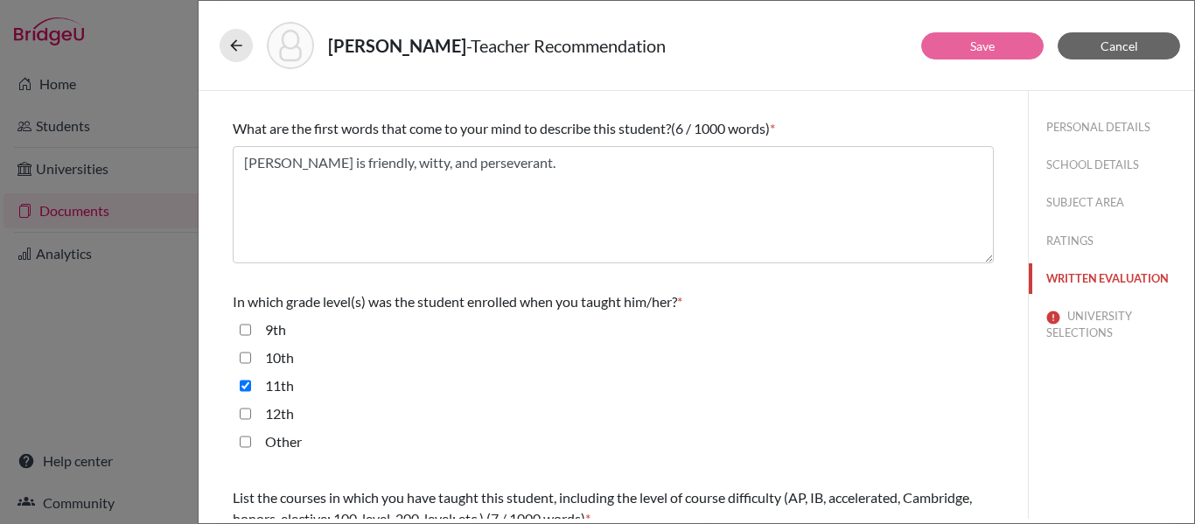
scroll to position [233, 0]
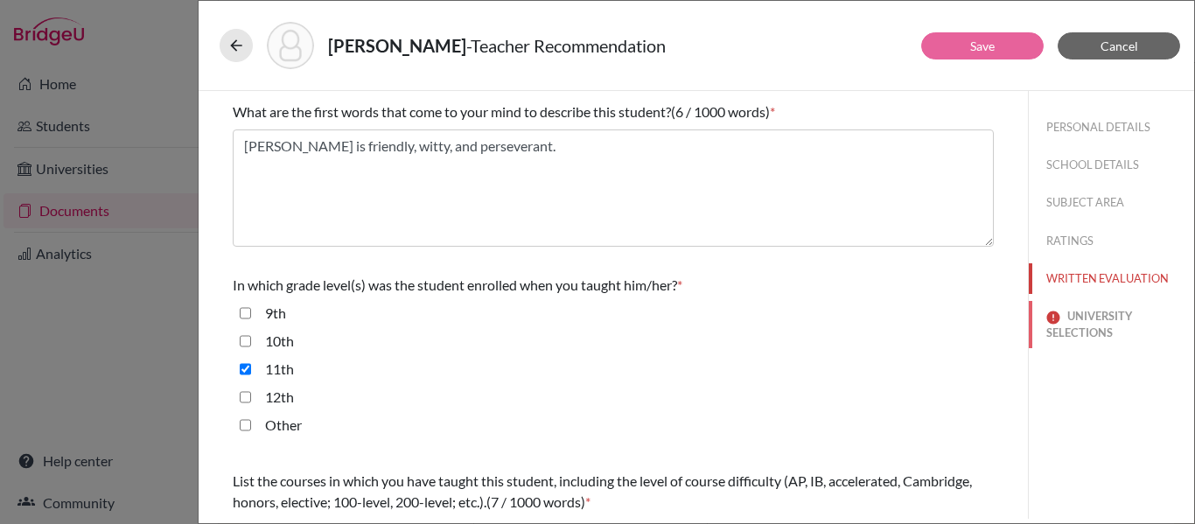
click at [1078, 317] on button "UNIVERSITY SELECTIONS" at bounding box center [1111, 324] width 165 height 47
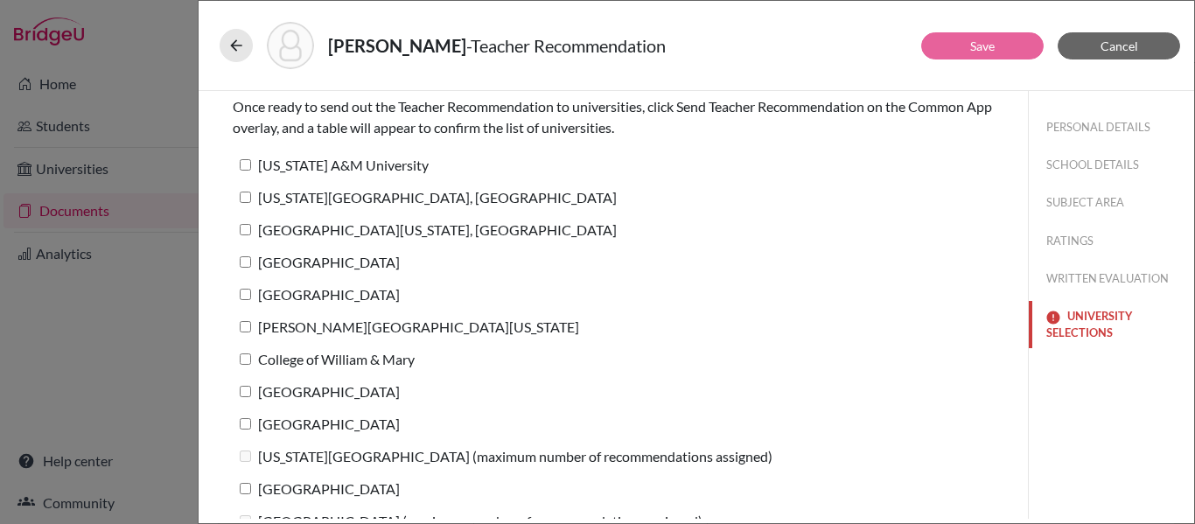
scroll to position [104, 0]
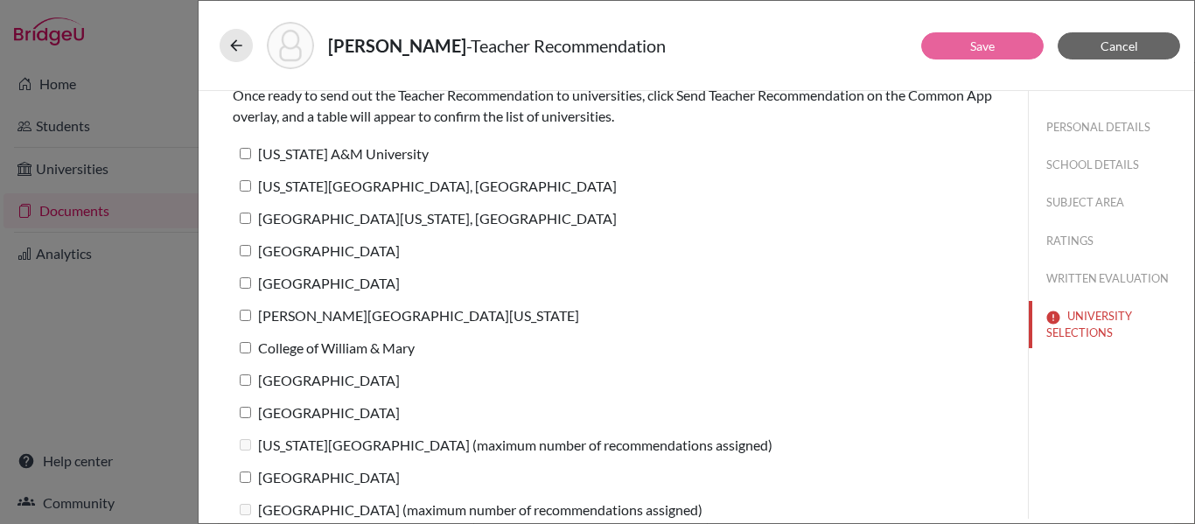
click at [249, 156] on input "[US_STATE] A&M University" at bounding box center [245, 153] width 11 height 11
checkbox input "true"
click at [247, 183] on input "[US_STATE][GEOGRAPHIC_DATA], [GEOGRAPHIC_DATA]" at bounding box center [245, 185] width 11 height 11
checkbox input "true"
click at [246, 217] on input "University of Maryland, College Park" at bounding box center [245, 218] width 11 height 11
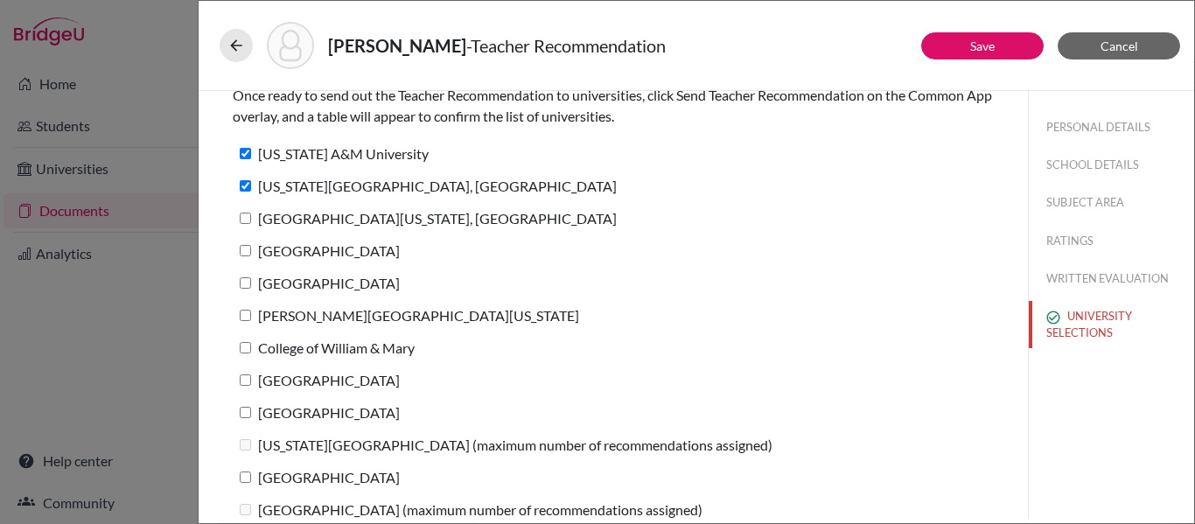
checkbox input "true"
click at [248, 254] on input "Duke University" at bounding box center [245, 250] width 11 height 11
checkbox input "true"
click at [247, 284] on input "[GEOGRAPHIC_DATA]" at bounding box center [245, 282] width 11 height 11
checkbox input "true"
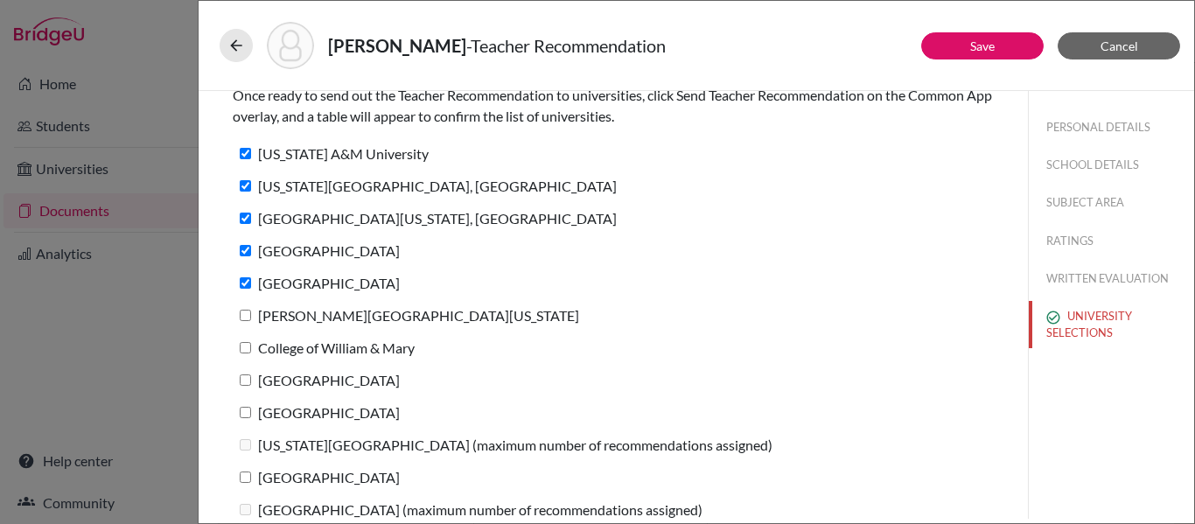
click at [245, 314] on input "George Washington University" at bounding box center [245, 315] width 11 height 11
checkbox input "true"
click at [246, 347] on input "College of William & Mary" at bounding box center [245, 347] width 11 height 11
checkbox input "true"
click at [246, 376] on input "[GEOGRAPHIC_DATA]" at bounding box center [245, 379] width 11 height 11
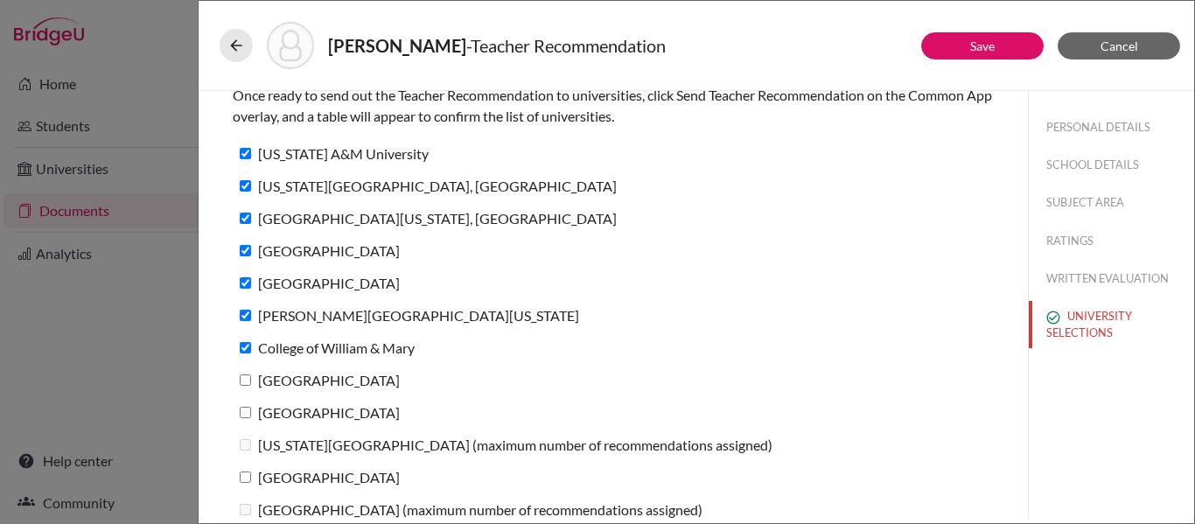
checkbox input "true"
click at [248, 415] on input "Boston University" at bounding box center [245, 412] width 11 height 11
checkbox input "true"
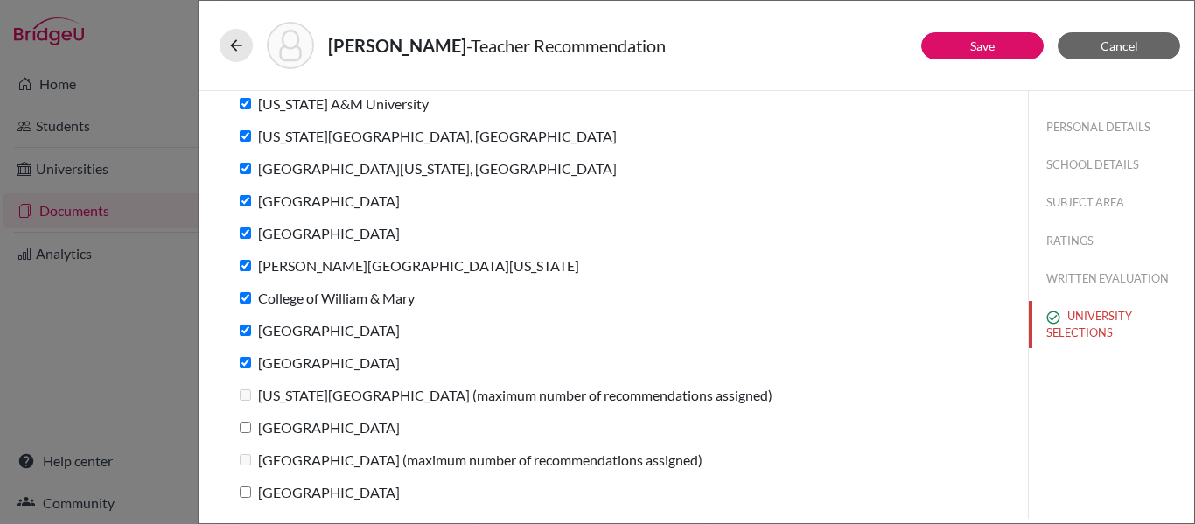
click at [248, 428] on input "Drexel University" at bounding box center [245, 427] width 11 height 11
checkbox input "true"
click at [242, 494] on input "Syracuse University" at bounding box center [245, 491] width 11 height 11
checkbox input "true"
click at [987, 44] on link "Save" at bounding box center [982, 45] width 24 height 15
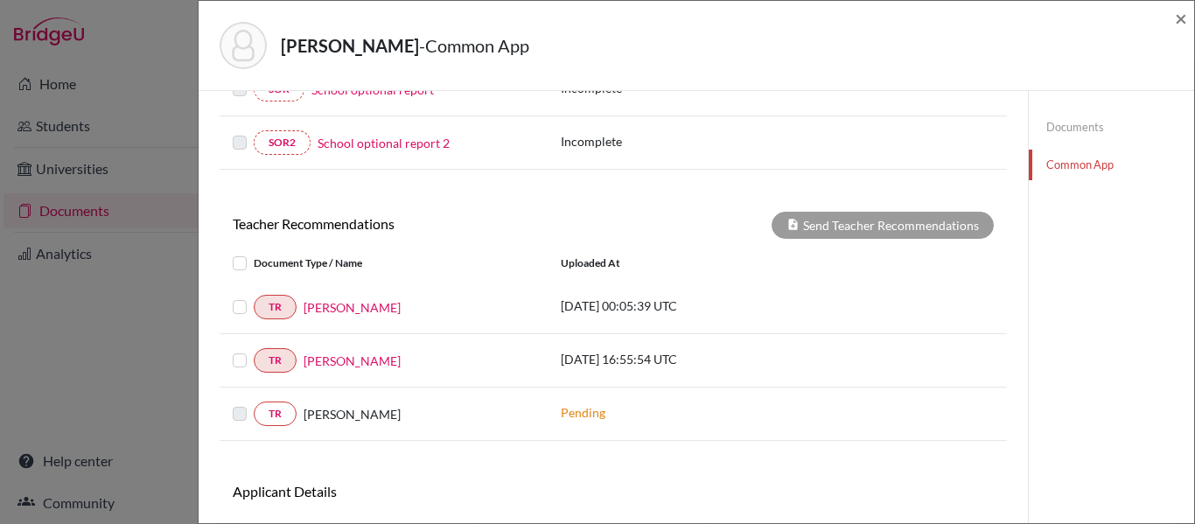
scroll to position [514, 0]
click at [254, 296] on label at bounding box center [254, 296] width 0 height 0
click at [0, 0] on input "checkbox" at bounding box center [0, 0] width 0 height 0
click at [254, 349] on label at bounding box center [254, 349] width 0 height 0
click at [0, 0] on input "checkbox" at bounding box center [0, 0] width 0 height 0
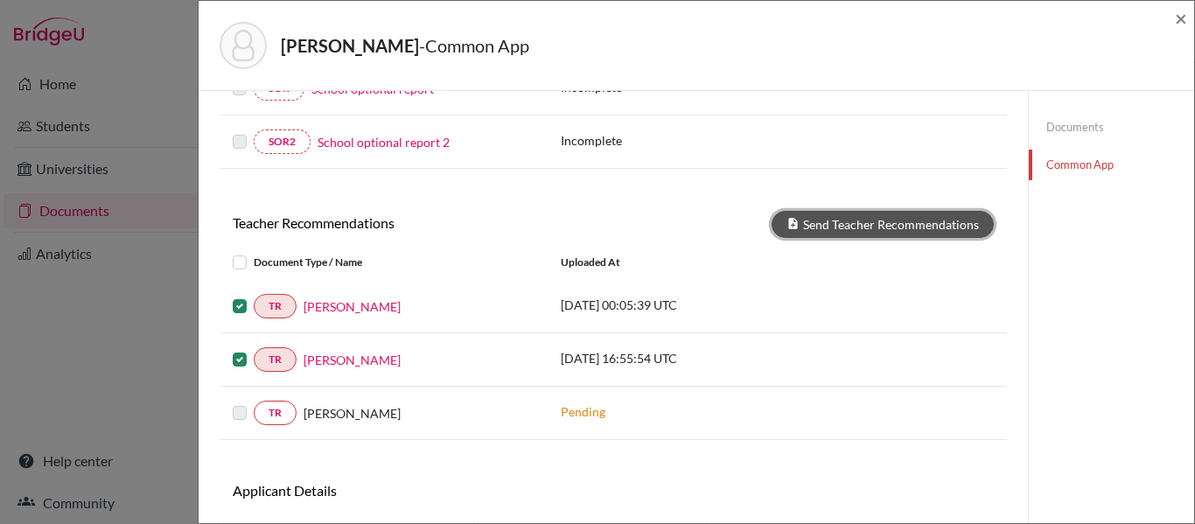
click at [865, 227] on button "Send Teacher Recommendations" at bounding box center [883, 224] width 222 height 27
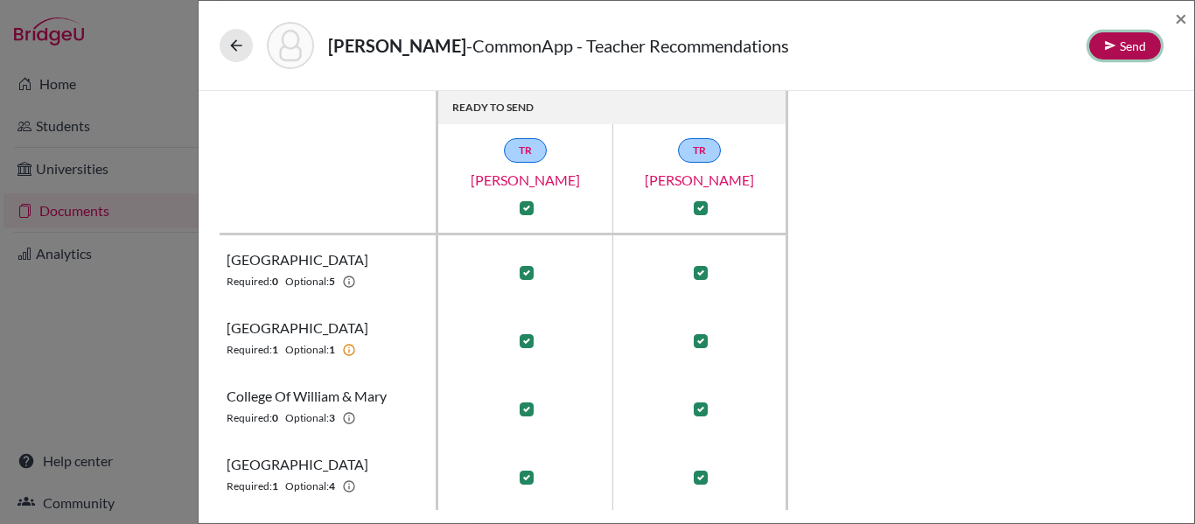
click at [1124, 47] on button "Send" at bounding box center [1125, 45] width 72 height 27
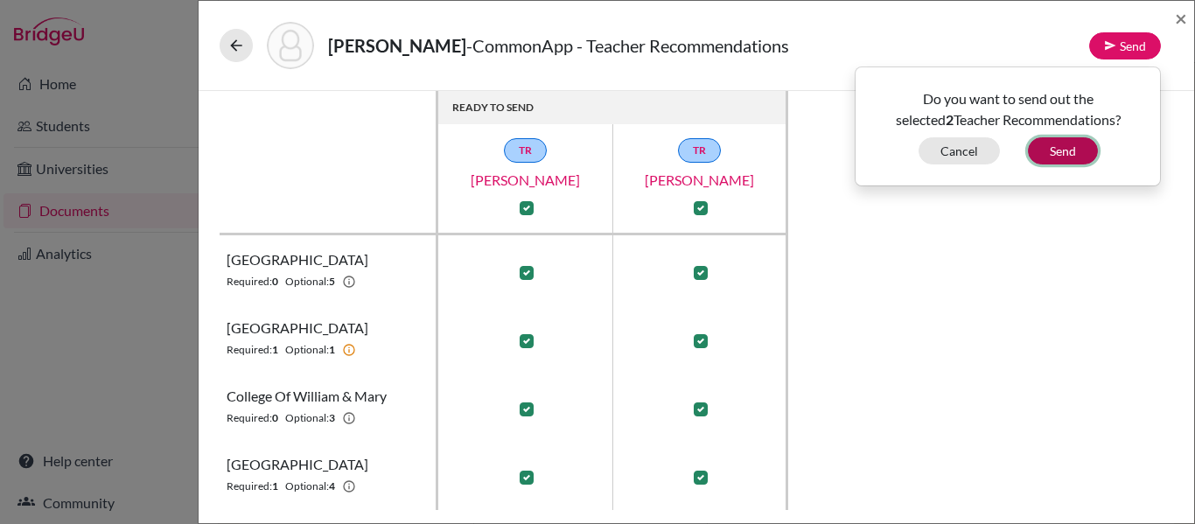
click at [1052, 150] on button "Send" at bounding box center [1063, 150] width 70 height 27
checkbox input "false"
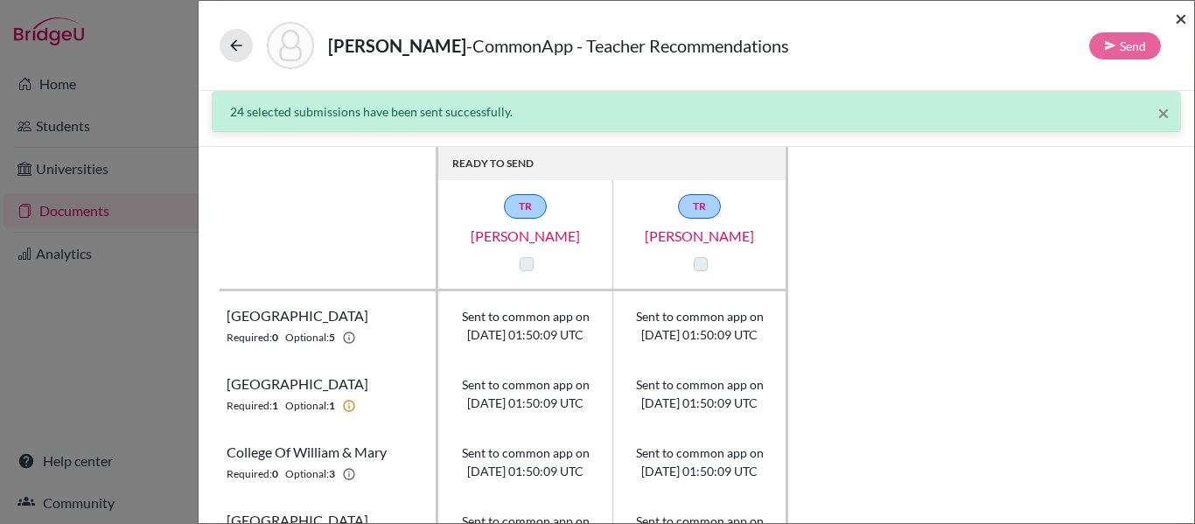
click at [1177, 19] on span "×" at bounding box center [1181, 17] width 12 height 25
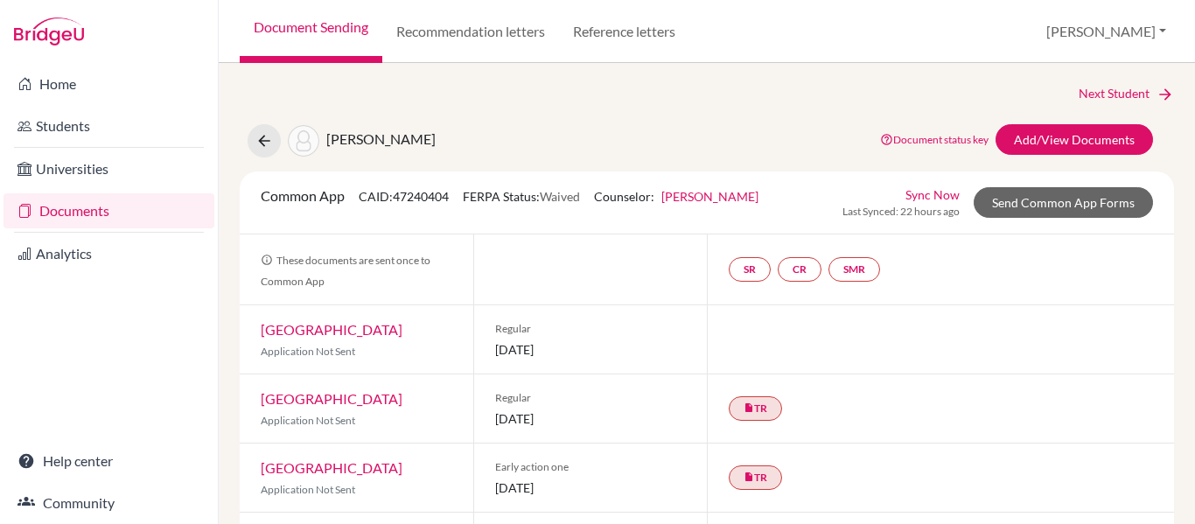
click at [65, 217] on link "Documents" at bounding box center [108, 210] width 211 height 35
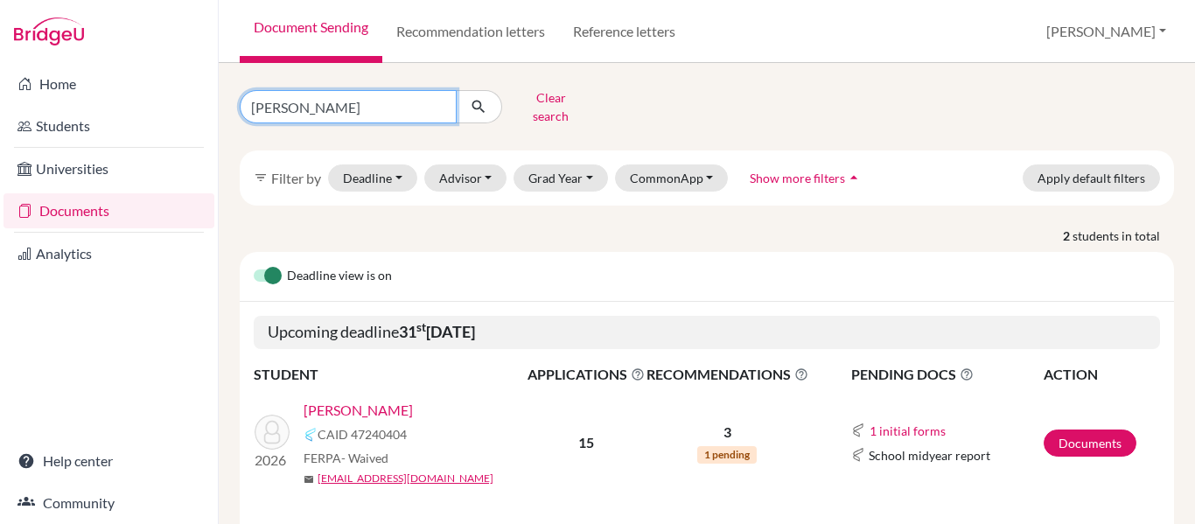
click at [321, 94] on input "[PERSON_NAME]" at bounding box center [348, 106] width 217 height 33
type input "g"
type input "[PERSON_NAME]"
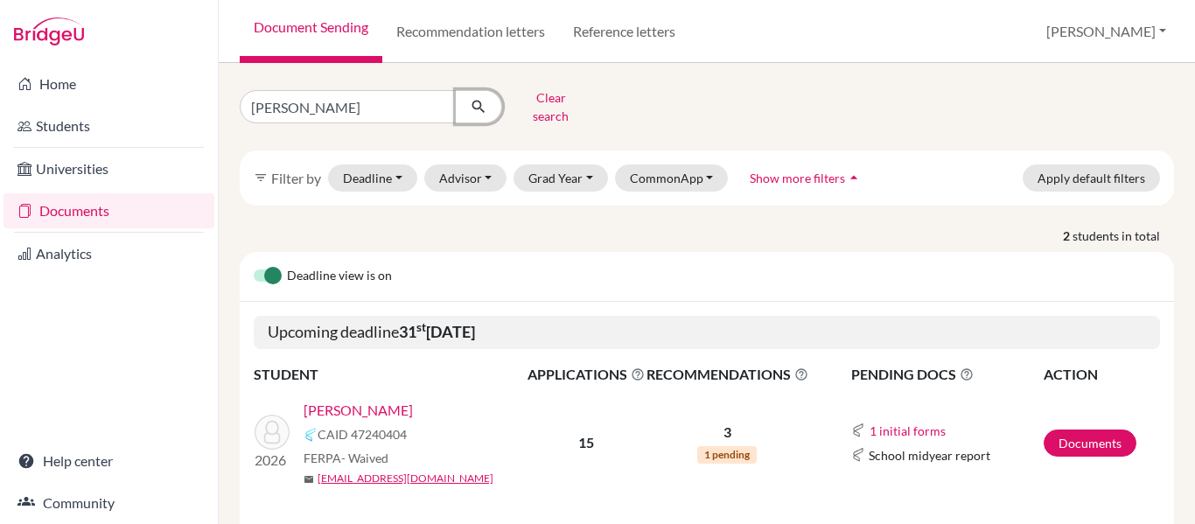
click at [476, 108] on icon "submit" at bounding box center [478, 106] width 17 height 17
click at [1093, 430] on link "Documents" at bounding box center [1090, 443] width 93 height 27
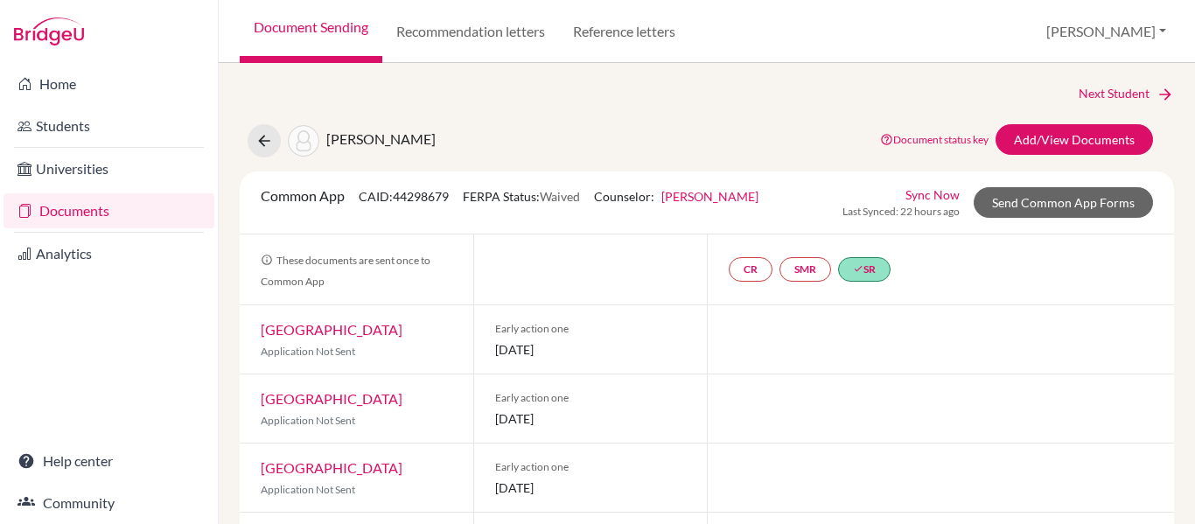
scroll to position [1, 0]
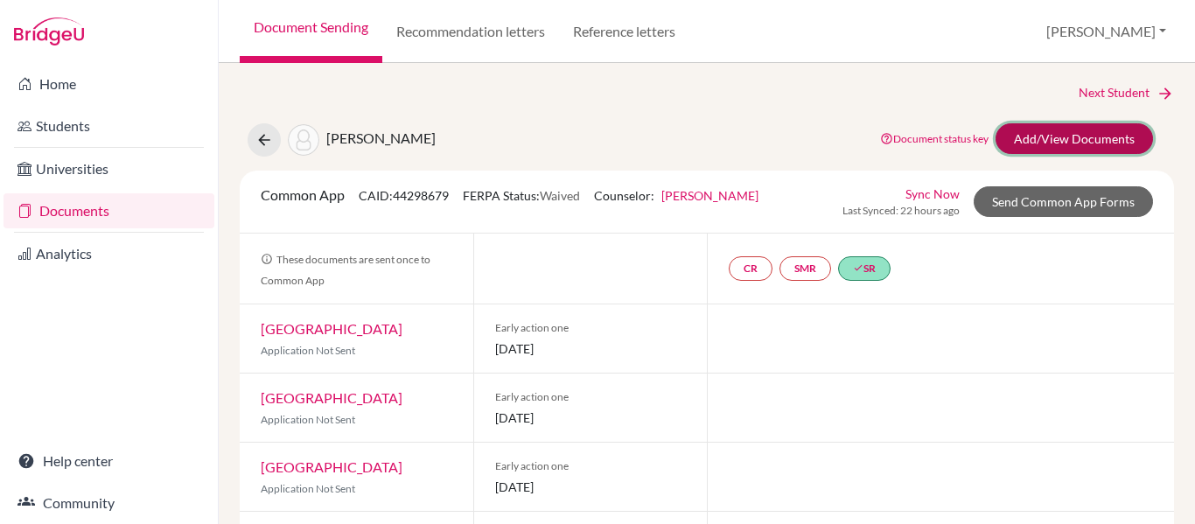
click at [1058, 143] on link "Add/View Documents" at bounding box center [1073, 138] width 157 height 31
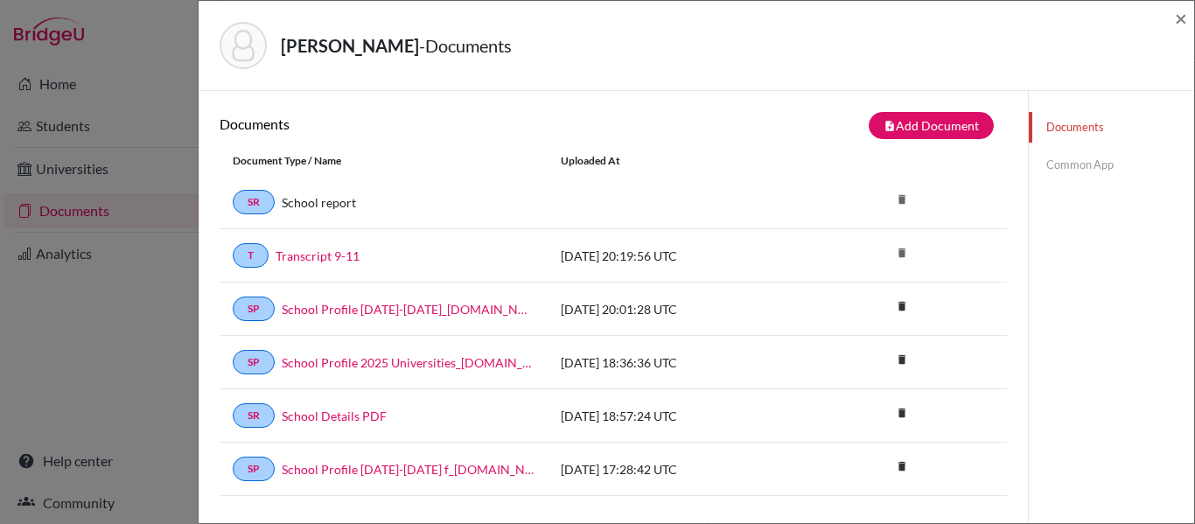
click at [1067, 164] on link "Common App" at bounding box center [1111, 165] width 165 height 31
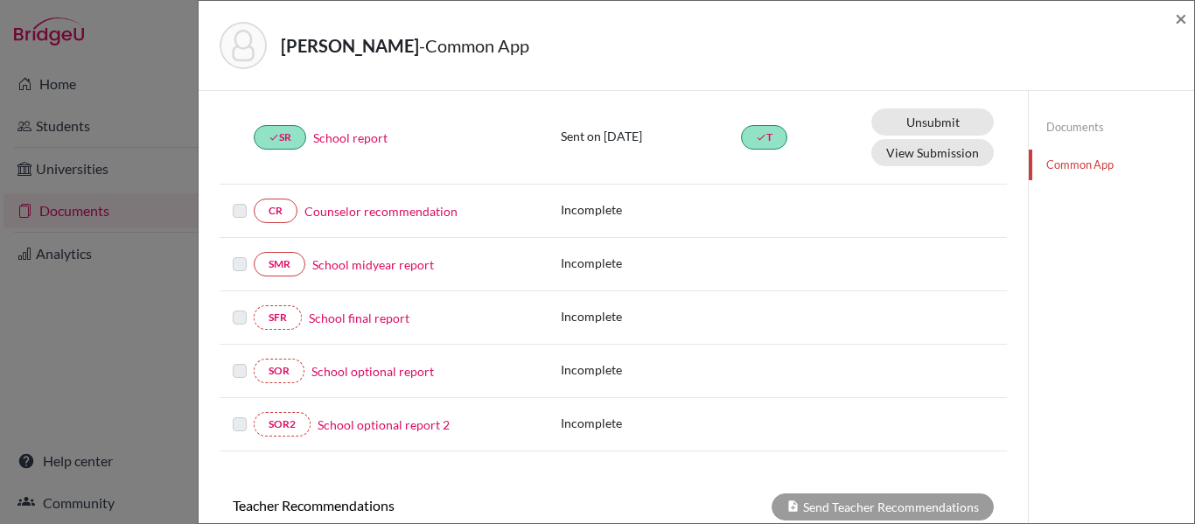
scroll to position [227, 0]
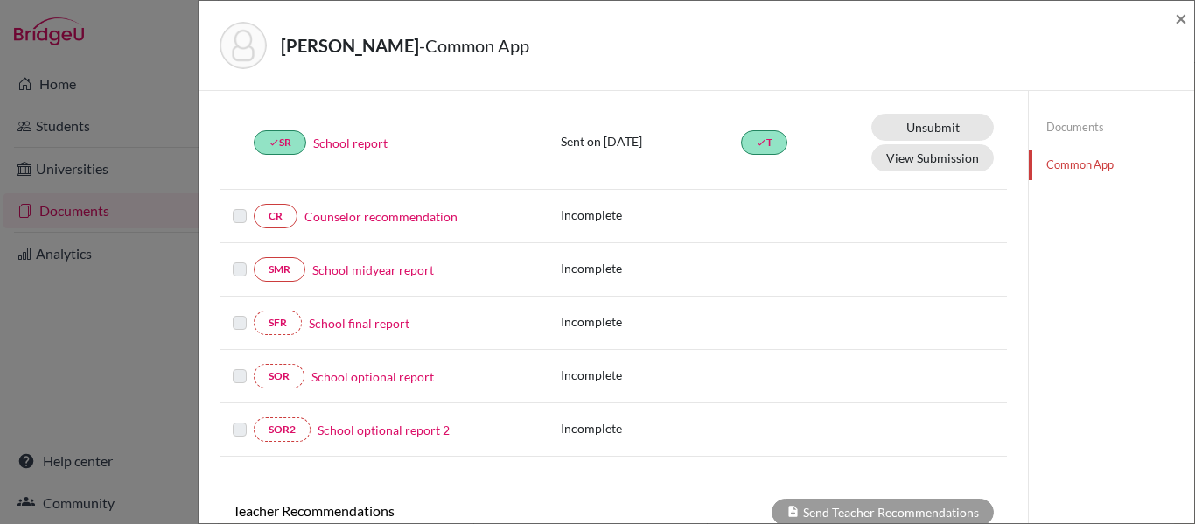
click at [1071, 130] on link "Documents" at bounding box center [1111, 127] width 165 height 31
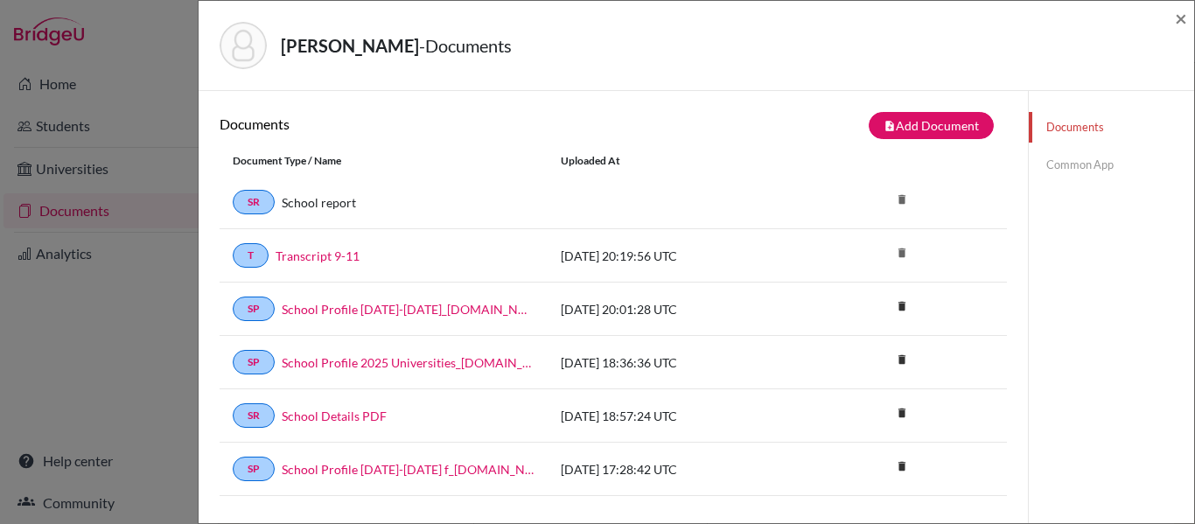
click at [1070, 163] on link "Common App" at bounding box center [1111, 165] width 165 height 31
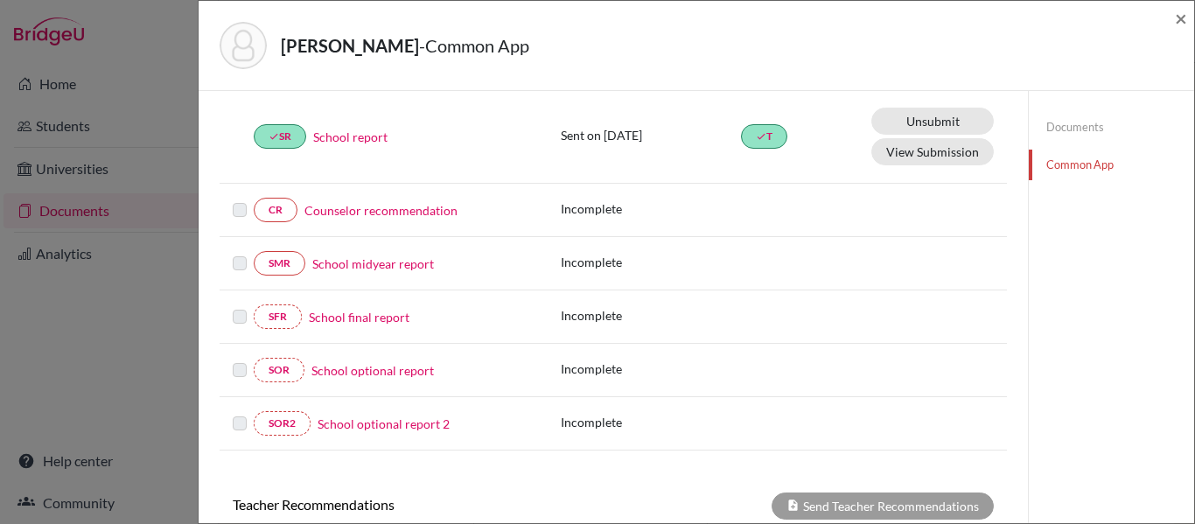
scroll to position [180, 0]
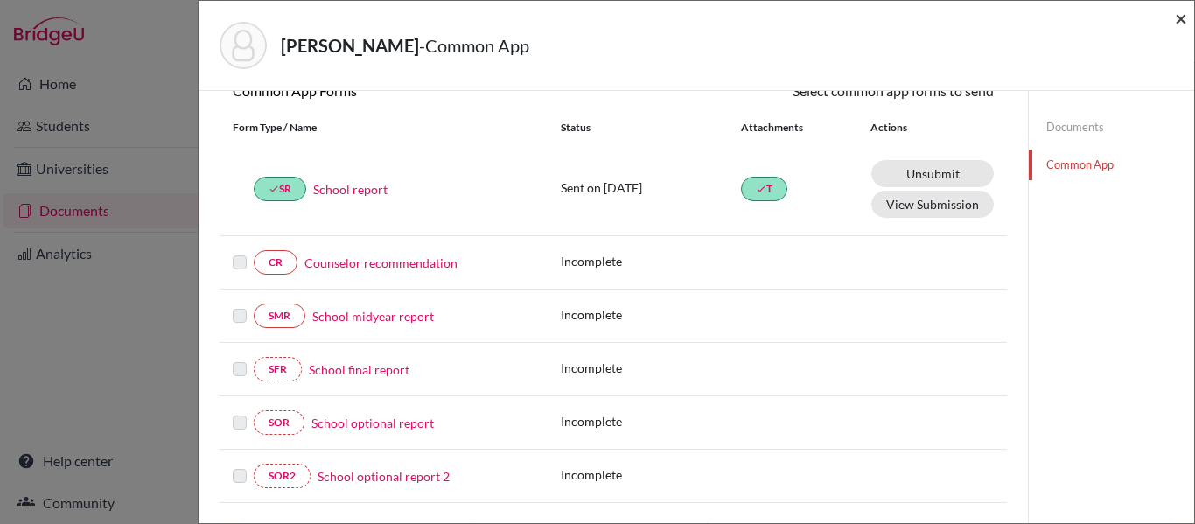
click at [1181, 18] on span "×" at bounding box center [1181, 17] width 12 height 25
